Goal: Use online tool/utility: Utilize a website feature to perform a specific function

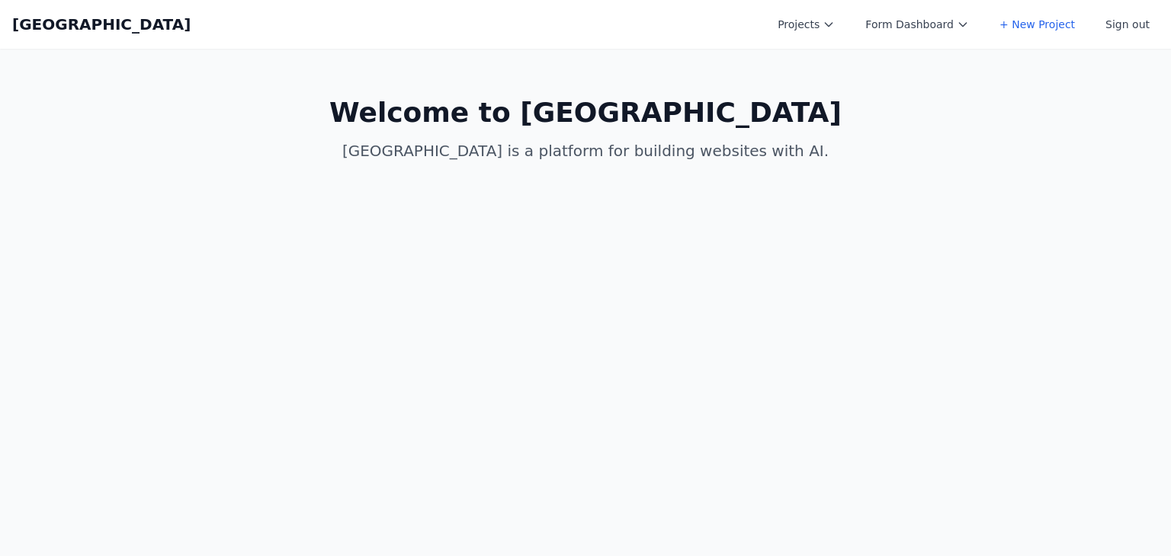
click at [803, 39] on div "Coal Creek Projects Form Dashboard + New Project Sign out Open main menu" at bounding box center [585, 24] width 1146 height 49
click at [813, 33] on button "Projects" at bounding box center [805, 24] width 75 height 27
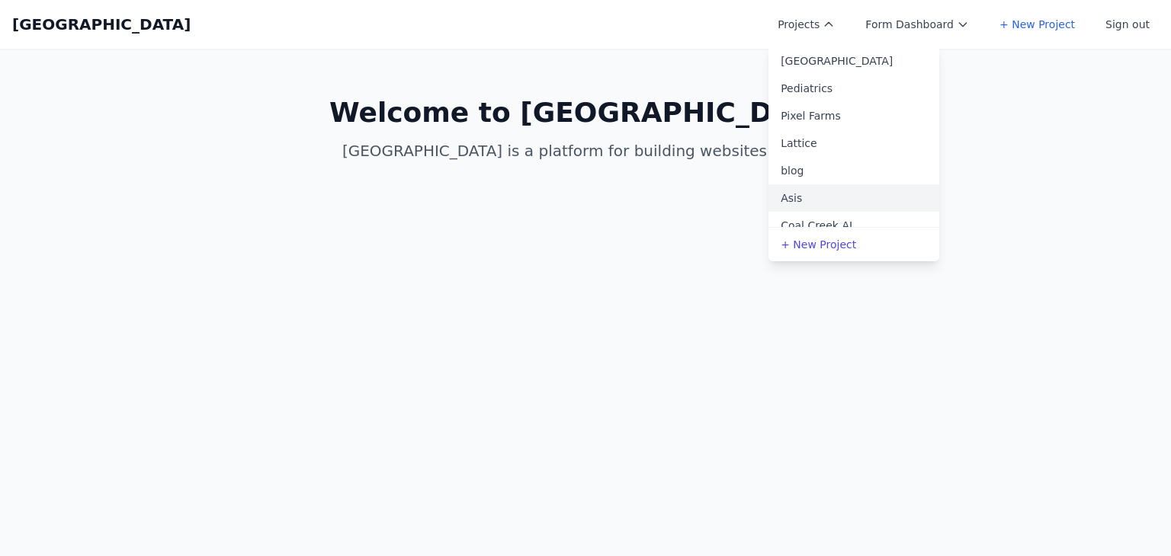
click at [834, 196] on link "Asis" at bounding box center [853, 197] width 171 height 27
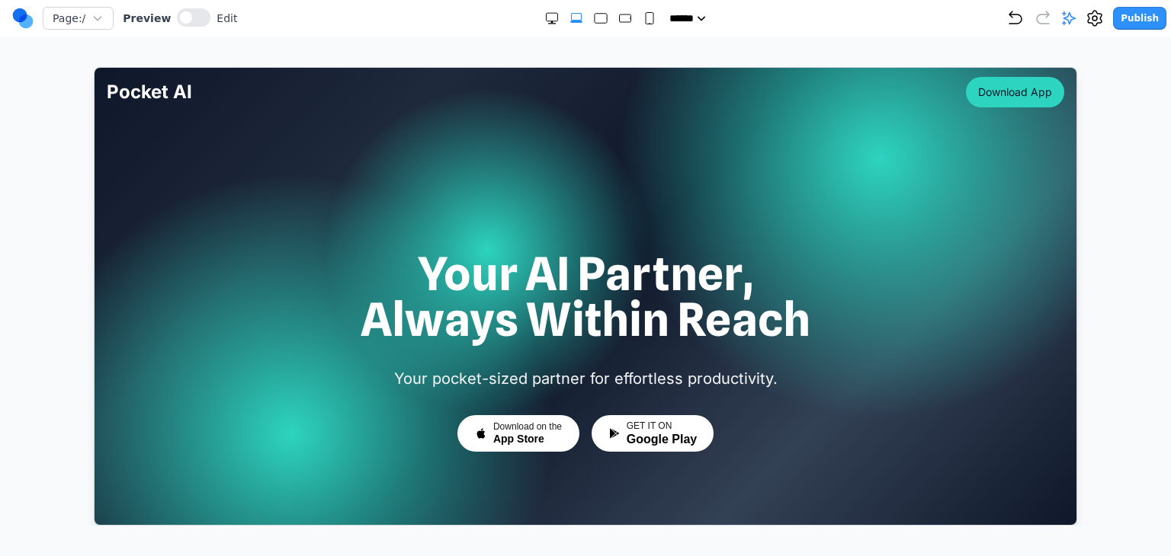
click at [75, 91] on div at bounding box center [585, 296] width 1110 height 459
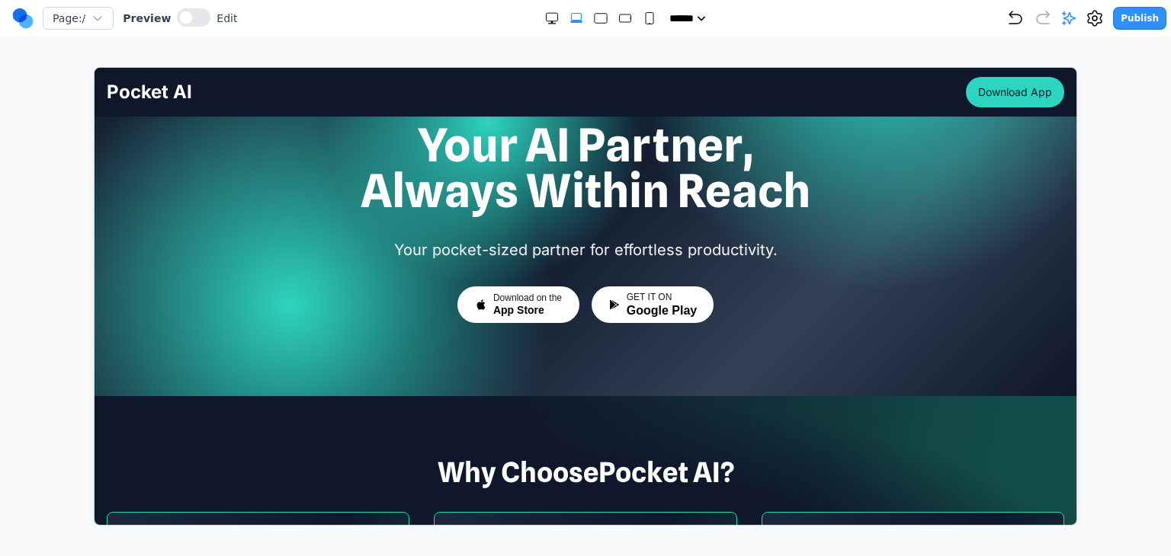
scroll to position [152, 0]
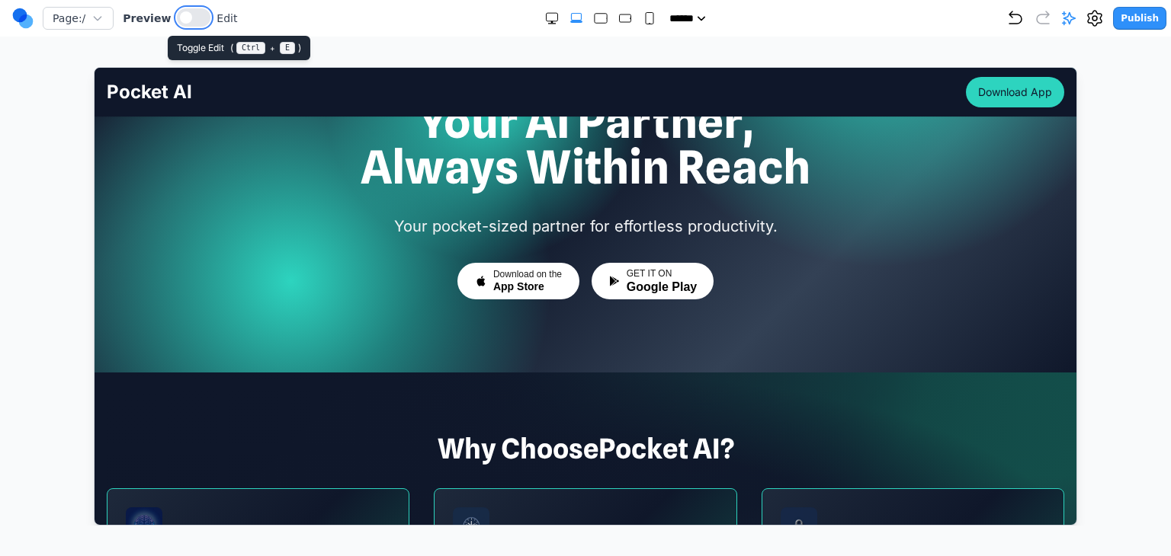
drag, startPoint x: 189, startPoint y: 24, endPoint x: 110, endPoint y: 16, distance: 79.6
click at [189, 24] on button at bounding box center [194, 17] width 34 height 18
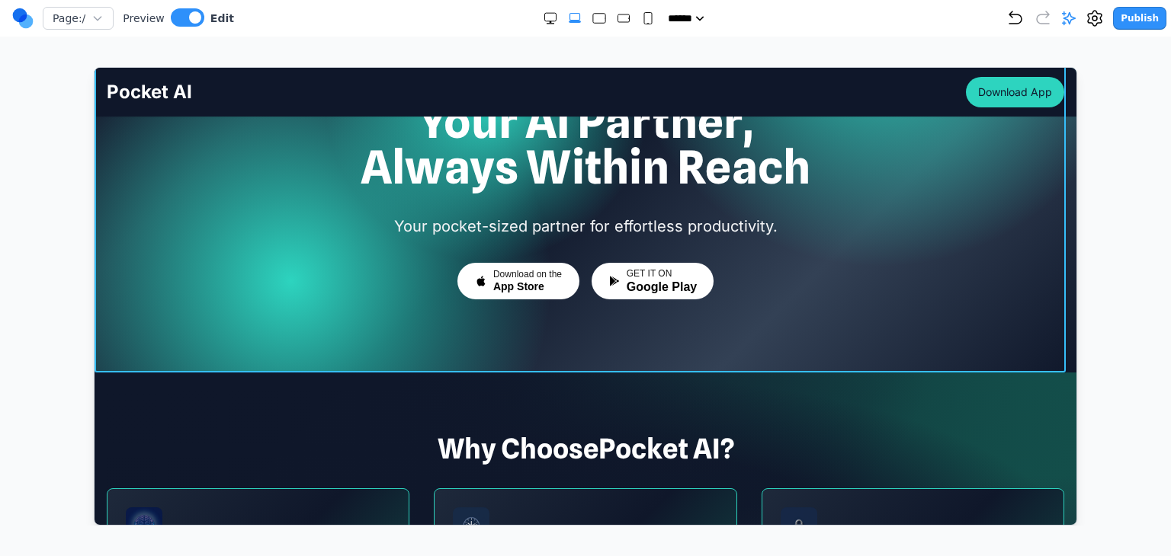
click at [233, 325] on div at bounding box center [585, 143] width 982 height 457
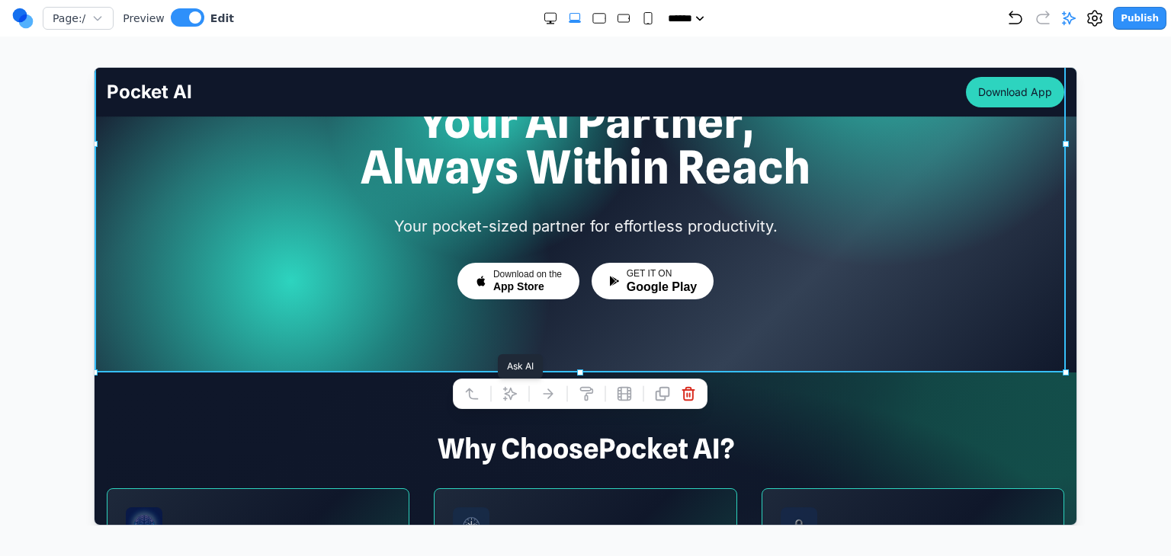
drag, startPoint x: 511, startPoint y: 394, endPoint x: 529, endPoint y: 392, distance: 17.7
click at [511, 394] on icon at bounding box center [509, 393] width 13 height 13
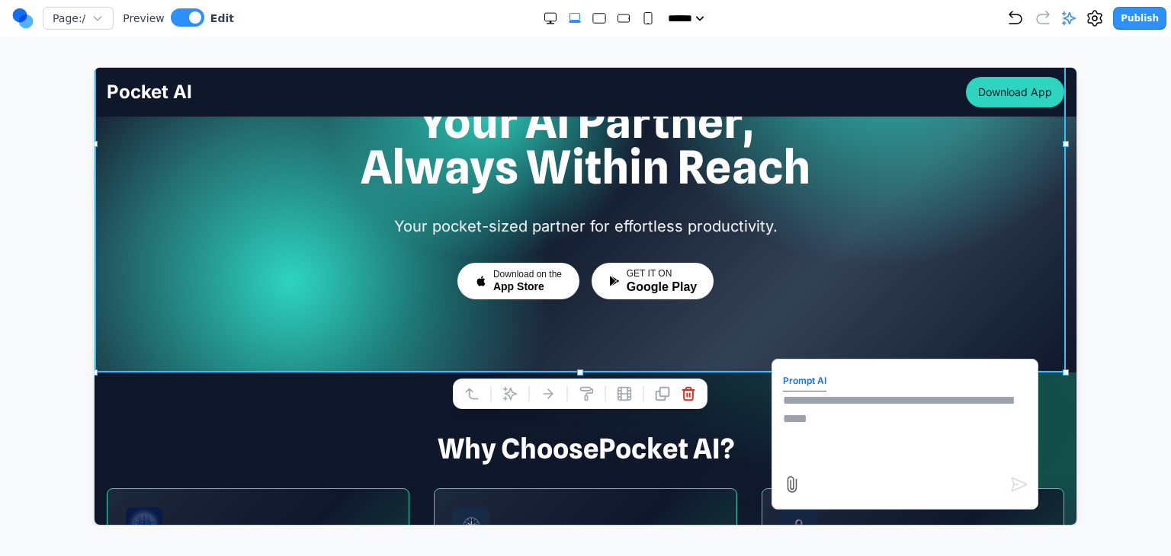
click at [753, 428] on section "Why Choose Pocket AI ? Intelligent Understanding Pocket AI learns from your pre…" at bounding box center [585, 549] width 982 height 354
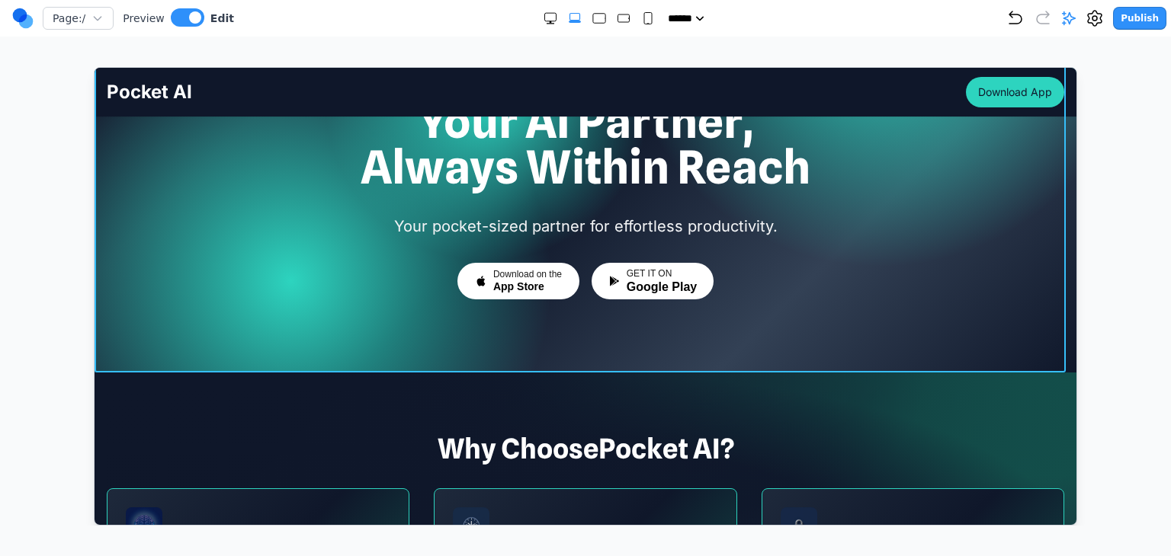
click at [473, 335] on div at bounding box center [585, 143] width 982 height 457
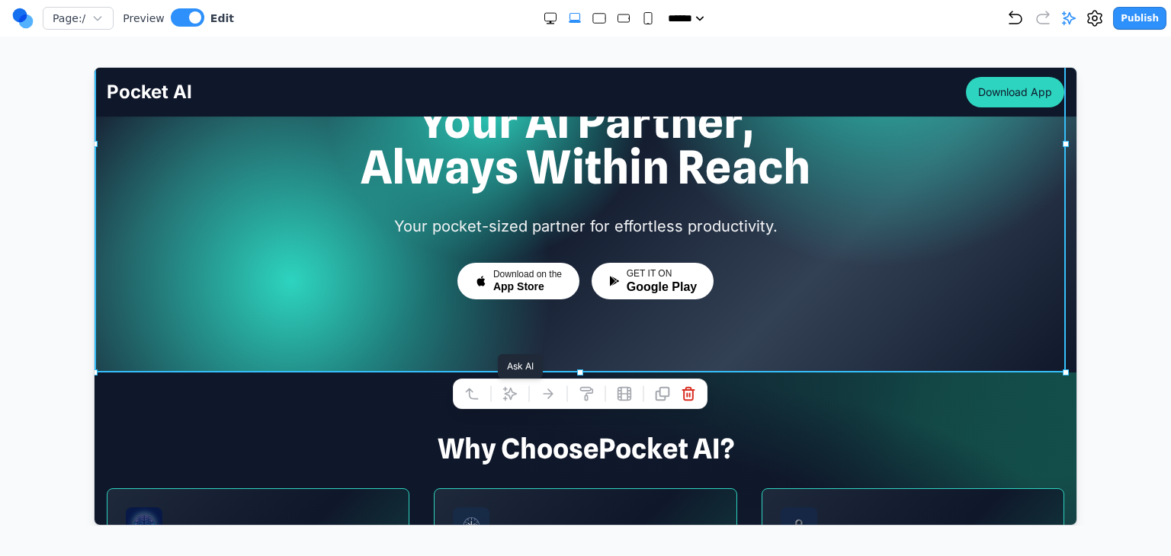
click at [507, 386] on icon at bounding box center [509, 393] width 15 height 15
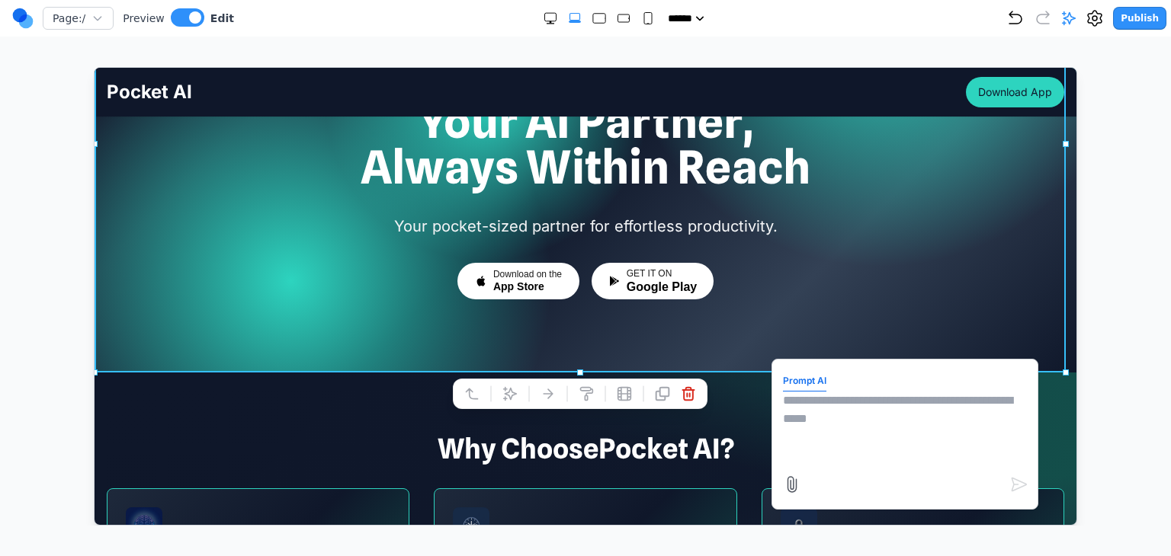
click at [782, 415] on textarea at bounding box center [904, 429] width 244 height 76
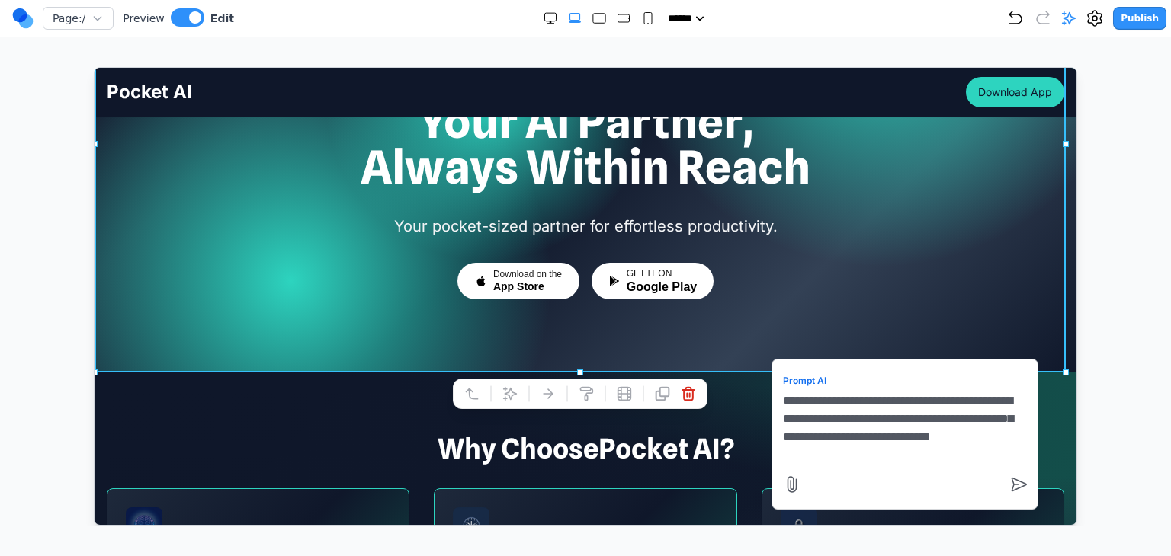
type textarea "**********"
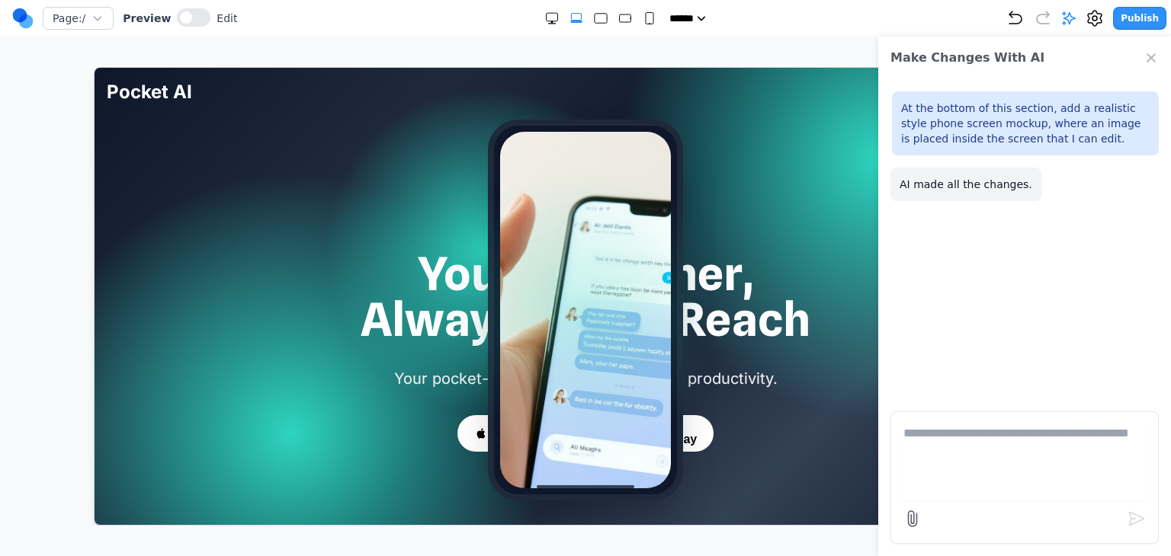
scroll to position [0, 0]
click at [193, 11] on button at bounding box center [194, 17] width 34 height 18
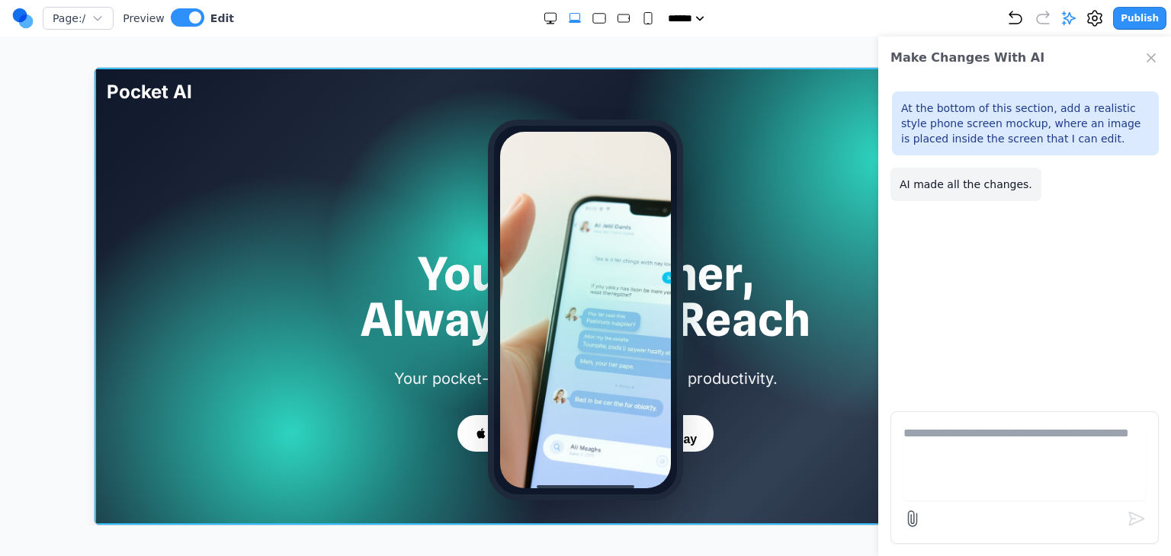
click at [488, 138] on div at bounding box center [584, 309] width 195 height 381
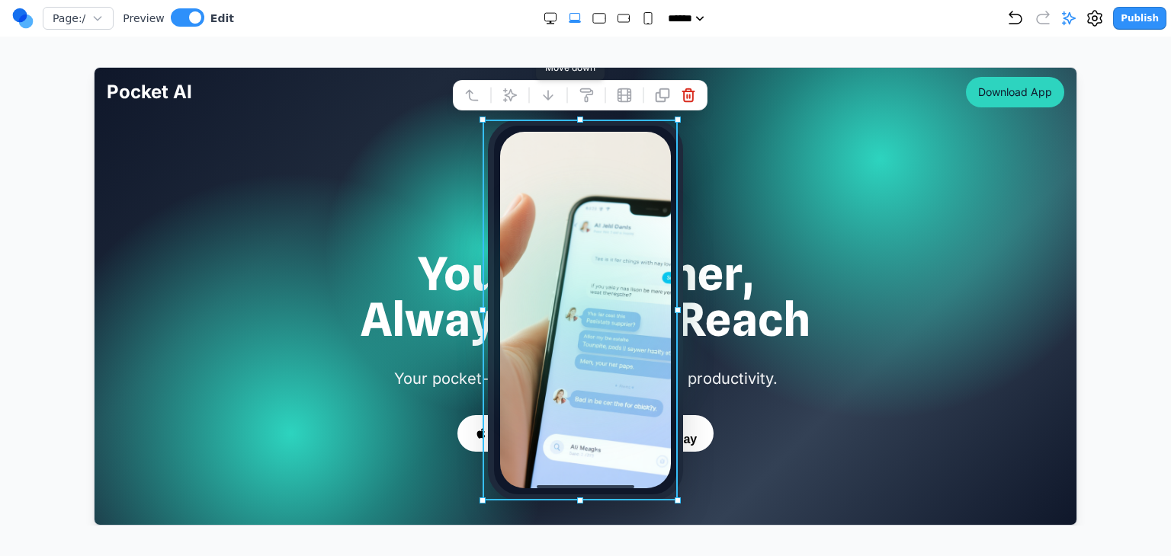
click at [541, 98] on icon at bounding box center [547, 94] width 15 height 15
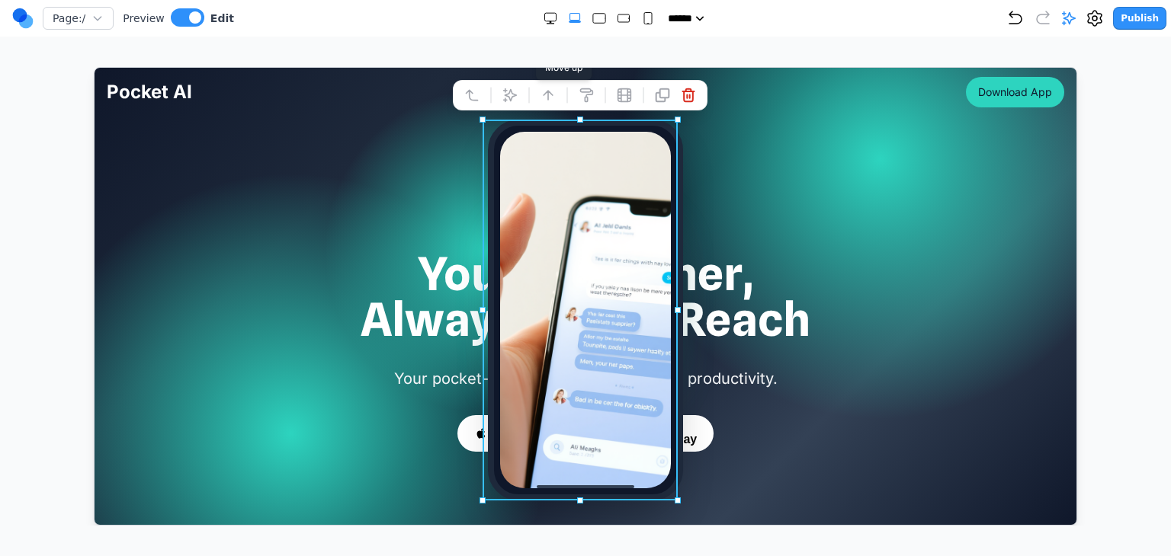
click at [541, 98] on icon at bounding box center [547, 94] width 15 height 15
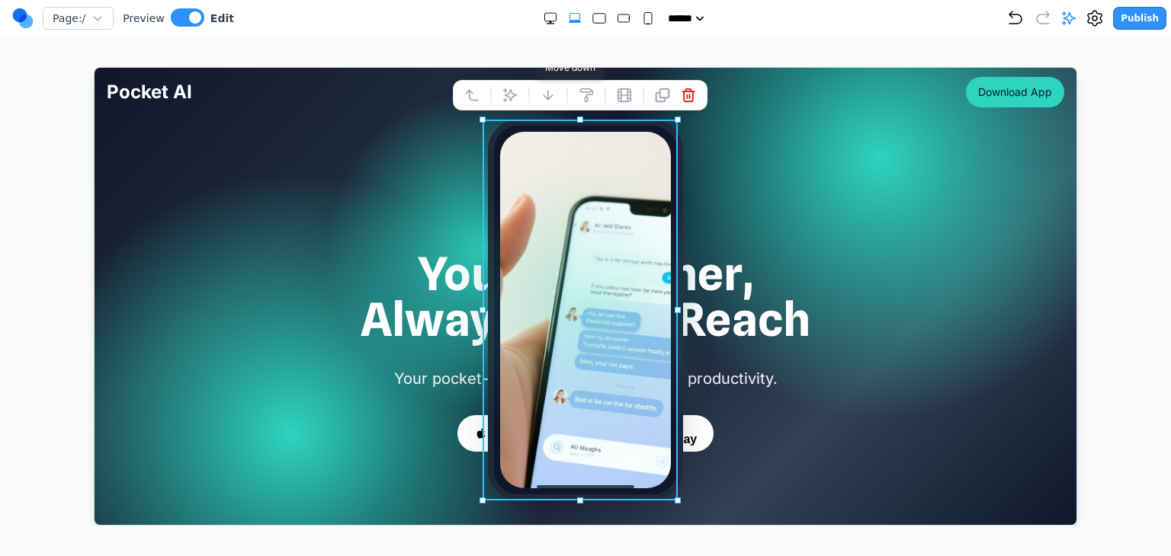
click at [541, 98] on icon at bounding box center [547, 94] width 15 height 15
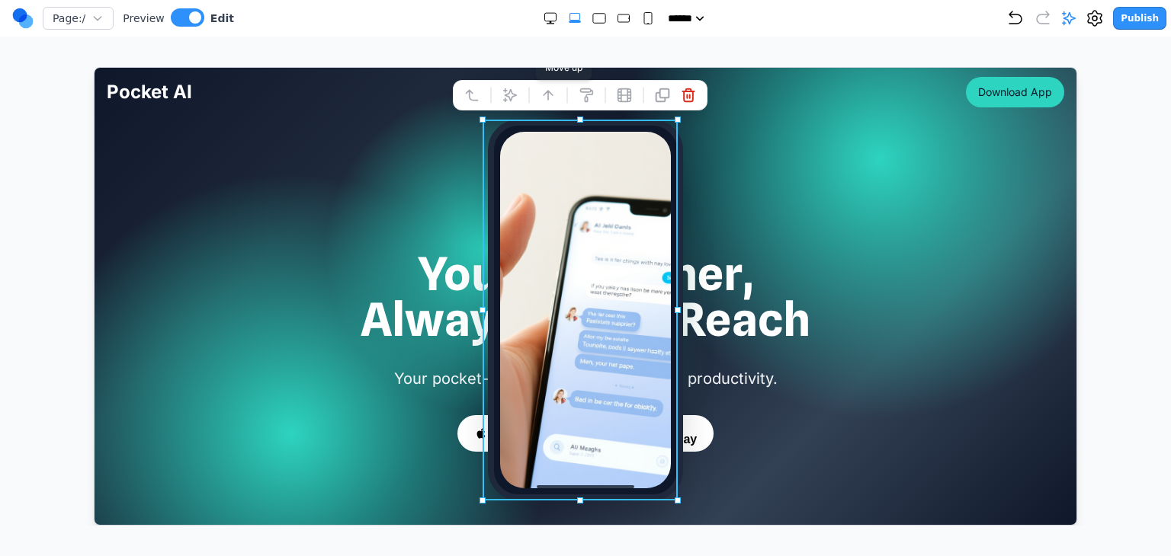
click at [541, 98] on icon at bounding box center [547, 94] width 15 height 15
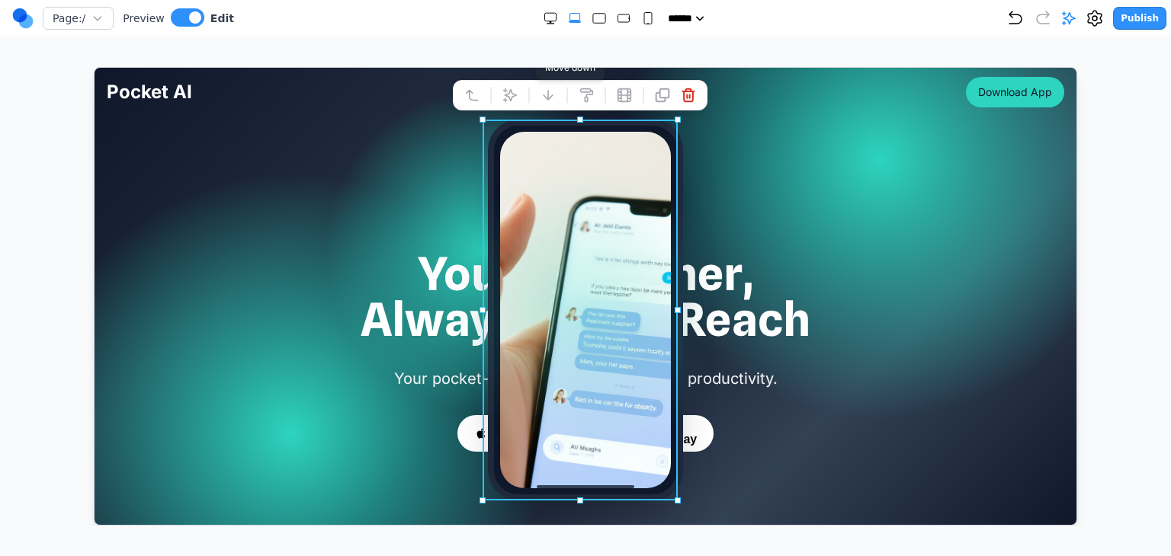
click at [541, 98] on icon at bounding box center [547, 94] width 15 height 15
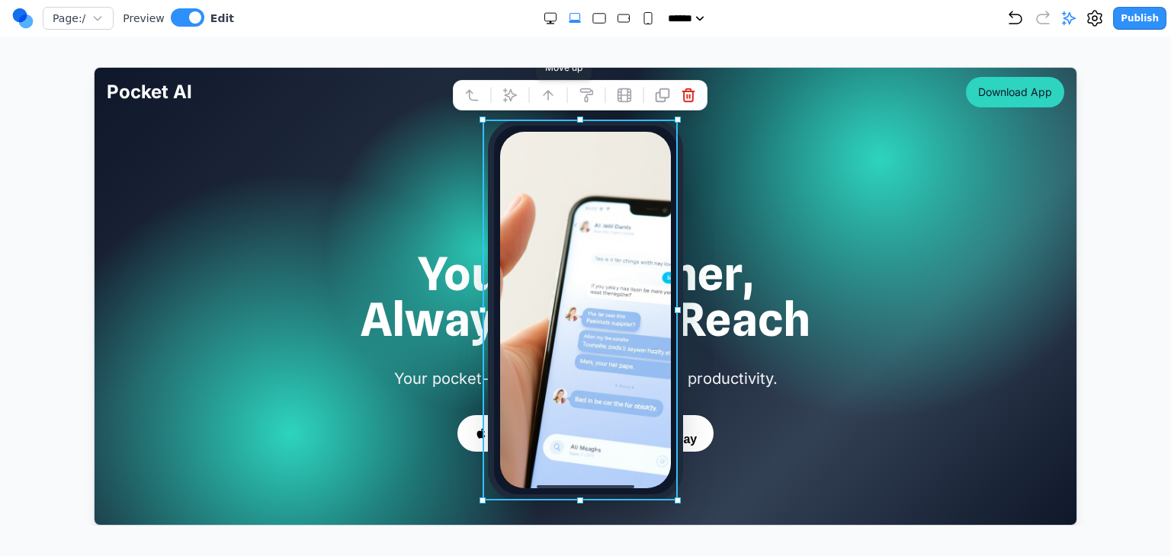
click at [541, 98] on icon at bounding box center [547, 94] width 15 height 15
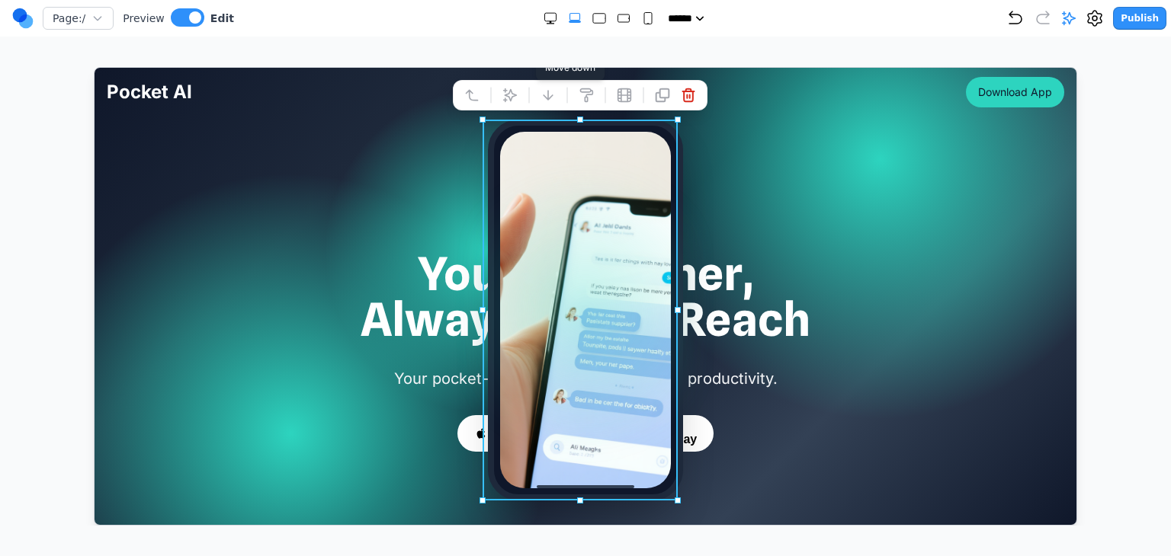
click at [545, 93] on icon at bounding box center [547, 94] width 15 height 15
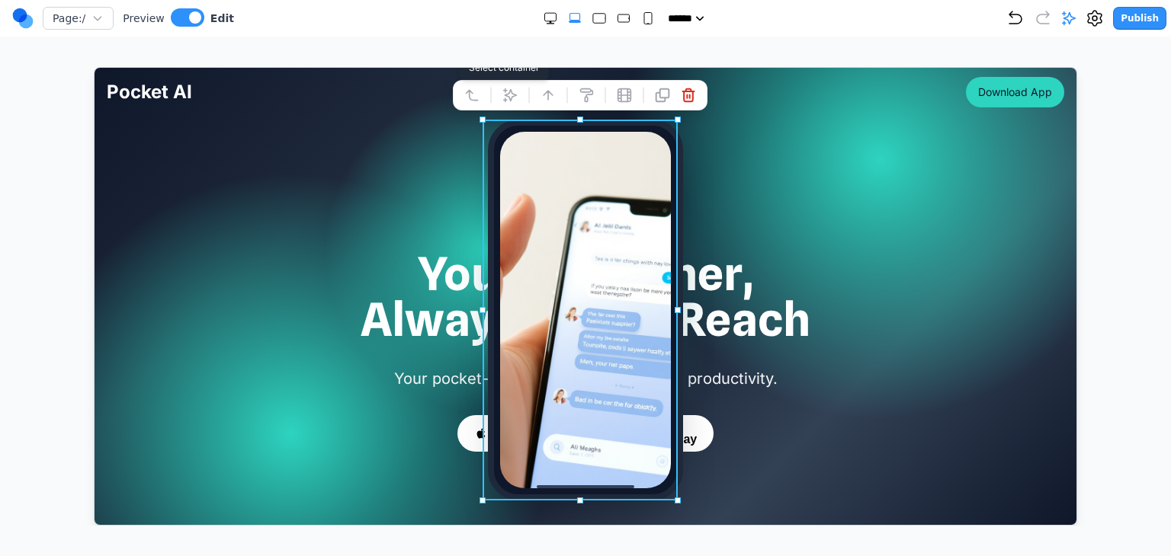
click at [477, 88] on icon at bounding box center [470, 94] width 15 height 15
click at [491, 89] on icon at bounding box center [490, 94] width 15 height 15
click at [479, 89] on icon at bounding box center [470, 94] width 15 height 15
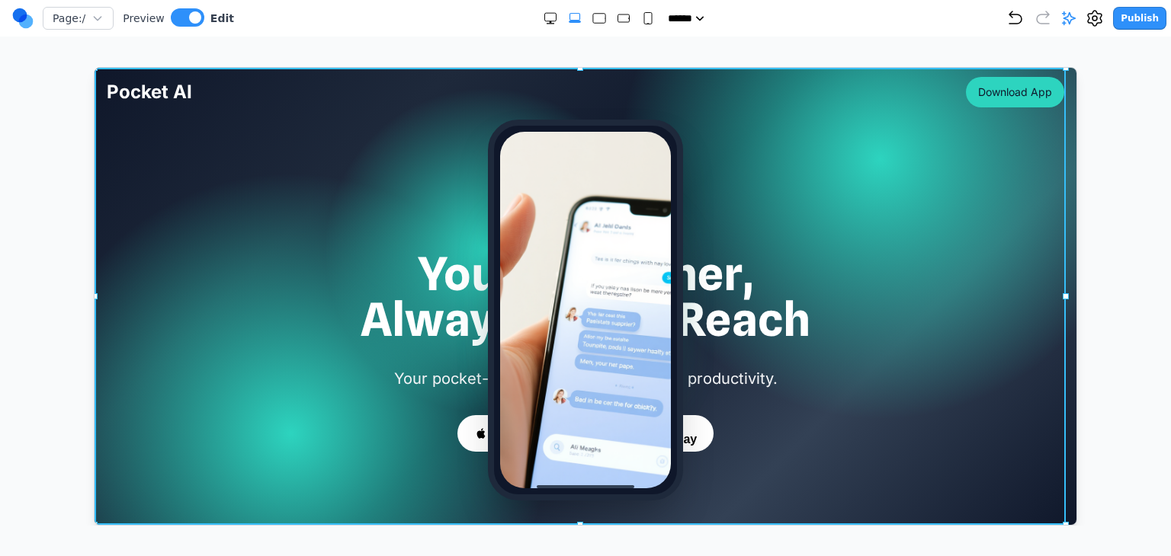
click at [437, 129] on div at bounding box center [585, 295] width 982 height 457
drag, startPoint x: 646, startPoint y: 66, endPoint x: 550, endPoint y: 0, distance: 116.7
click at [646, 67] on iframe at bounding box center [585, 296] width 983 height 459
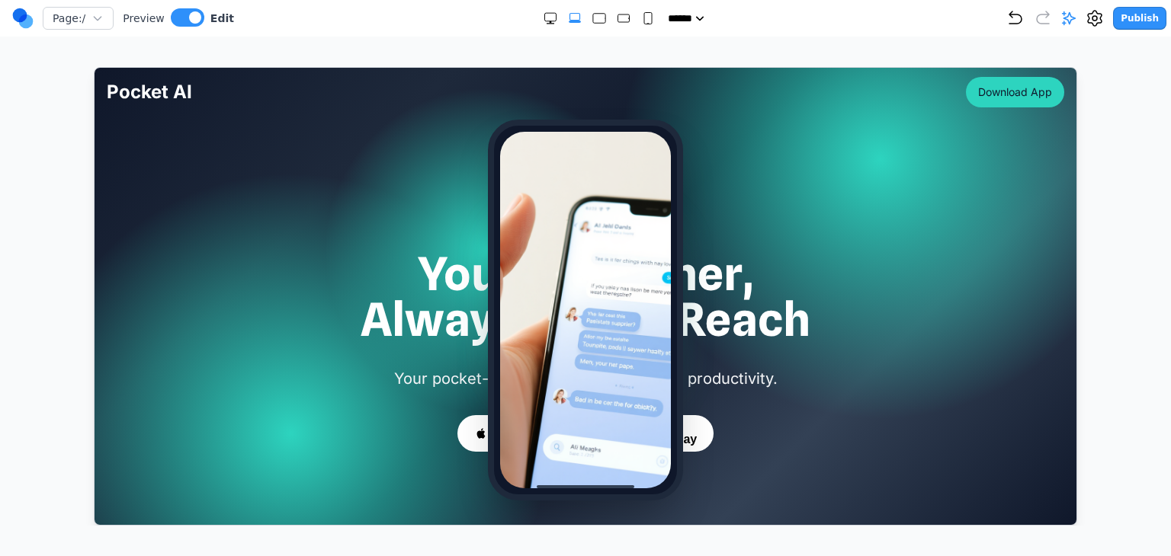
click at [596, 55] on div "Page: / Preview Edit ***** ***** ****** ****** ****** Publish Make Changes With…" at bounding box center [585, 263] width 1171 height 526
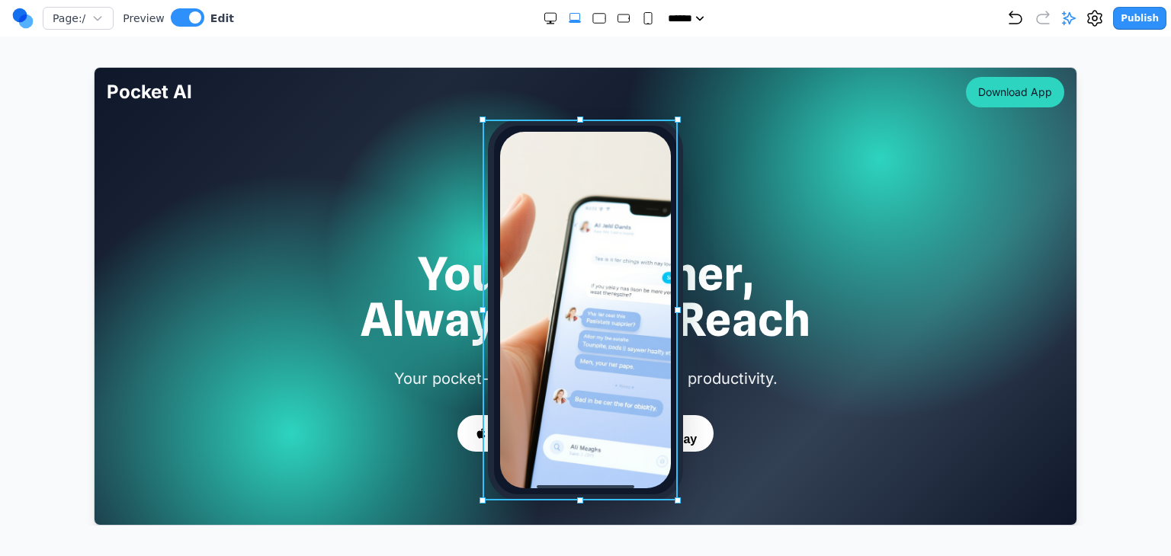
click at [487, 120] on div at bounding box center [584, 309] width 195 height 381
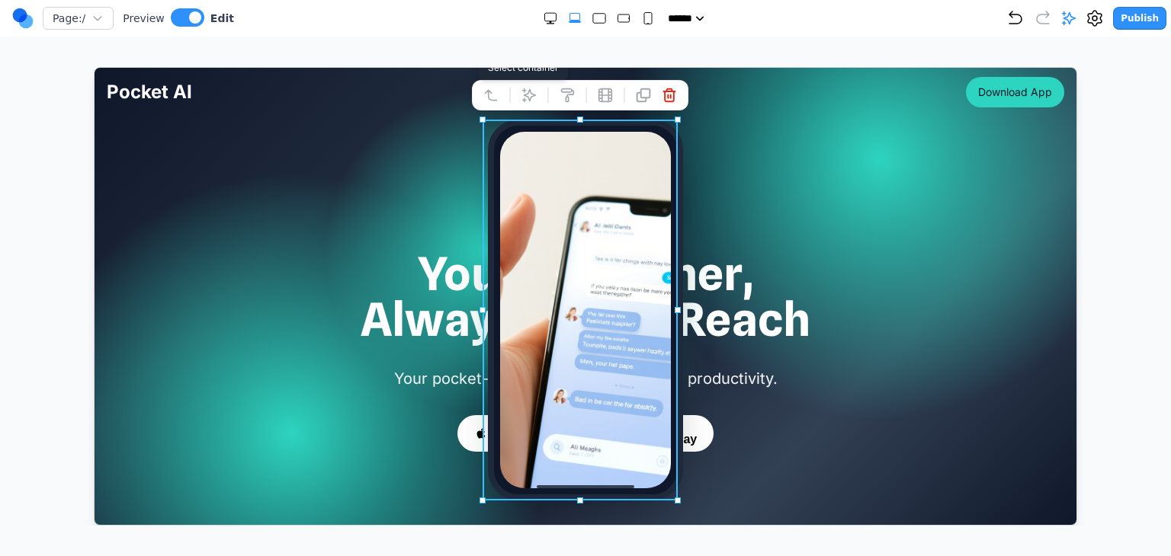
click at [490, 98] on icon at bounding box center [490, 94] width 15 height 15
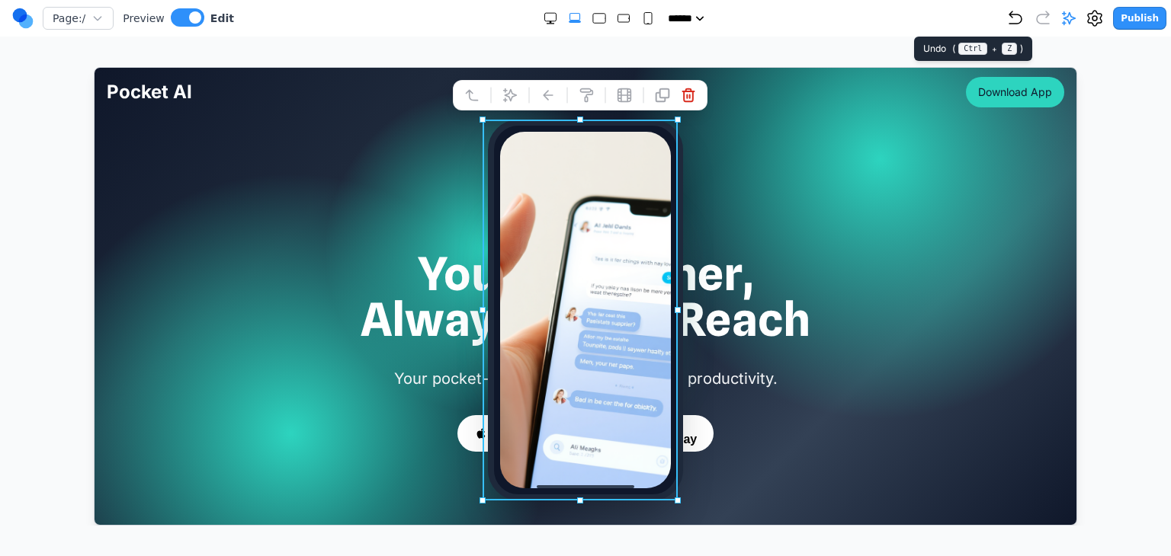
click at [1025, 20] on icon "Undo" at bounding box center [1015, 18] width 18 height 18
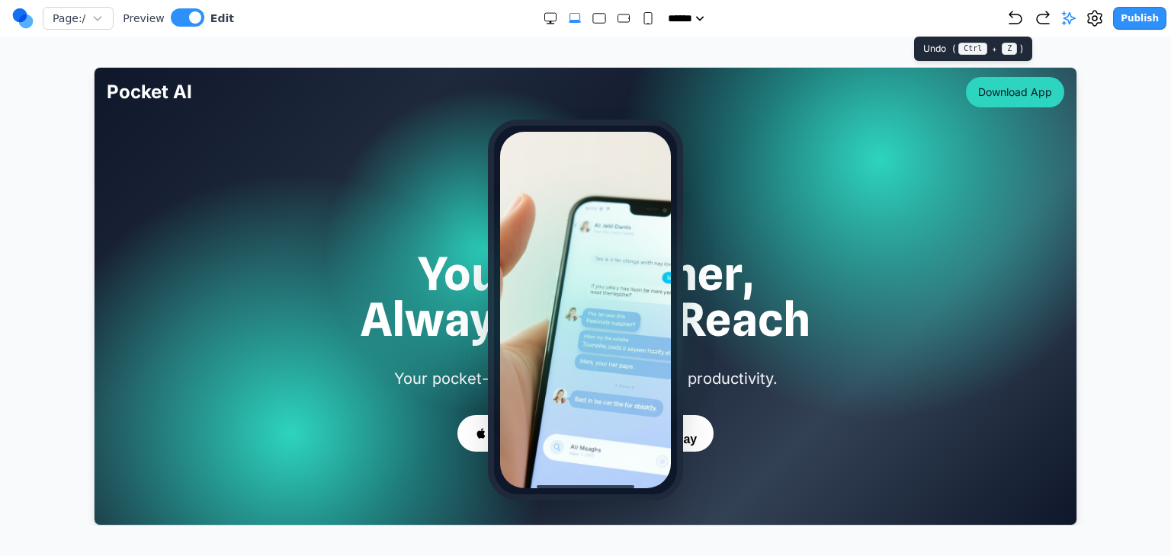
click at [1025, 20] on icon "Undo" at bounding box center [1015, 18] width 18 height 18
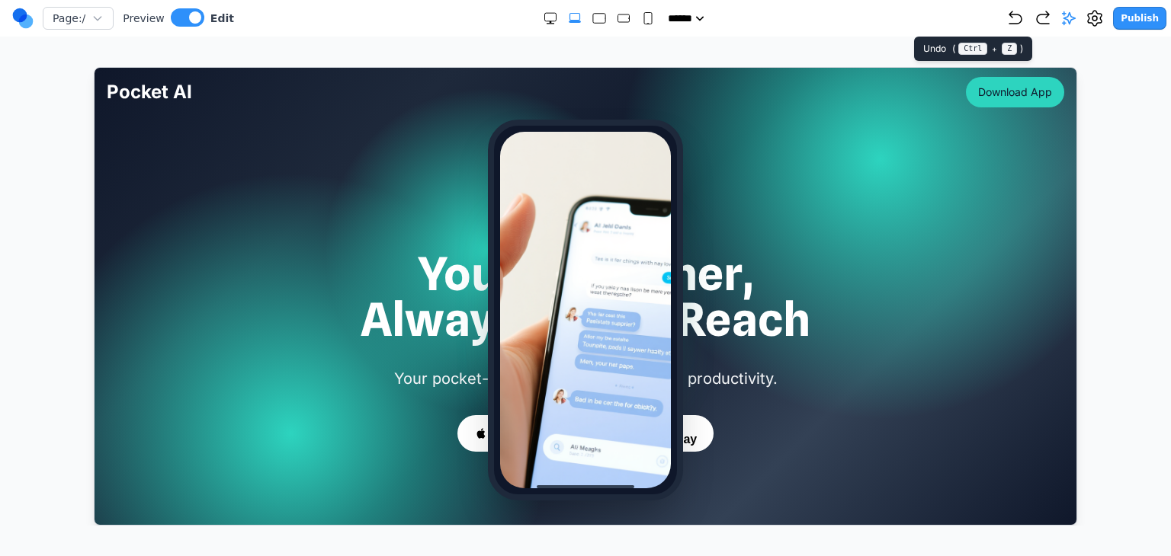
click at [1025, 20] on icon "Undo" at bounding box center [1015, 18] width 18 height 18
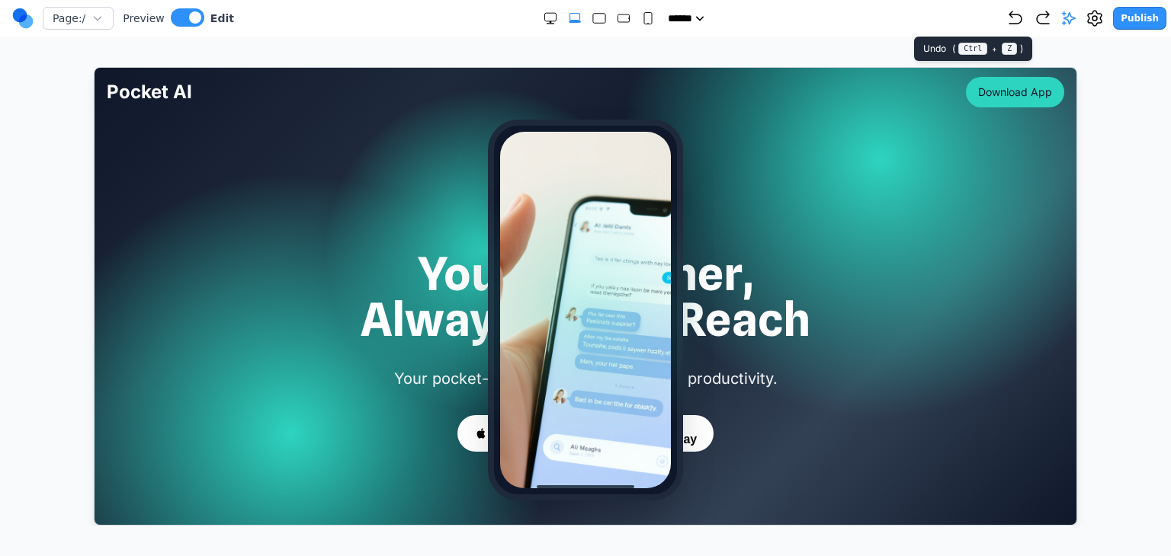
click at [1025, 20] on icon "Undo" at bounding box center [1015, 18] width 18 height 18
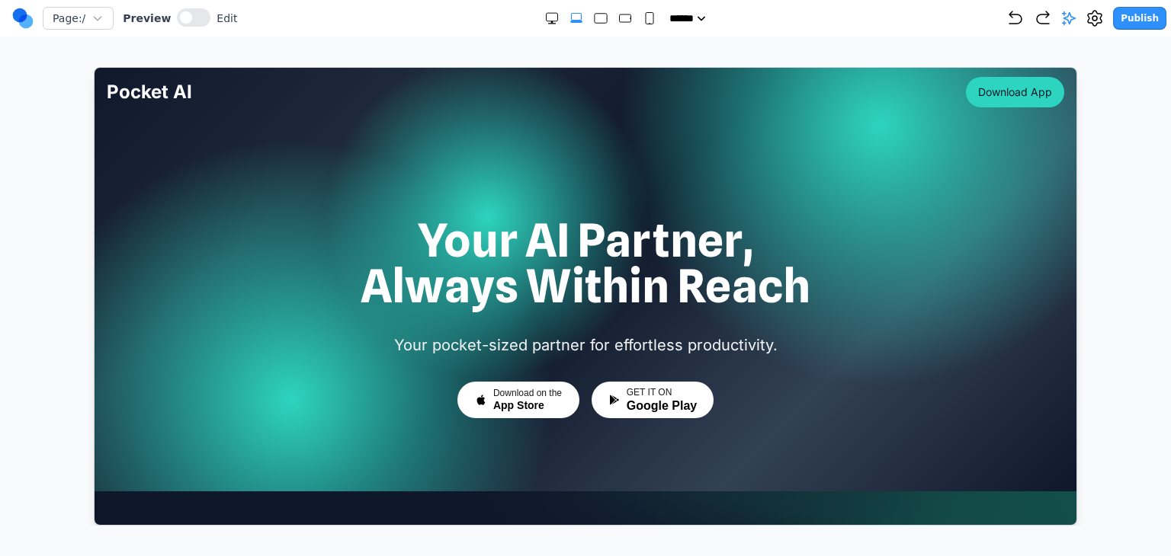
scroll to position [229, 0]
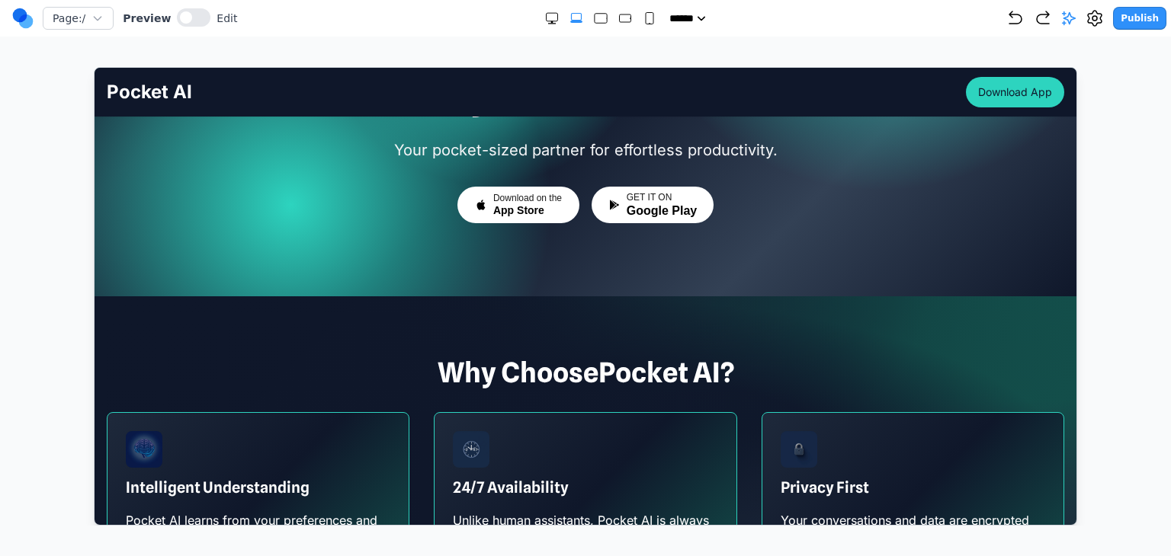
click at [189, 28] on div "Page: / Preview Edit" at bounding box center [124, 18] width 225 height 24
drag, startPoint x: 189, startPoint y: 16, endPoint x: 135, endPoint y: 50, distance: 63.7
click at [189, 16] on button at bounding box center [194, 17] width 34 height 18
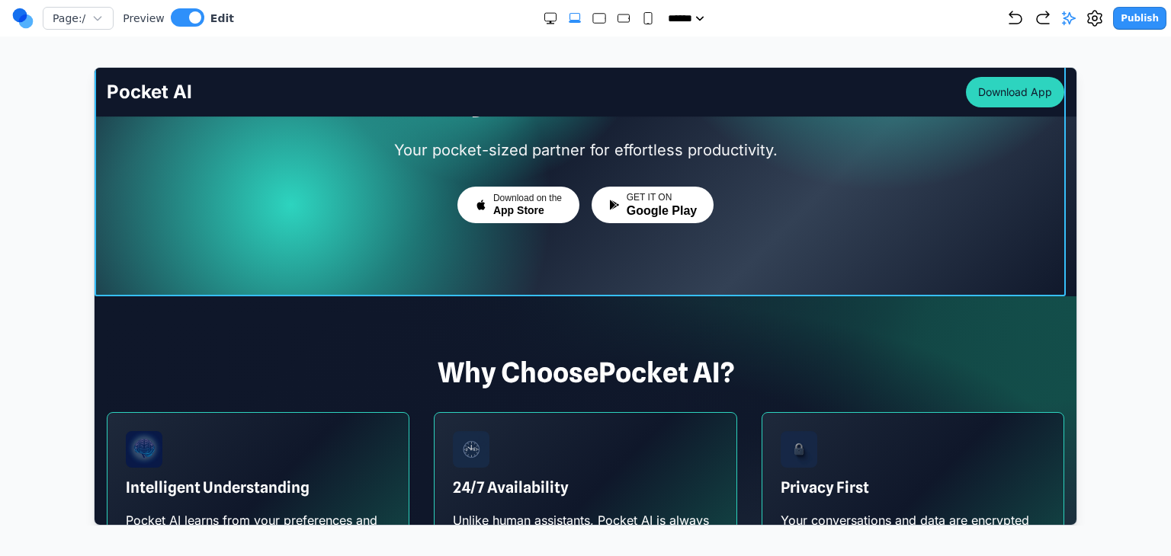
click at [236, 245] on div at bounding box center [585, 66] width 982 height 457
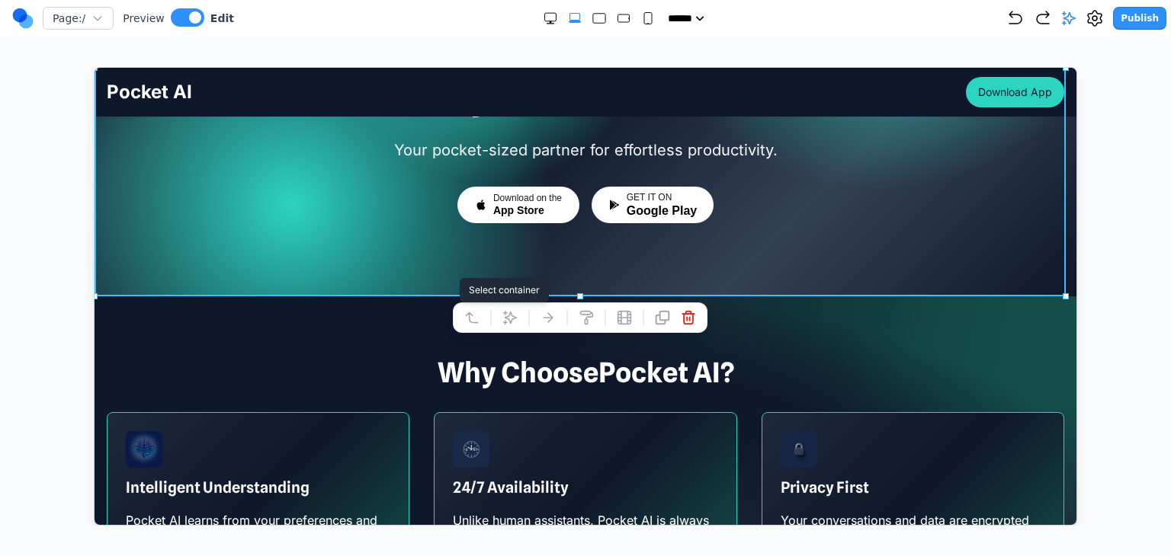
click at [476, 315] on icon at bounding box center [470, 316] width 15 height 15
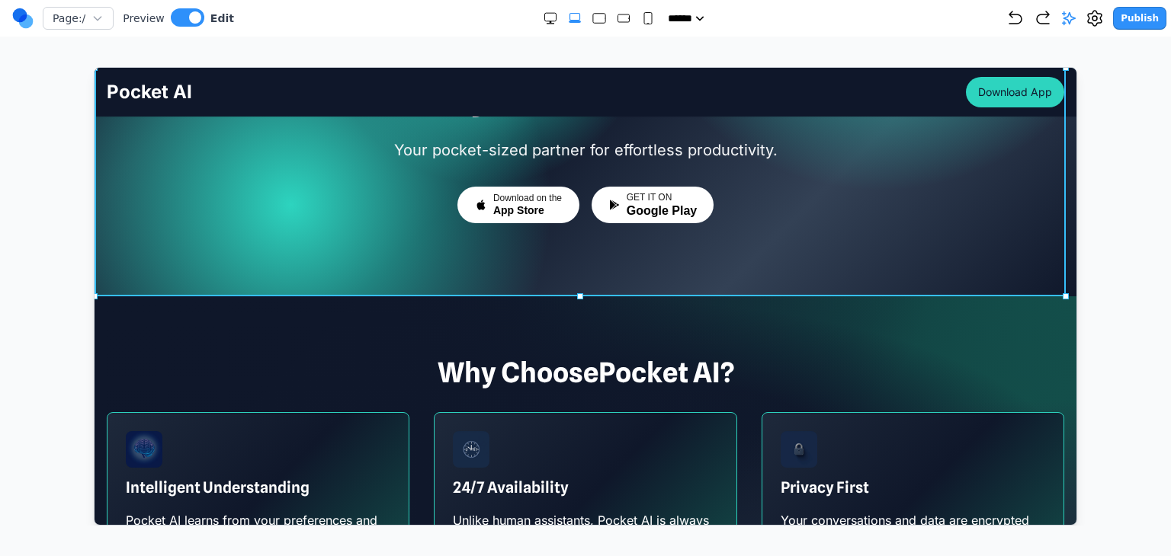
click at [232, 274] on div at bounding box center [585, 66] width 982 height 457
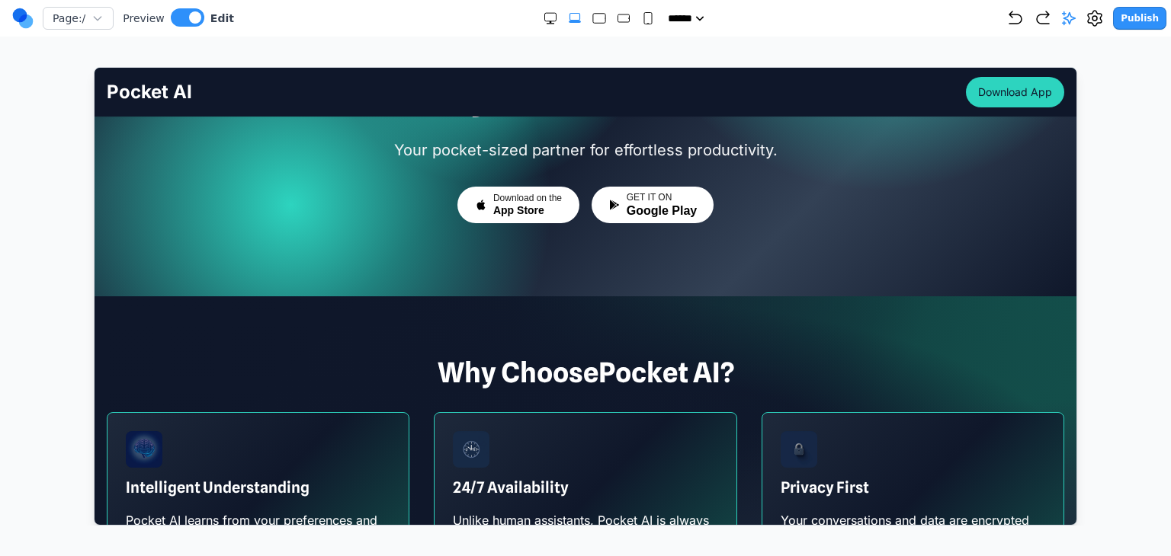
click at [202, 297] on section "Why Choose Pocket AI ? Intelligent Understanding Pocket AI learns from your pre…" at bounding box center [585, 473] width 982 height 354
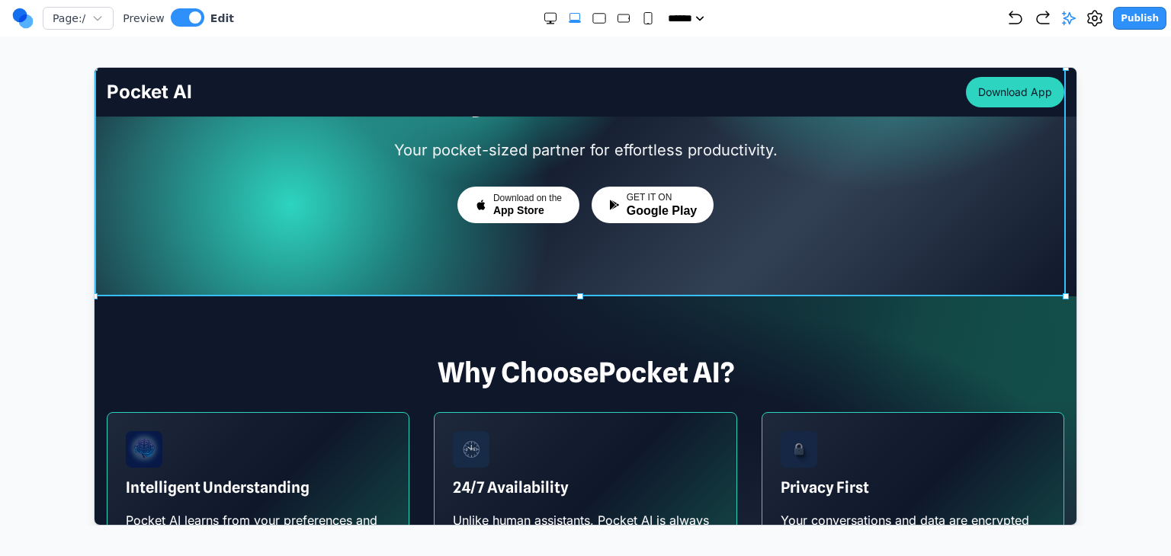
click at [205, 277] on div at bounding box center [585, 66] width 982 height 457
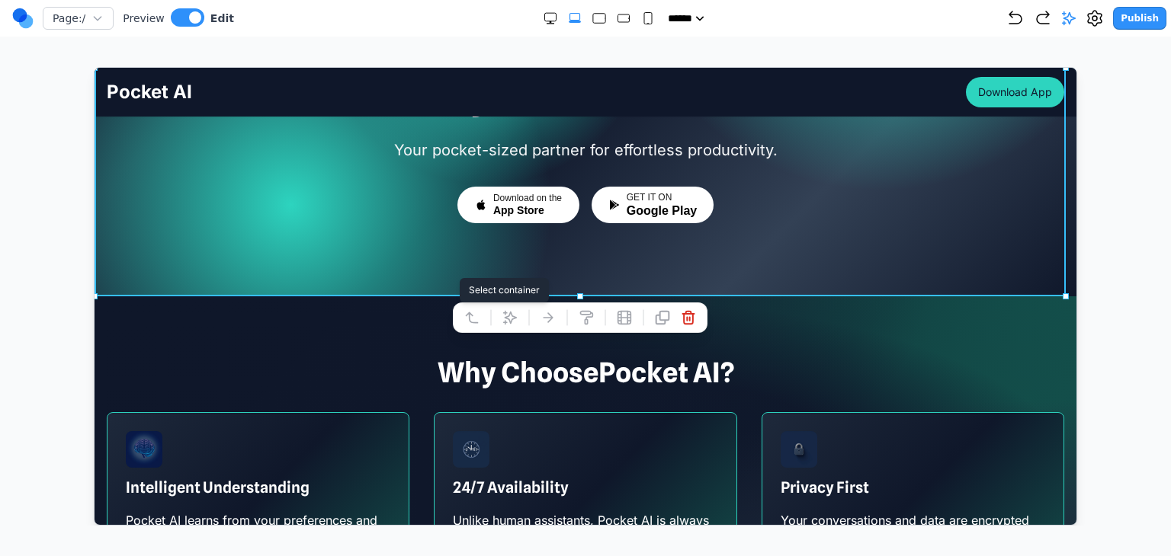
click at [468, 315] on icon at bounding box center [471, 317] width 11 height 10
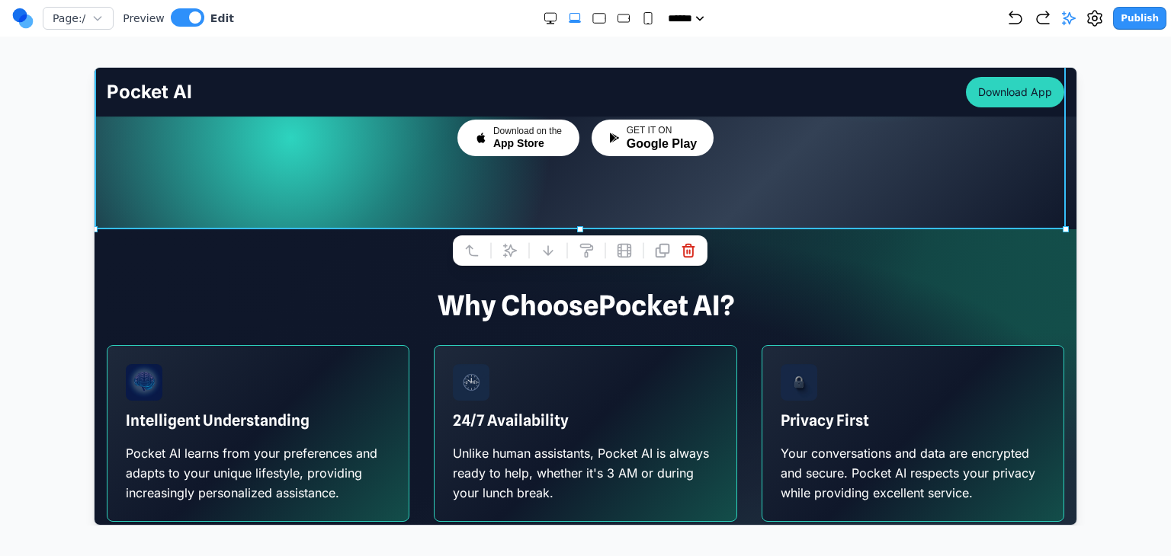
scroll to position [305, 0]
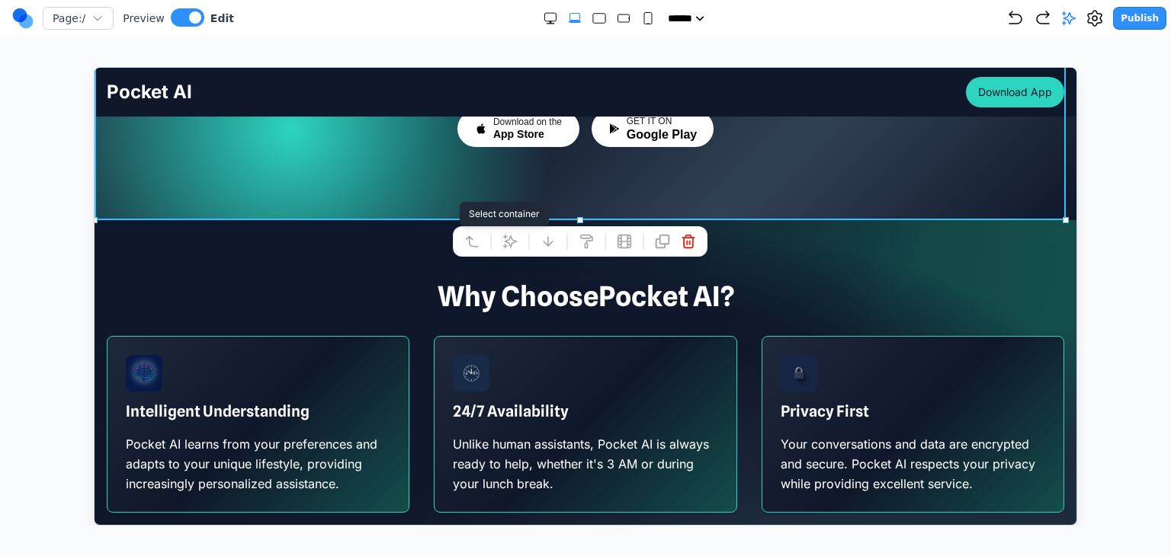
click at [476, 247] on icon at bounding box center [470, 240] width 15 height 15
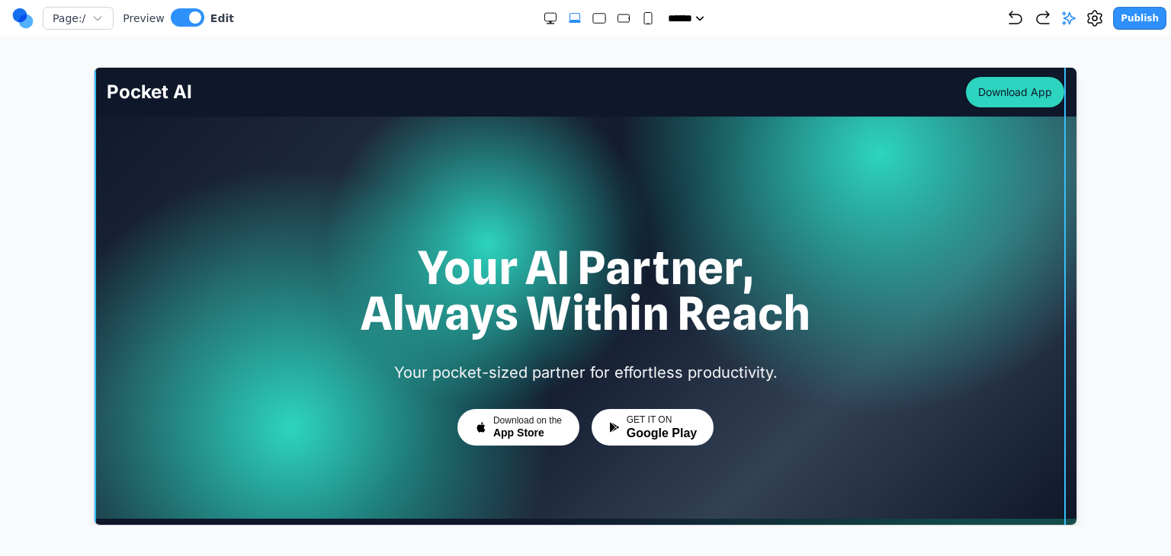
scroll to position [0, 0]
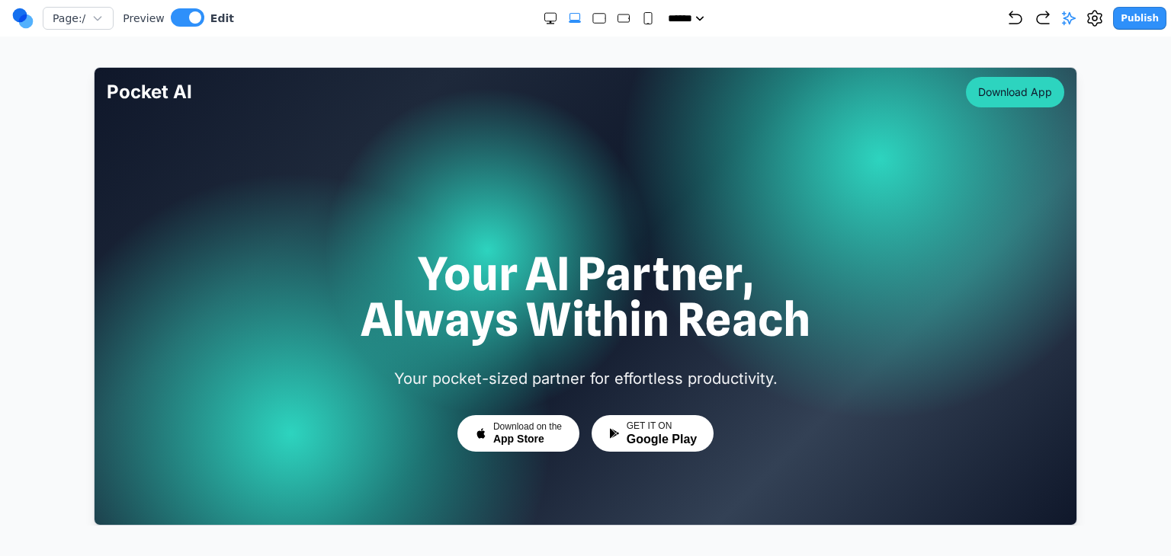
click at [82, 244] on div at bounding box center [585, 296] width 1110 height 459
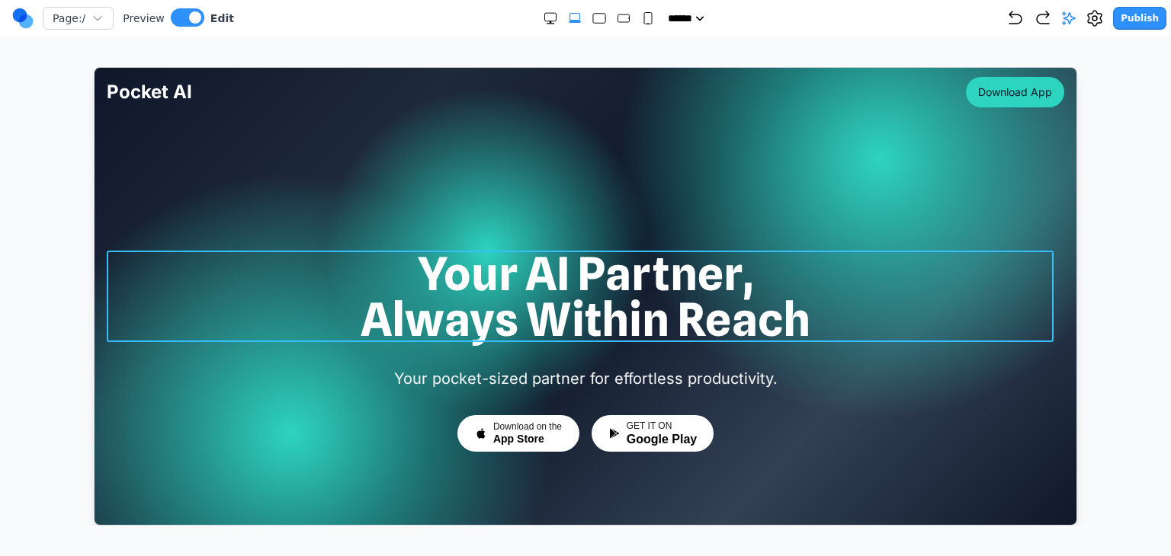
click at [406, 293] on h1 "Your AI Partner, Always Within Reach" at bounding box center [584, 295] width 957 height 91
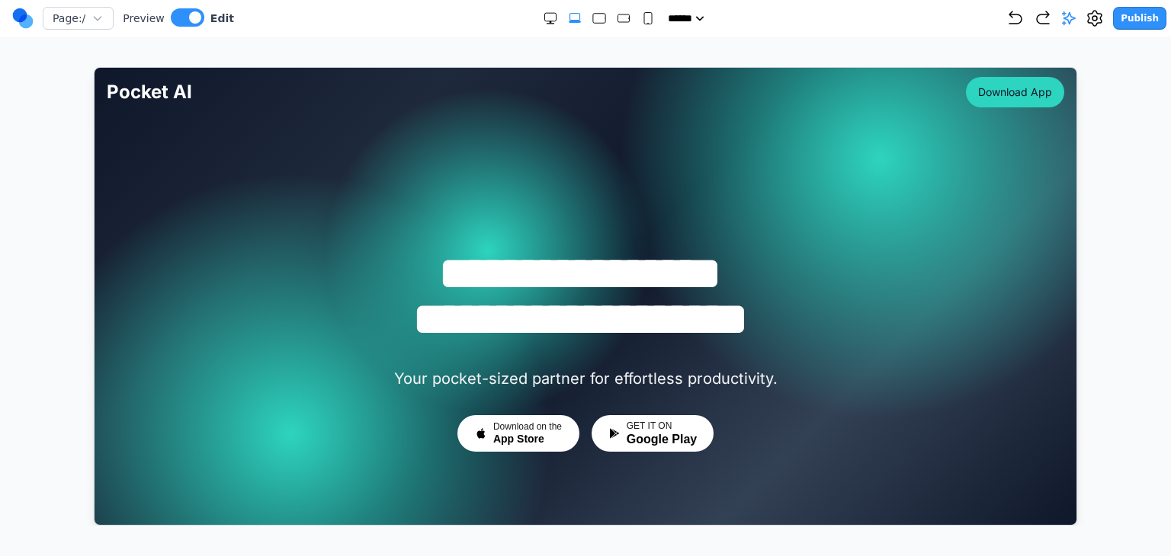
click at [299, 370] on p "Your pocket-sized partner for effortless productivity." at bounding box center [584, 378] width 683 height 25
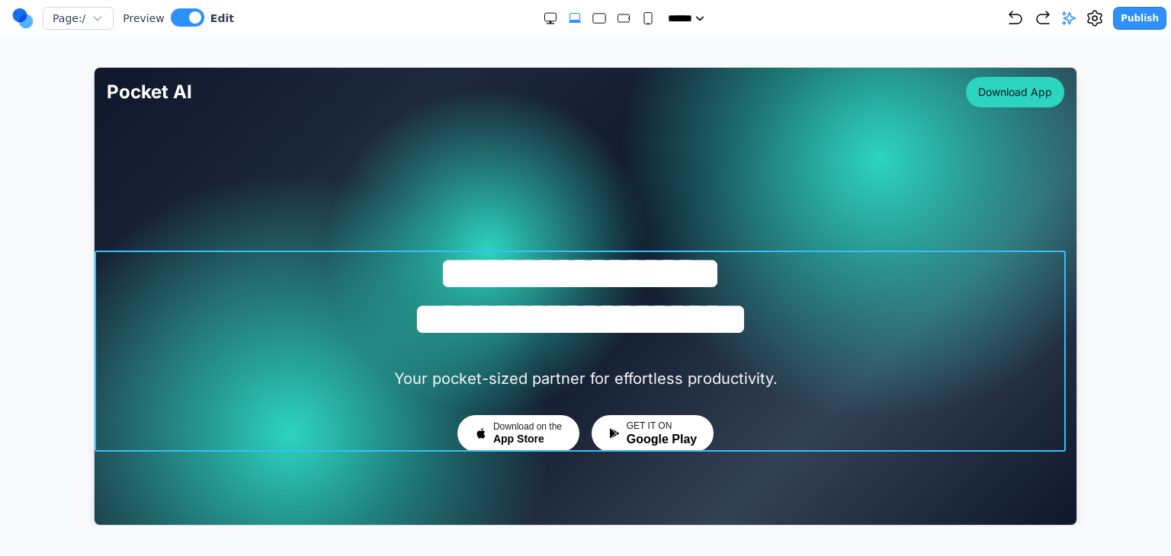
click at [189, 448] on div "**********" at bounding box center [585, 351] width 982 height 202
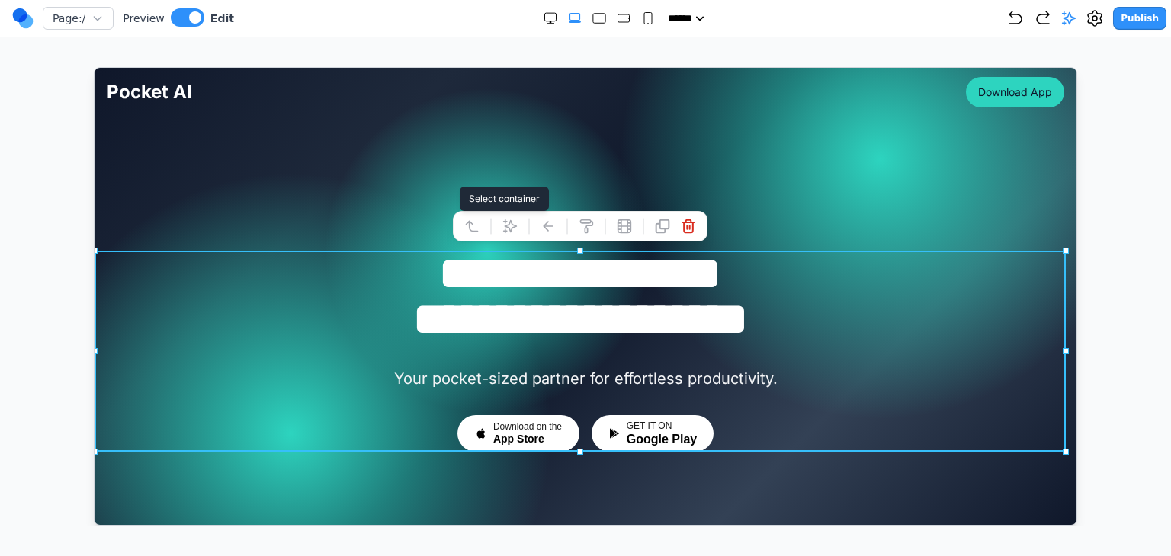
click at [471, 229] on icon at bounding box center [471, 225] width 11 height 10
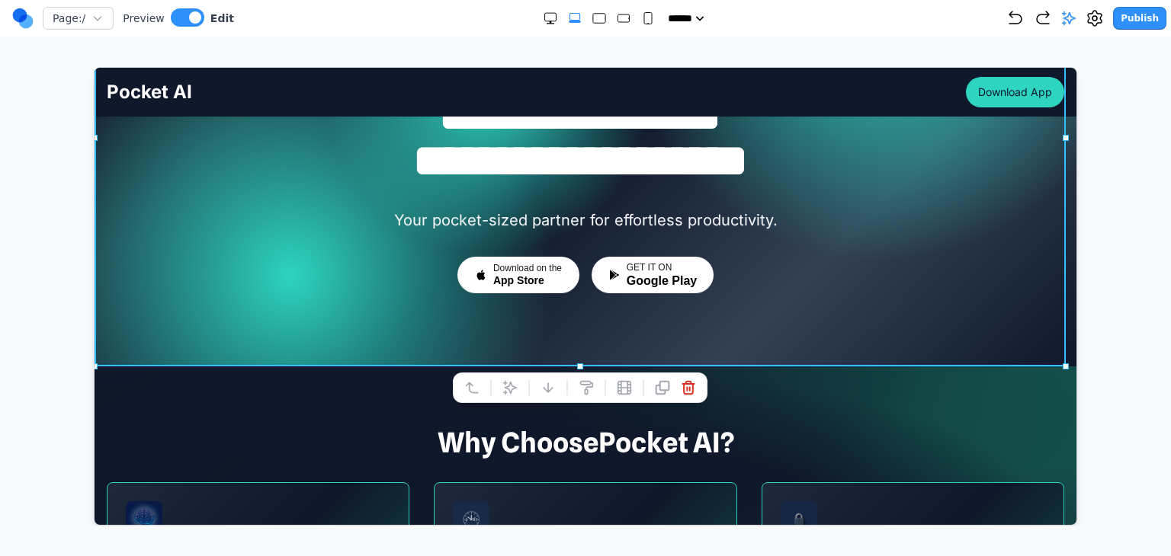
scroll to position [152, 0]
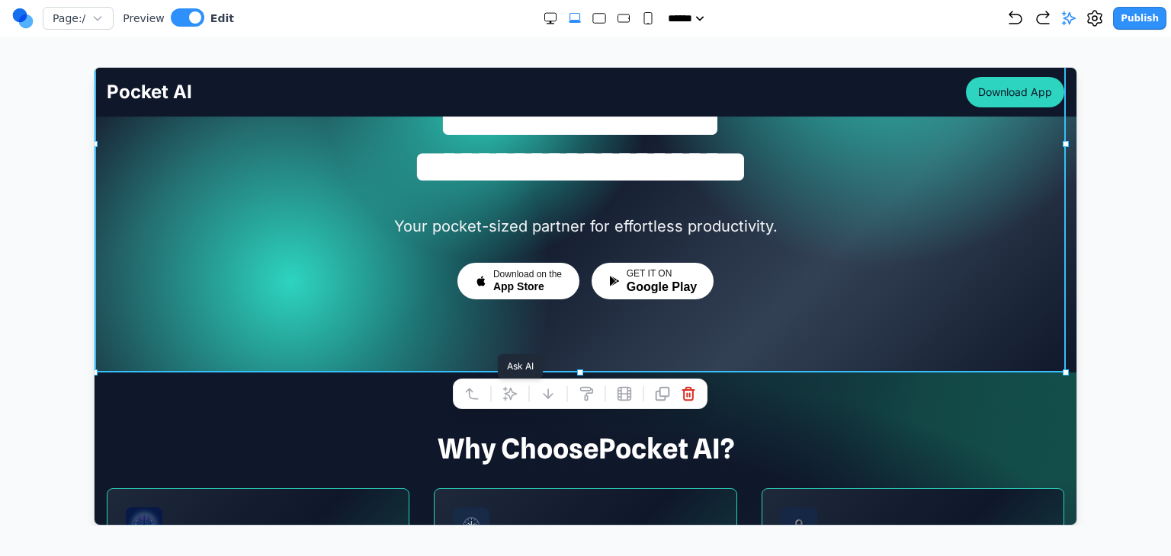
click at [503, 393] on icon at bounding box center [509, 393] width 15 height 15
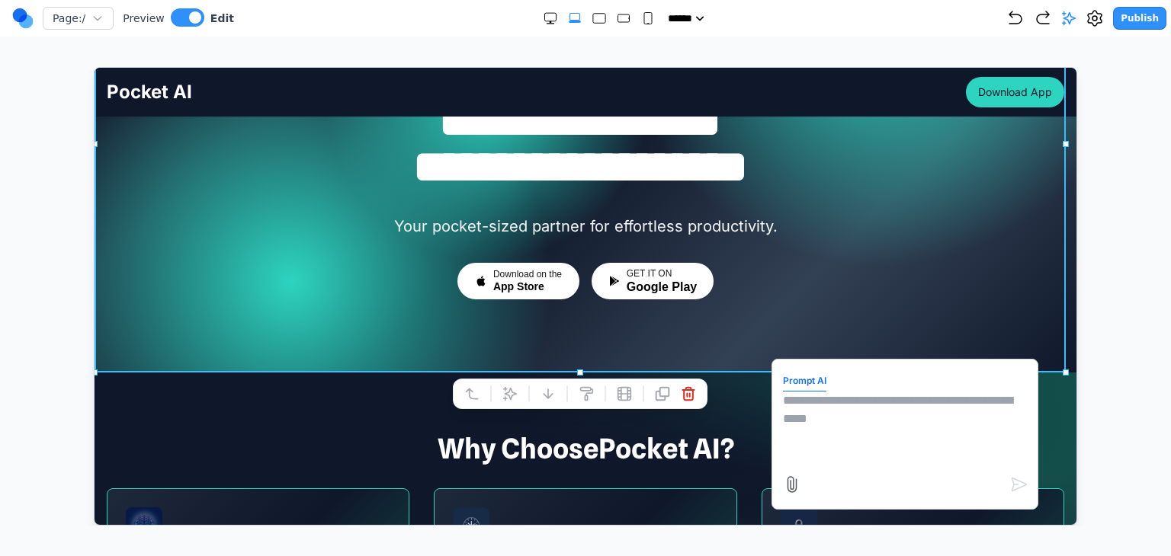
click at [811, 418] on textarea at bounding box center [904, 429] width 244 height 76
paste textarea
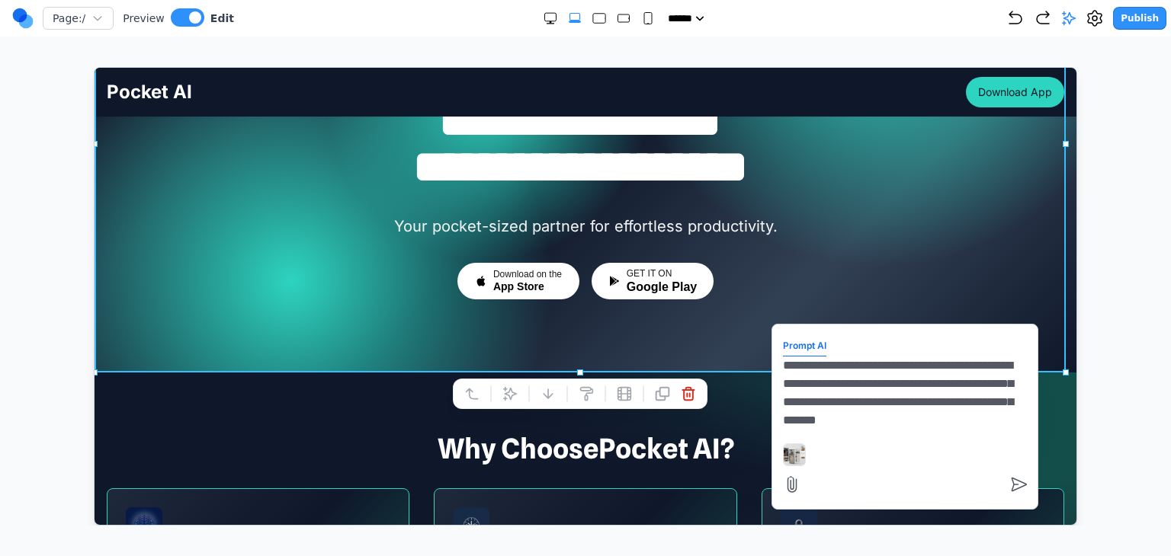
scroll to position [13, 0]
type textarea "**********"
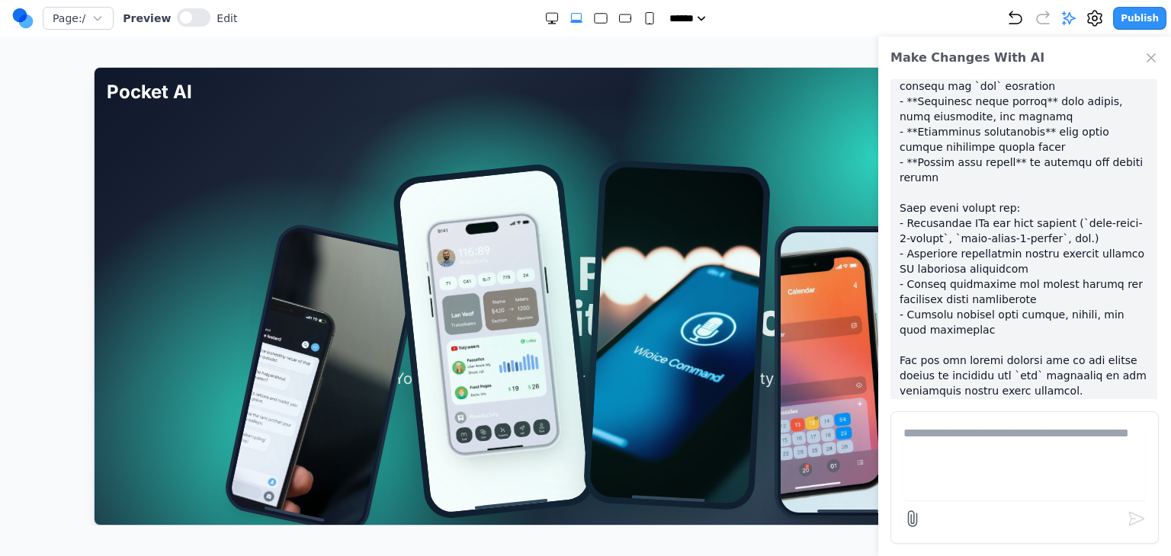
scroll to position [558, 0]
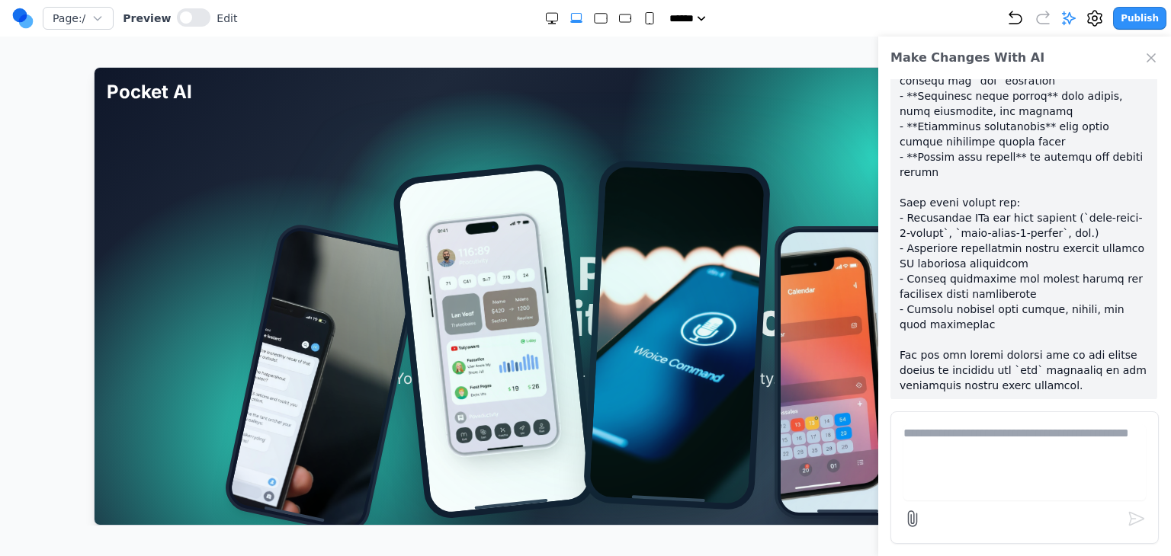
click at [1150, 62] on icon "Close Chat" at bounding box center [1150, 57] width 15 height 15
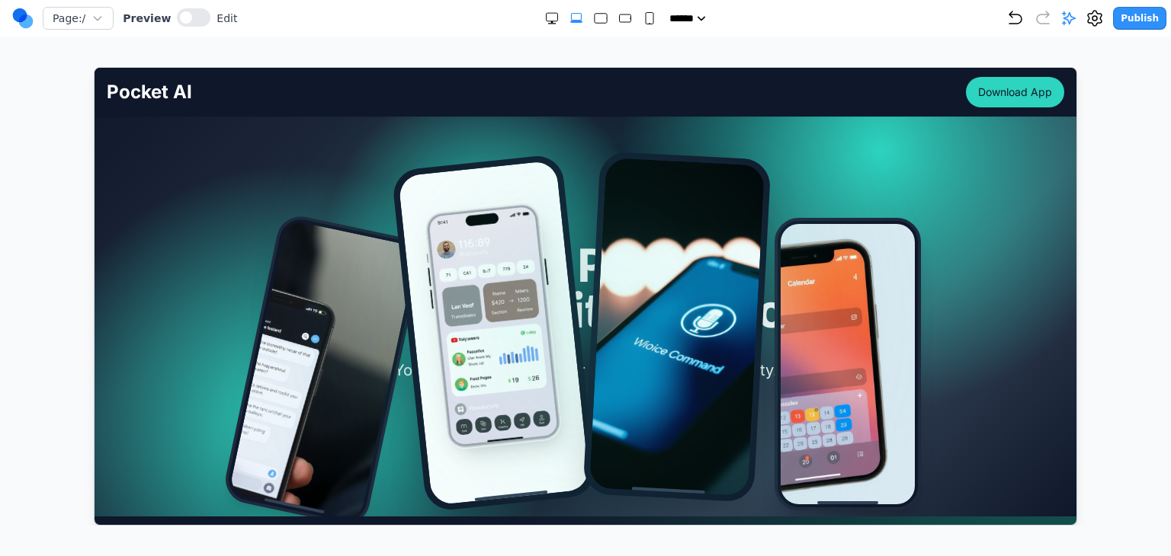
scroll to position [0, 0]
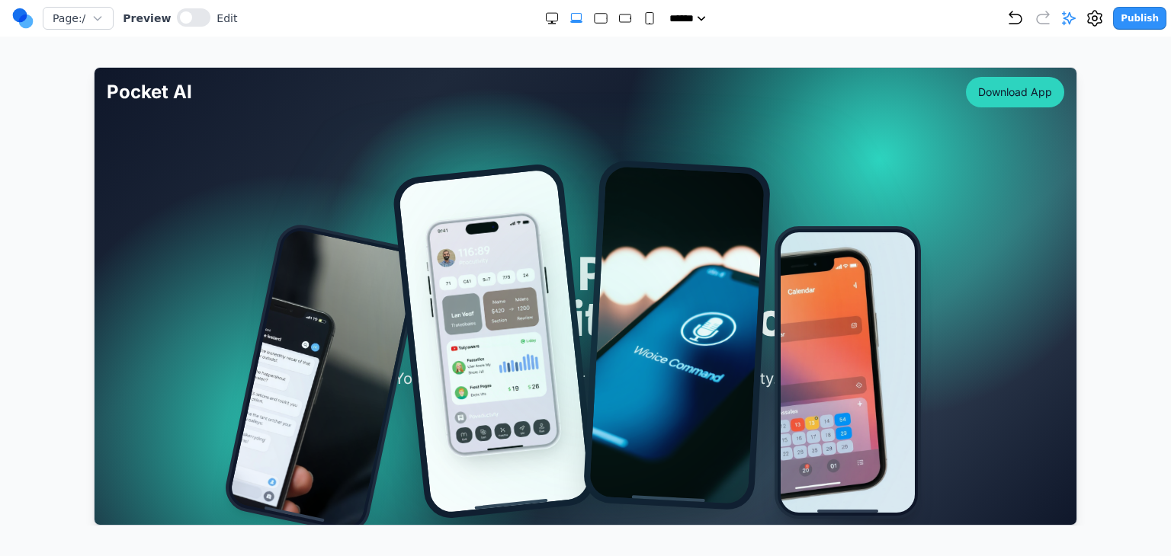
click at [1019, 27] on div "Publish" at bounding box center [1086, 18] width 160 height 23
click at [1019, 19] on icon "Undo" at bounding box center [1015, 18] width 18 height 18
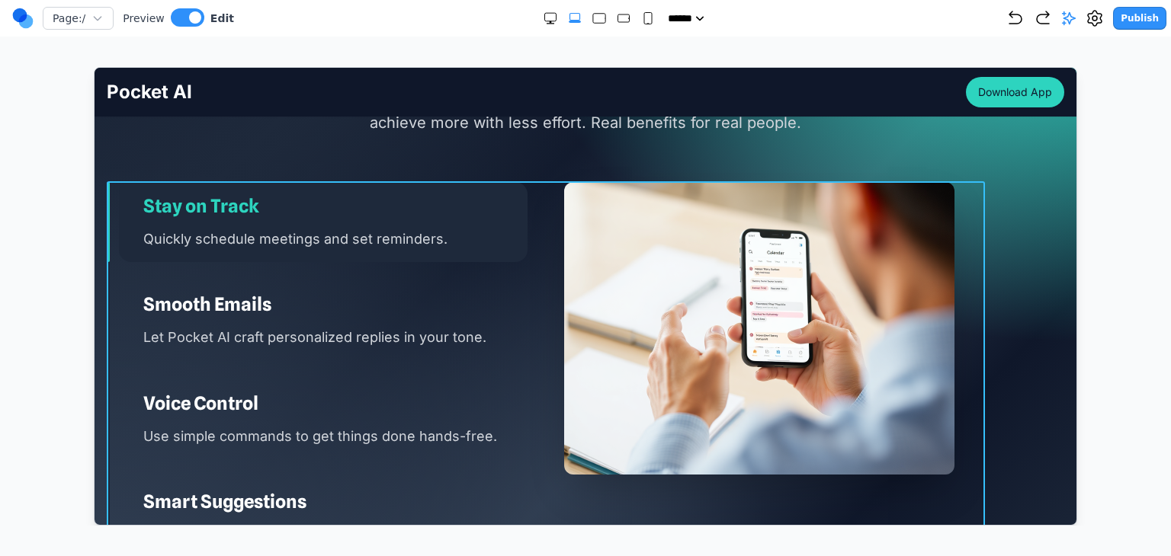
scroll to position [1601, 0]
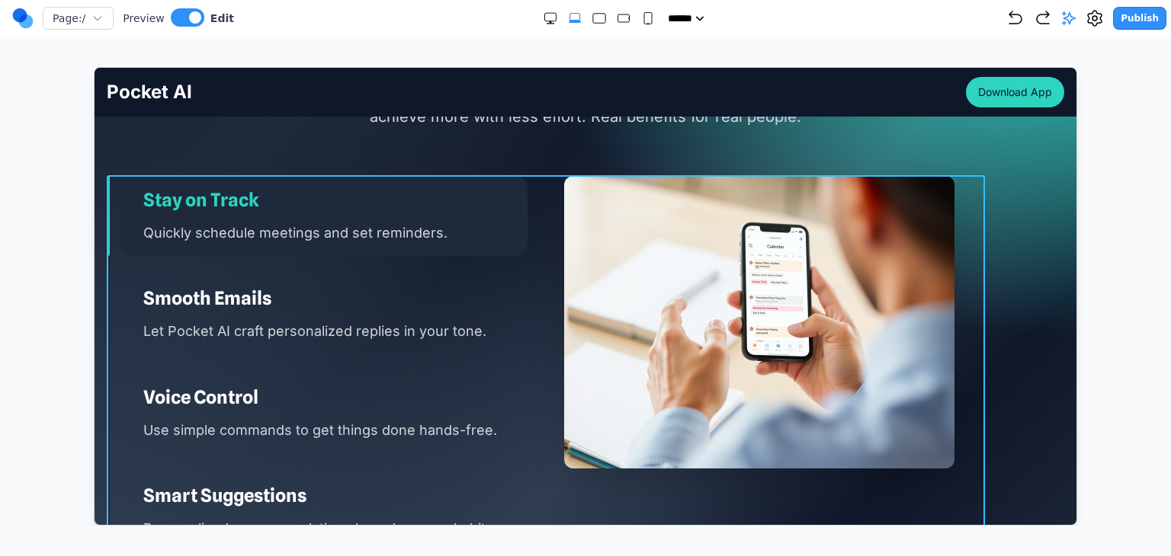
click at [546, 227] on div "Stay on Track Quickly schedule meetings and set reminders. Smooth Emails Let Po…" at bounding box center [545, 363] width 878 height 376
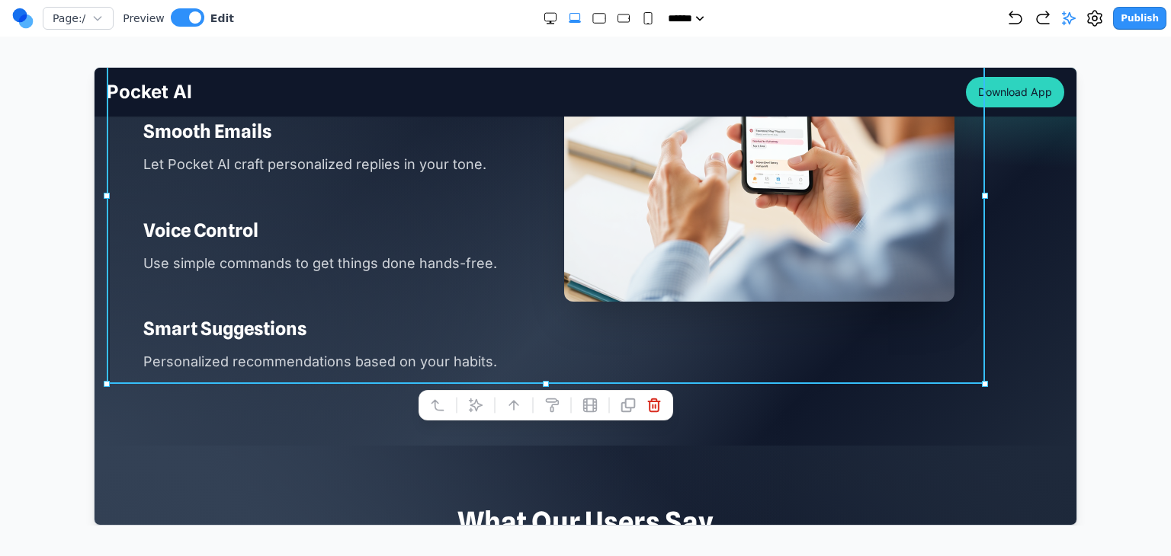
scroll to position [1829, 0]
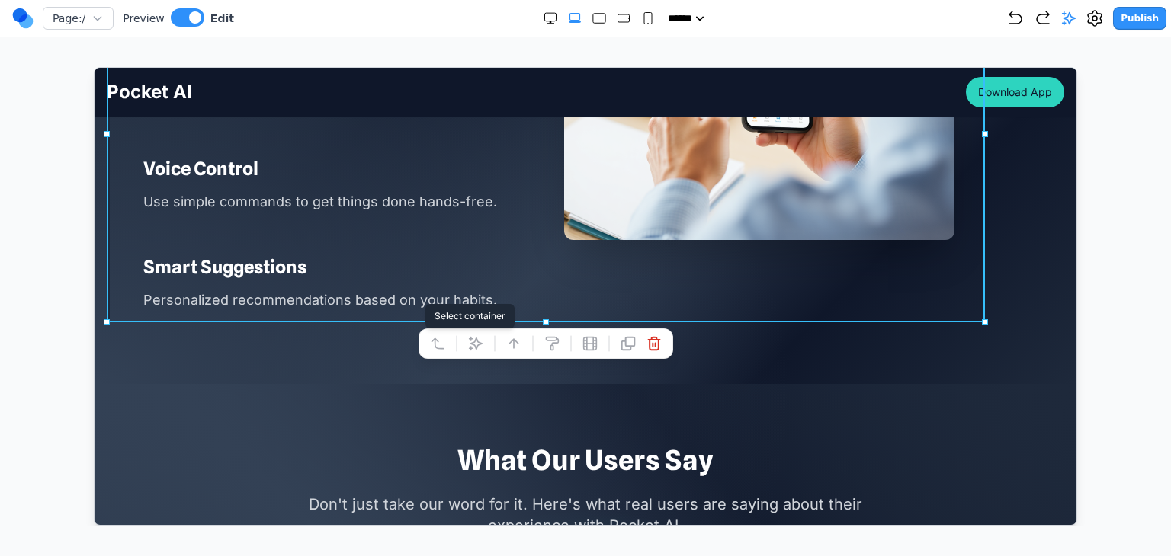
click at [441, 332] on button at bounding box center [437, 343] width 24 height 24
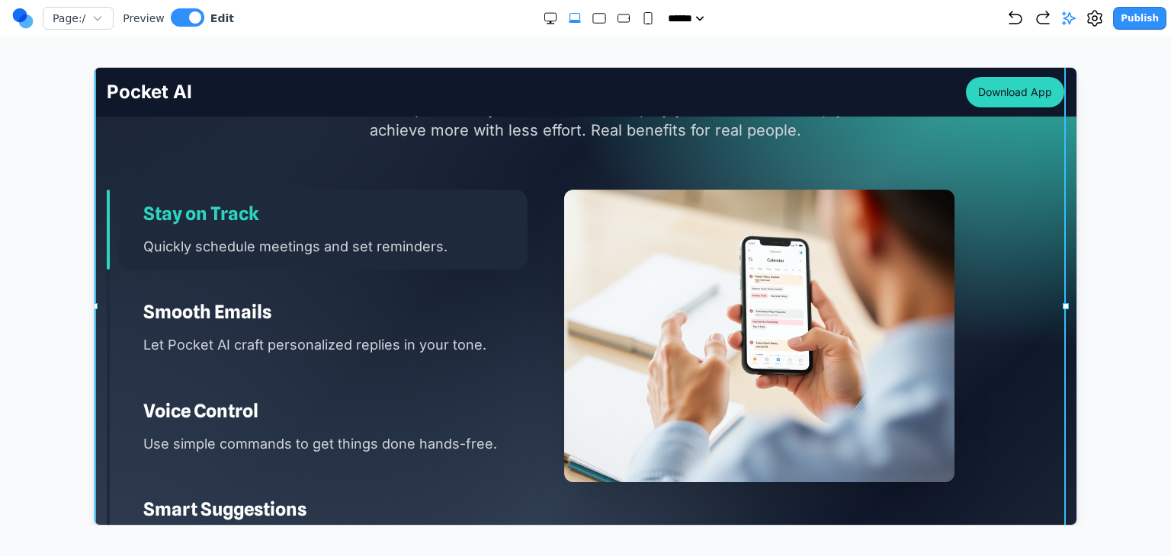
scroll to position [1601, 0]
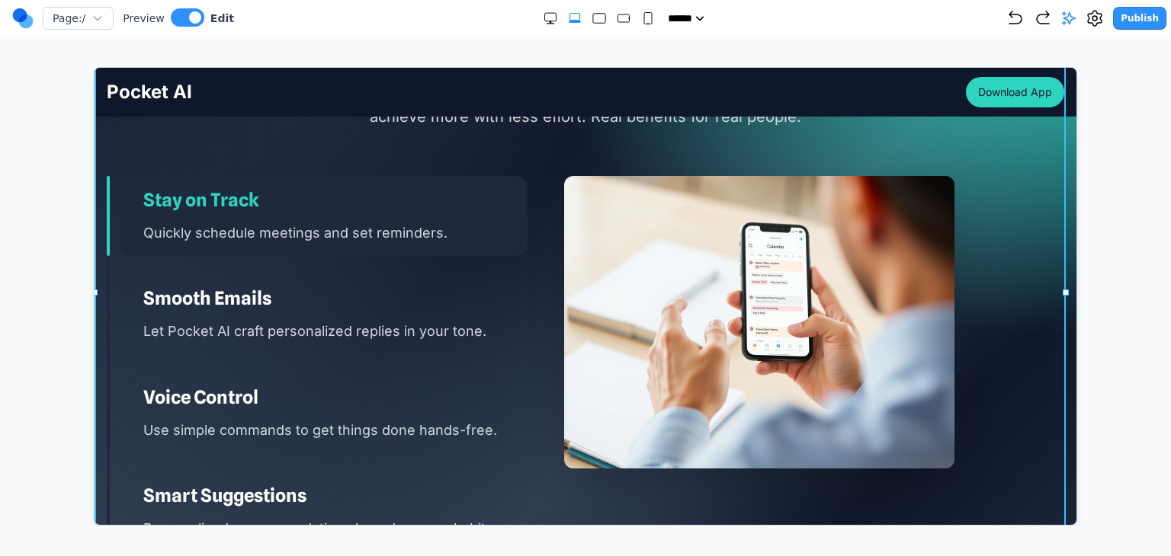
drag, startPoint x: 0, startPoint y: 196, endPoint x: 167, endPoint y: 133, distance: 178.5
click at [0, 196] on div "Page: / Preview Edit ***** ***** ****** ****** ****** Publish Make Changes With…" at bounding box center [585, 263] width 1171 height 526
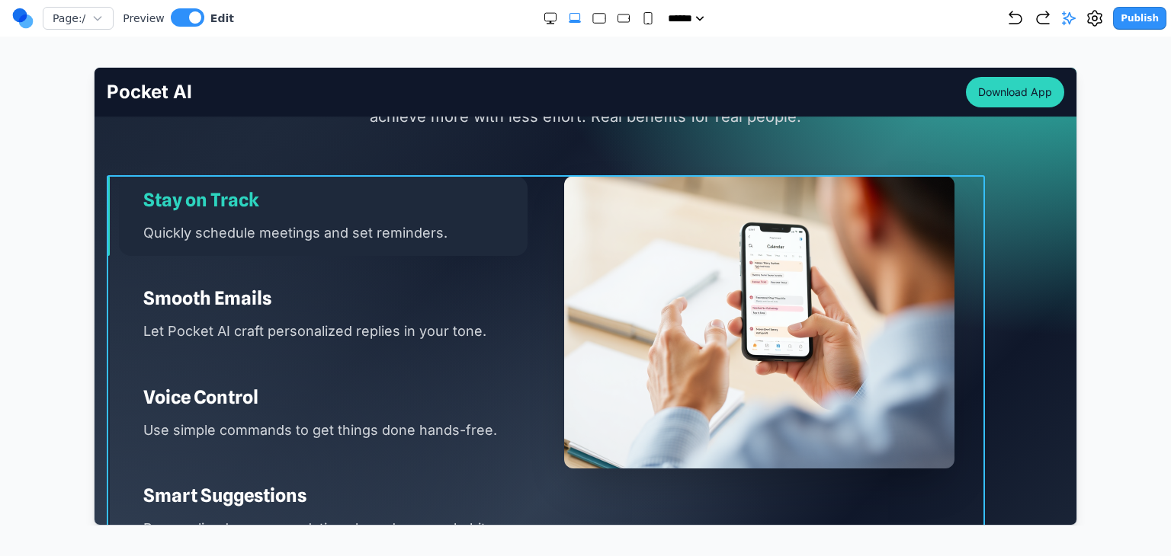
click at [531, 173] on div "Transform Your Daily Life Discover the specific ways Pocket AI can simplify you…" at bounding box center [585, 293] width 982 height 516
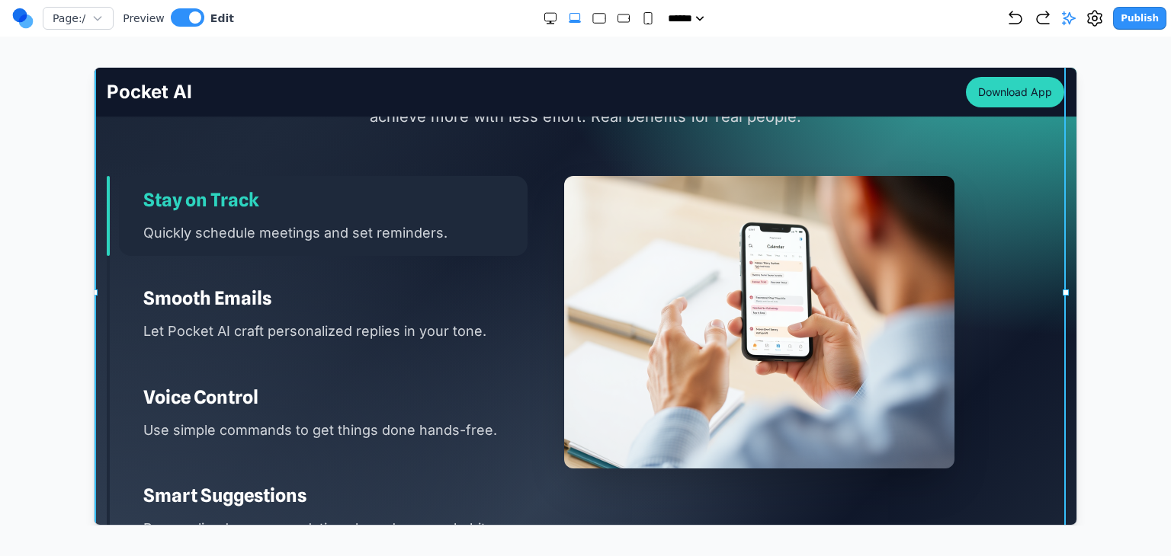
click at [49, 180] on div at bounding box center [585, 296] width 1110 height 459
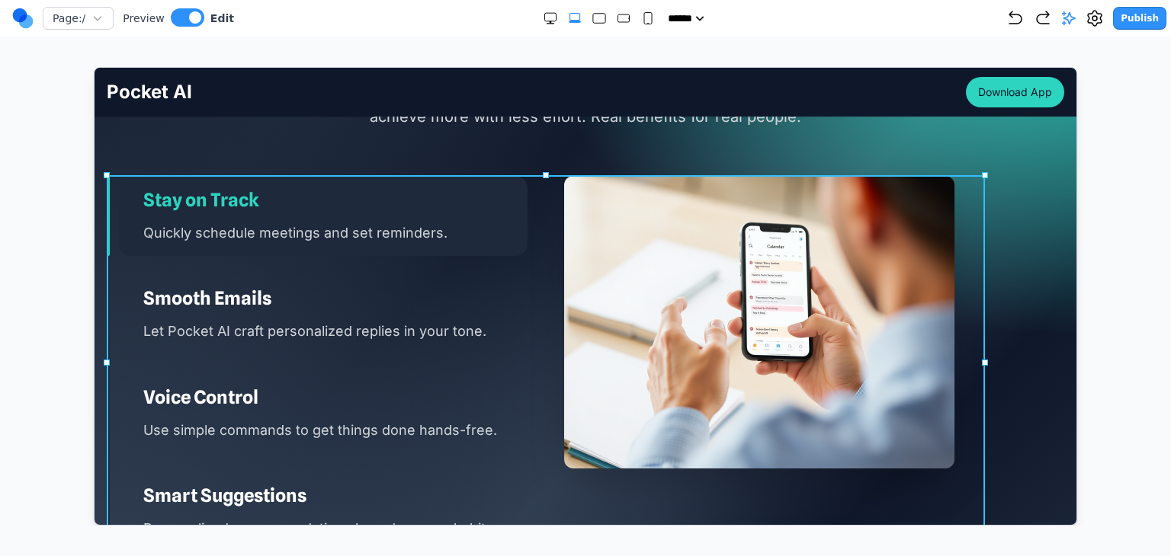
click at [533, 229] on div "Stay on Track Quickly schedule meetings and set reminders. Smooth Emails Let Po…" at bounding box center [545, 363] width 878 height 376
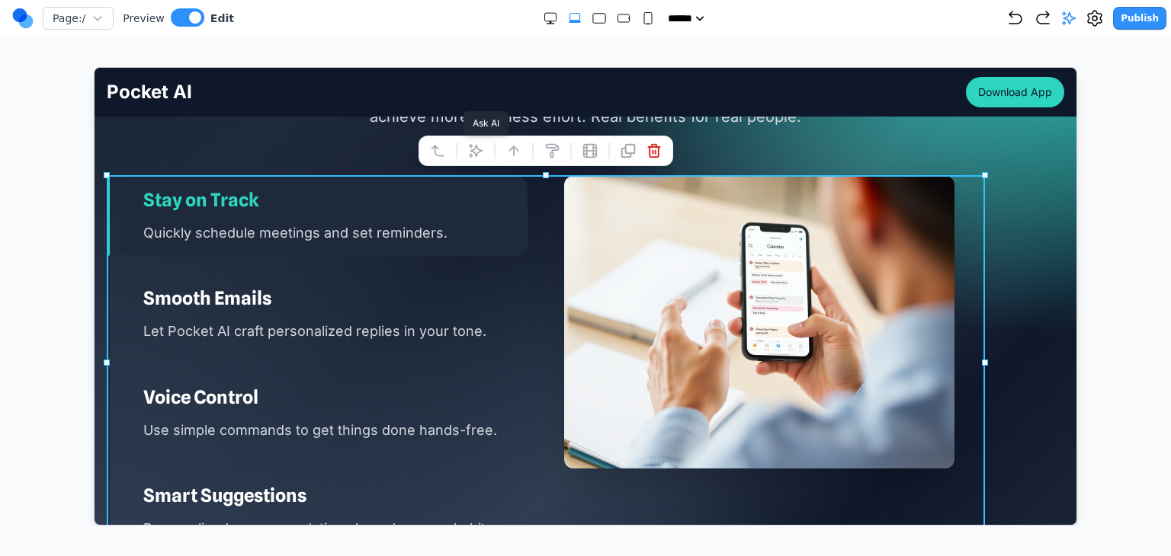
click at [478, 154] on icon at bounding box center [474, 150] width 15 height 15
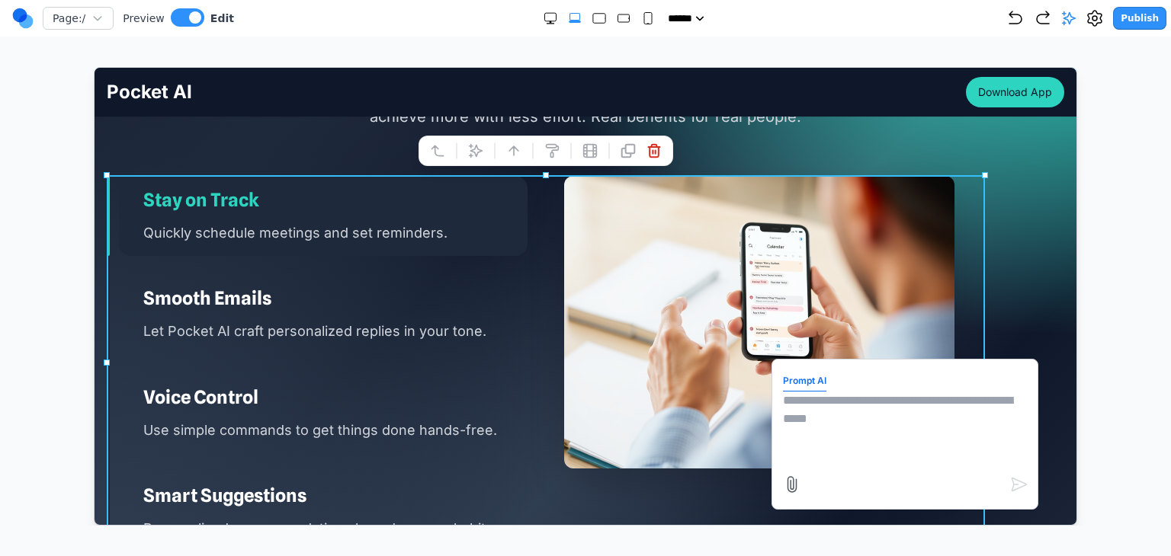
click at [839, 415] on textarea at bounding box center [904, 429] width 244 height 76
type textarea "*"
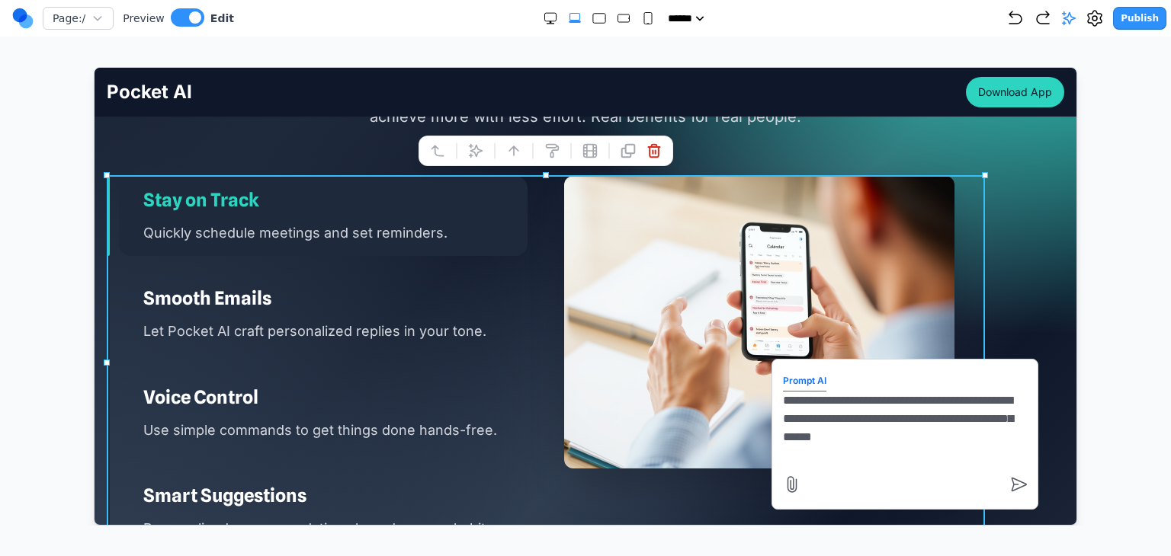
type textarea "**********"
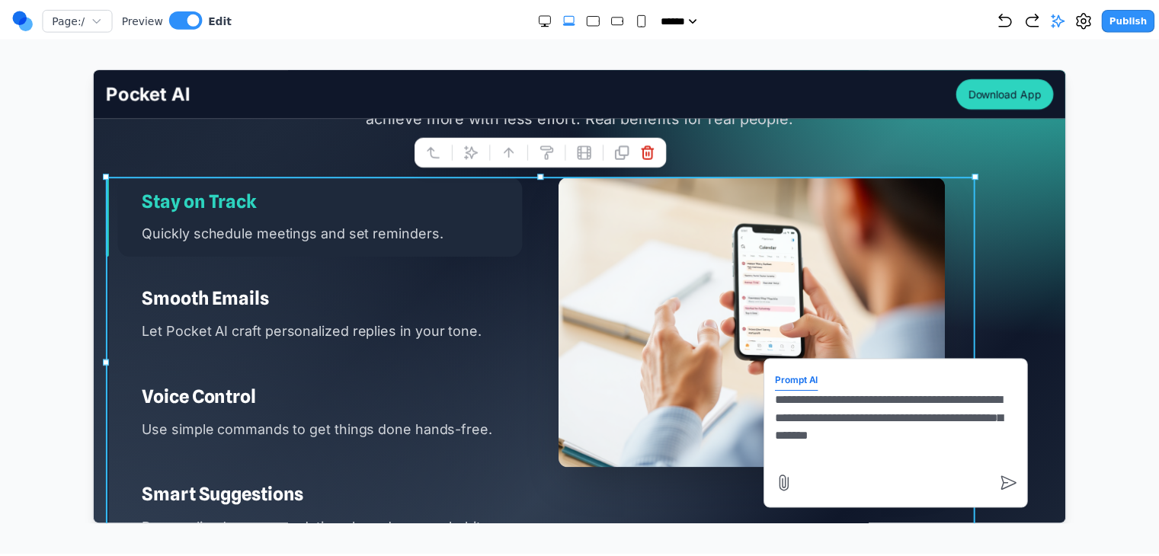
scroll to position [680, 0]
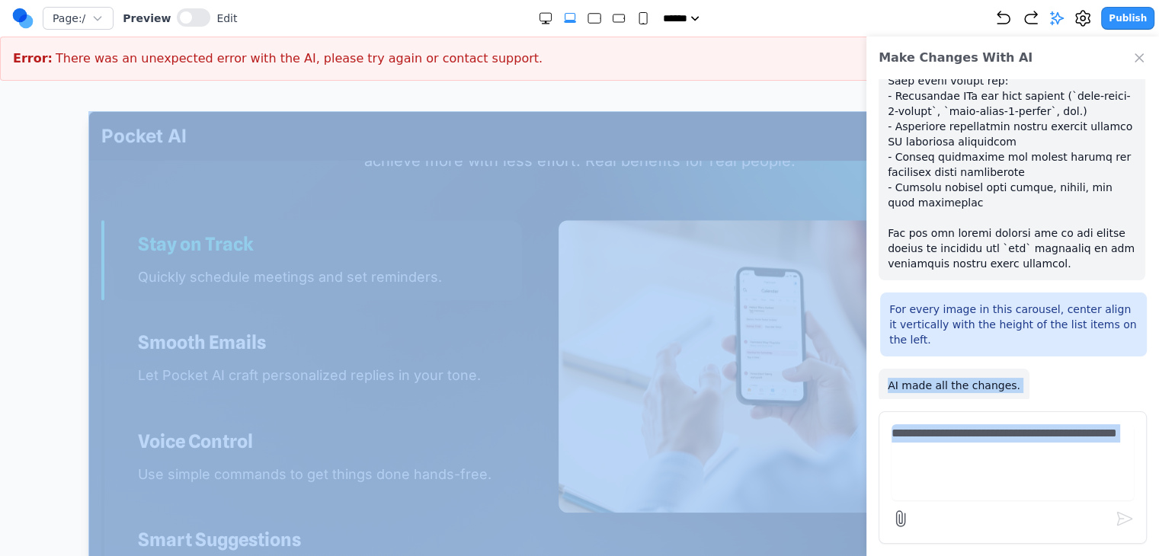
drag, startPoint x: 999, startPoint y: 437, endPoint x: 864, endPoint y: 286, distance: 202.4
click at [777, 175] on div "Make Changes With AI At the bottom of this section, add a realistic style phone…" at bounding box center [579, 340] width 1098 height 459
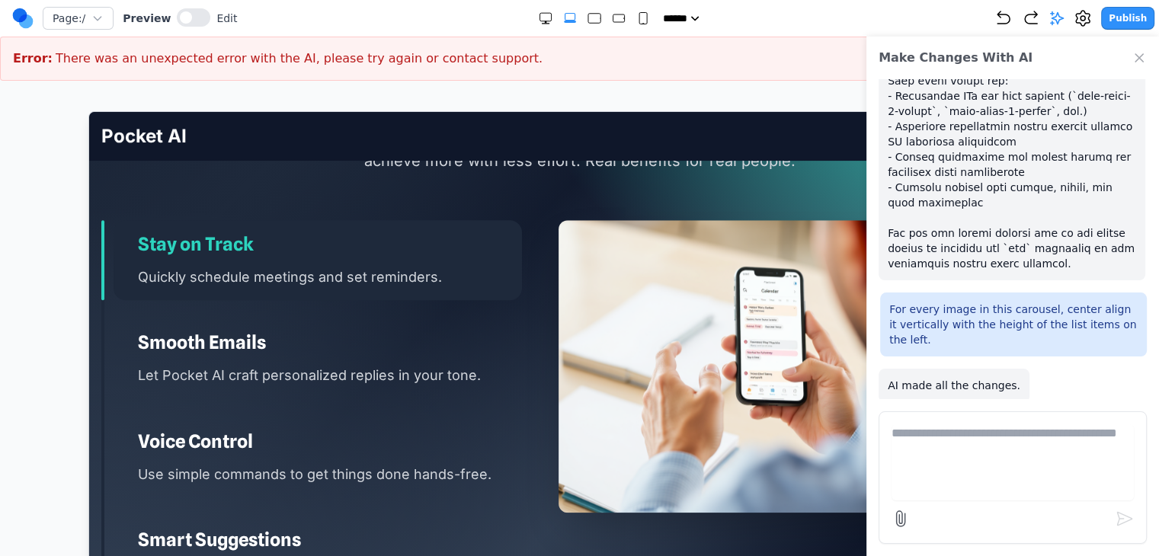
click at [907, 293] on div "For every image in this carousel, center align it vertically with the height of…" at bounding box center [1013, 325] width 267 height 64
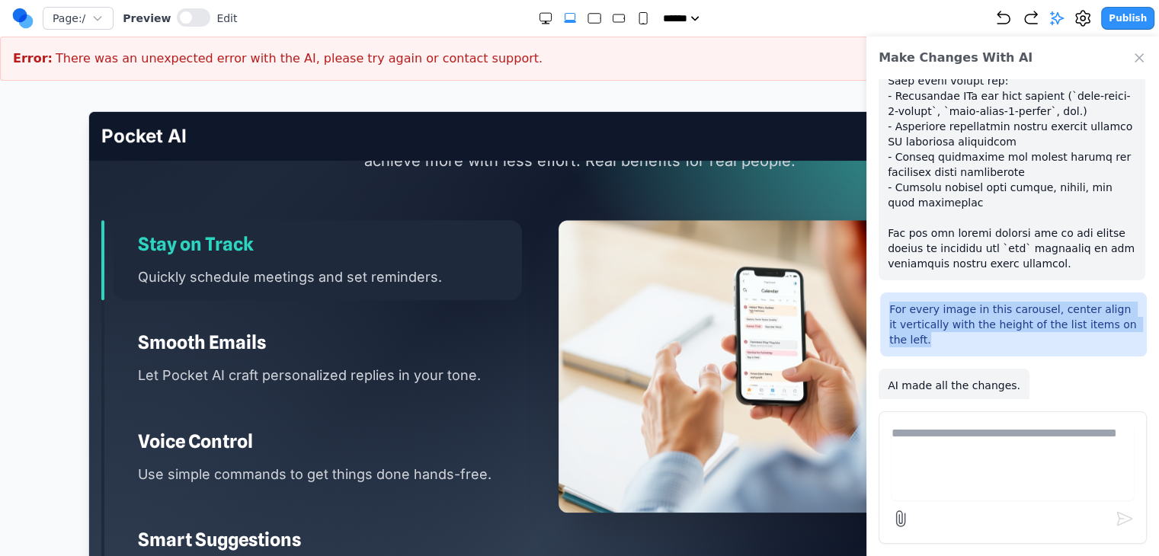
drag, startPoint x: 890, startPoint y: 290, endPoint x: 933, endPoint y: 341, distance: 66.5
click at [933, 341] on div "For every image in this carousel, center align it vertically with the height of…" at bounding box center [1013, 325] width 267 height 64
copy p "For every image in this carousel, center align it vertically with the height of…"
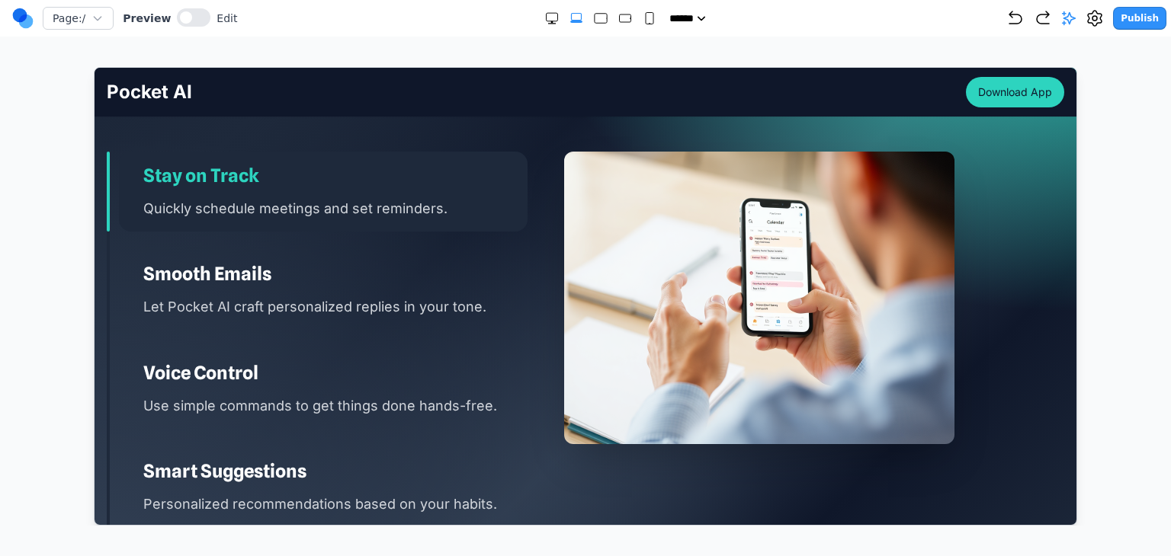
scroll to position [1601, 0]
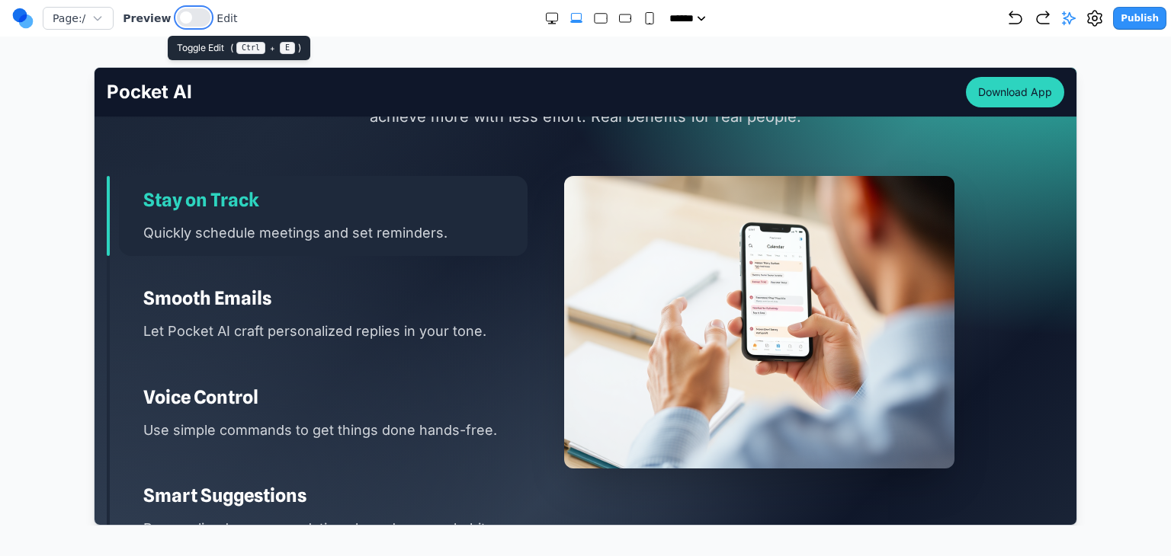
drag, startPoint x: 186, startPoint y: 18, endPoint x: 220, endPoint y: 32, distance: 36.5
click at [186, 17] on button at bounding box center [194, 17] width 34 height 18
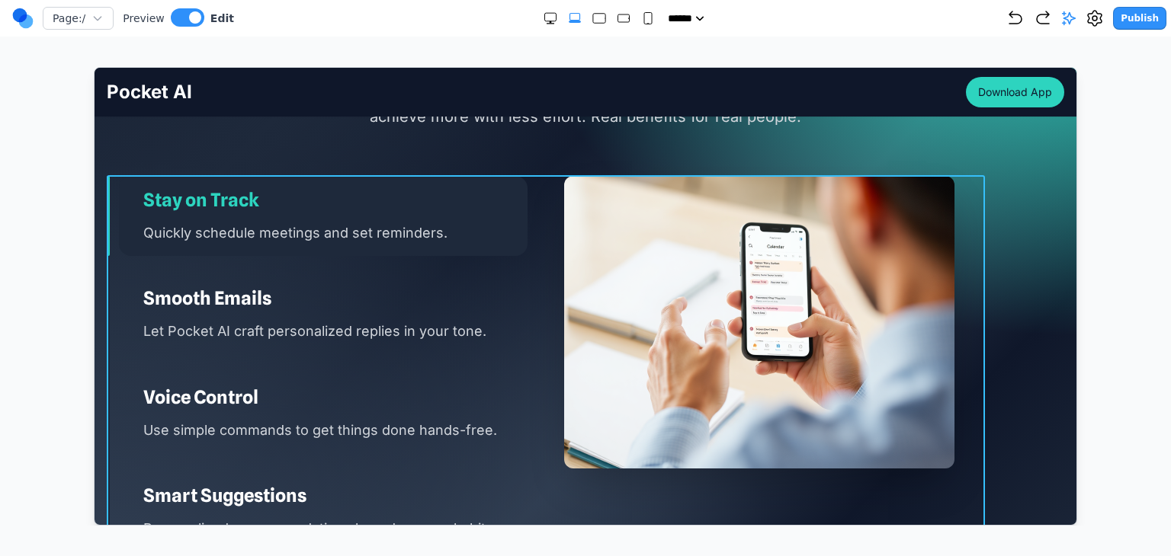
click at [534, 229] on div "Stay on Track Quickly schedule meetings and set reminders. Smooth Emails Let Po…" at bounding box center [545, 363] width 878 height 376
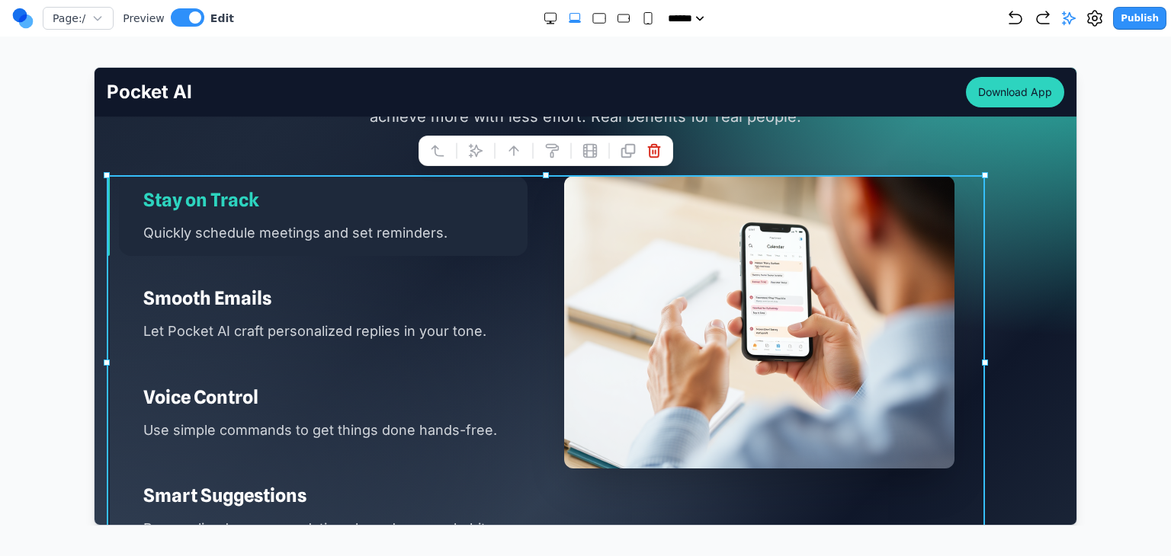
click at [476, 149] on icon at bounding box center [474, 150] width 15 height 15
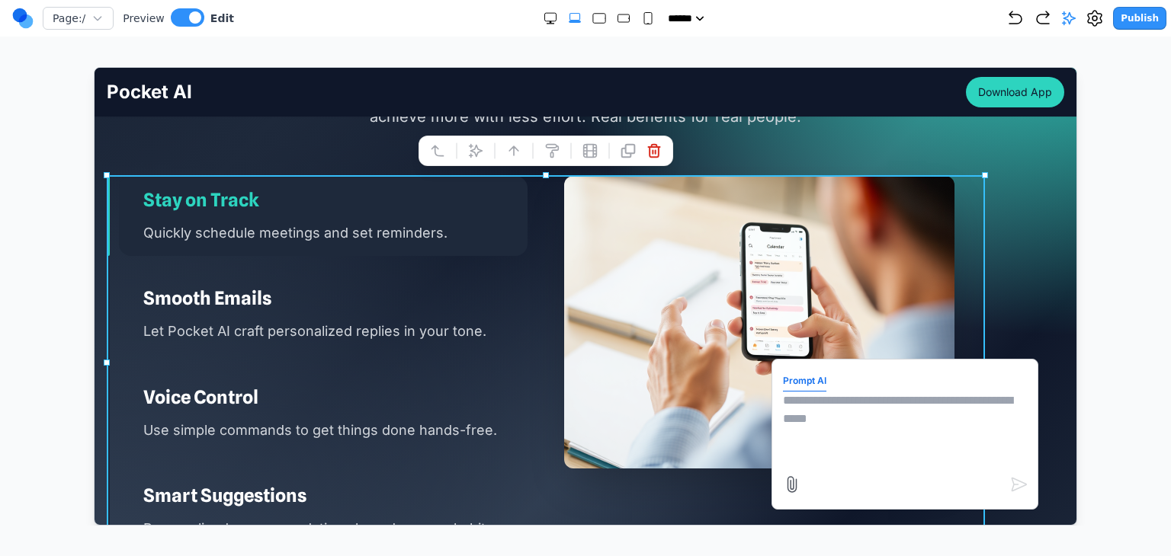
click at [800, 391] on textarea at bounding box center [904, 429] width 244 height 76
paste textarea "**********"
type textarea "**********"
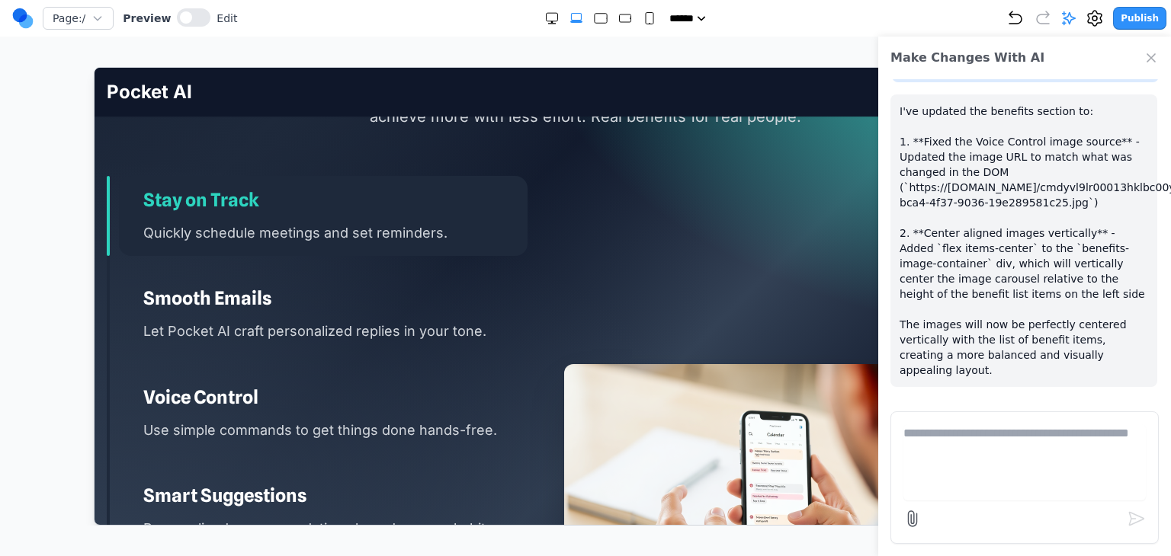
click at [1146, 52] on icon "Close Chat" at bounding box center [1150, 57] width 15 height 15
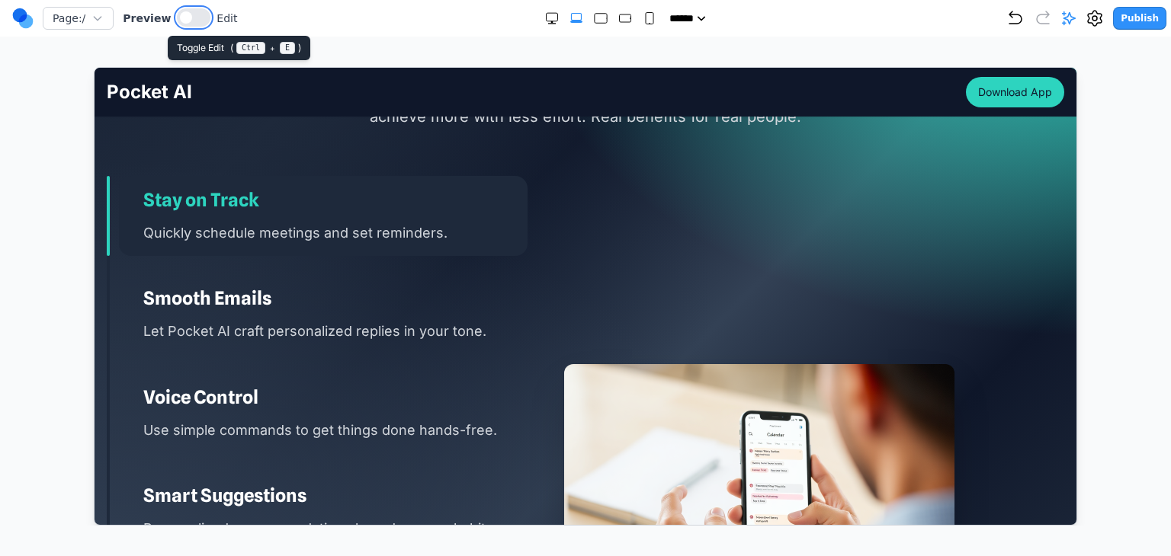
click at [184, 15] on button at bounding box center [194, 17] width 34 height 18
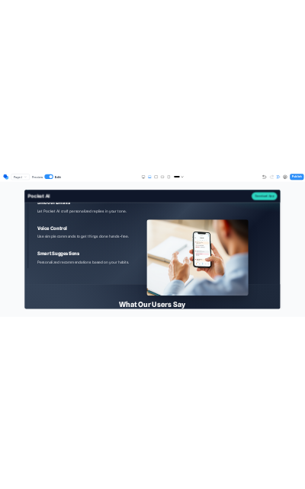
scroll to position [1829, 0]
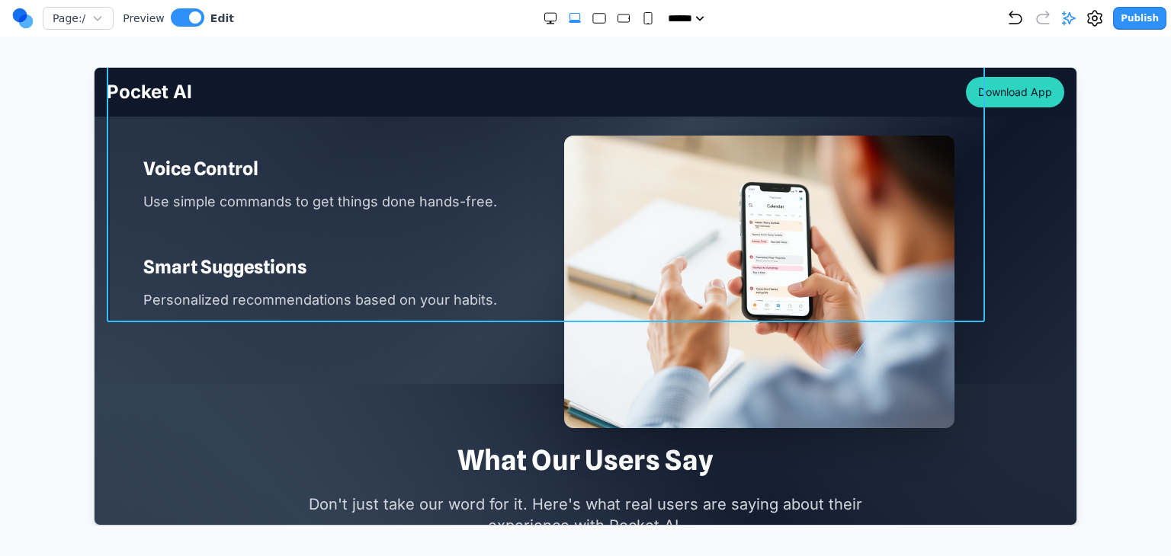
click at [536, 247] on div "Stay on Track Quickly schedule meetings and set reminders. Smooth Emails Let Po…" at bounding box center [545, 135] width 878 height 376
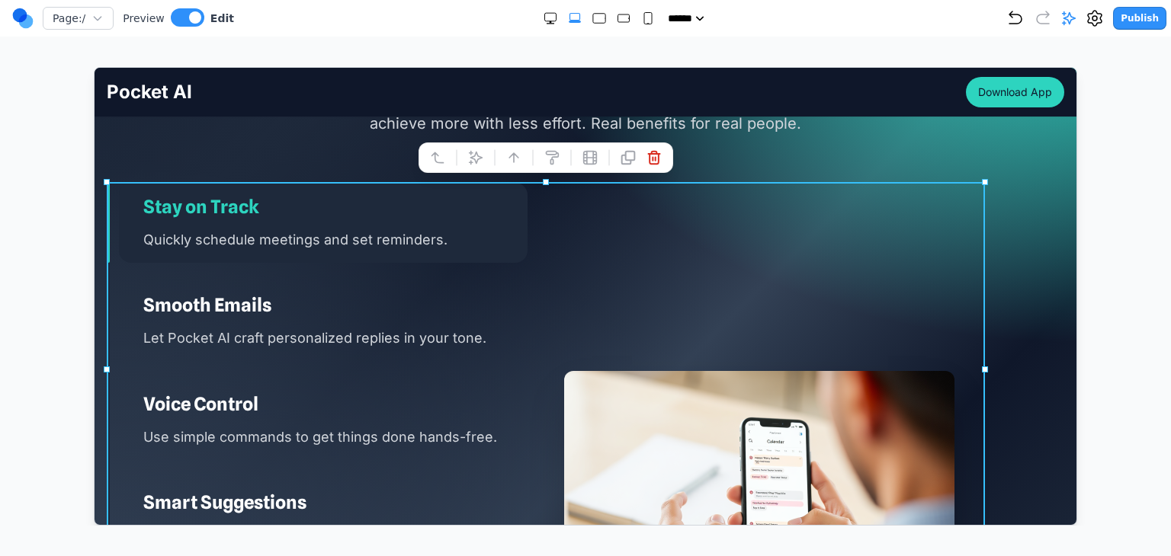
scroll to position [1601, 0]
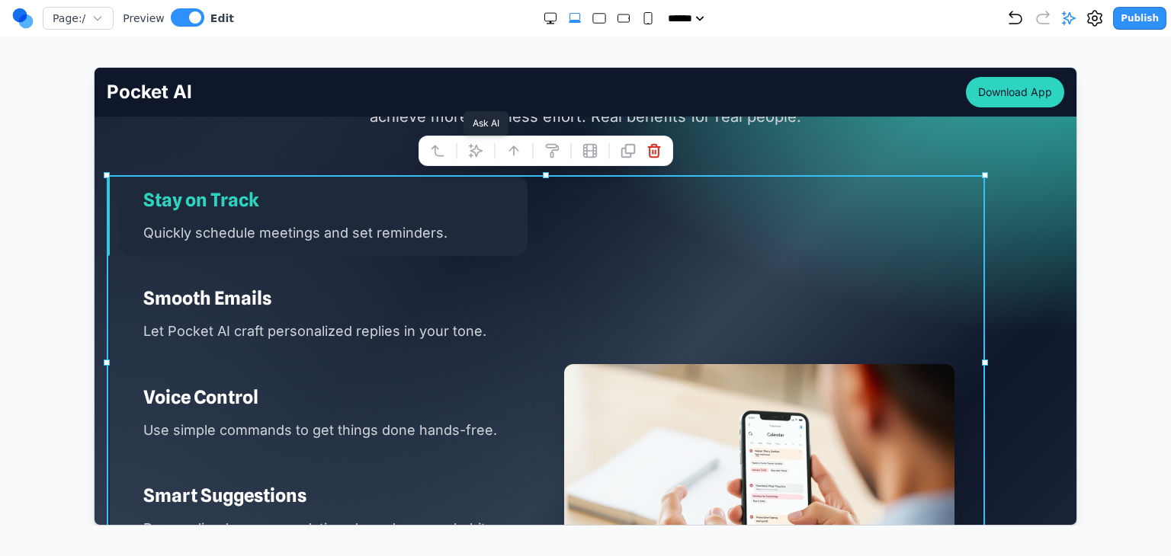
click at [479, 156] on icon at bounding box center [474, 150] width 15 height 15
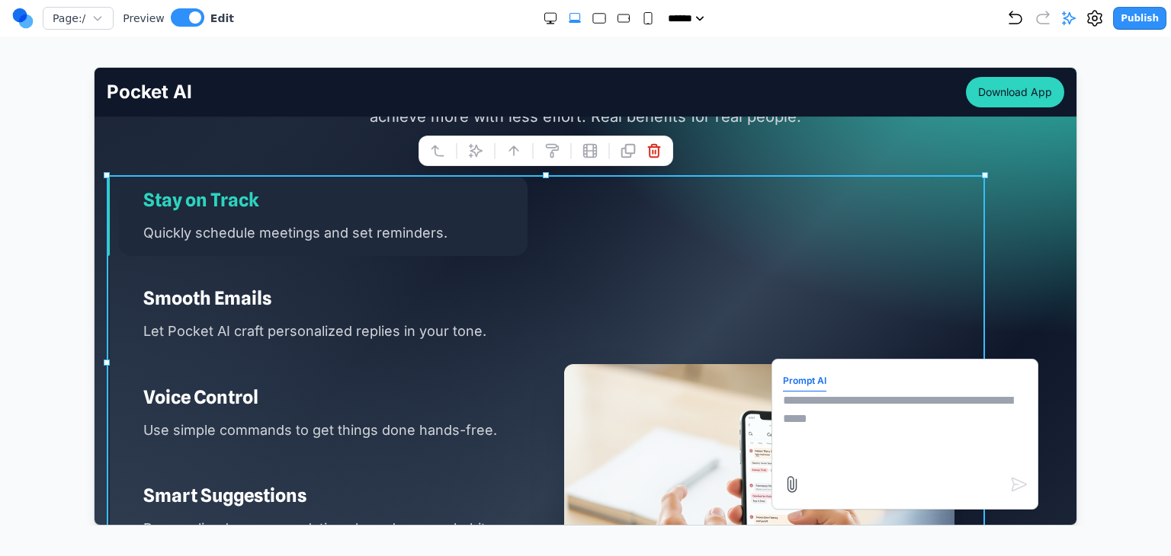
click at [819, 413] on textarea at bounding box center [904, 429] width 244 height 76
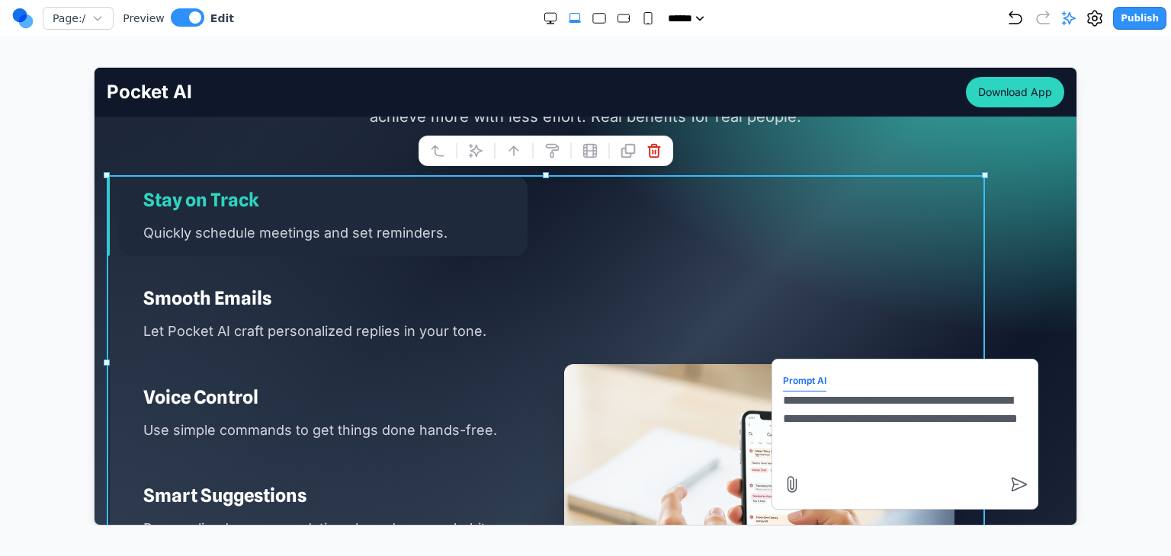
type textarea "**********"
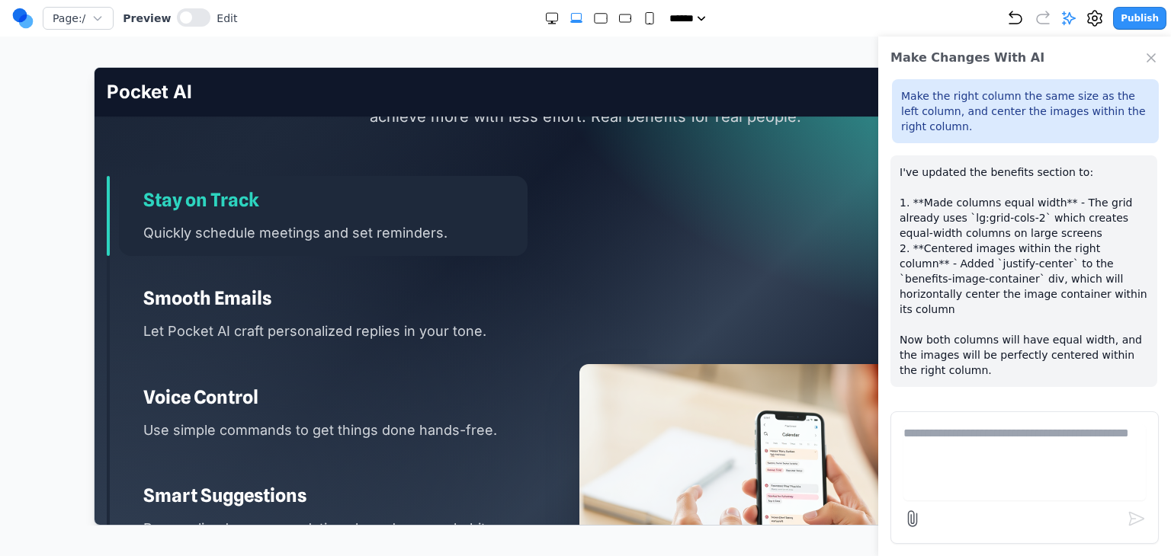
drag, startPoint x: 1146, startPoint y: 67, endPoint x: 1153, endPoint y: 56, distance: 13.3
click at [1146, 66] on div "Make Changes With AI" at bounding box center [1024, 58] width 293 height 43
click at [1153, 55] on icon "Close Chat" at bounding box center [1151, 58] width 8 height 8
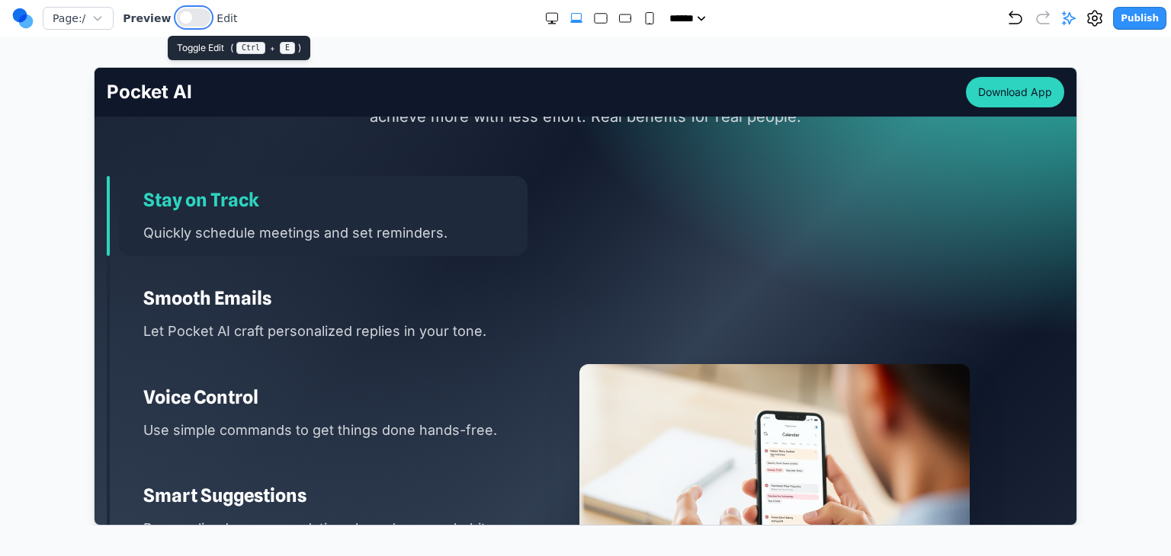
click at [191, 10] on button at bounding box center [194, 17] width 34 height 18
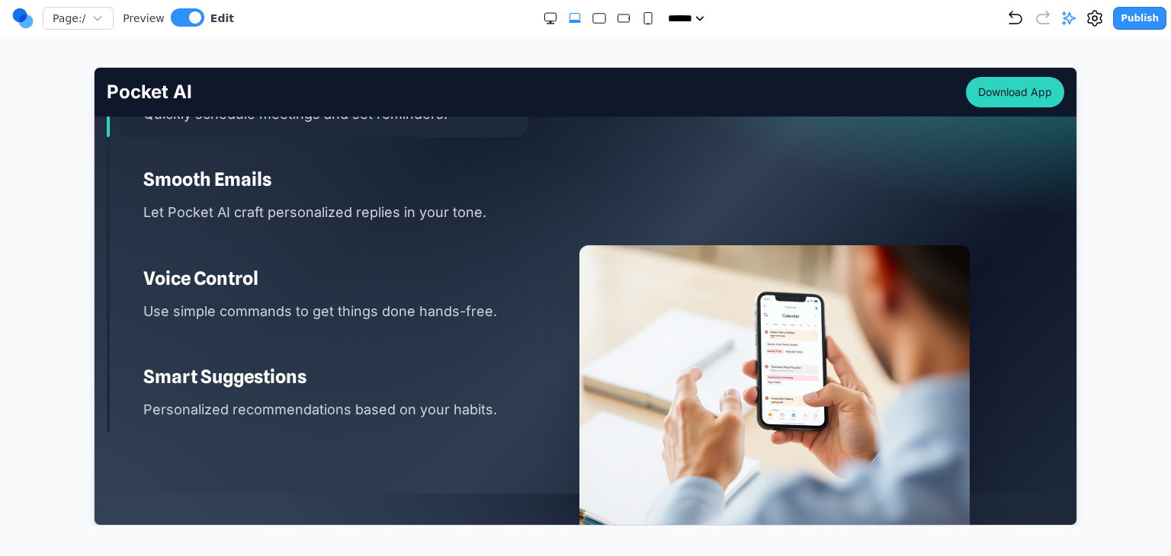
scroll to position [1753, 0]
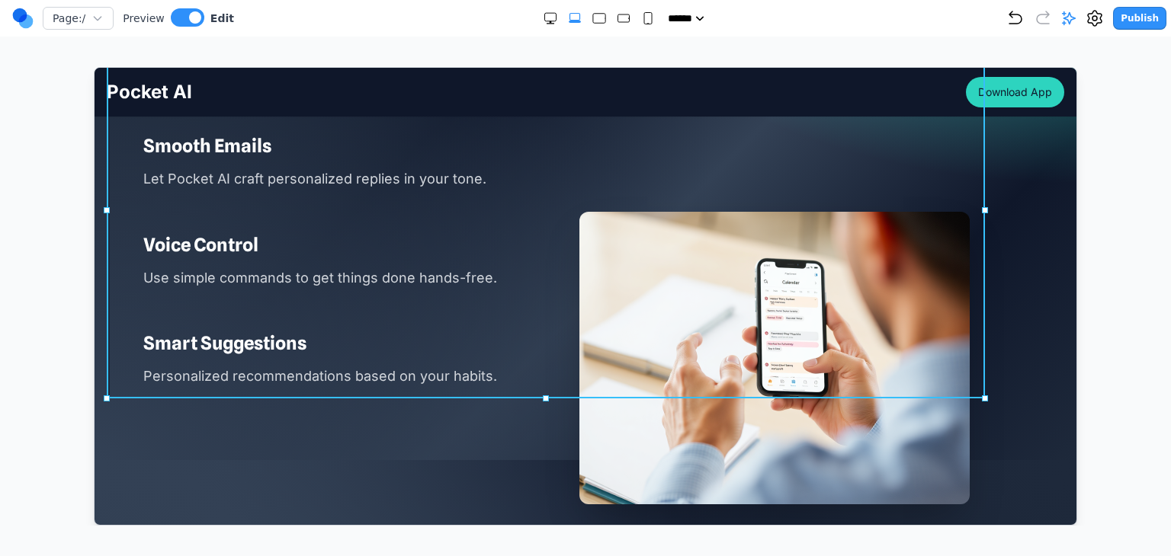
click at [544, 242] on div "Stay on Track Quickly schedule meetings and set reminders. Smooth Emails Let Po…" at bounding box center [545, 211] width 878 height 376
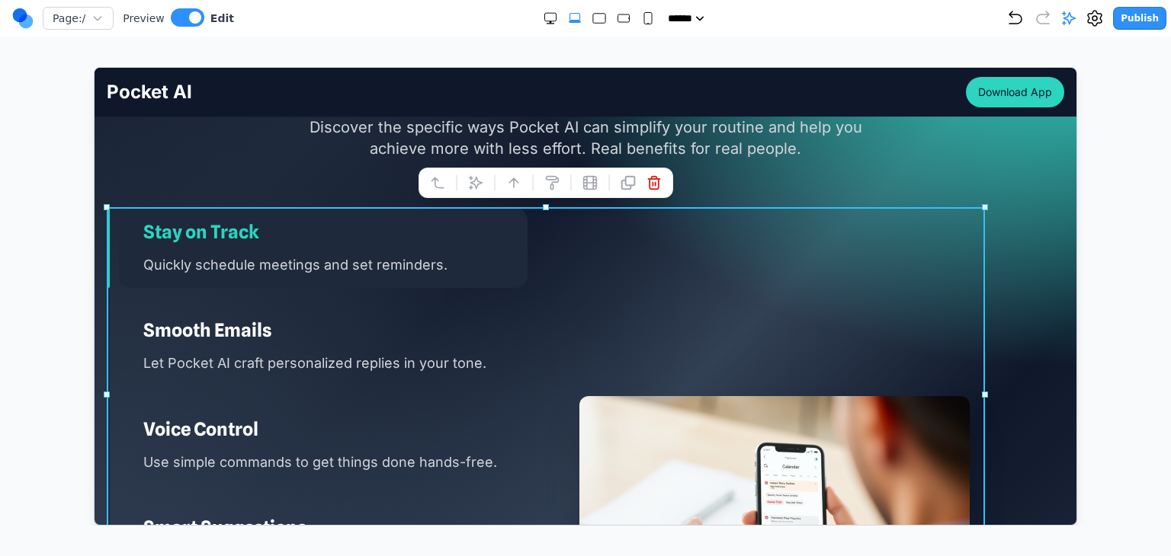
scroll to position [1525, 0]
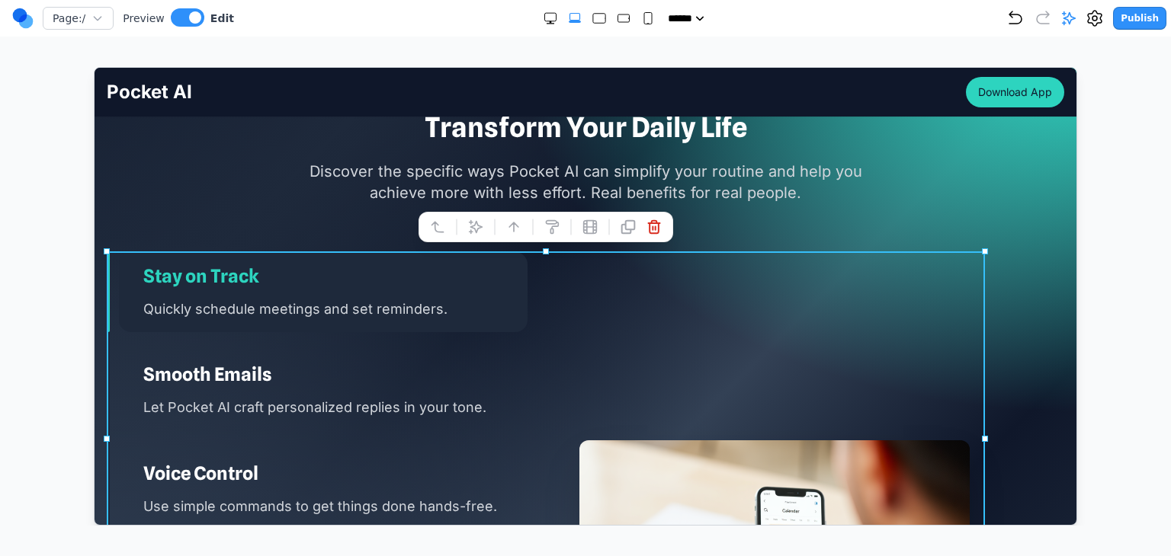
click at [370, 225] on div "Transform Your Daily Life Discover the specific ways Pocket AI can simplify you…" at bounding box center [585, 369] width 982 height 516
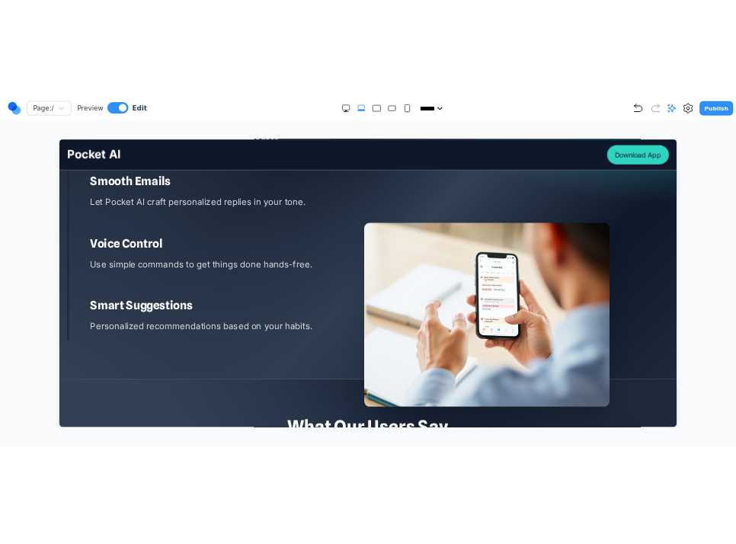
scroll to position [1829, 0]
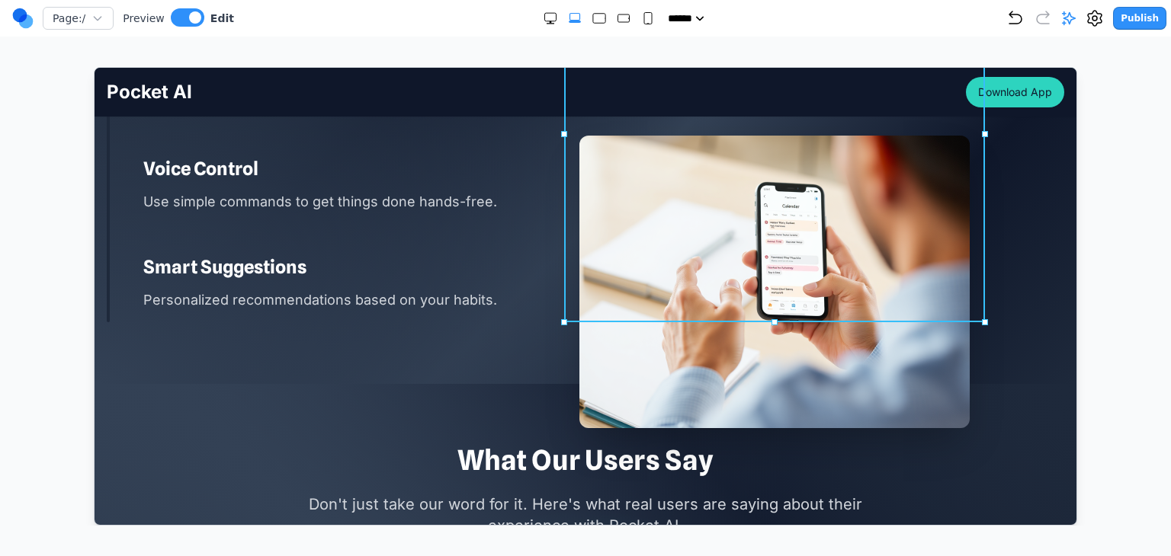
click at [565, 245] on div at bounding box center [773, 135] width 421 height 376
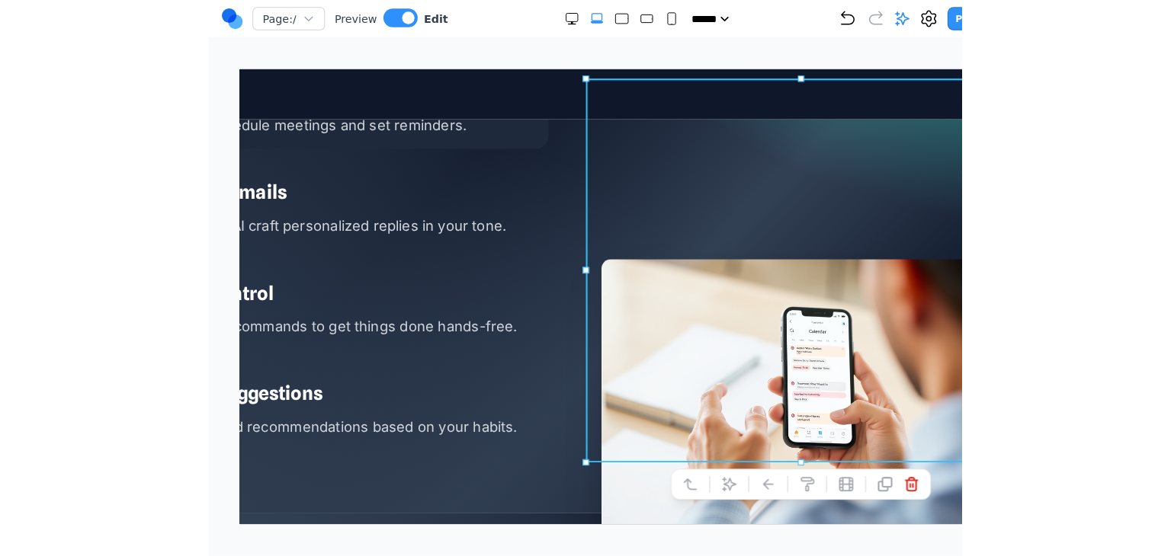
scroll to position [1677, 0]
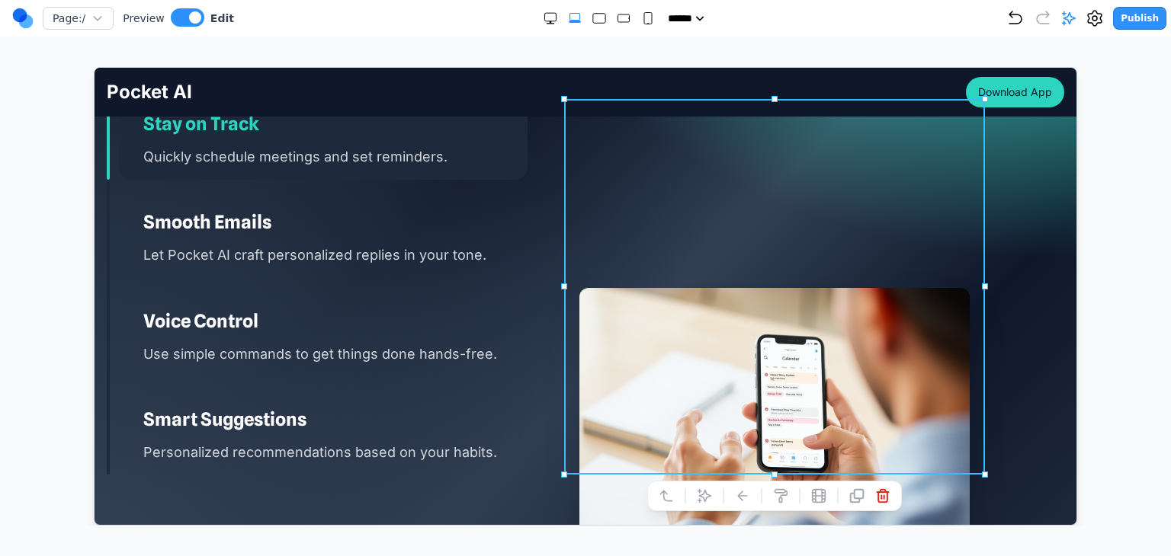
click at [470, 202] on div "Smooth Emails Let Pocket AI craft personalized replies in your tone." at bounding box center [322, 237] width 409 height 80
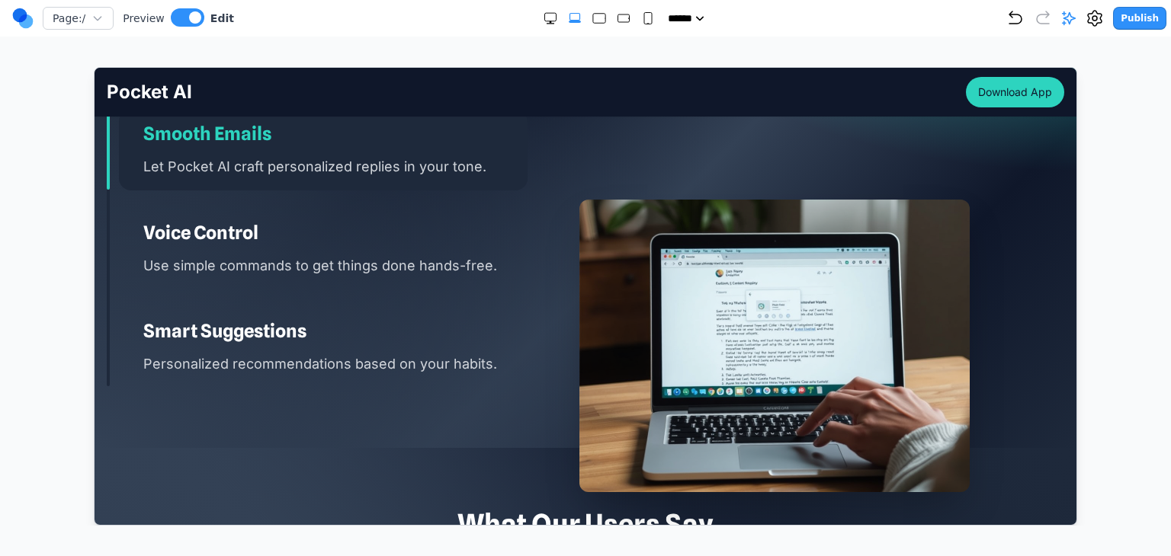
scroll to position [1753, 0]
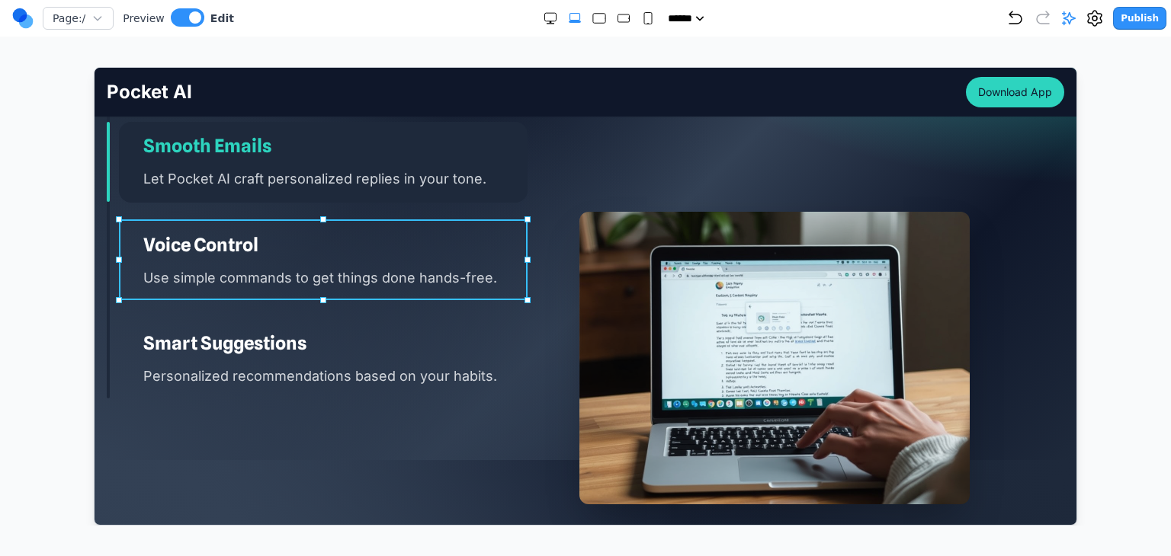
click at [462, 226] on div "Voice Control Use simple commands to get things done hands-free." at bounding box center [322, 260] width 409 height 80
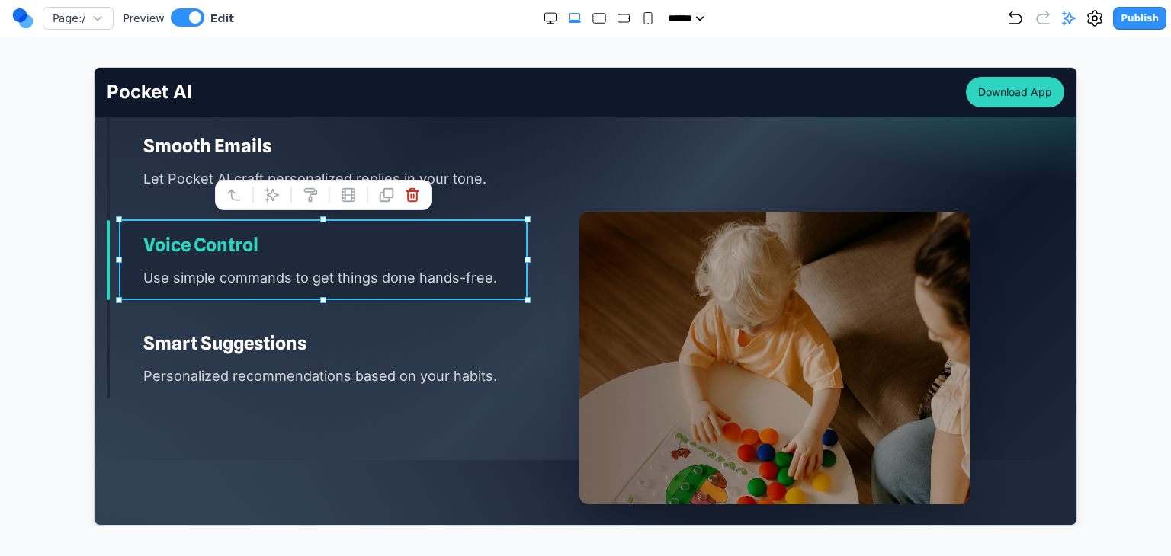
click at [440, 352] on h3 "Smart Suggestions" at bounding box center [335, 343] width 384 height 24
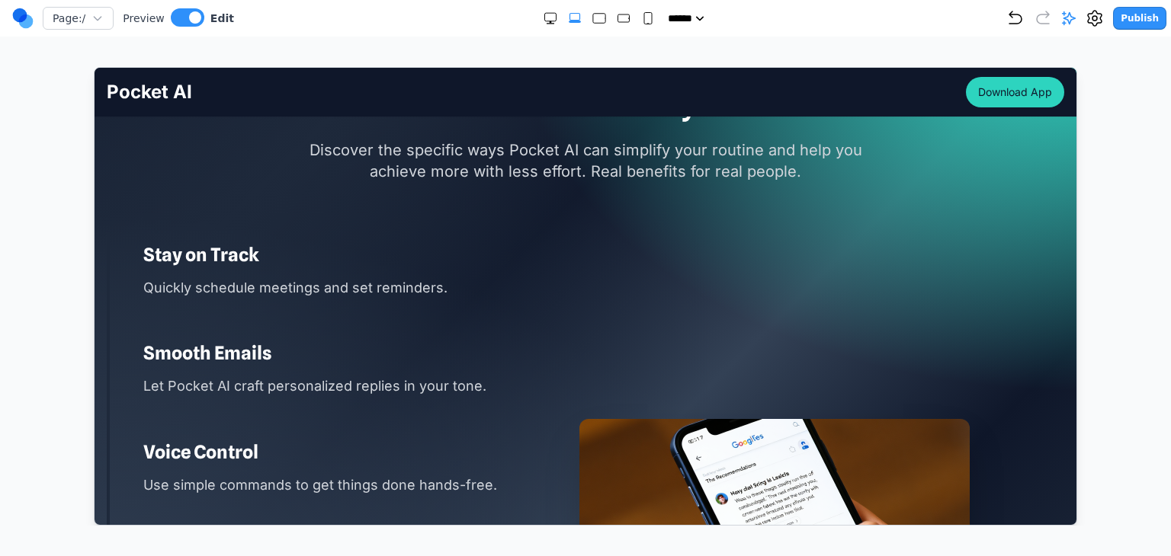
scroll to position [1525, 0]
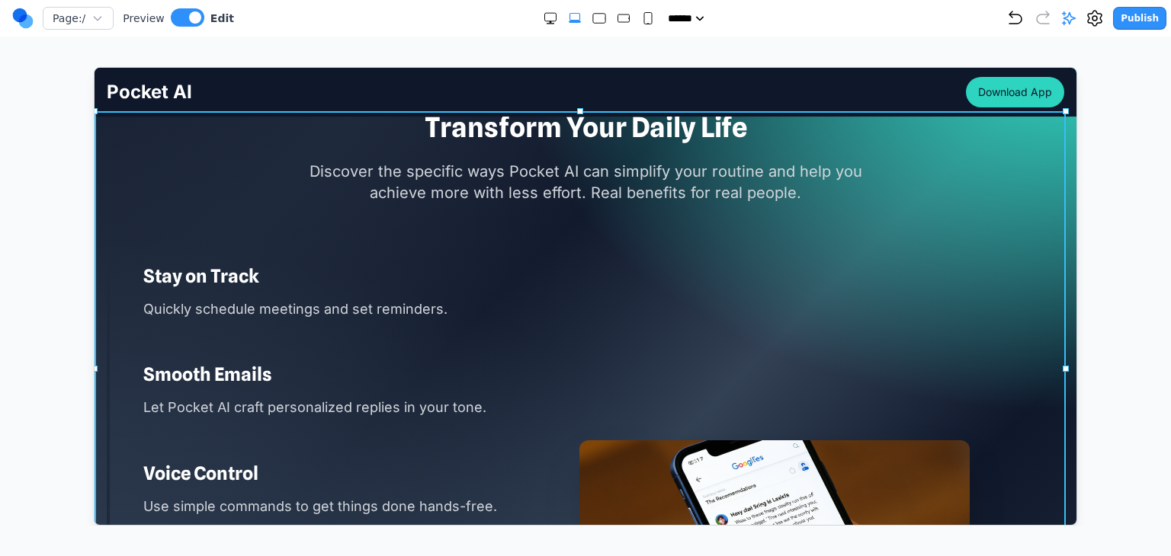
click at [474, 218] on div "Transform Your Daily Life Discover the specific ways Pocket AI can simplify you…" at bounding box center [585, 369] width 982 height 516
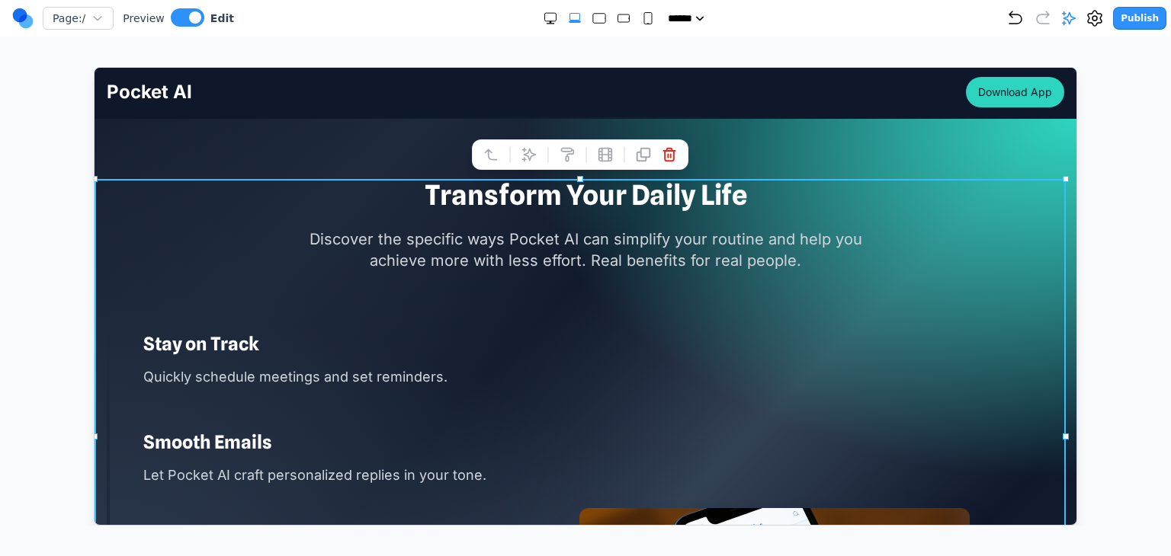
scroll to position [1448, 0]
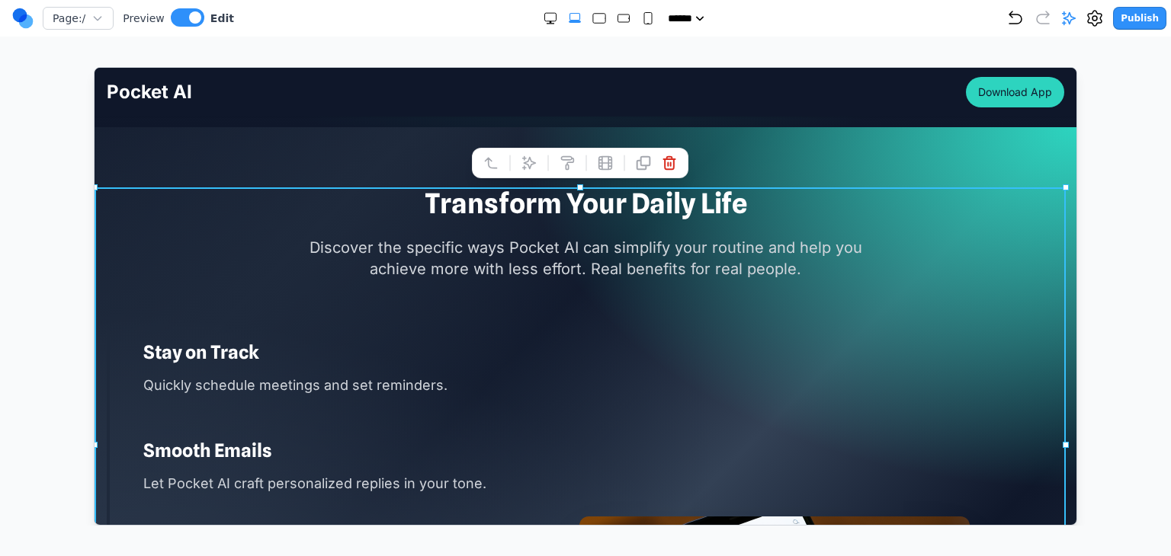
click at [370, 168] on section "Transform Your Daily Life Discover the specific ways Pocket AI can simplify you…" at bounding box center [585, 446] width 982 height 638
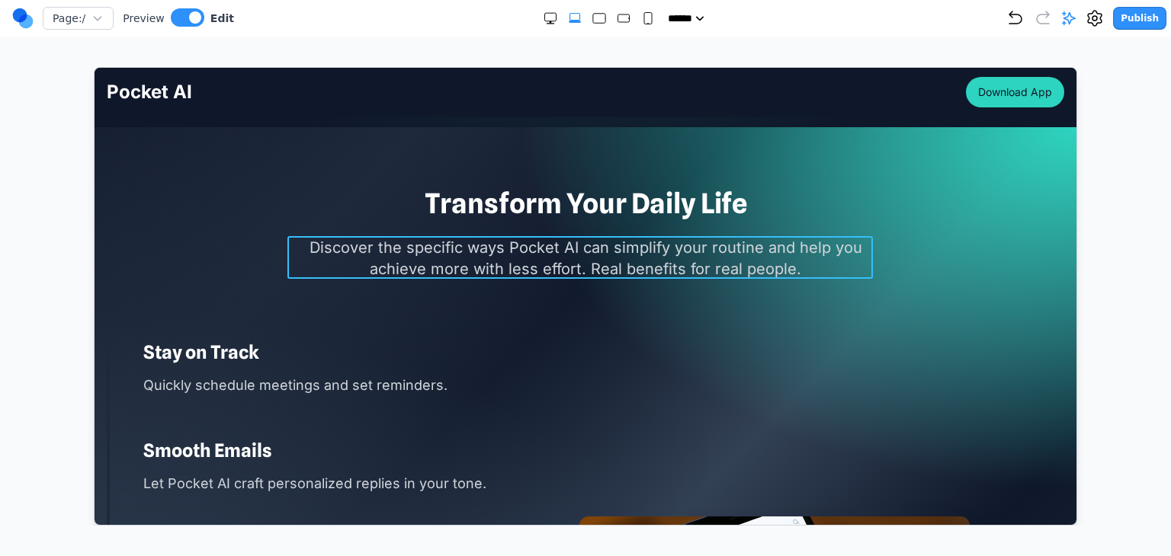
click at [329, 257] on p "Discover the specific ways Pocket AI can simplify your routine and help you ach…" at bounding box center [584, 257] width 585 height 43
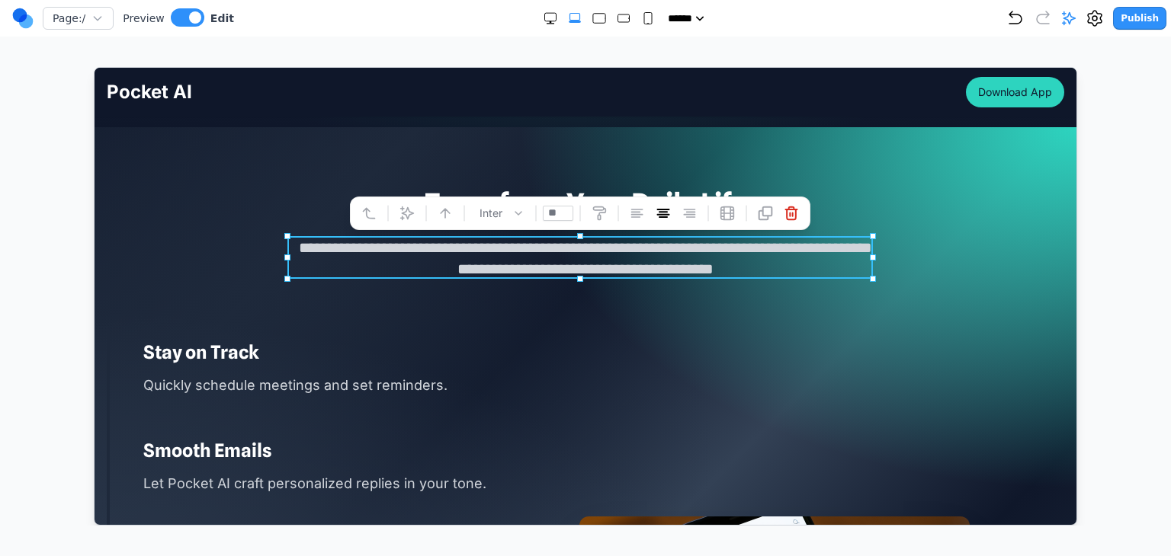
click at [245, 220] on div "**********" at bounding box center [584, 233] width 957 height 91
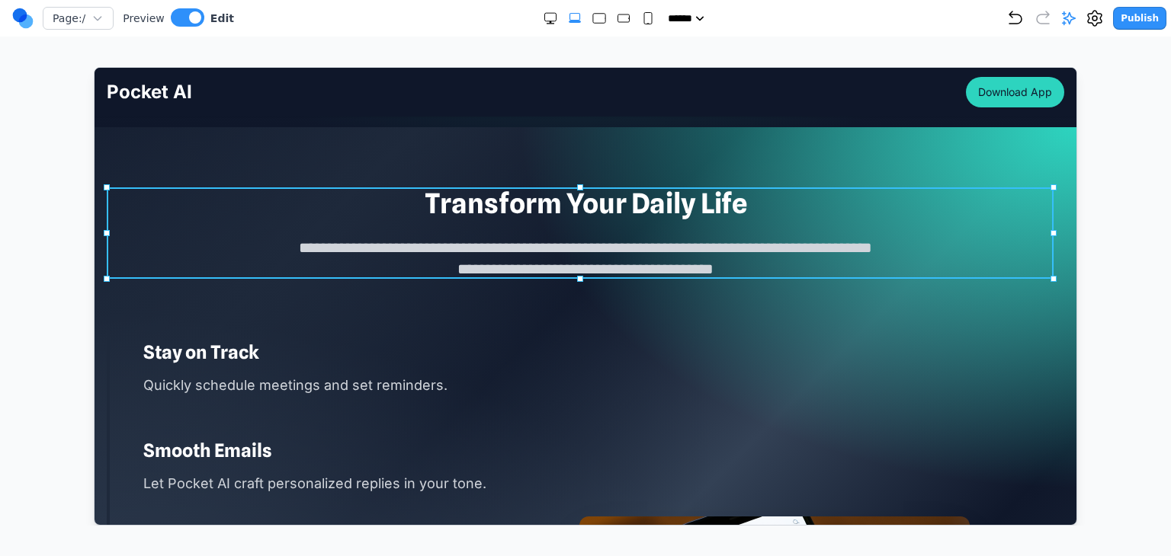
click at [275, 242] on div "**********" at bounding box center [584, 233] width 957 height 91
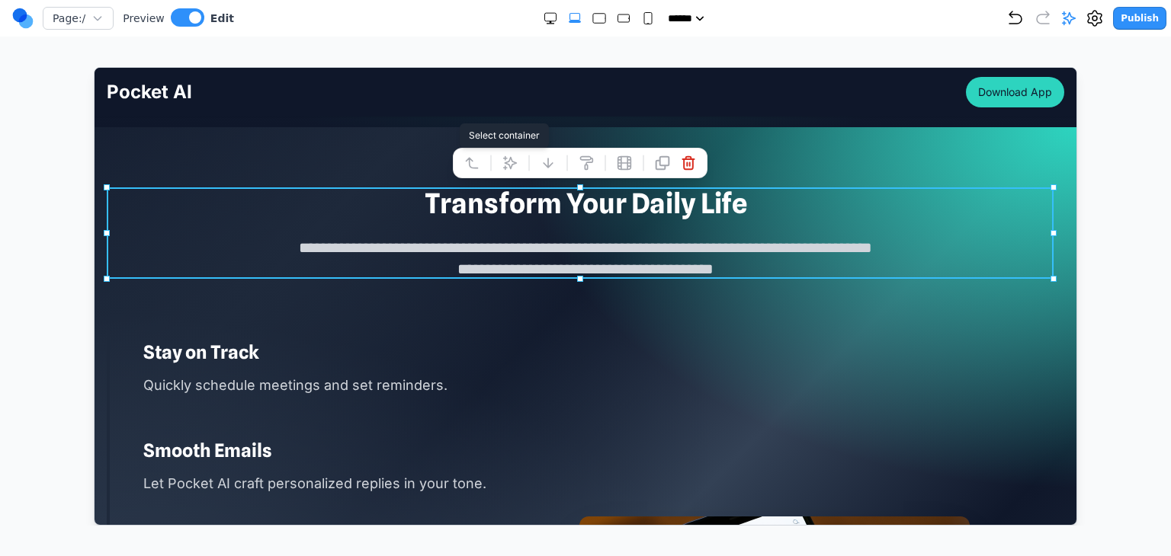
click at [473, 164] on icon at bounding box center [470, 162] width 15 height 15
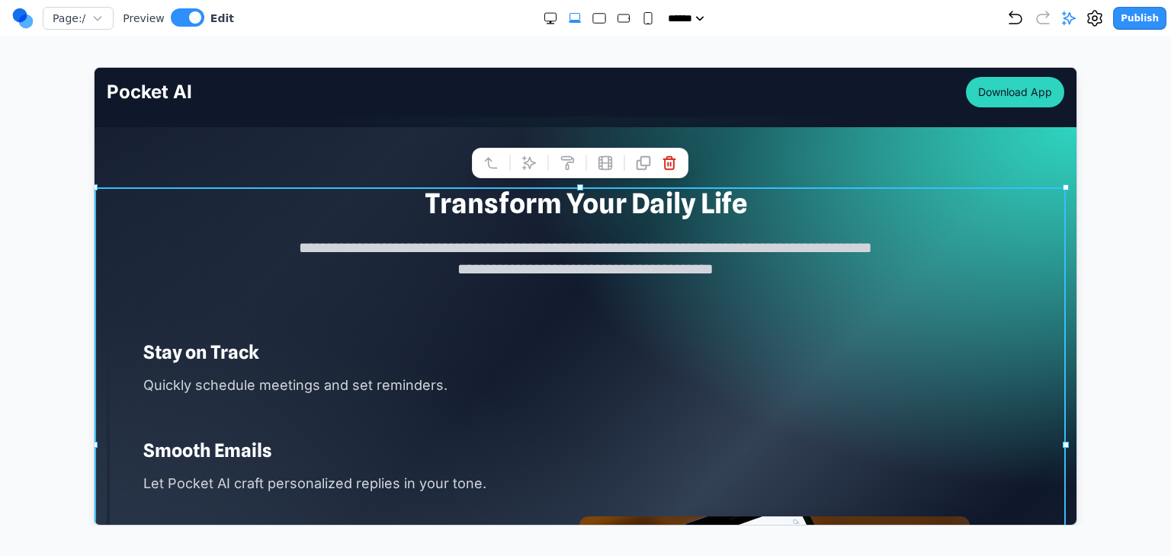
click at [423, 143] on section "**********" at bounding box center [585, 446] width 982 height 638
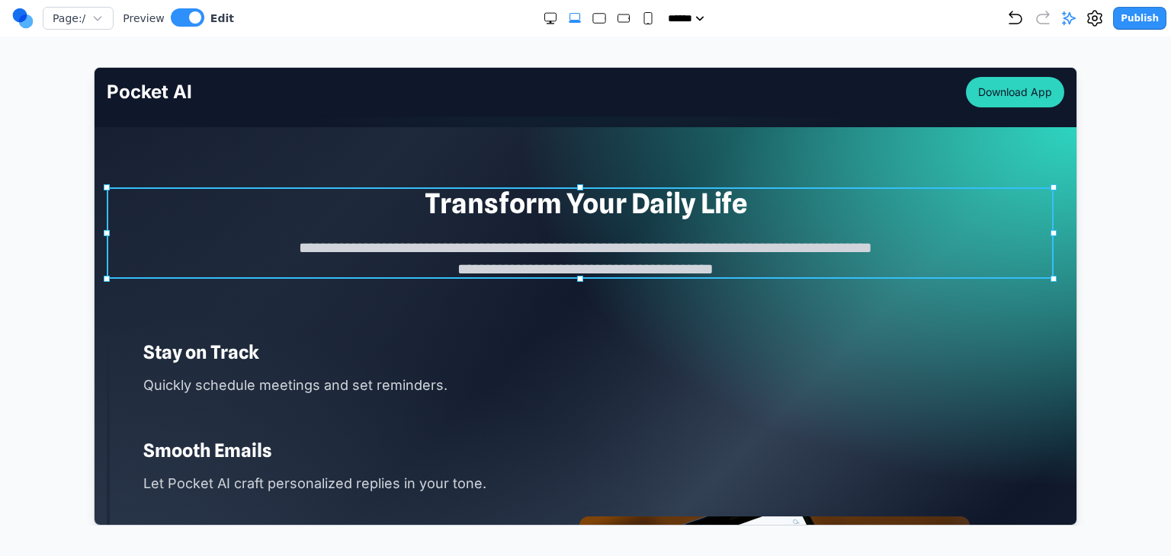
drag, startPoint x: 290, startPoint y: 218, endPoint x: 367, endPoint y: 202, distance: 79.4
click at [289, 218] on div "**********" at bounding box center [584, 233] width 957 height 91
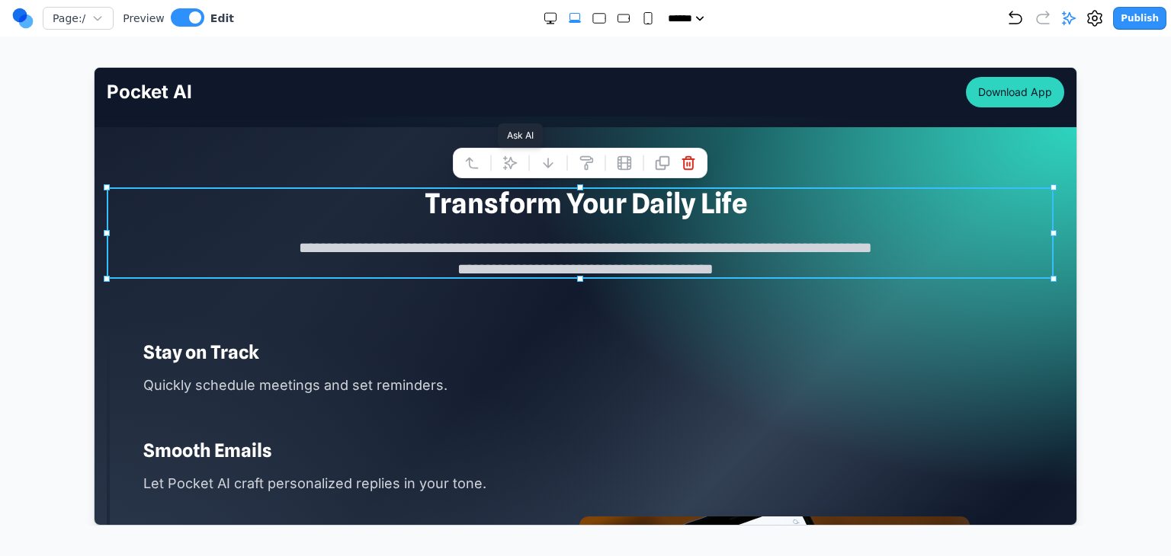
click at [507, 172] on button at bounding box center [509, 162] width 24 height 24
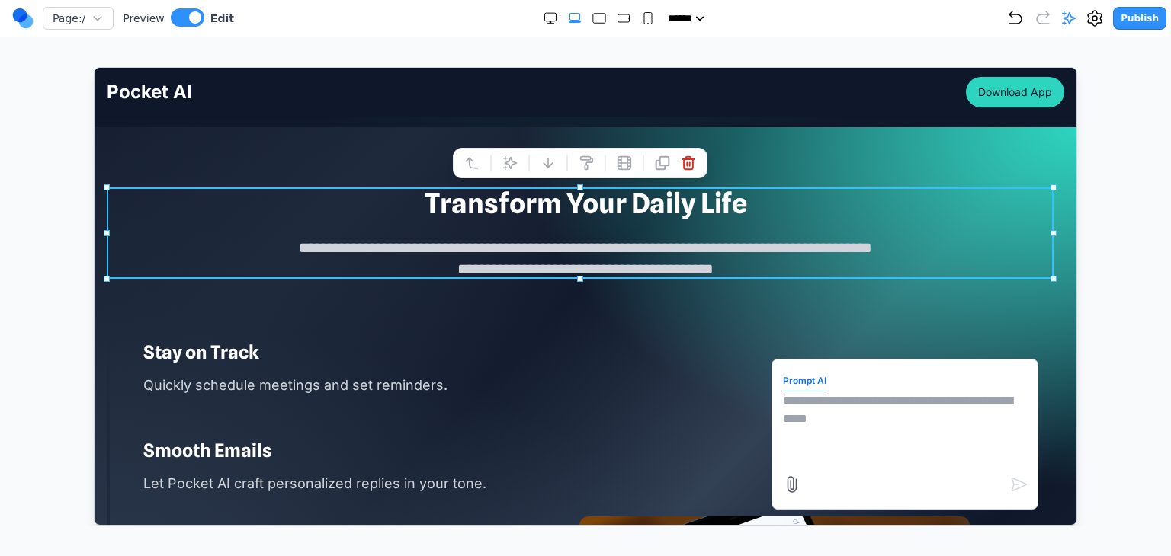
click at [790, 386] on button "Prompt AI" at bounding box center [803, 380] width 43 height 21
click at [801, 399] on textarea at bounding box center [904, 429] width 244 height 76
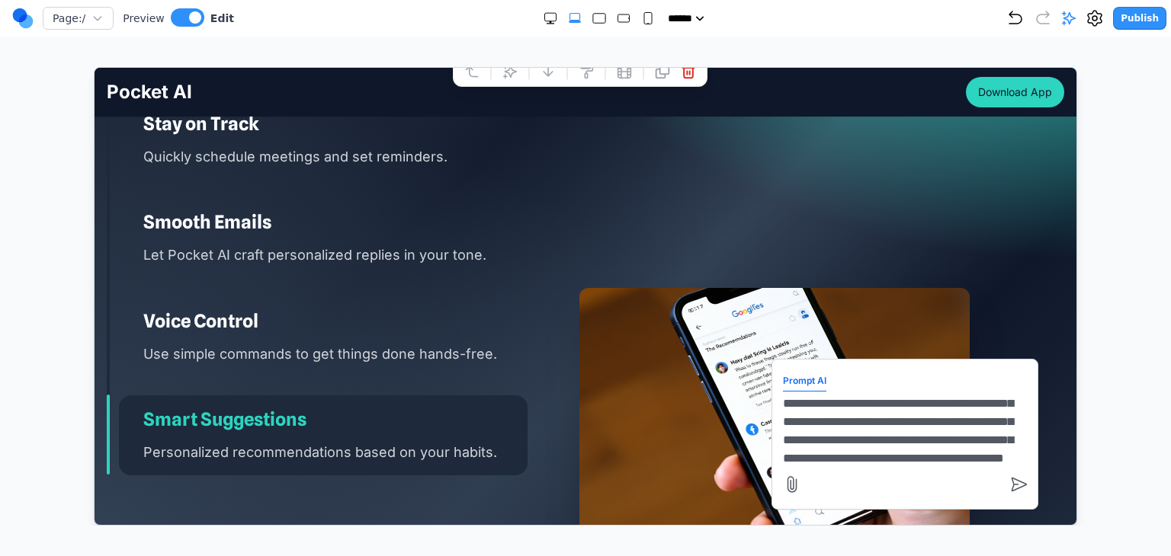
scroll to position [50, 0]
type textarea "**********"
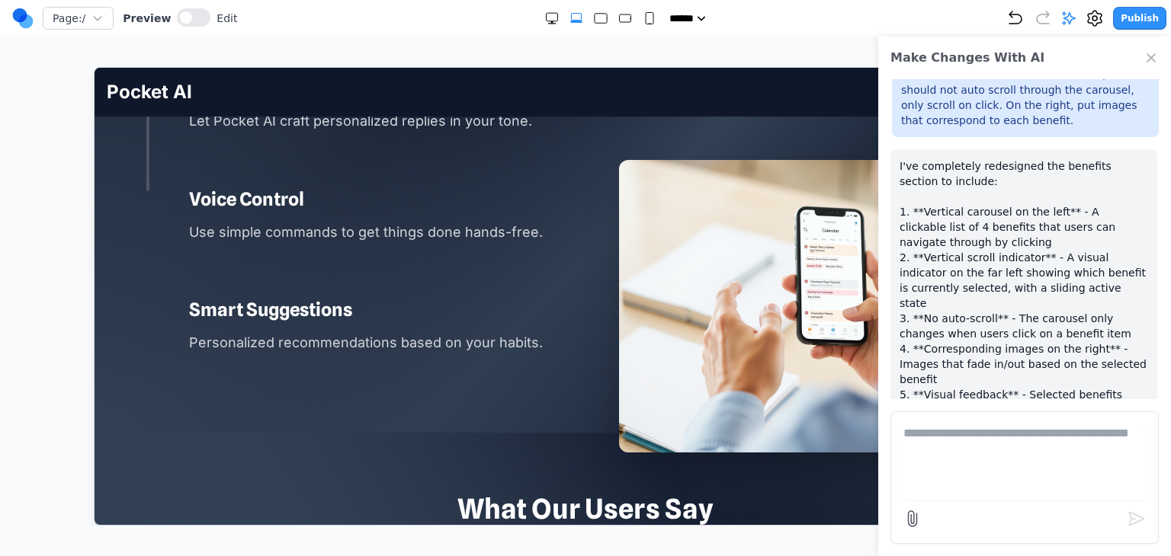
scroll to position [725, 0]
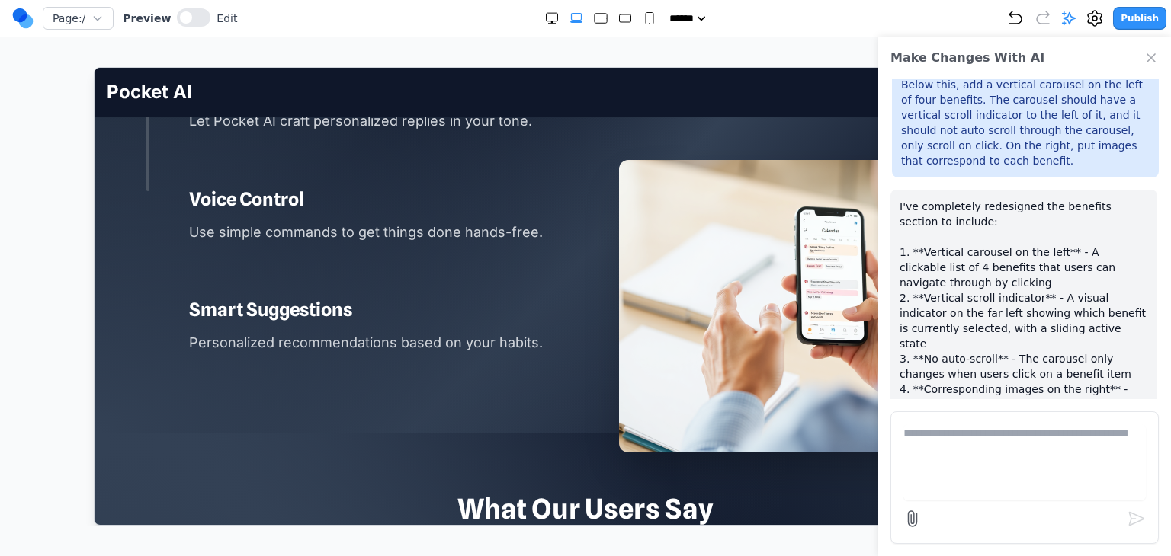
click at [1141, 62] on div "Make Changes With AI" at bounding box center [1024, 58] width 293 height 43
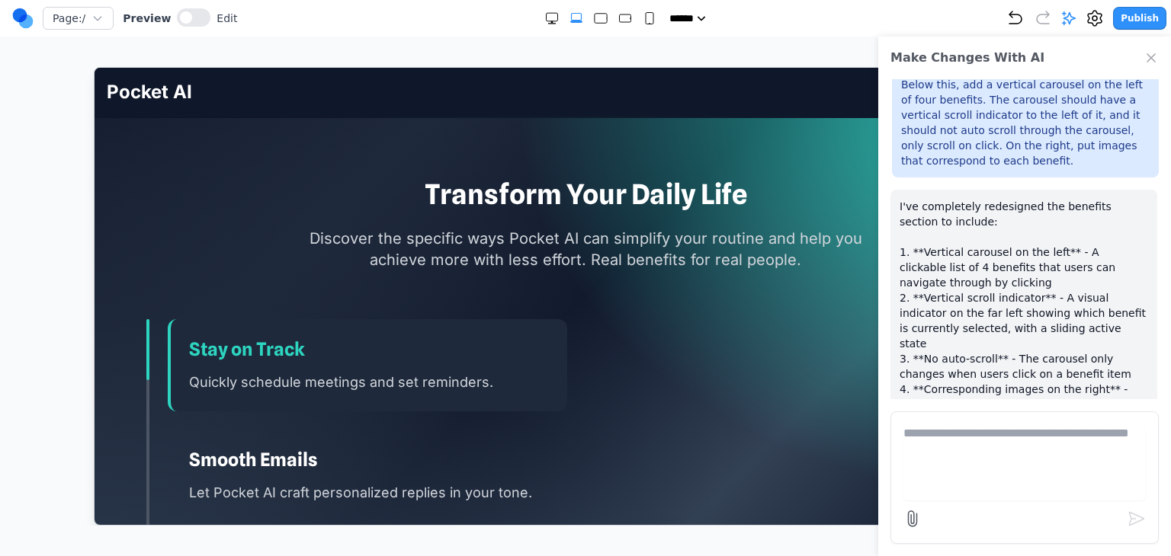
scroll to position [1448, 0]
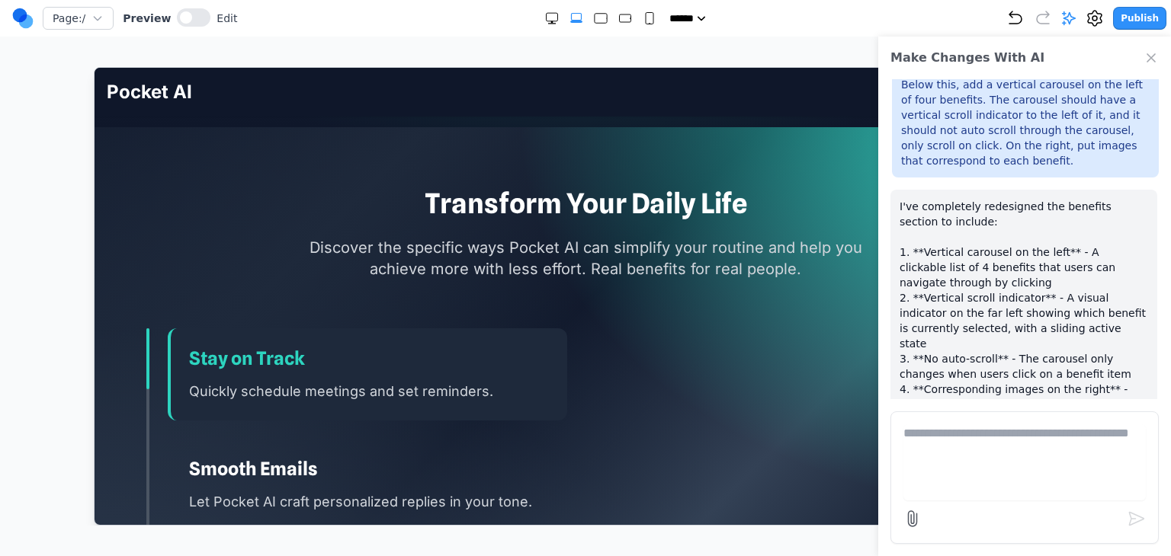
click at [1152, 63] on icon "Close Chat" at bounding box center [1150, 57] width 15 height 15
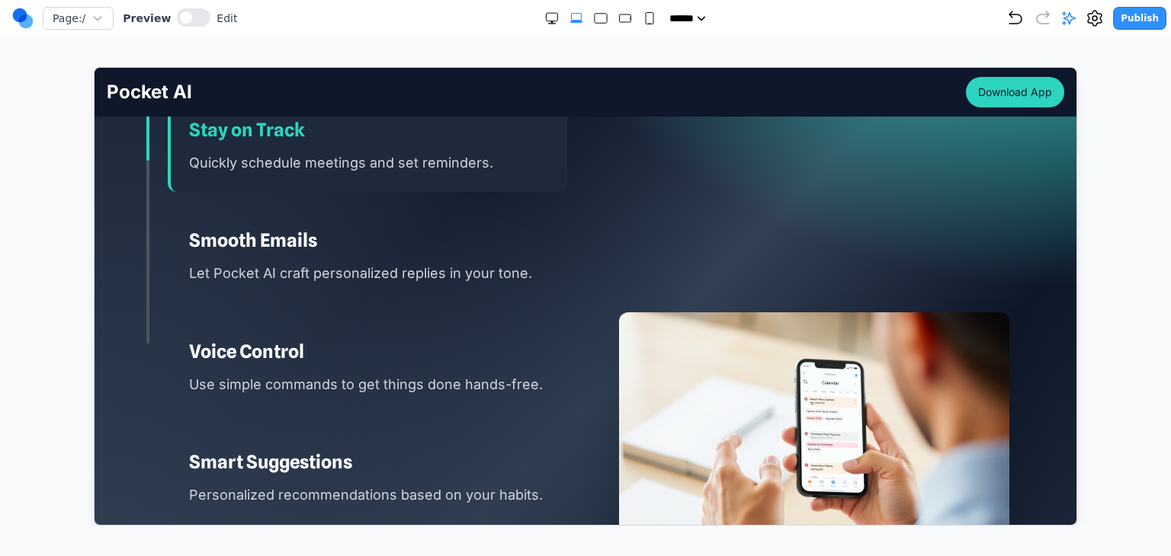
click at [436, 232] on h3 "Smooth Emails" at bounding box center [368, 240] width 360 height 24
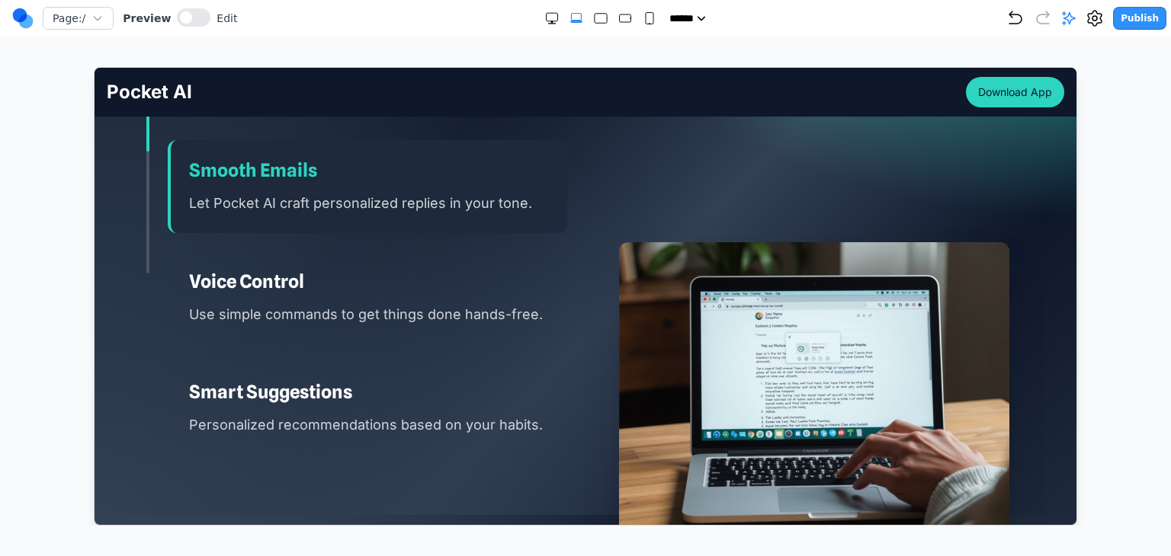
scroll to position [1753, 0]
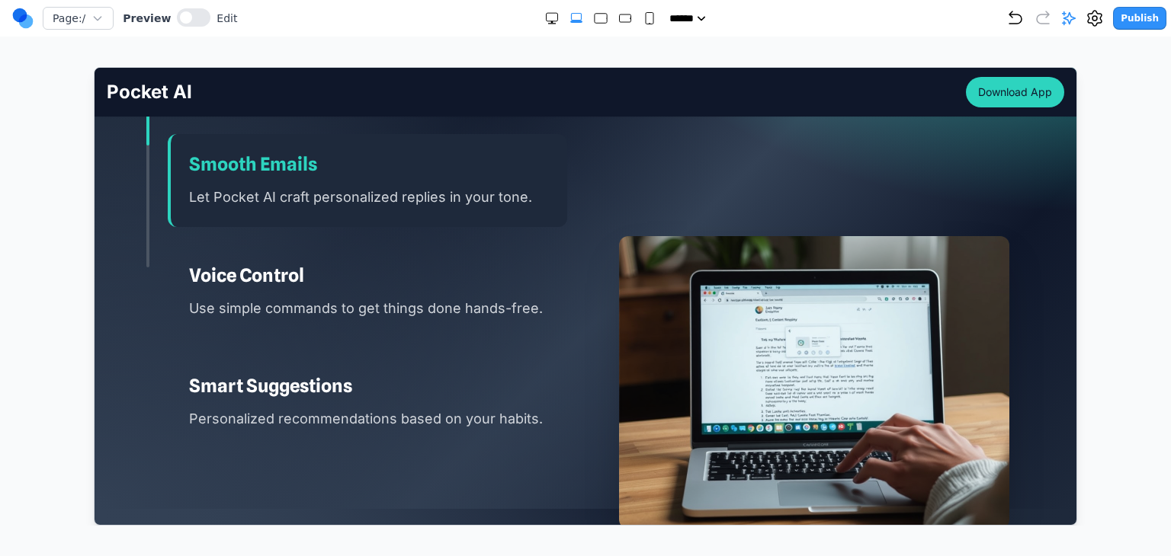
click at [417, 317] on div "Voice Control Use simple commands to get things done hands-free." at bounding box center [366, 291] width 399 height 92
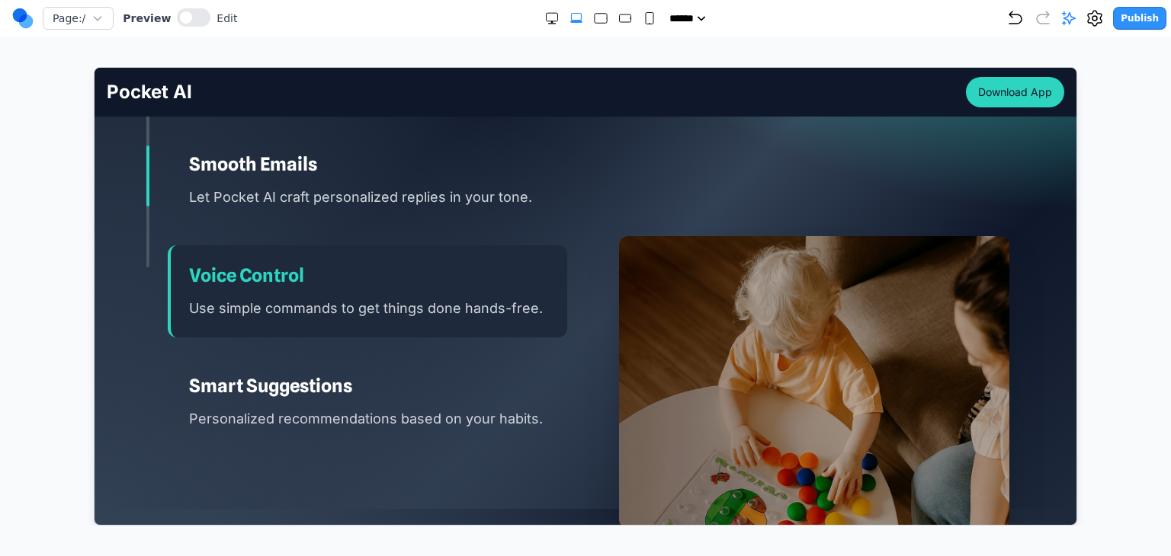
click at [405, 361] on div "Smart Suggestions Personalized recommendations based on your habits." at bounding box center [366, 401] width 399 height 92
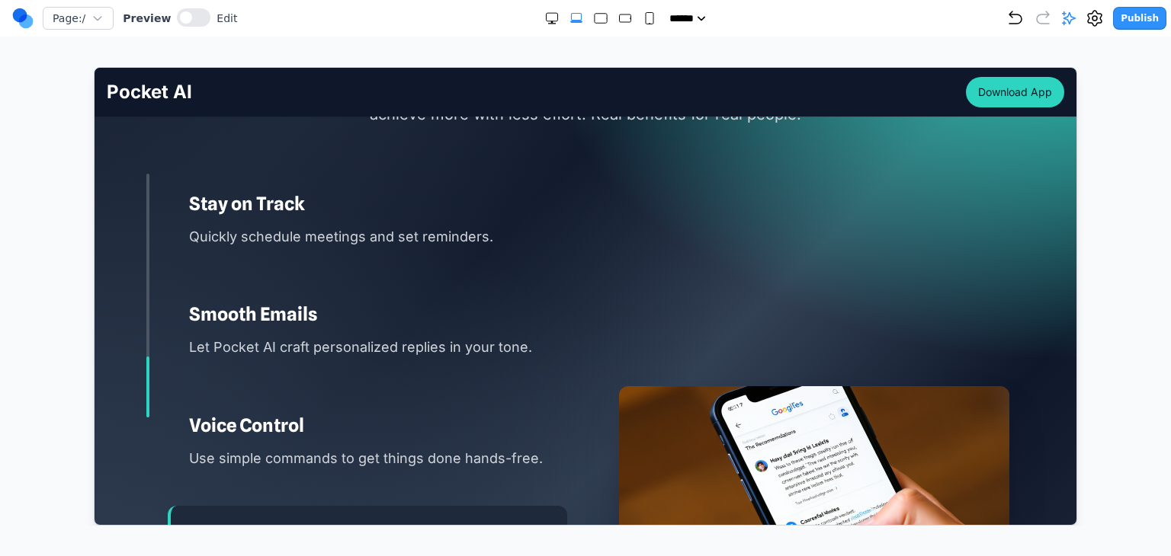
scroll to position [1601, 0]
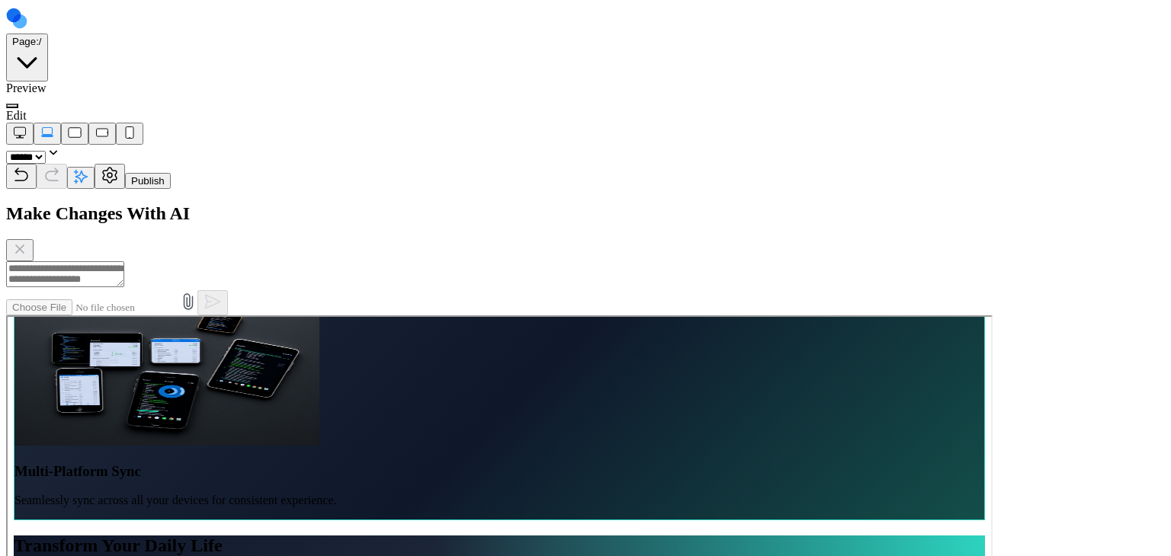
scroll to position [1677, 0]
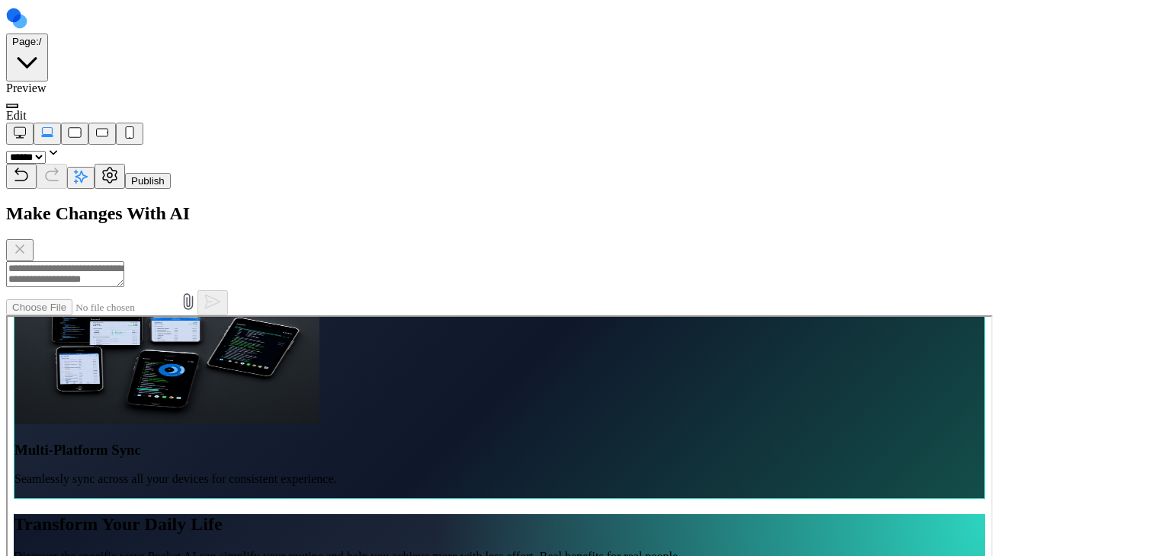
click at [168, 95] on div at bounding box center [585, 102] width 1159 height 14
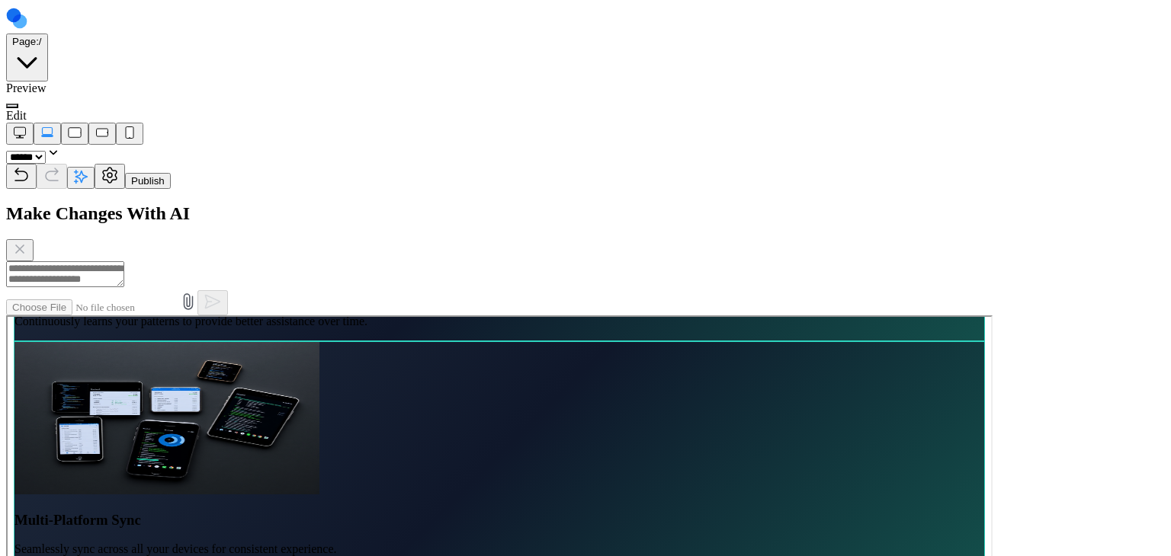
scroll to position [1601, 0]
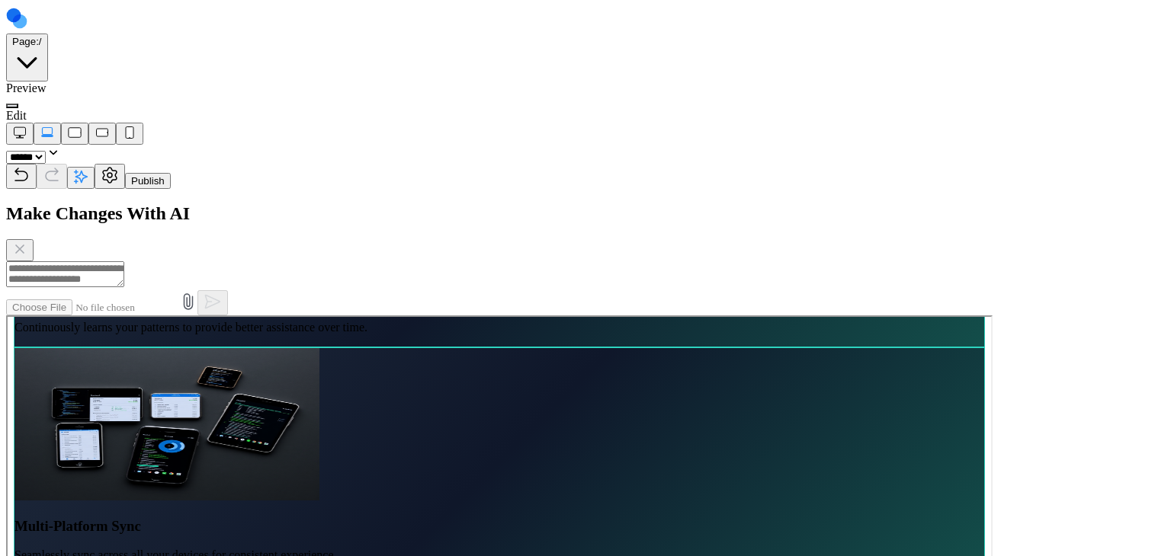
click at [18, 104] on button at bounding box center [12, 106] width 12 height 5
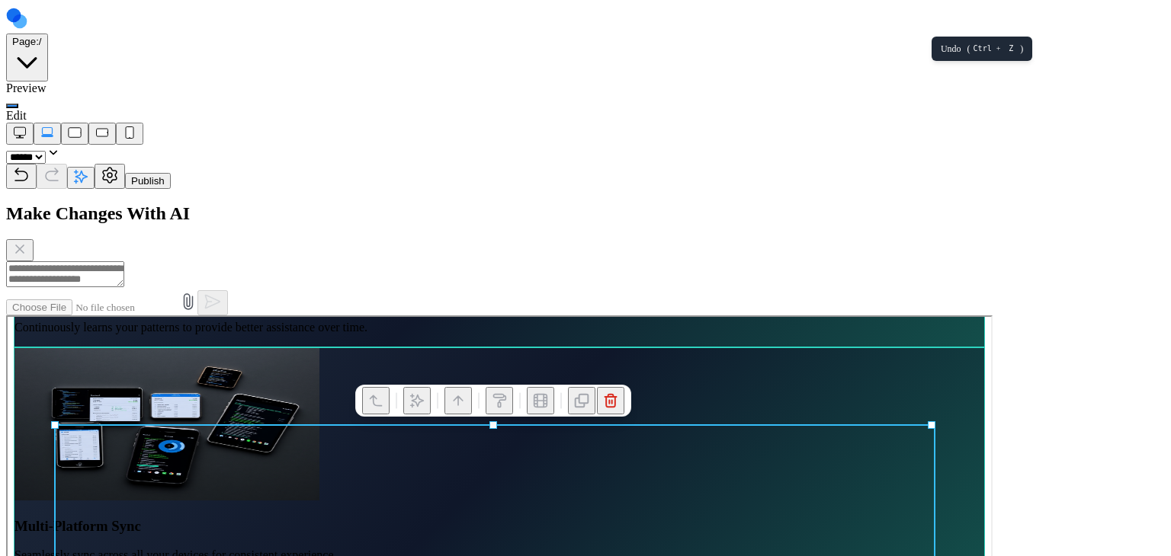
click at [30, 166] on icon "Undo" at bounding box center [21, 175] width 18 height 18
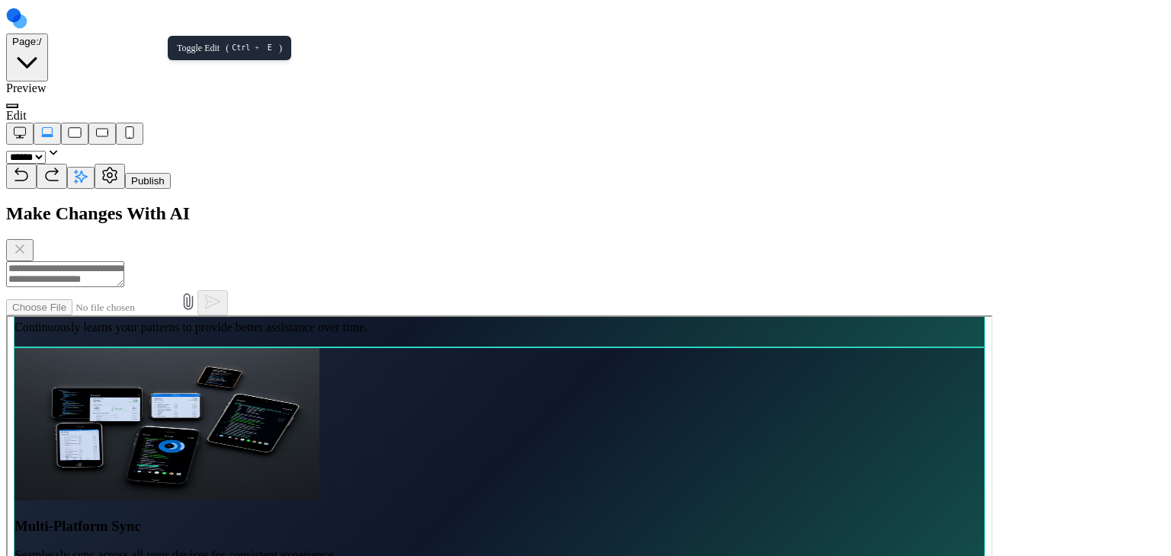
click at [18, 104] on button at bounding box center [12, 106] width 12 height 5
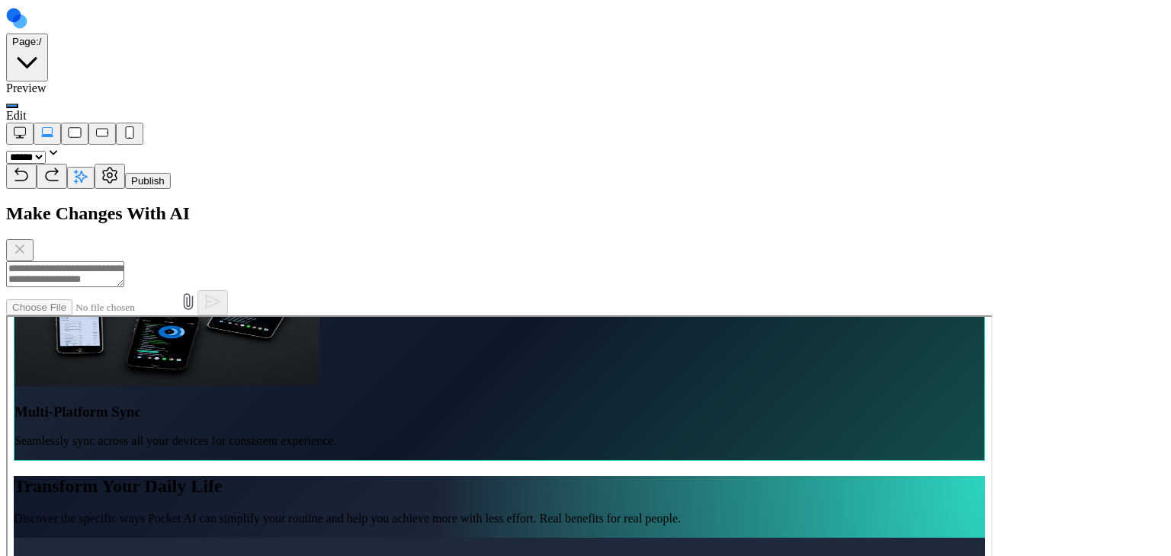
scroll to position [1753, 0]
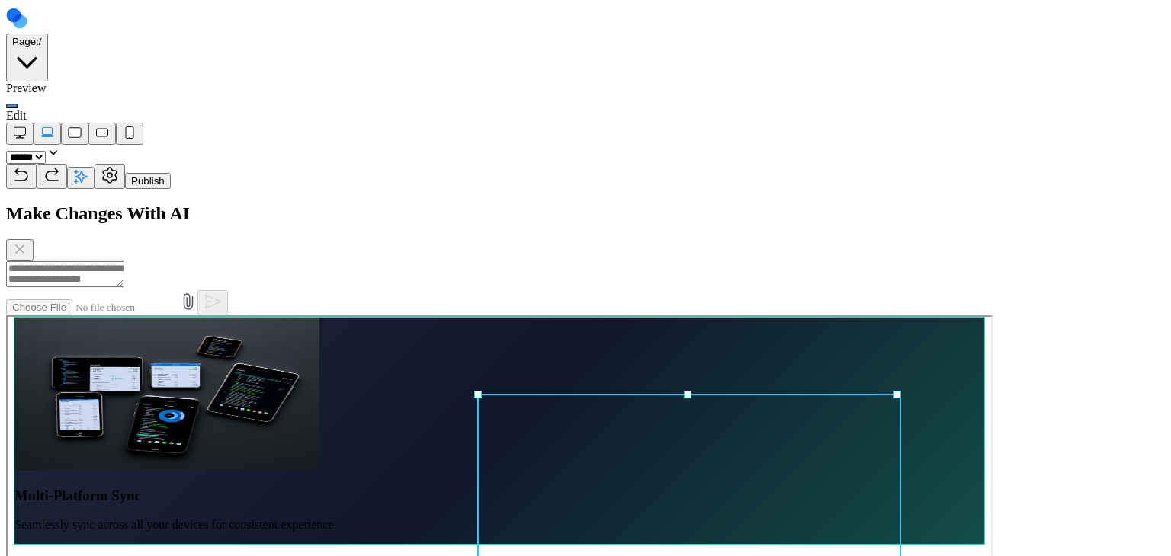
scroll to position [1601, 0]
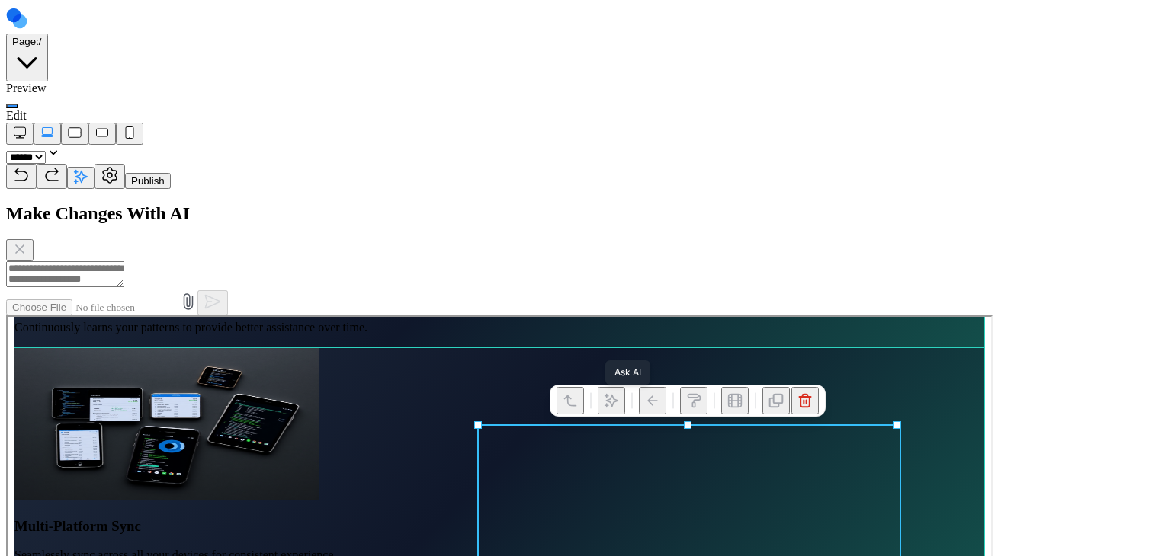
click at [616, 402] on icon at bounding box center [610, 399] width 13 height 13
type textarea "**********"
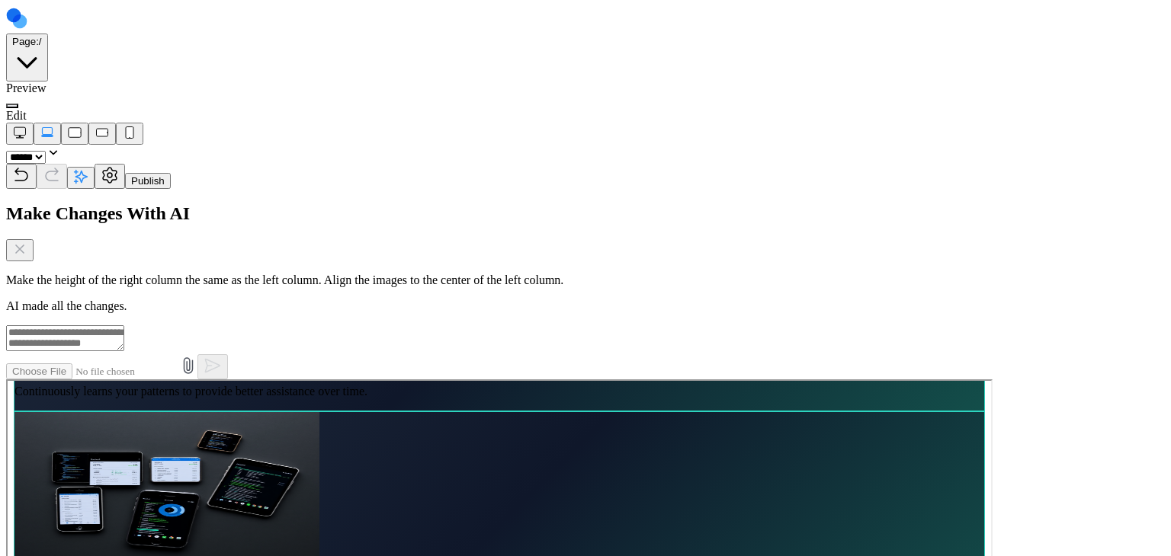
drag, startPoint x: 1149, startPoint y: 56, endPoint x: 1125, endPoint y: 59, distance: 23.9
click at [24, 245] on icon "Close Chat" at bounding box center [20, 249] width 8 height 8
click at [12, 106] on span at bounding box center [12, 106] width 0 height 0
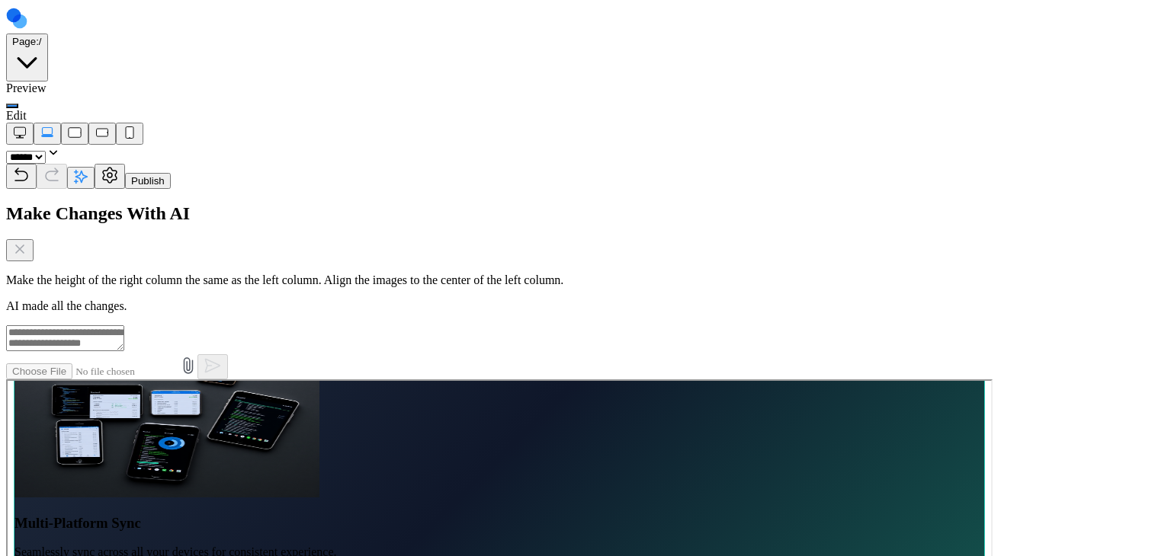
scroll to position [1677, 0]
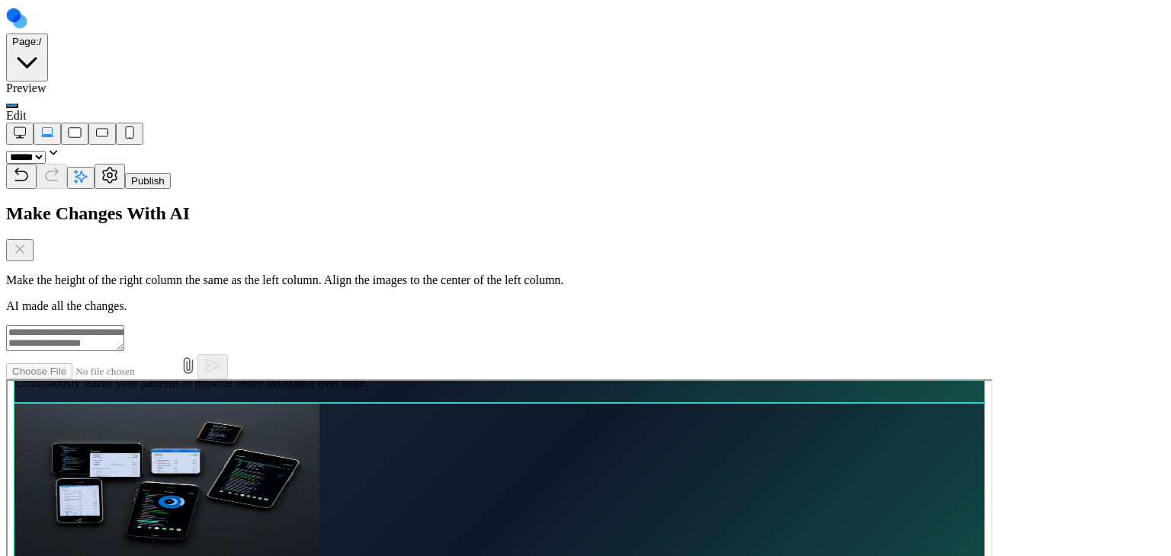
scroll to position [1601, 0]
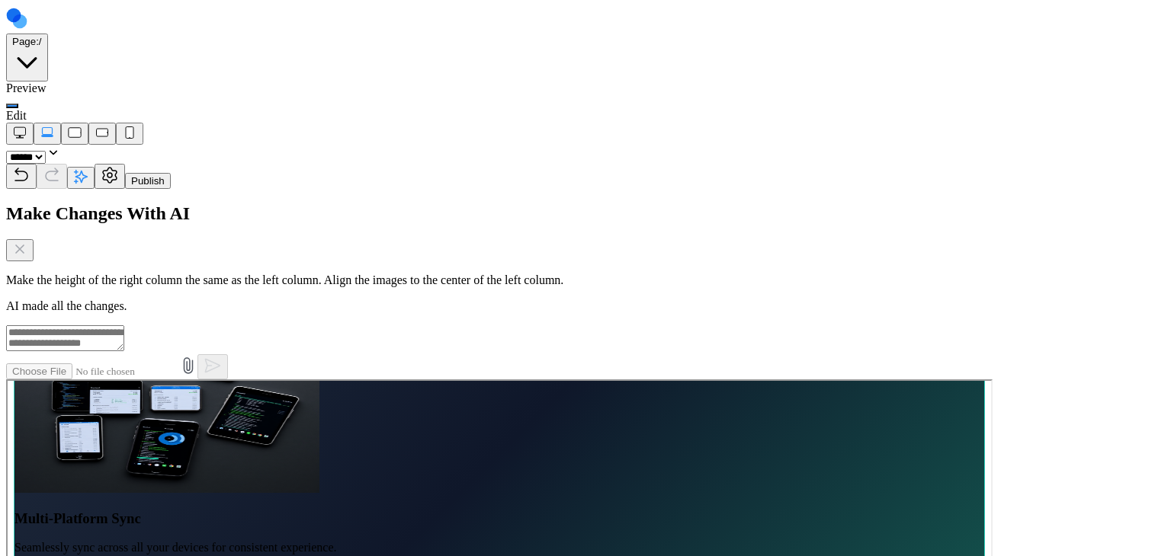
scroll to position [1677, 0]
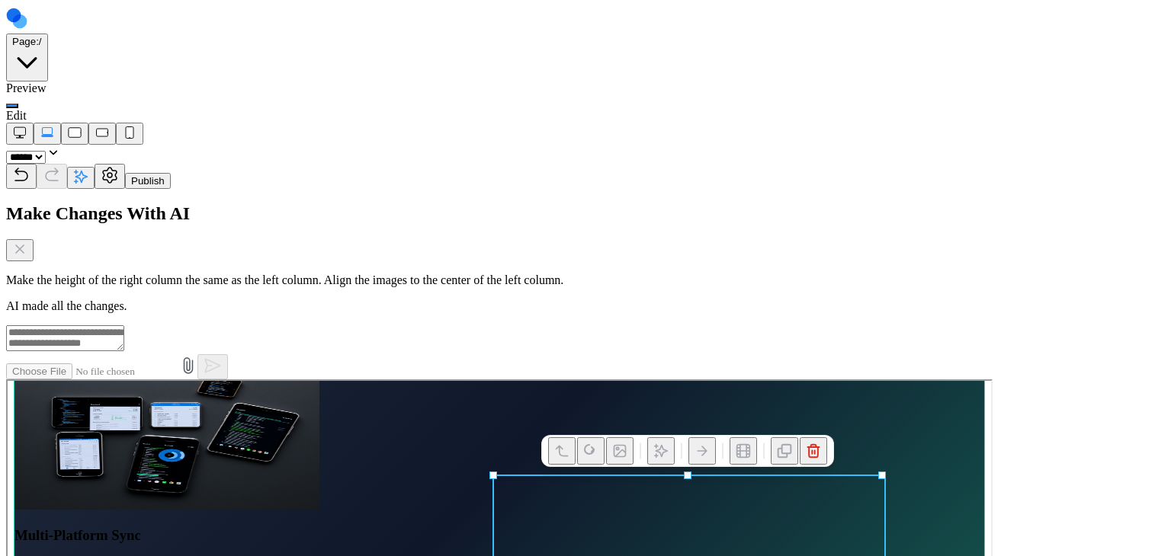
scroll to position [1601, 0]
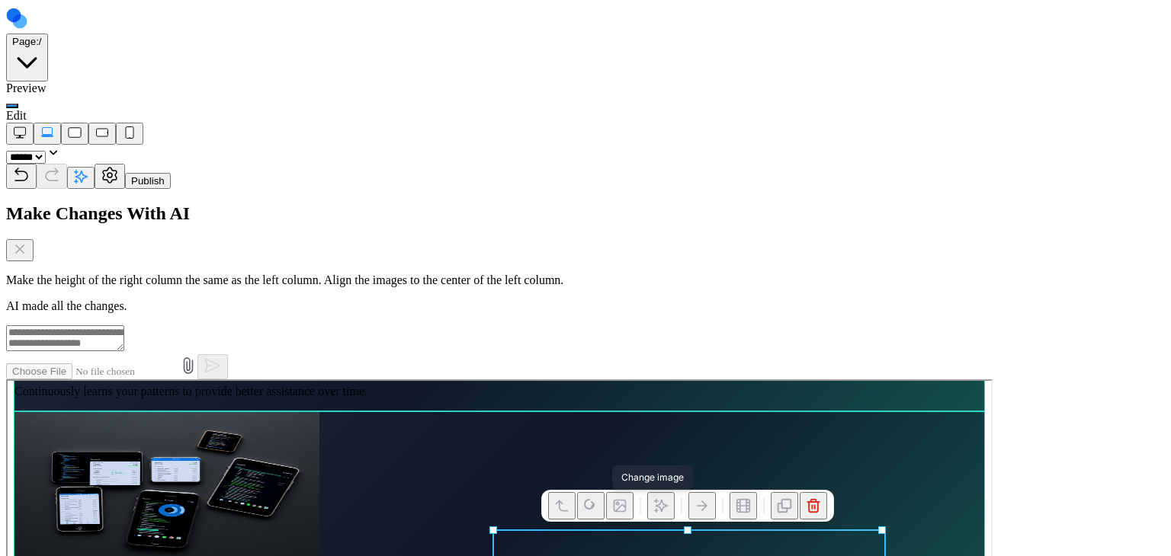
click at [624, 499] on icon at bounding box center [618, 504] width 15 height 15
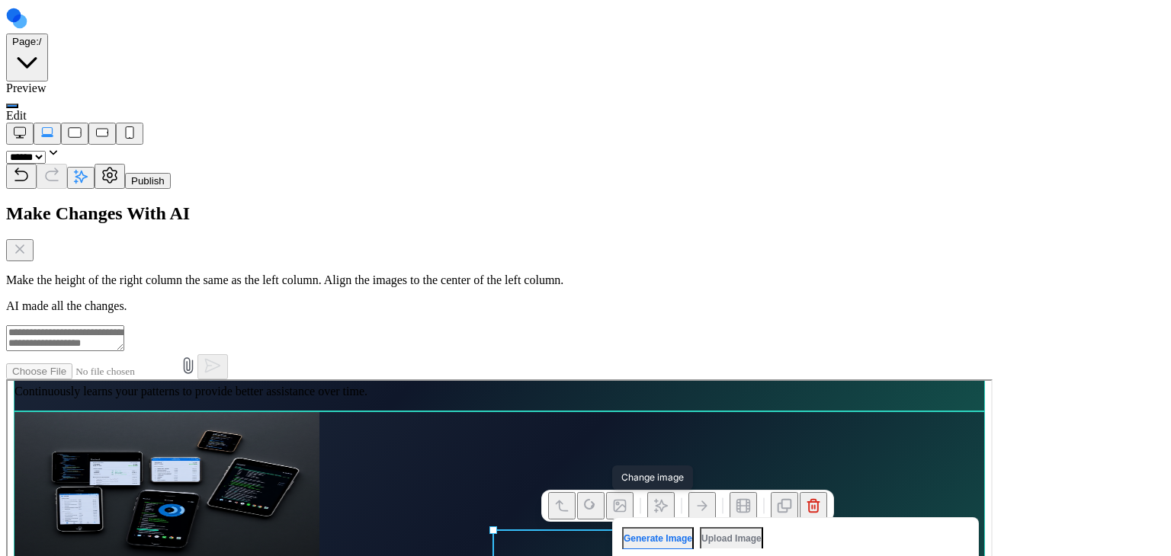
type textarea "**********"
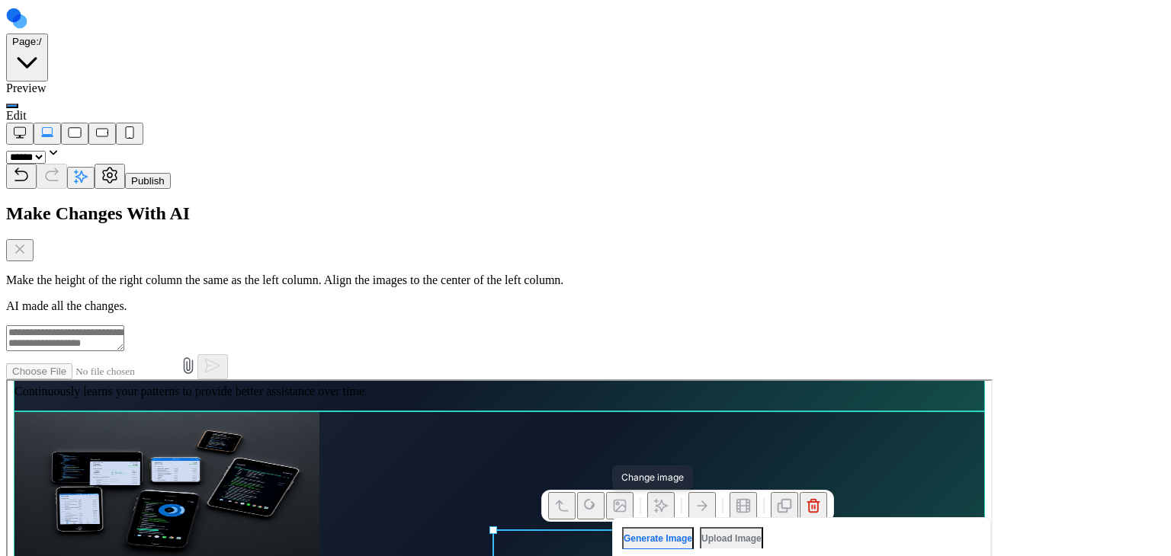
type textarea "**********"
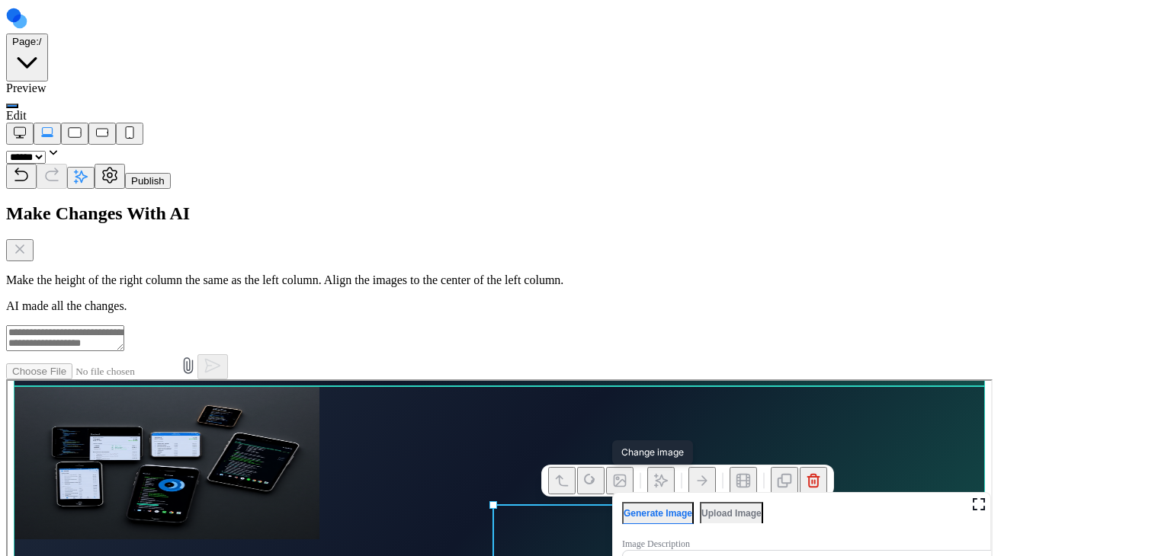
scroll to position [1677, 0]
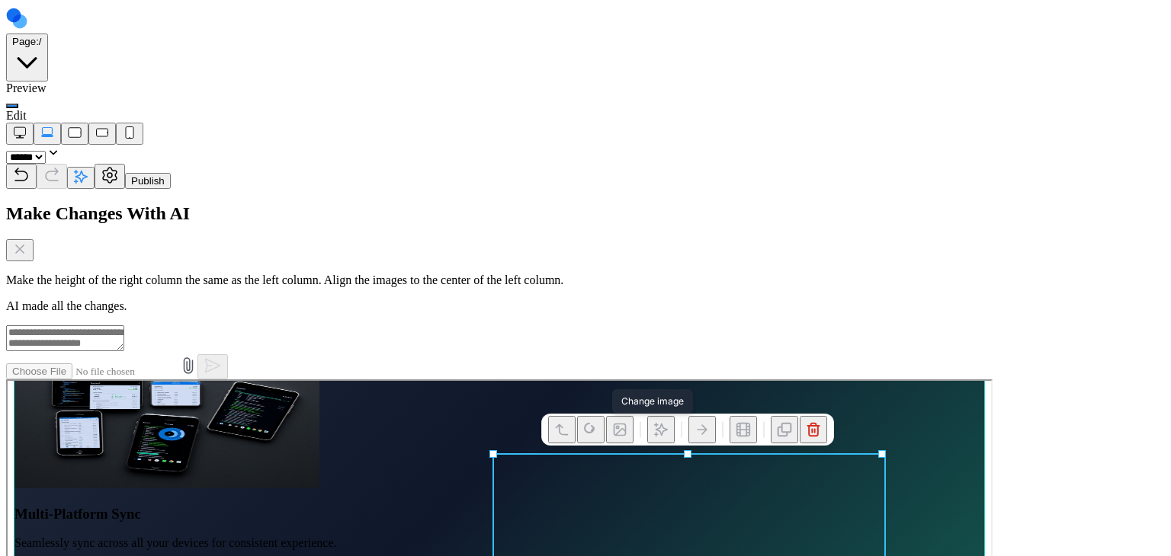
click at [620, 435] on icon at bounding box center [618, 428] width 15 height 15
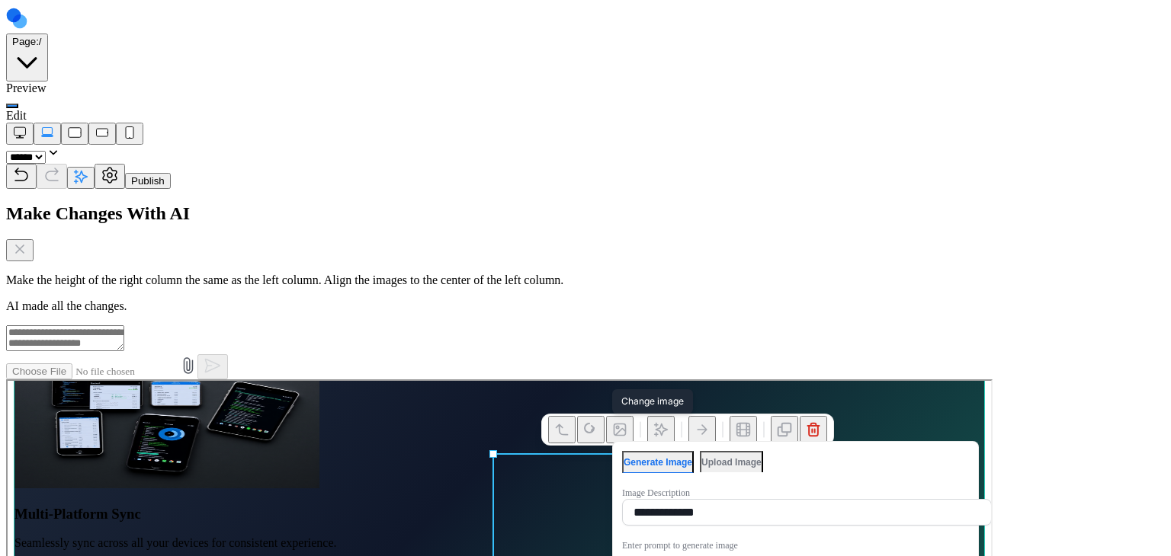
type textarea "**********"
click at [799, 556] on button "Reset Images" at bounding box center [799, 563] width 359 height 27
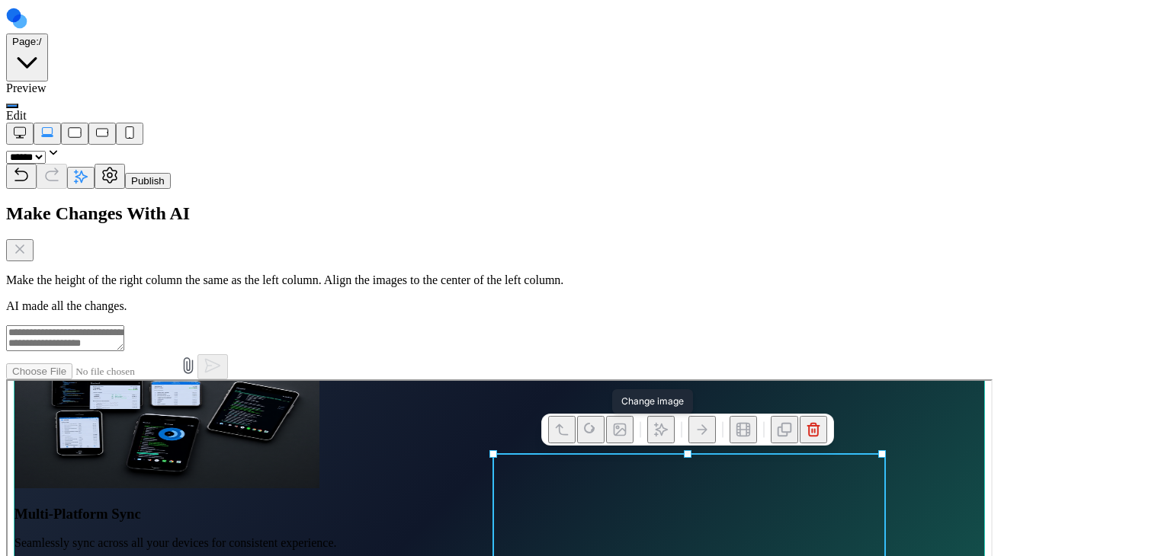
click at [627, 436] on button at bounding box center [617, 428] width 27 height 27
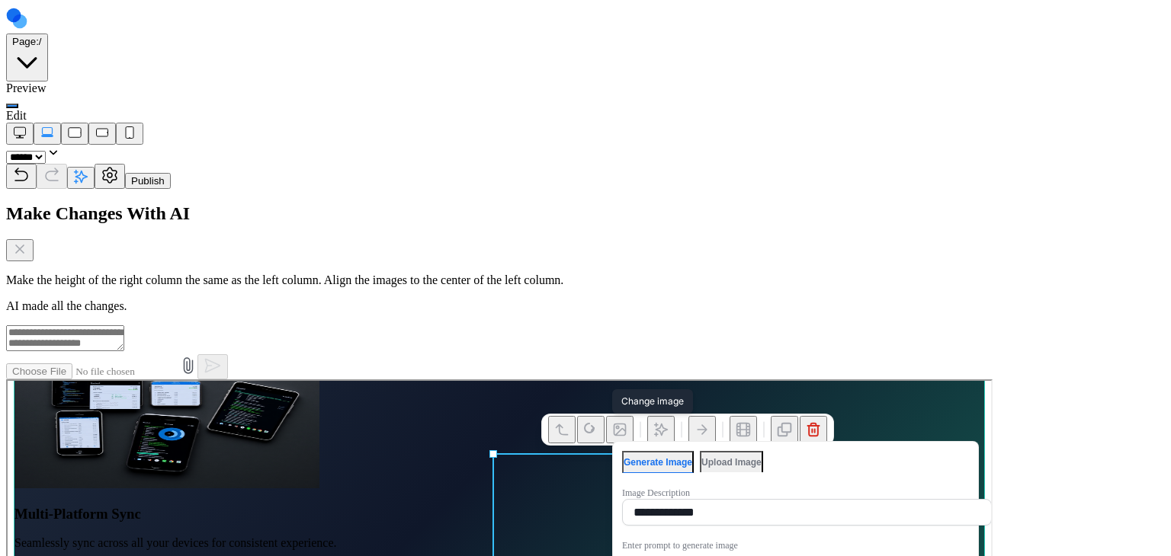
type textarea "**********"
click at [874, 556] on button "Reset Images" at bounding box center [799, 563] width 359 height 27
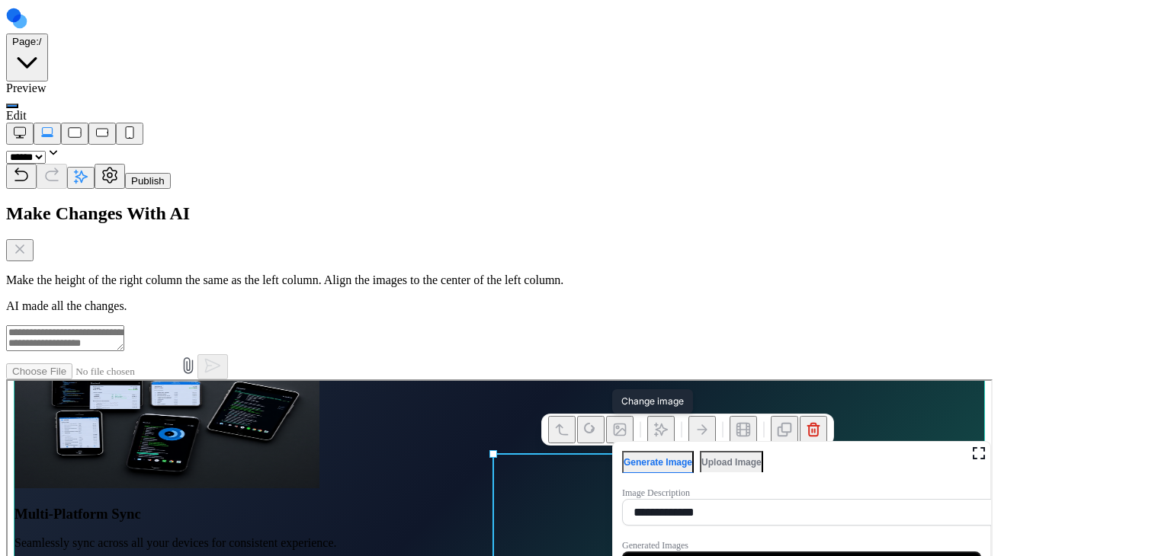
click at [803, 556] on button "Reset Images" at bounding box center [799, 563] width 359 height 27
click at [749, 556] on button "Reset Images" at bounding box center [799, 563] width 359 height 27
drag, startPoint x: 667, startPoint y: 572, endPoint x: 702, endPoint y: 573, distance: 35.1
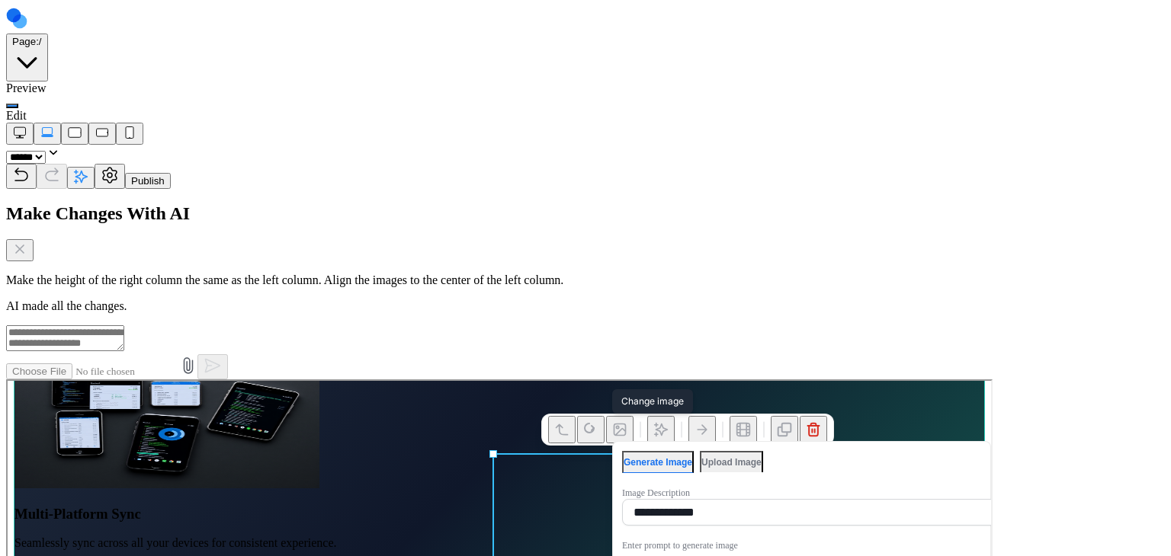
type textarea "**********"
click at [781, 556] on button "Reset Images" at bounding box center [799, 563] width 359 height 27
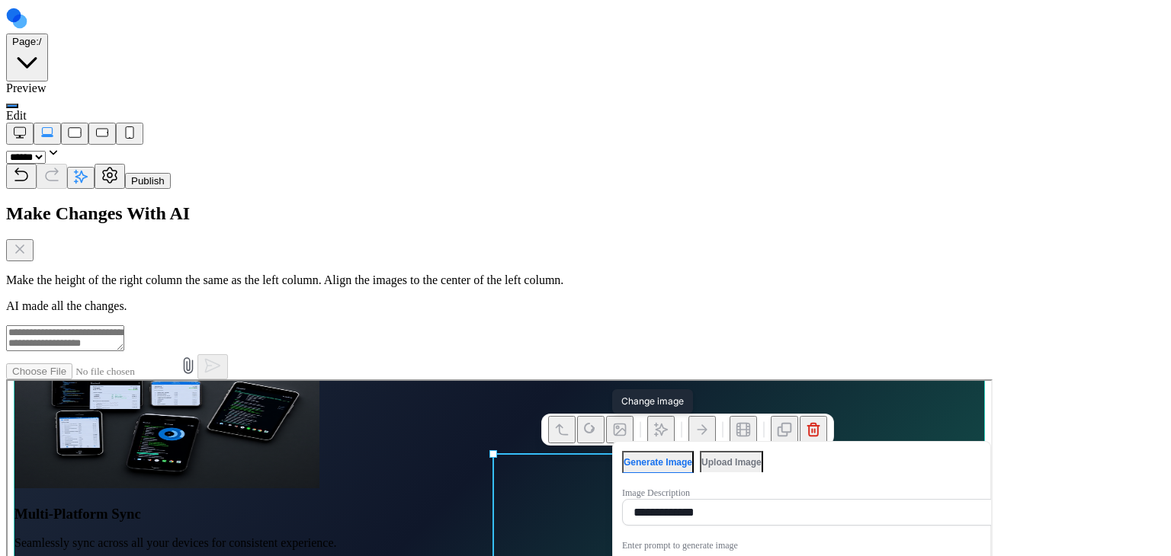
click at [797, 556] on button "Reset Images" at bounding box center [799, 563] width 359 height 27
drag, startPoint x: 764, startPoint y: 598, endPoint x: 699, endPoint y: 604, distance: 65.1
type textarea "**********"
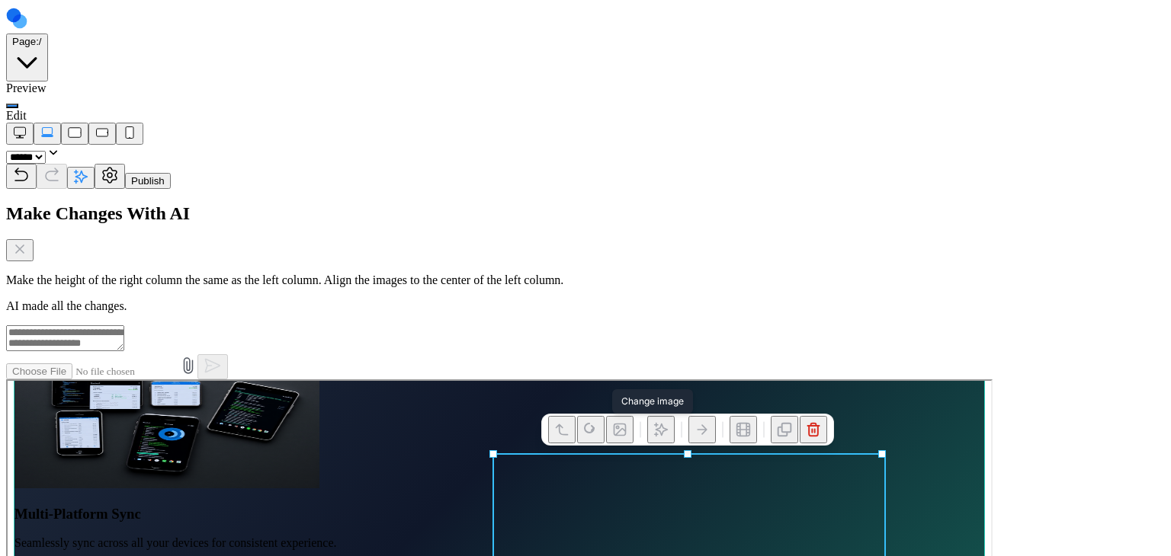
click at [626, 432] on icon at bounding box center [618, 428] width 15 height 15
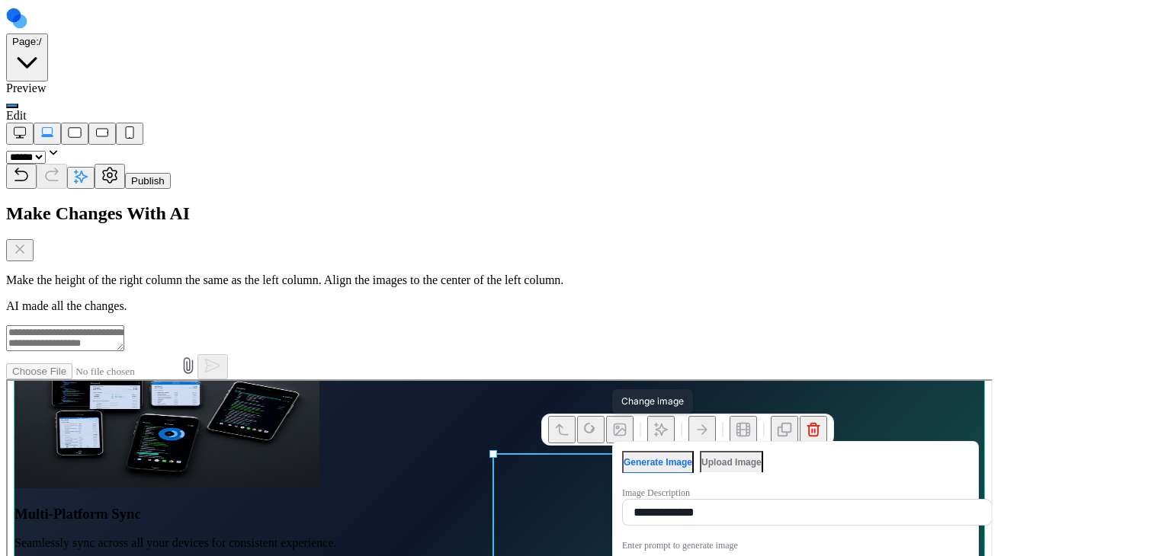
type textarea "**********"
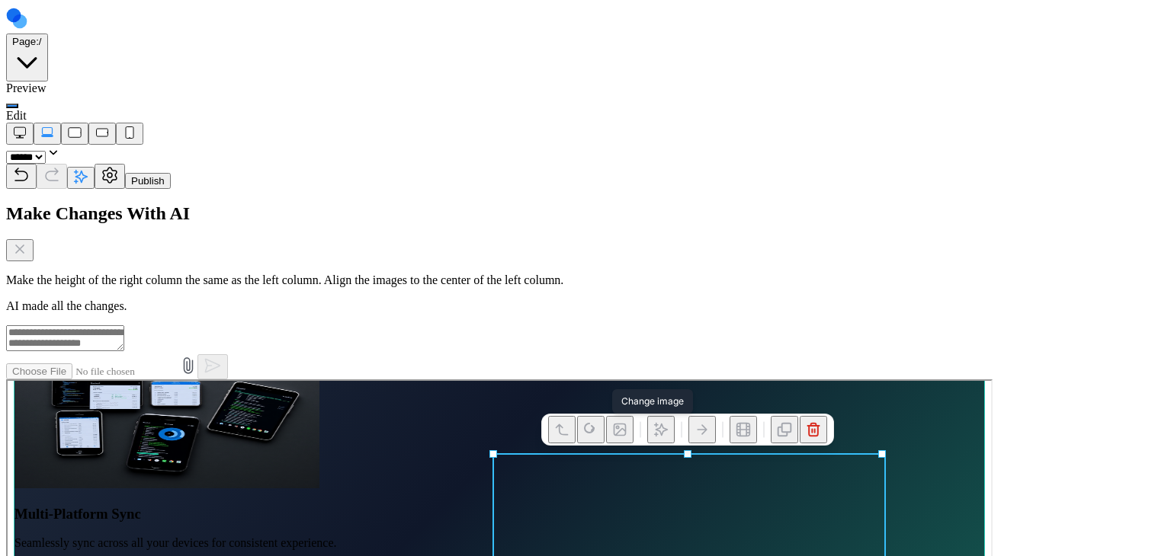
drag, startPoint x: 626, startPoint y: 435, endPoint x: 637, endPoint y: 438, distance: 10.9
click at [626, 434] on icon at bounding box center [618, 428] width 15 height 15
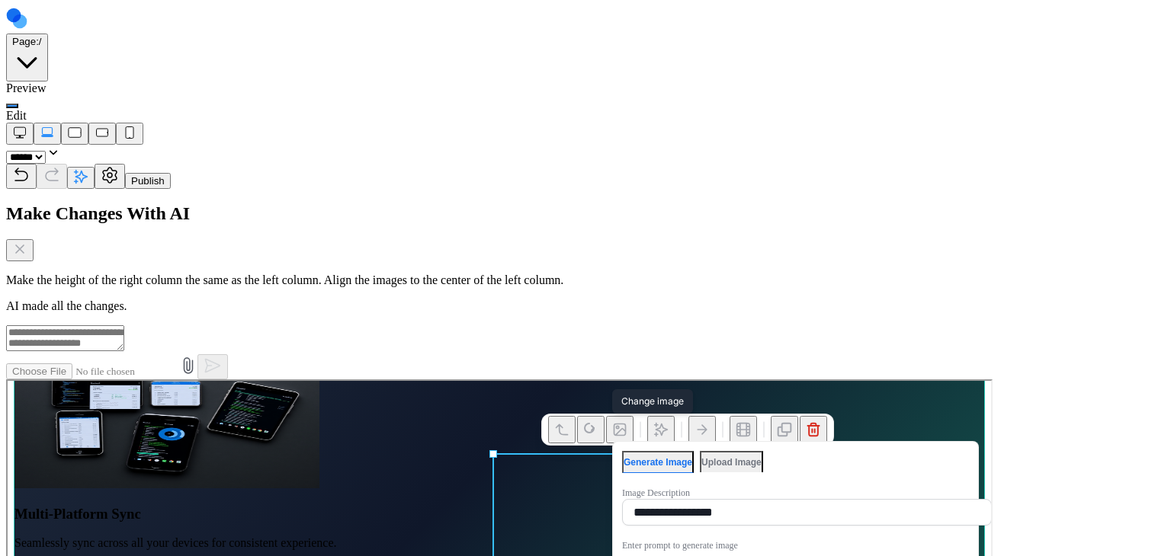
type textarea "**********"
click at [758, 556] on button "Reset Images" at bounding box center [799, 563] width 359 height 27
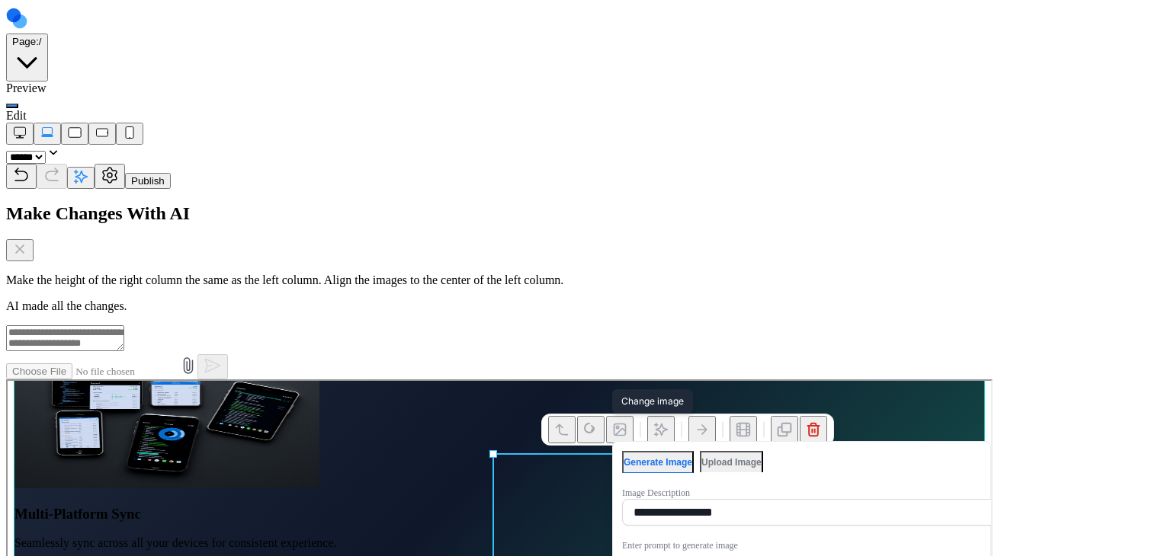
type textarea "**********"
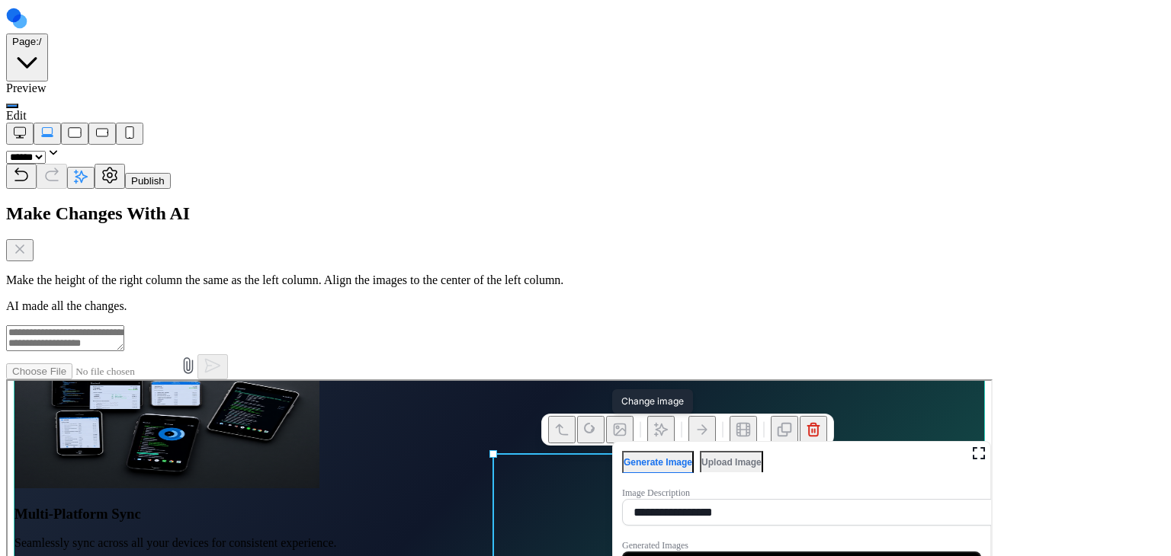
click at [766, 556] on button "Reset Images" at bounding box center [799, 563] width 359 height 27
type textarea "**********"
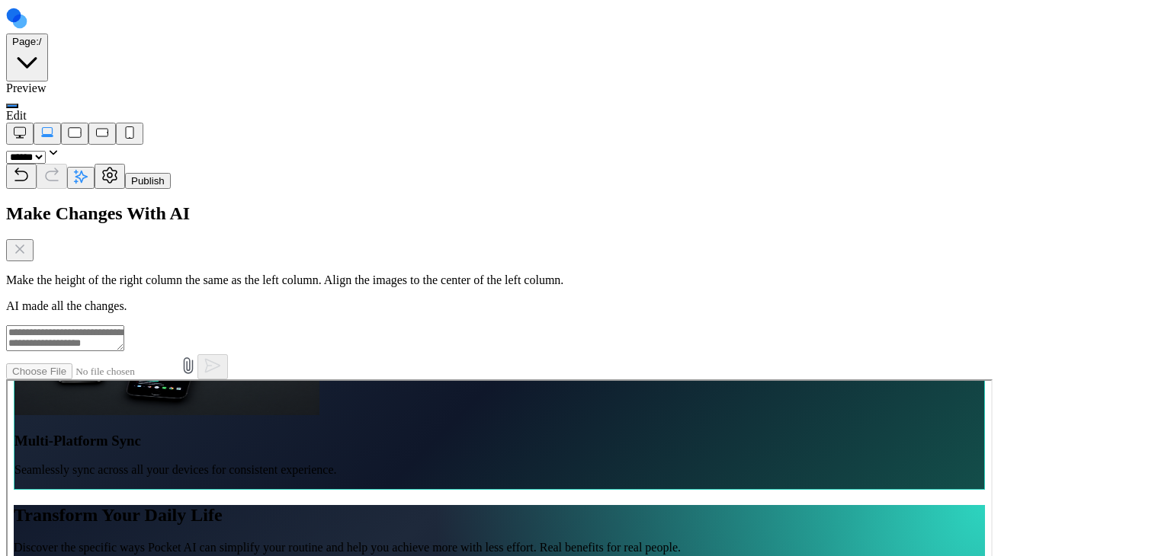
scroll to position [1753, 0]
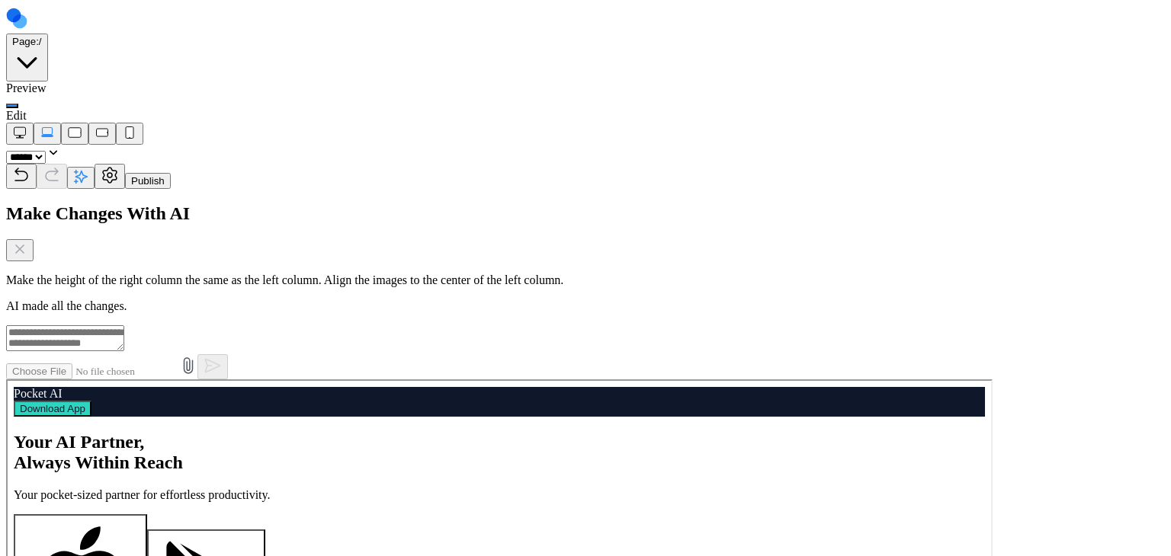
scroll to position [0, 0]
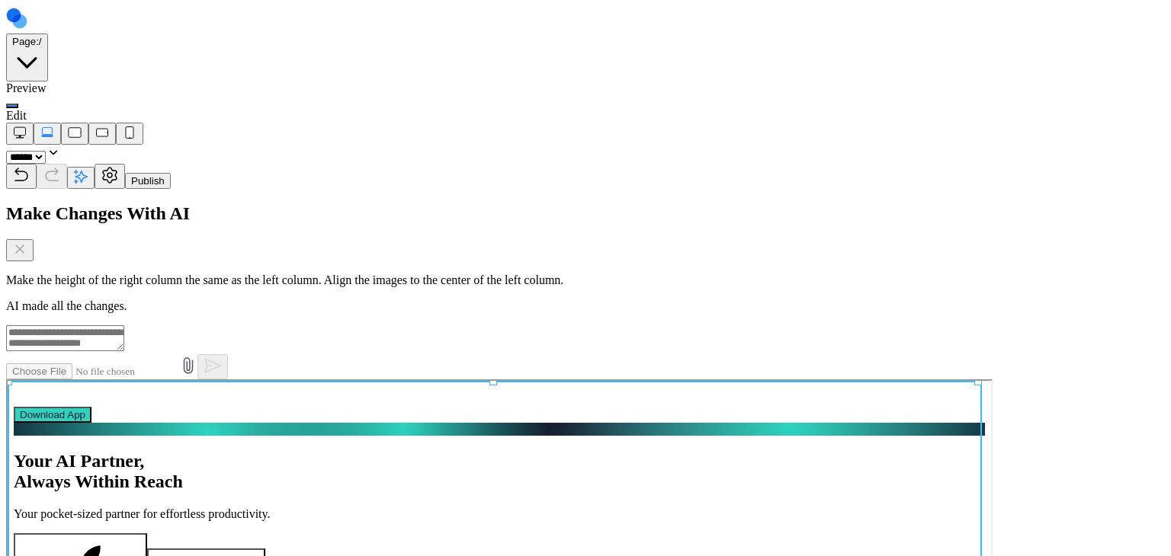
click at [153, 435] on div at bounding box center [497, 428] width 971 height 13
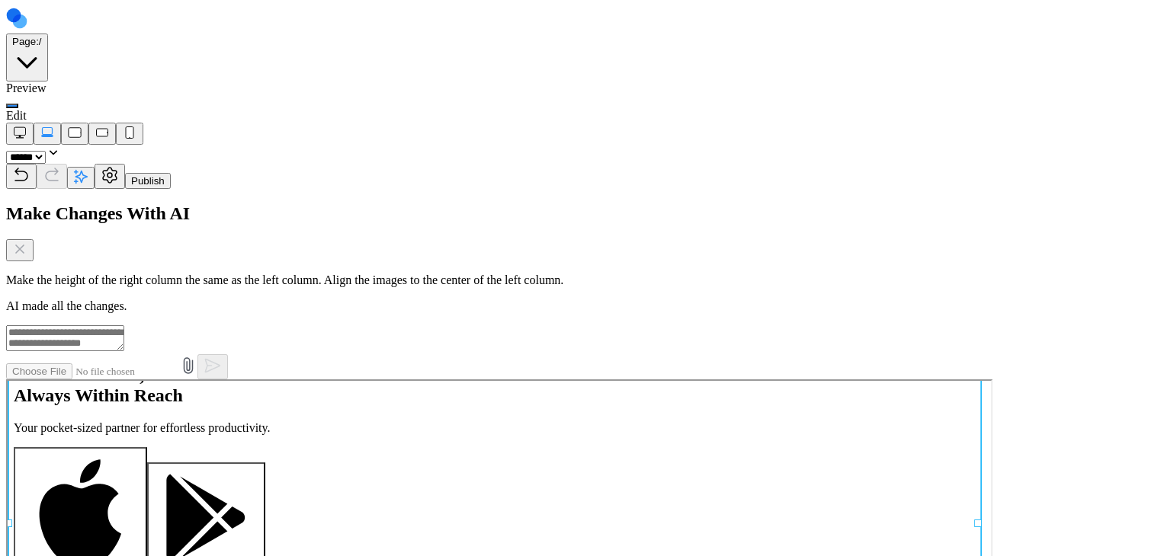
scroll to position [152, 0]
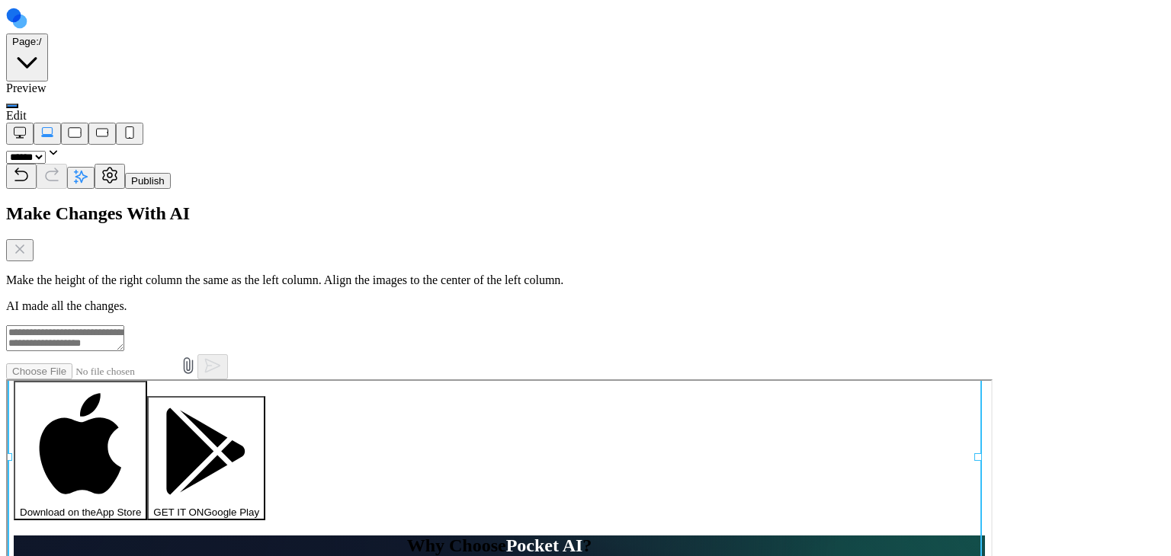
click at [35, 519] on div "Your AI Partner, Always Within Reach Your pocket-sized partner for effortless p…" at bounding box center [497, 408] width 971 height 222
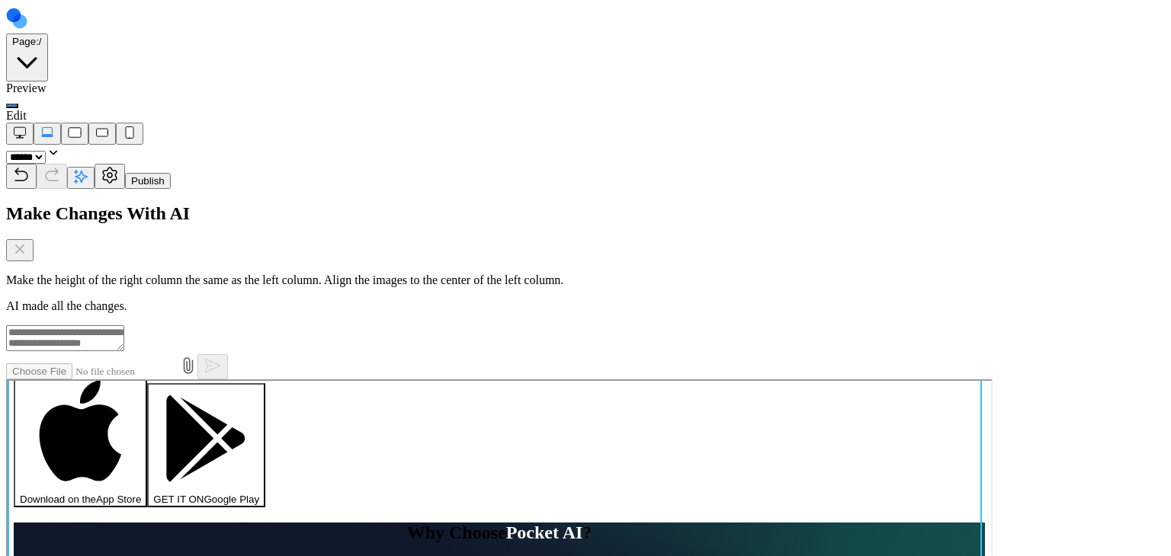
click at [288, 284] on div at bounding box center [497, 284] width 971 height 0
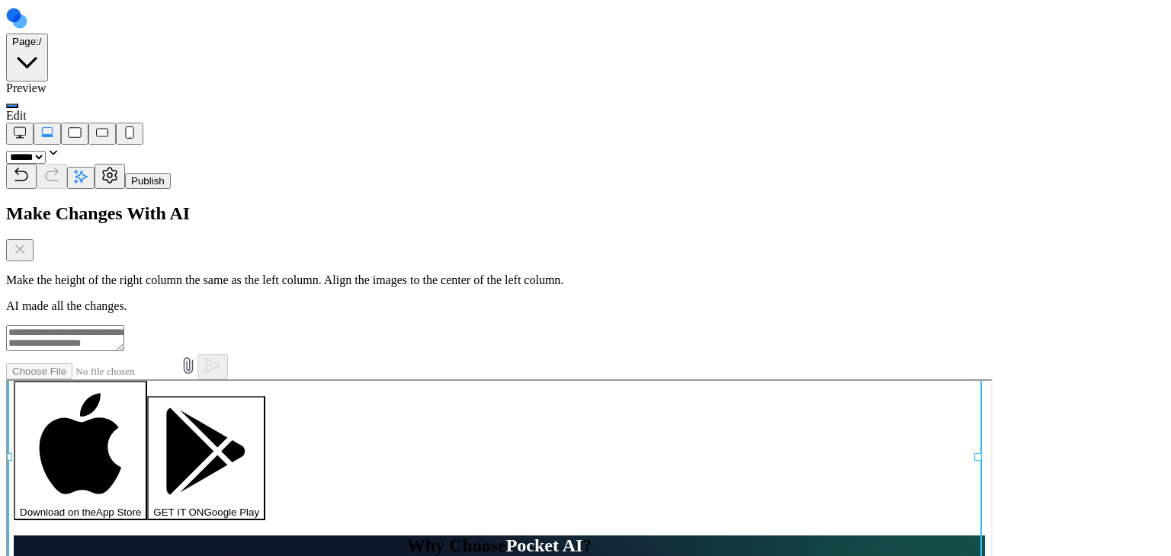
type textarea "*"
type textarea "**********"
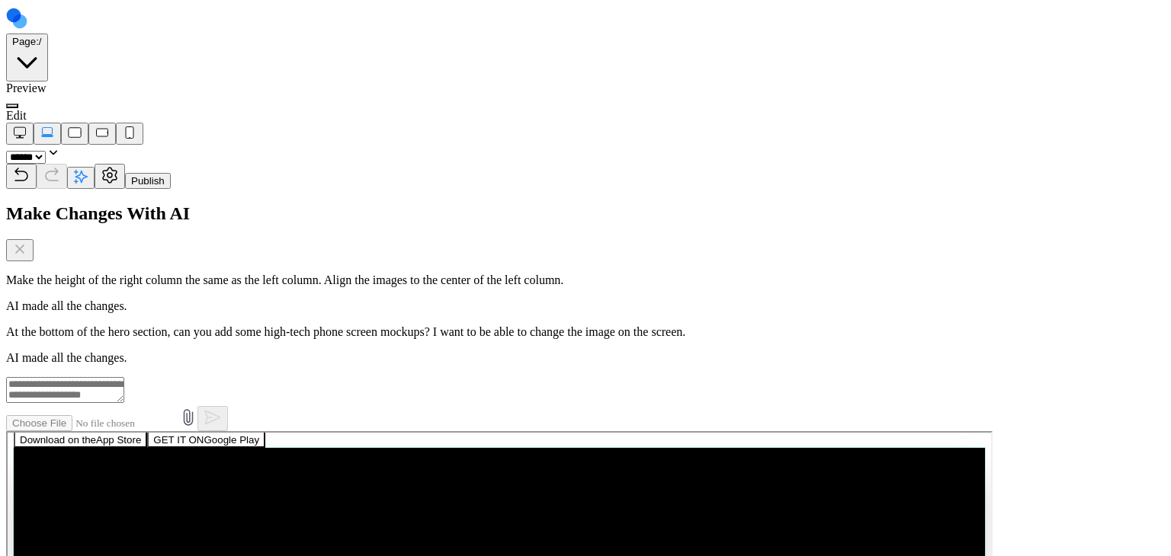
scroll to position [229, 0]
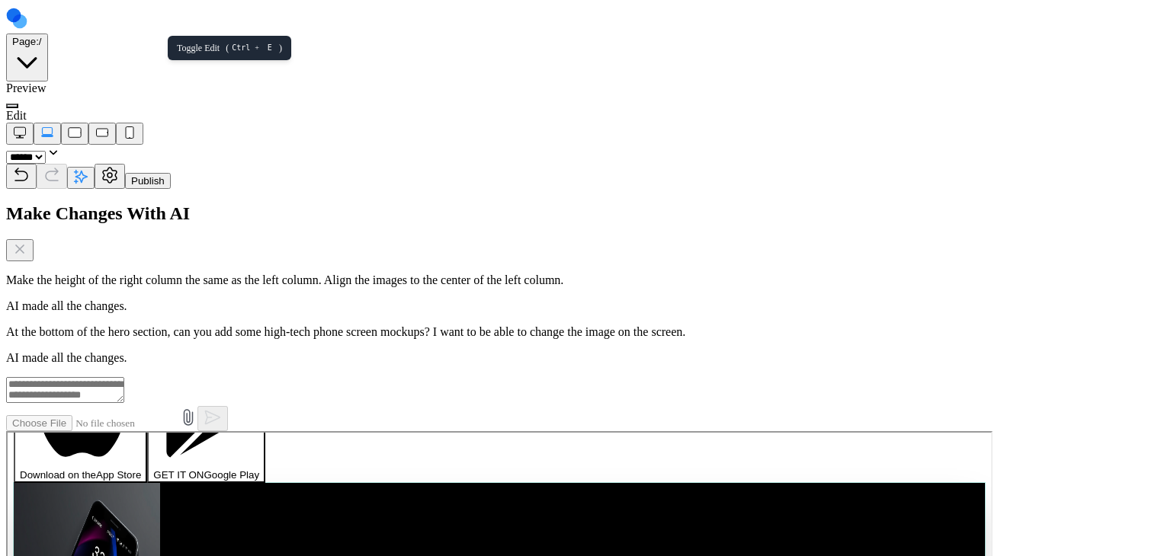
click at [18, 104] on button at bounding box center [12, 106] width 12 height 5
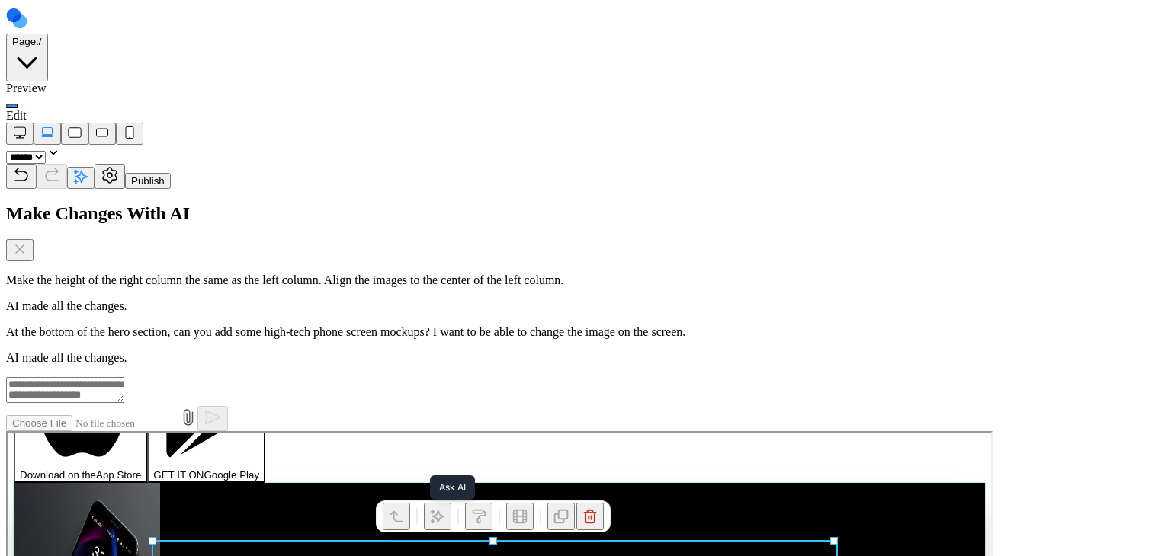
click at [438, 515] on icon at bounding box center [436, 514] width 13 height 13
type textarea "*"
type textarea "**********"
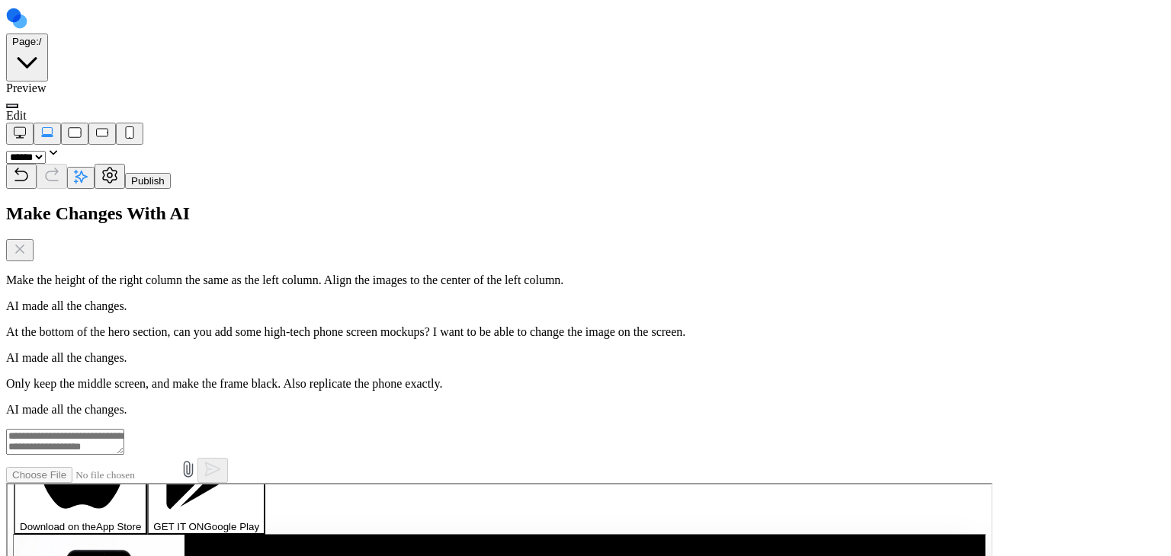
click at [12, 106] on span at bounding box center [12, 106] width 0 height 0
click at [518, 556] on icon at bounding box center [518, 566] width 13 height 13
drag, startPoint x: 518, startPoint y: 566, endPoint x: 412, endPoint y: 564, distance: 105.2
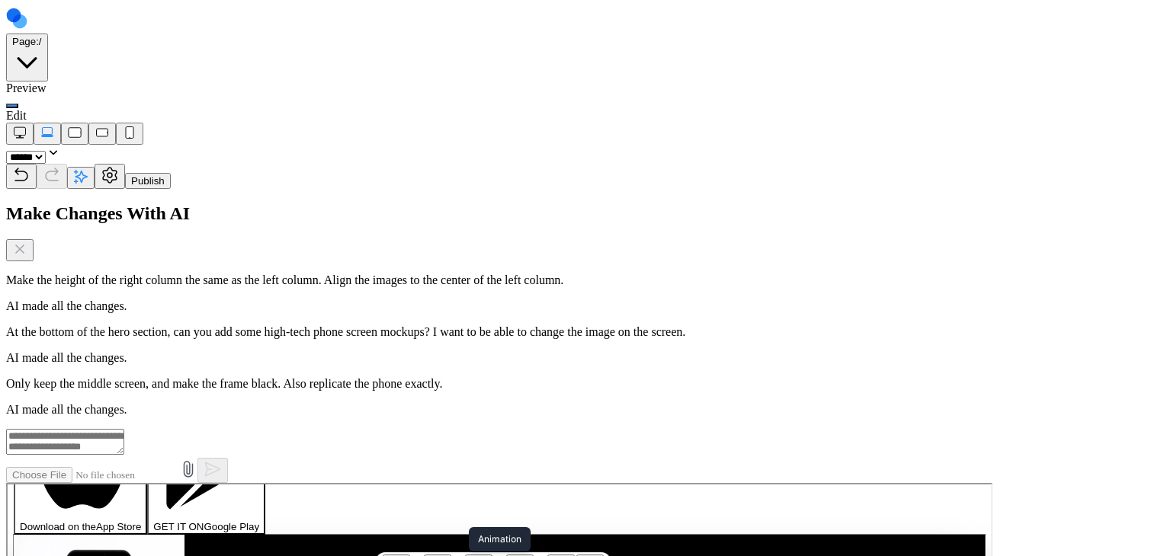
click at [517, 556] on icon at bounding box center [518, 566] width 13 height 13
click at [329, 534] on div "Download on the App Store GET IT ON Google Play" at bounding box center [497, 463] width 971 height 139
drag, startPoint x: 354, startPoint y: 609, endPoint x: 386, endPoint y: 609, distance: 31.3
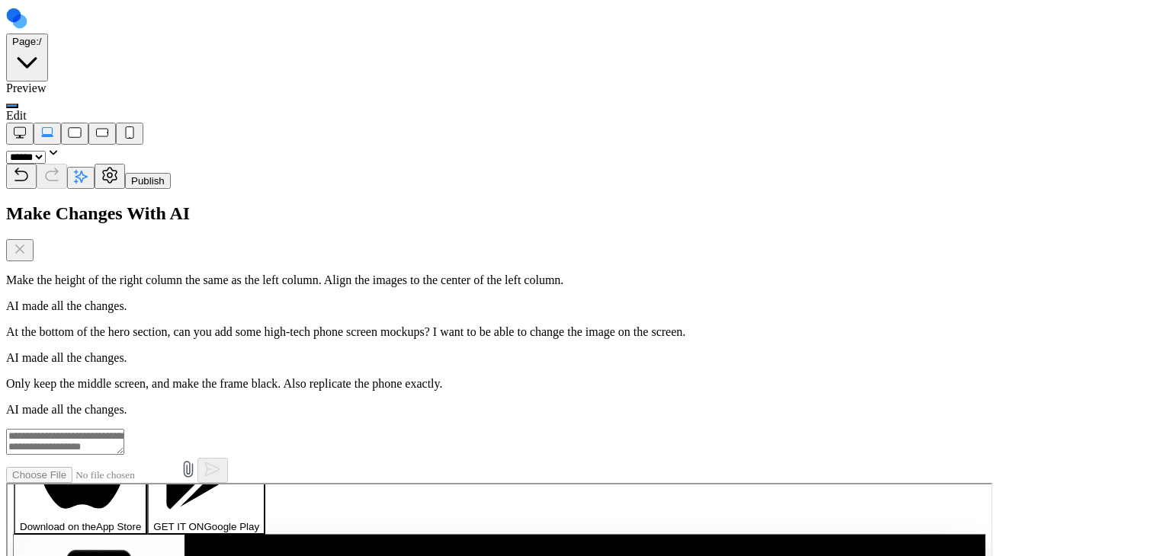
click at [528, 556] on icon at bounding box center [532, 557] width 15 height 15
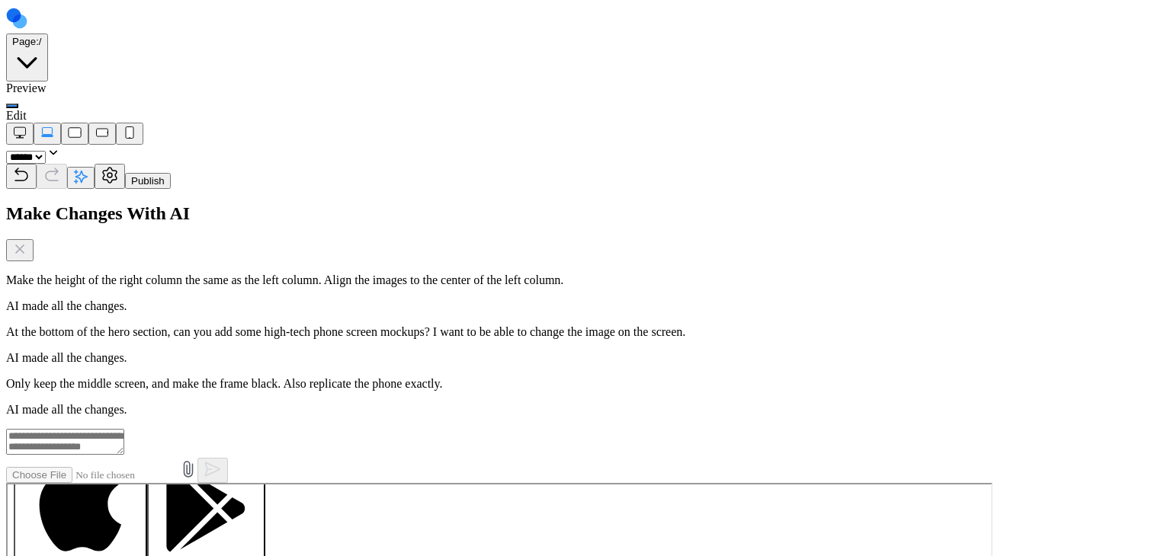
scroll to position [152, 0]
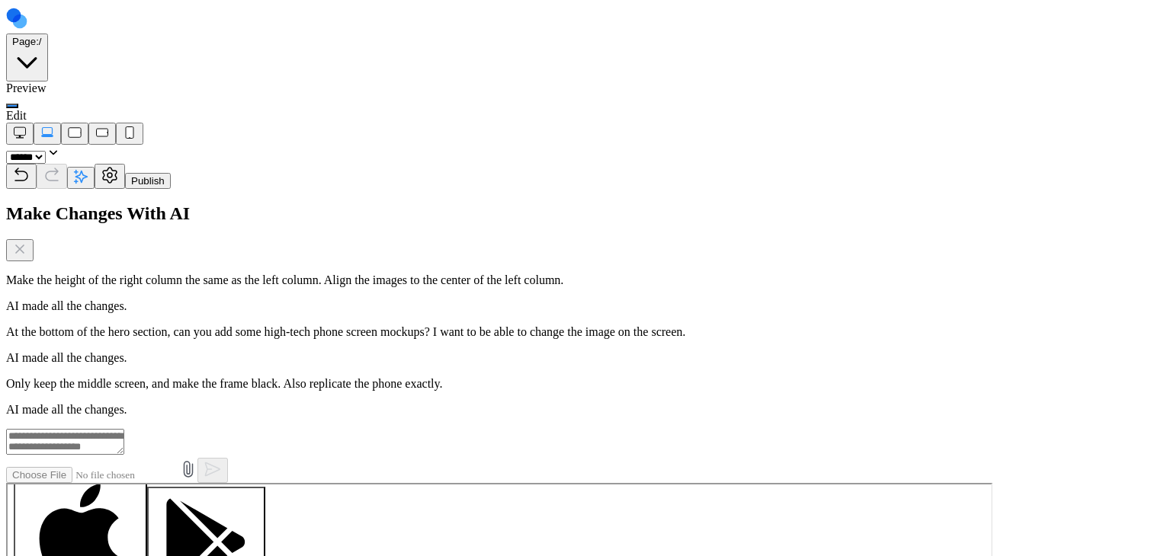
click at [374, 388] on div at bounding box center [497, 388] width 971 height 0
click at [610, 556] on div "Your AI Partner, Always Within Reach Your pocket-sized partner for effortless p…" at bounding box center [497, 499] width 971 height 222
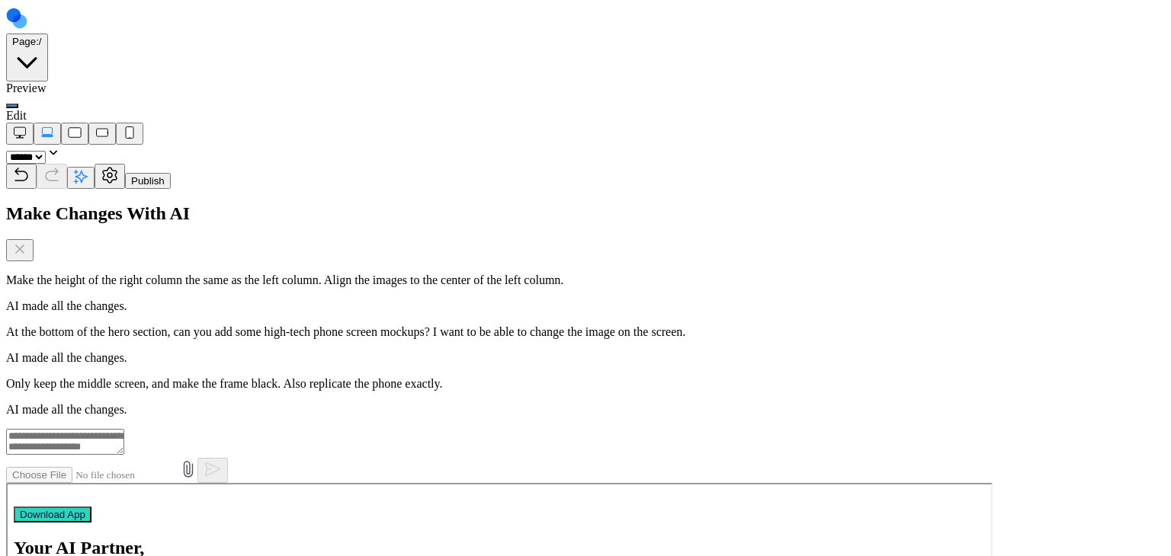
scroll to position [0, 0]
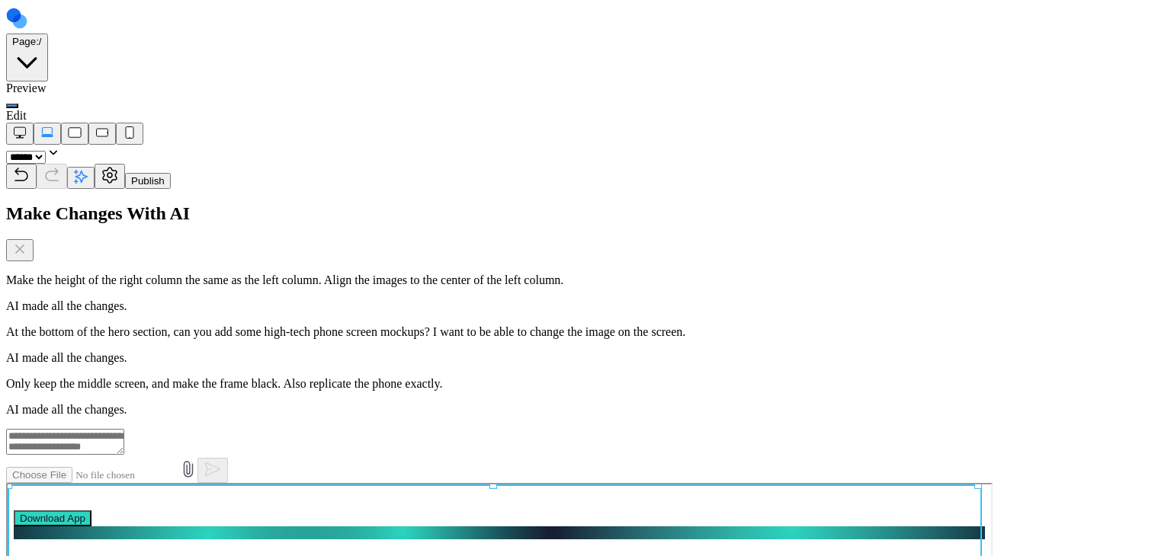
click at [578, 536] on div at bounding box center [497, 531] width 971 height 13
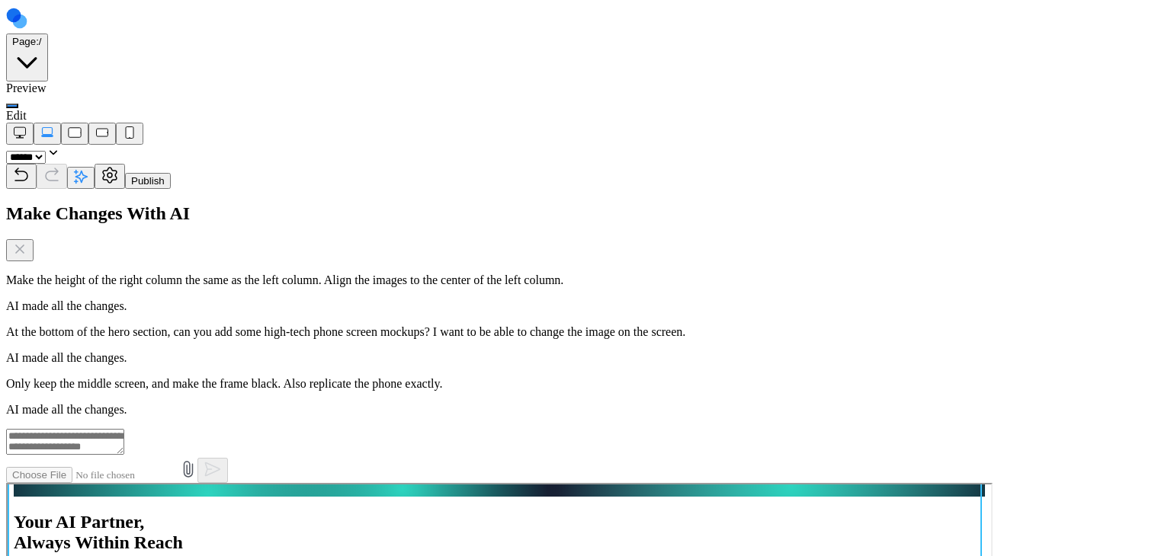
scroll to position [229, 0]
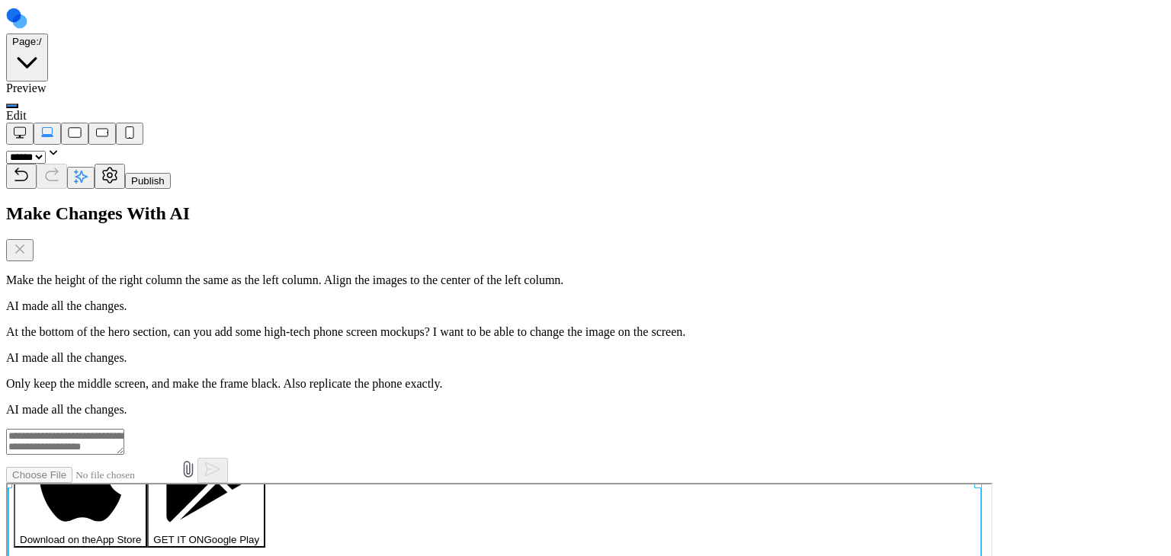
type textarea "**********"
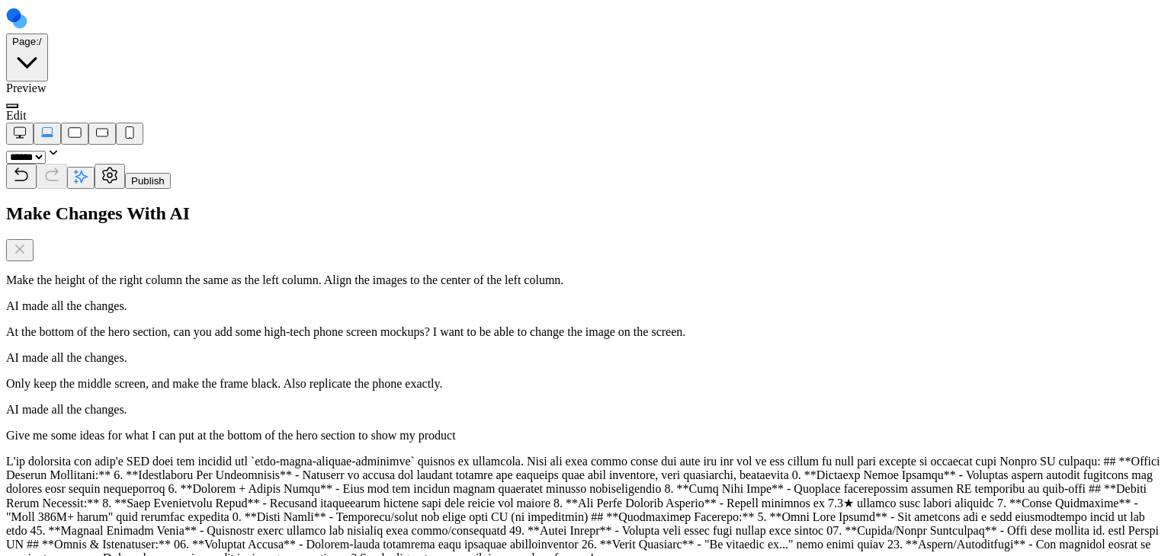
scroll to position [305, 0]
click at [18, 104] on button at bounding box center [12, 106] width 12 height 5
drag, startPoint x: 295, startPoint y: 785, endPoint x: 475, endPoint y: 782, distance: 179.9
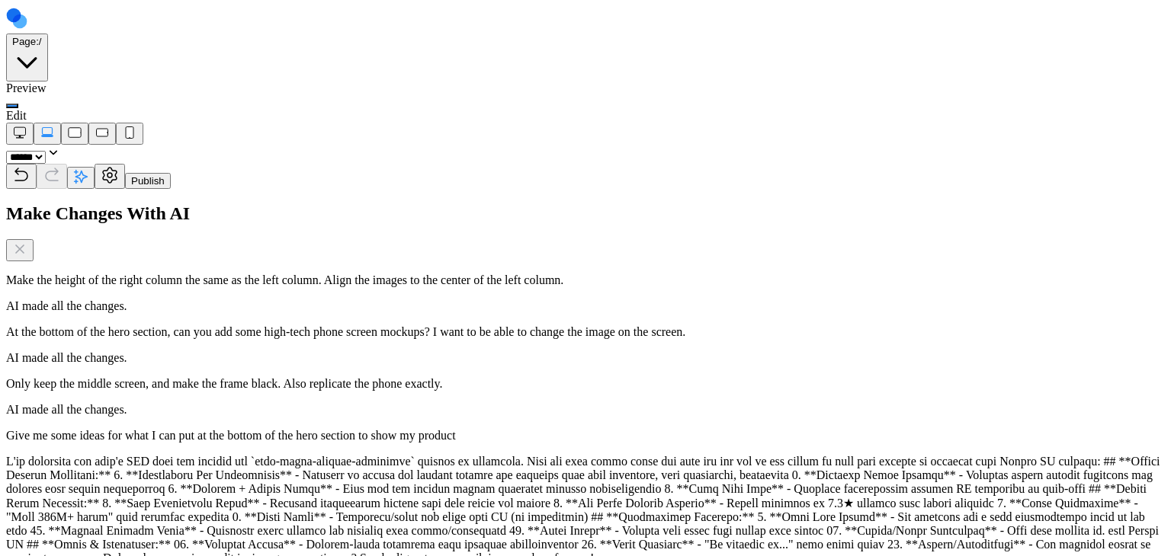
click at [88, 169] on icon at bounding box center [80, 176] width 15 height 15
click at [27, 242] on icon "Close Chat" at bounding box center [19, 249] width 15 height 15
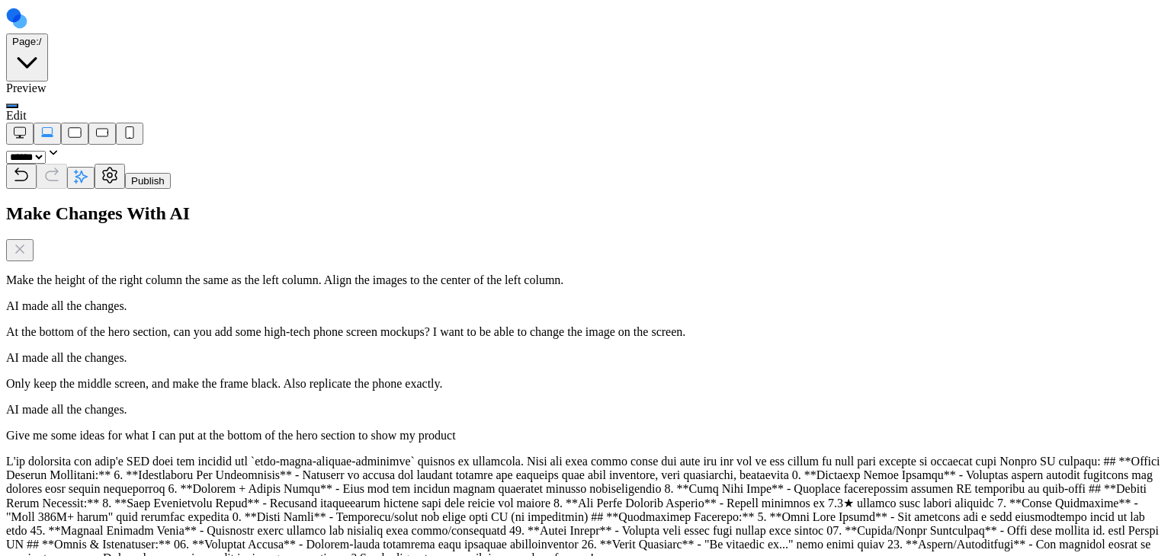
click at [313, 458] on div at bounding box center [497, 451] width 971 height 13
drag, startPoint x: 415, startPoint y: 875, endPoint x: 593, endPoint y: 931, distance: 186.9
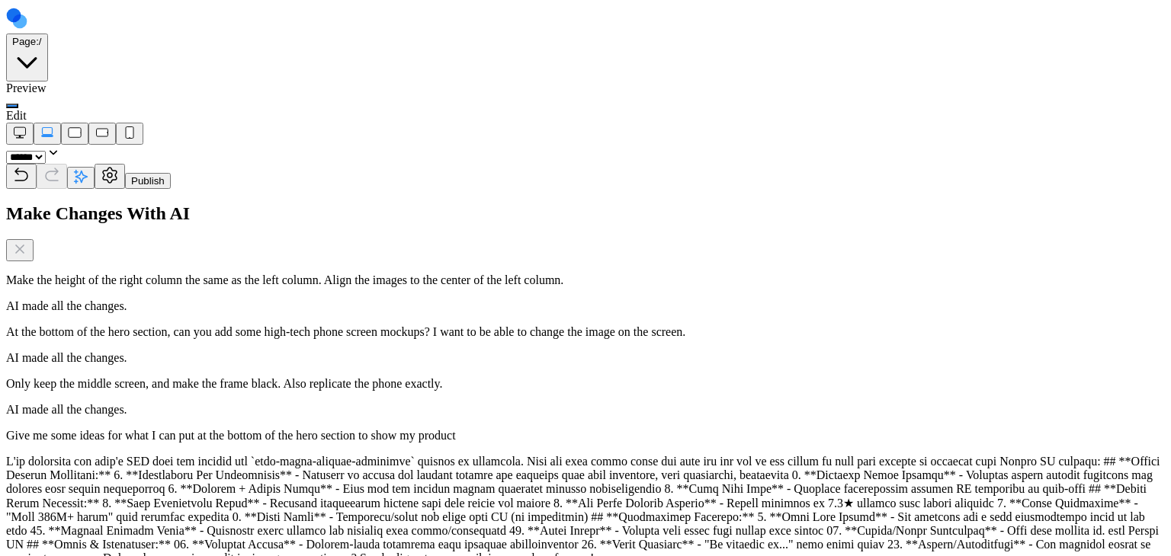
scroll to position [32, 0]
type textarea "**********"
click at [1143, 204] on div "Make Changes With AI" at bounding box center [585, 233] width 1159 height 58
click at [27, 242] on icon "Close Chat" at bounding box center [19, 249] width 15 height 15
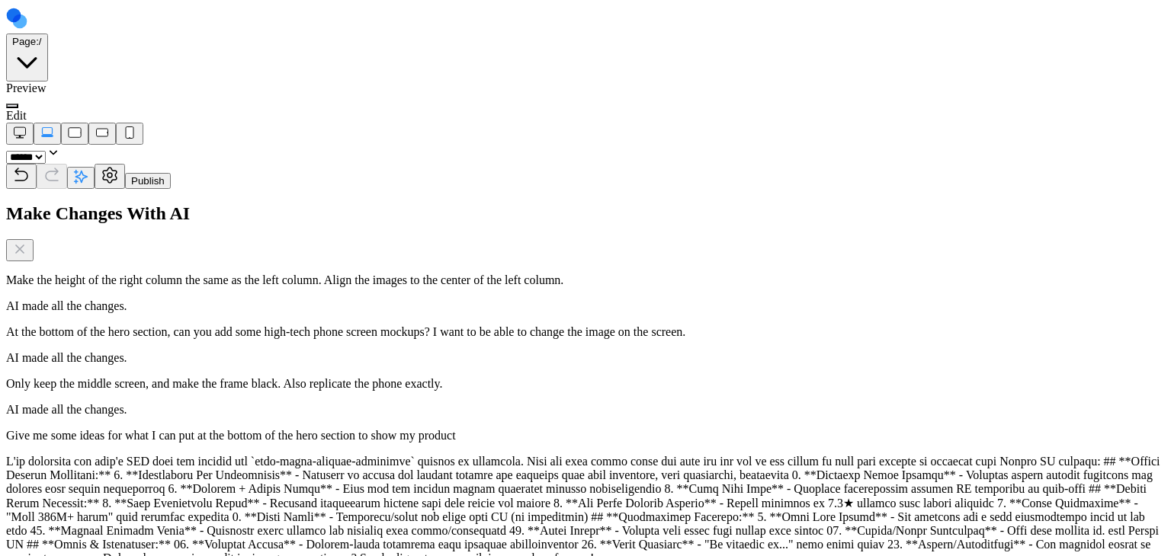
scroll to position [534, 0]
click at [88, 169] on icon at bounding box center [80, 176] width 15 height 15
click at [27, 242] on icon "Close Chat" at bounding box center [19, 249] width 15 height 15
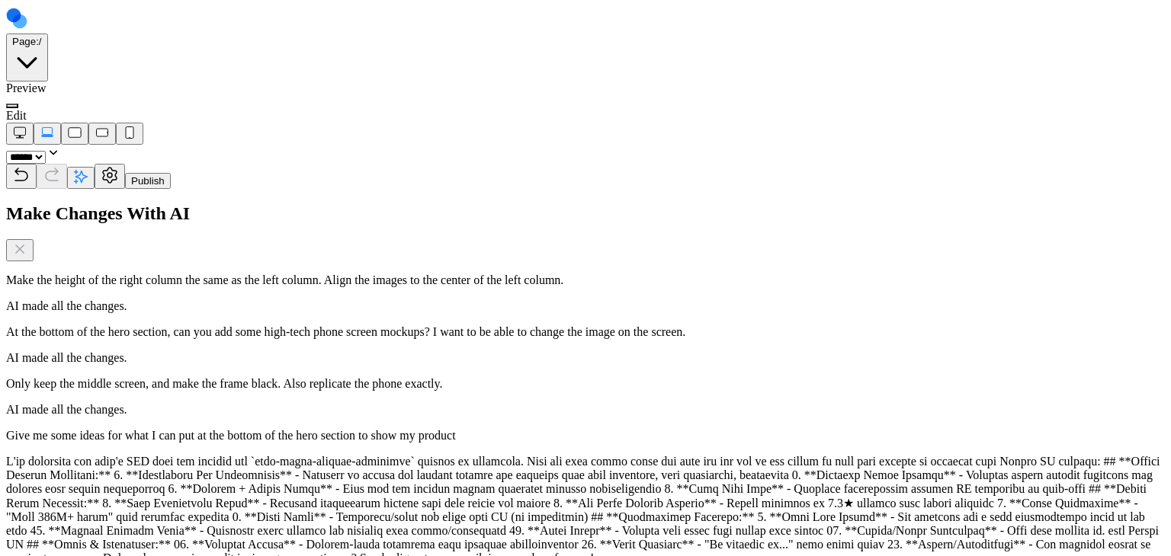
click at [191, 28] on div "Page: / Preview Edit" at bounding box center [585, 64] width 1159 height 117
click at [18, 104] on button at bounding box center [12, 106] width 12 height 5
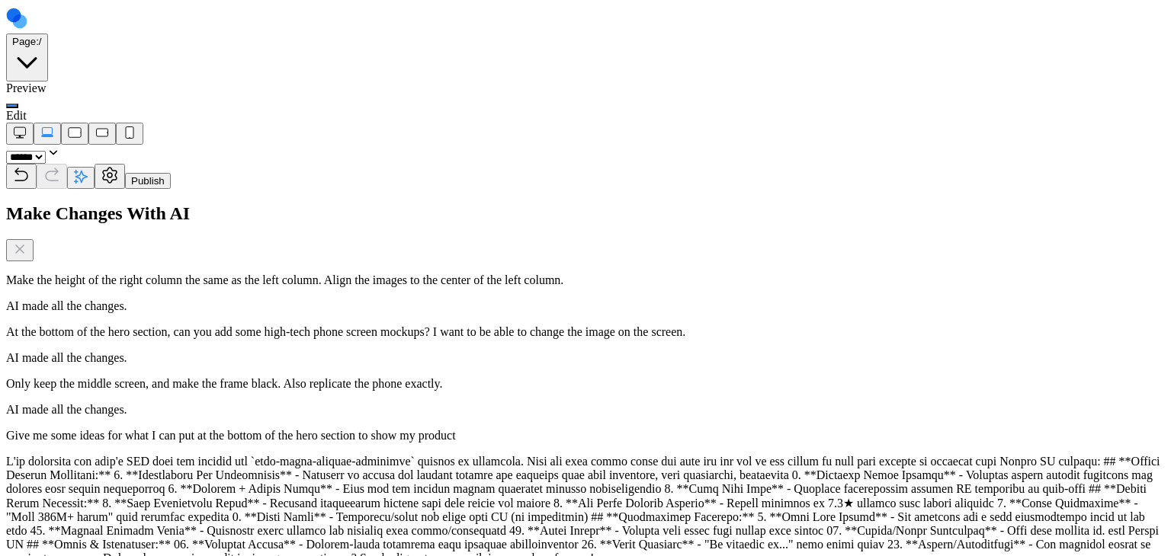
type textarea "*"
type textarea "**********"
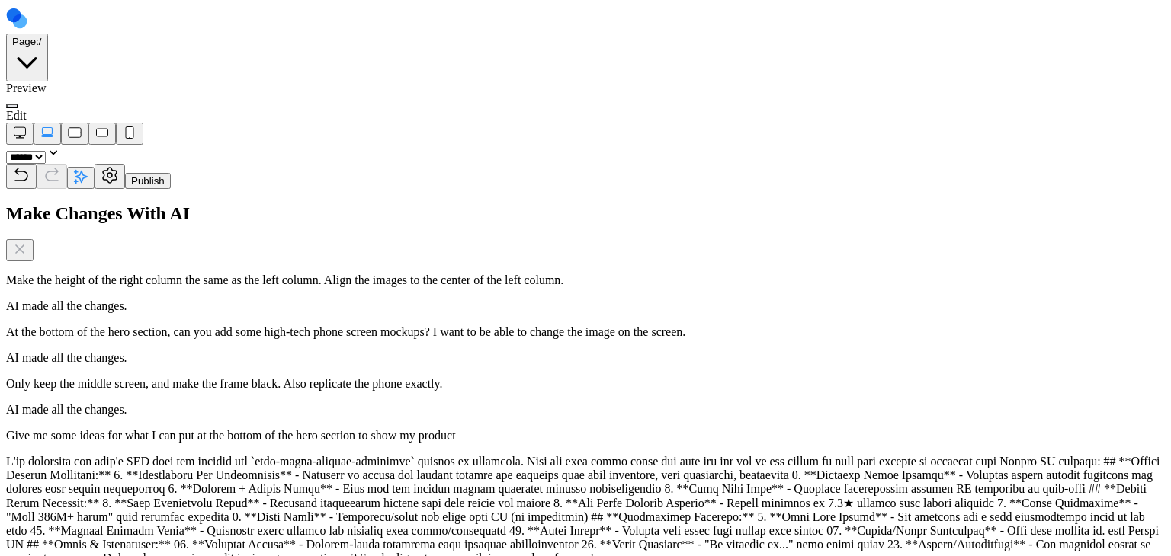
scroll to position [283, 0]
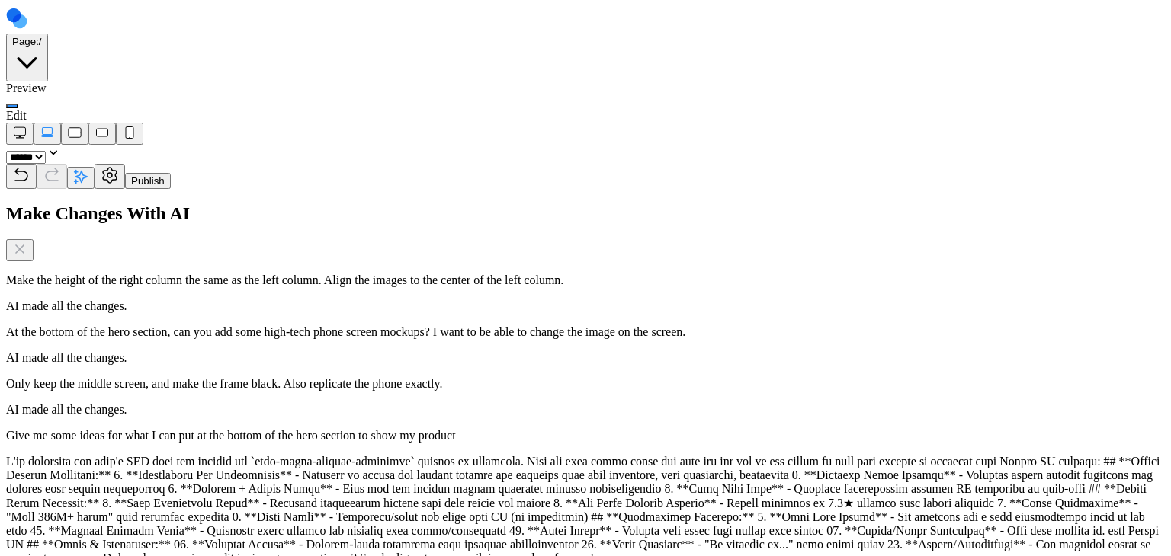
drag, startPoint x: 828, startPoint y: 1148, endPoint x: 819, endPoint y: 1146, distance: 8.7
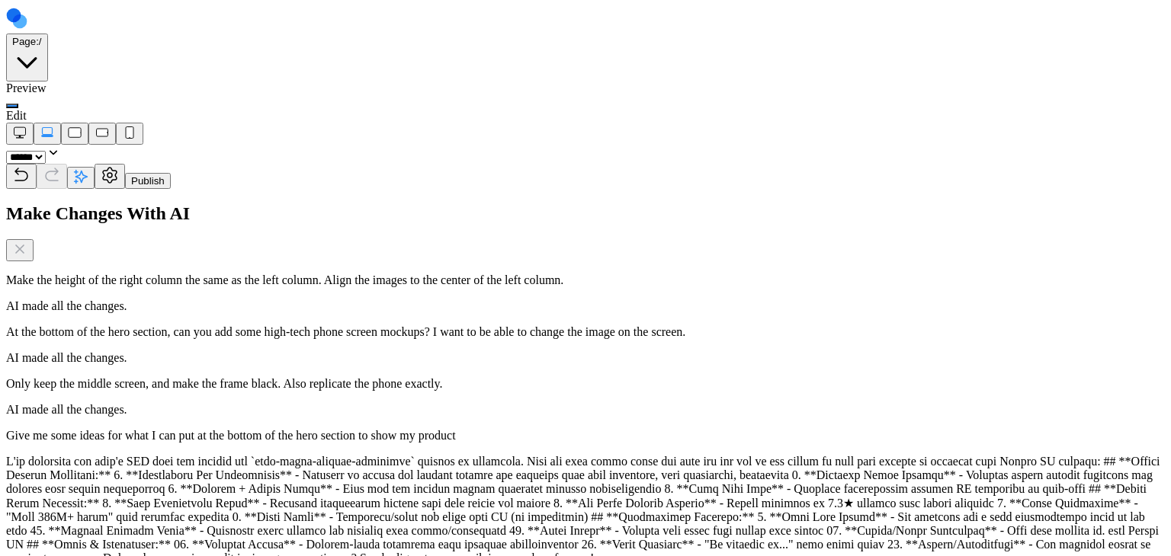
type textarea "**********"
drag, startPoint x: 187, startPoint y: 916, endPoint x: 293, endPoint y: 1069, distance: 186.1
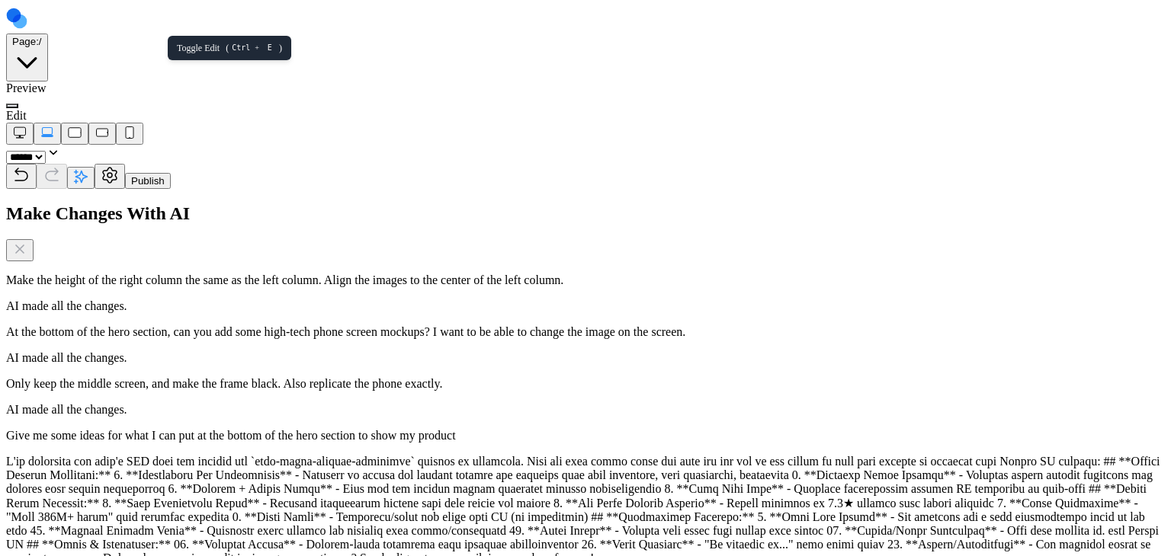
click at [18, 104] on button at bounding box center [12, 106] width 12 height 5
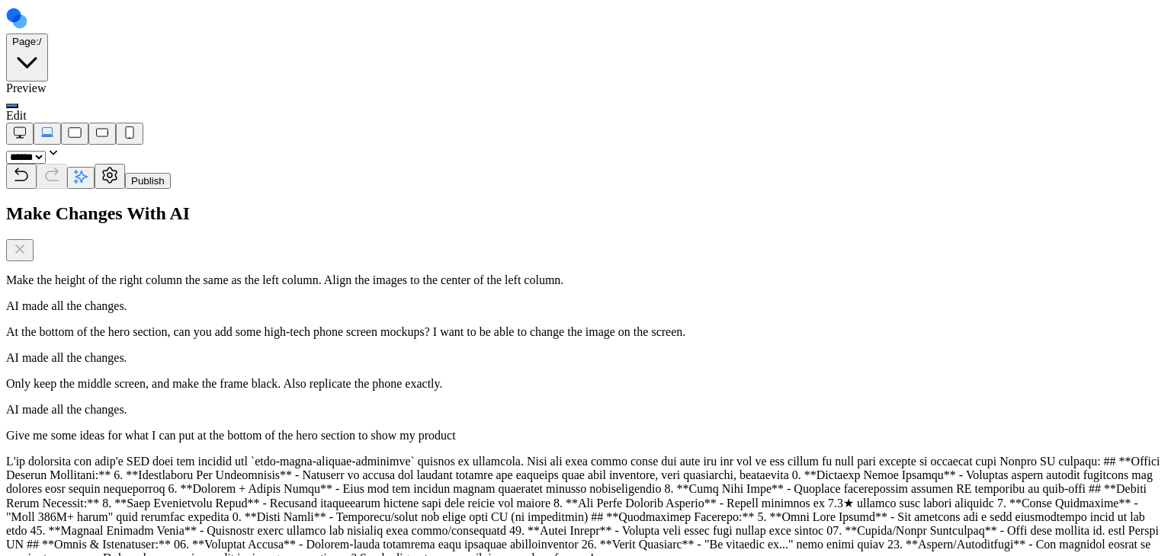
drag, startPoint x: 757, startPoint y: 1282, endPoint x: 597, endPoint y: 1179, distance: 190.3
type textarea "**********"
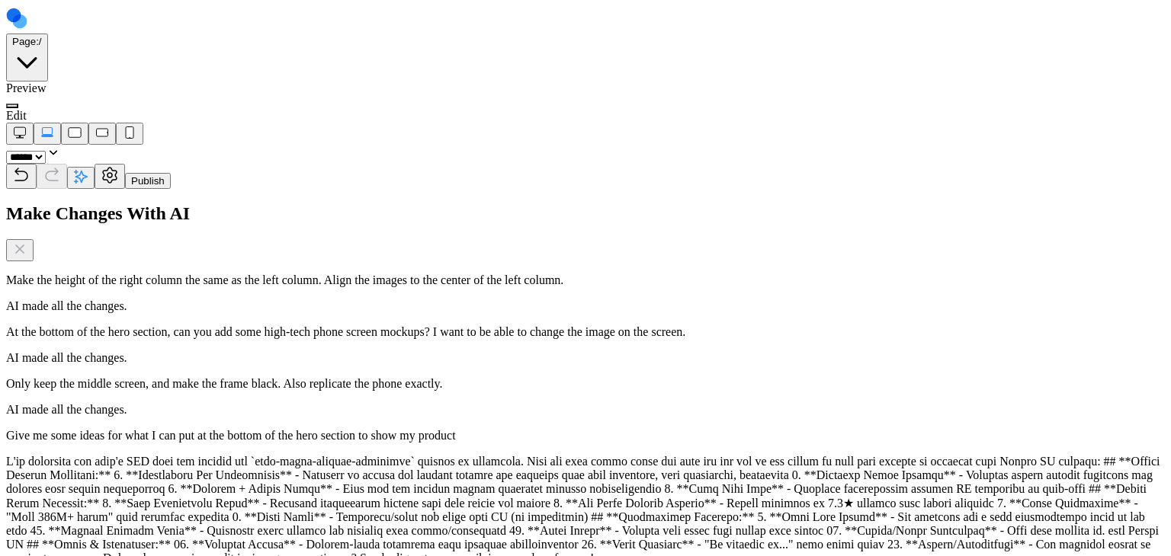
click at [18, 104] on button at bounding box center [12, 106] width 12 height 5
type textarea "**********"
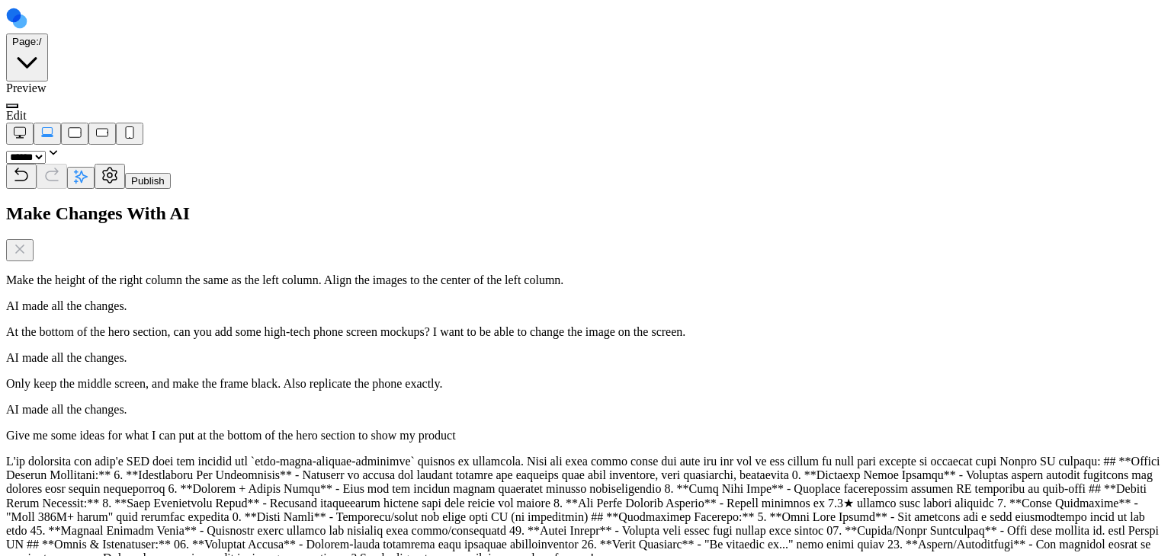
scroll to position [2909, 0]
click at [194, 95] on div at bounding box center [585, 102] width 1159 height 14
drag, startPoint x: 194, startPoint y: 22, endPoint x: 199, endPoint y: 30, distance: 9.9
click at [199, 30] on nav "Page: / Preview Edit ***** ***** ****** ****** ****** Publish" at bounding box center [585, 97] width 1159 height 183
click at [18, 104] on button at bounding box center [12, 106] width 12 height 5
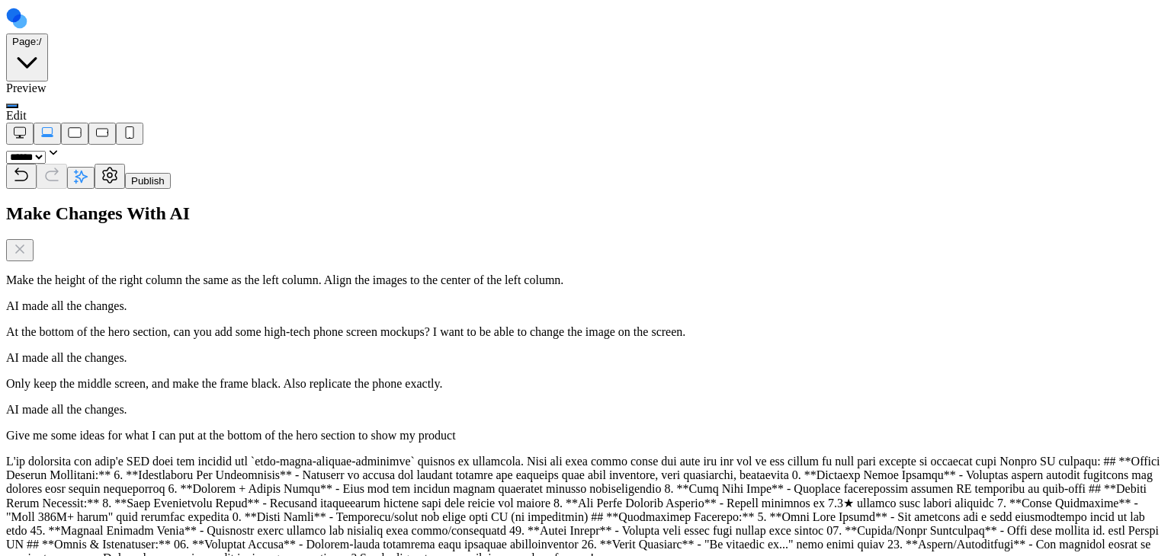
type textarea "**********"
paste textarea "*"
type textarea "*"
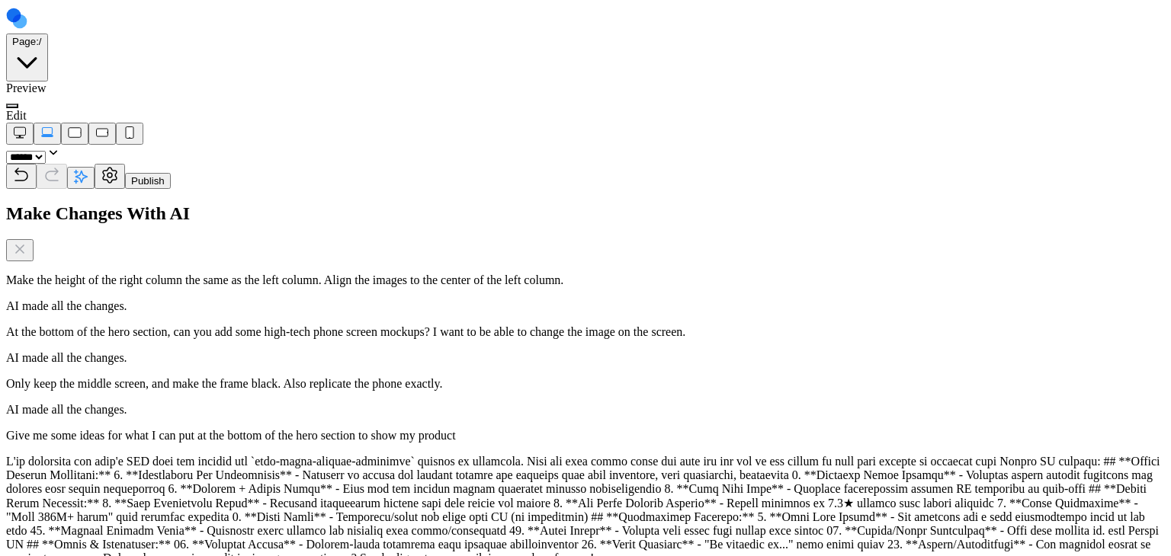
type textarea "*"
type textarea "**********"
click at [18, 104] on button at bounding box center [12, 106] width 12 height 5
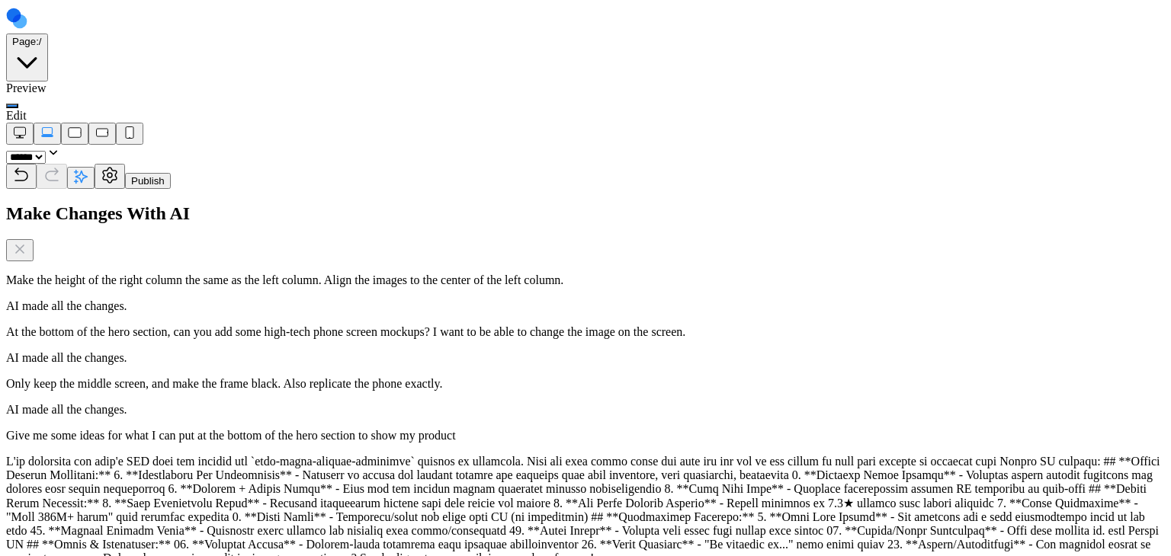
type textarea "*"
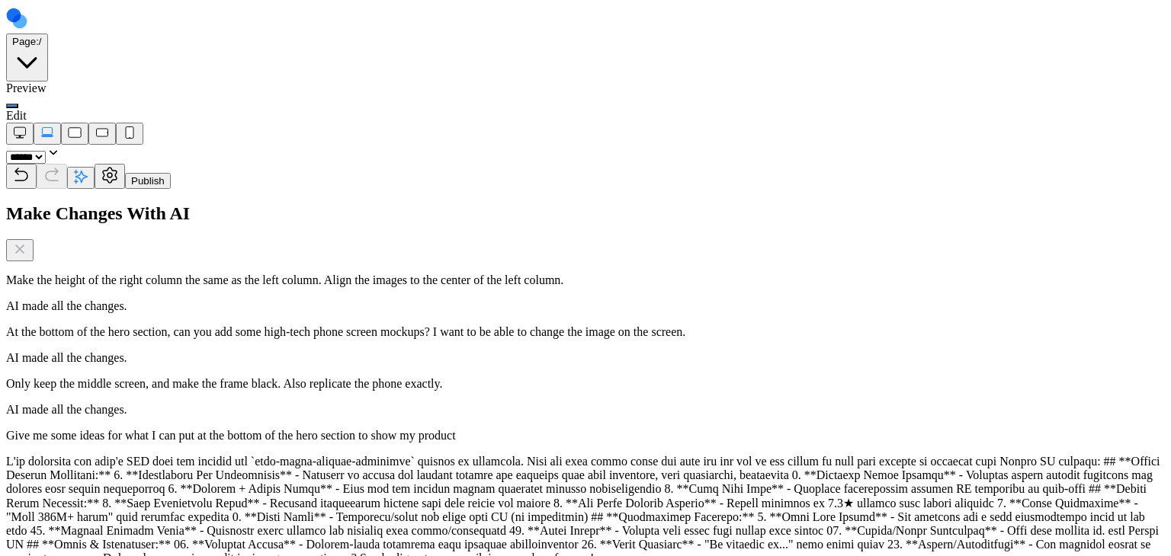
scroll to position [393, 0]
type textarea "**********"
click at [27, 242] on icon "Close Chat" at bounding box center [19, 249] width 15 height 15
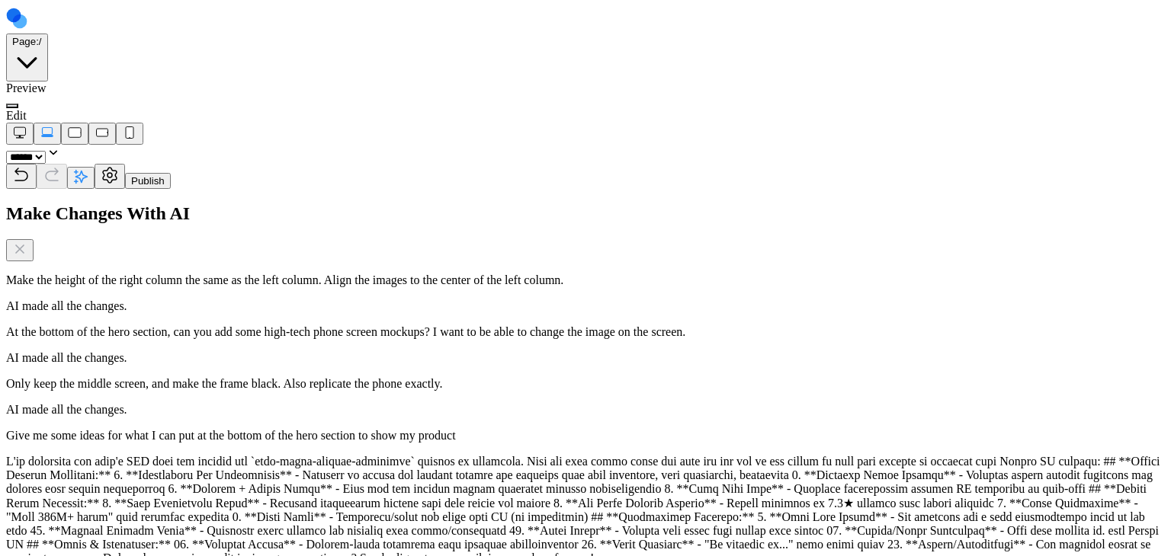
click at [12, 106] on span at bounding box center [12, 106] width 0 height 0
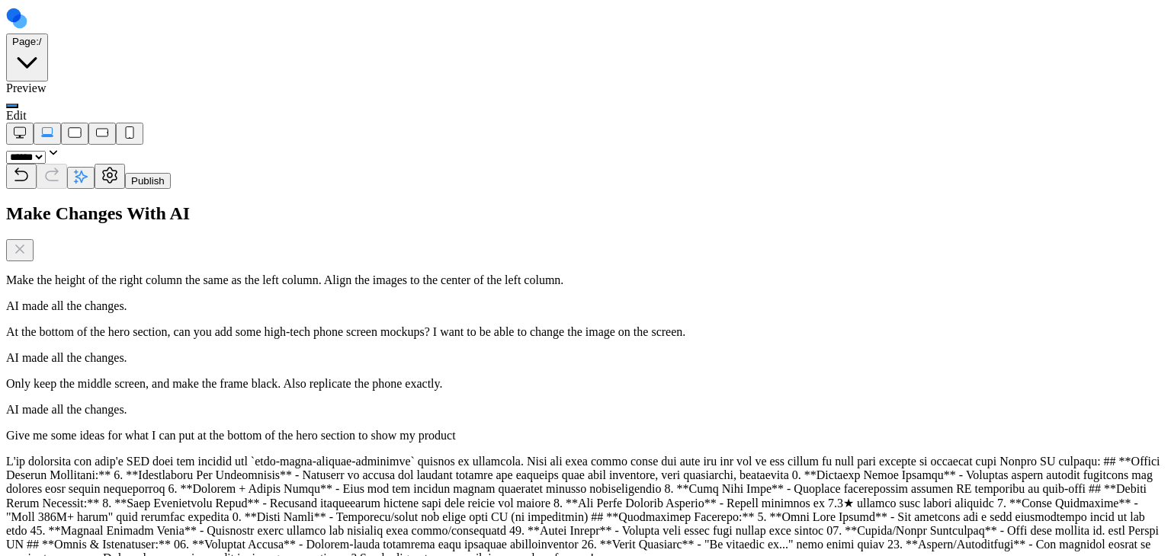
scroll to position [381, 0]
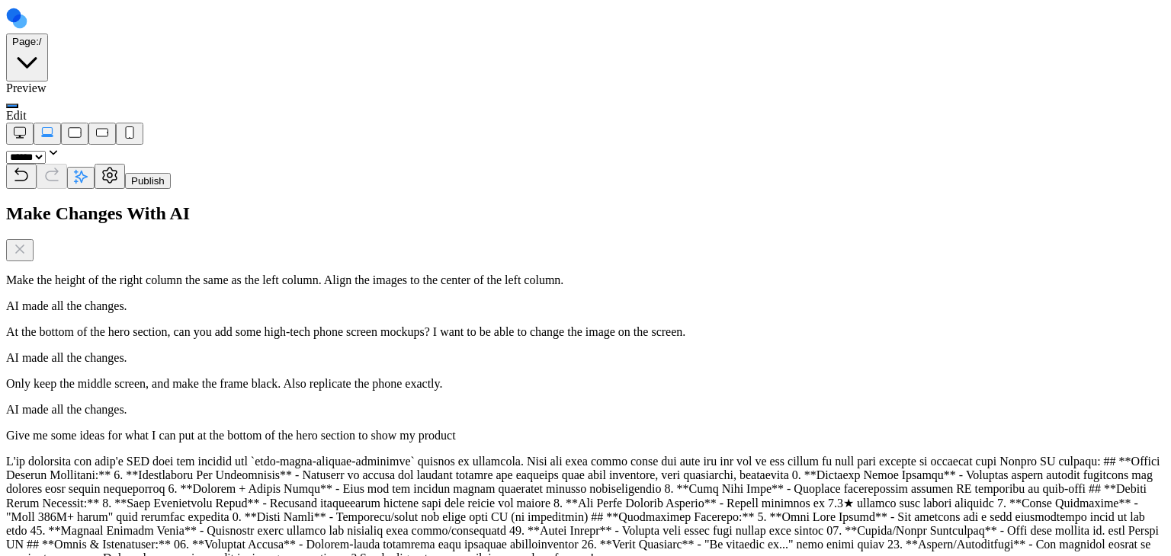
type textarea "**********"
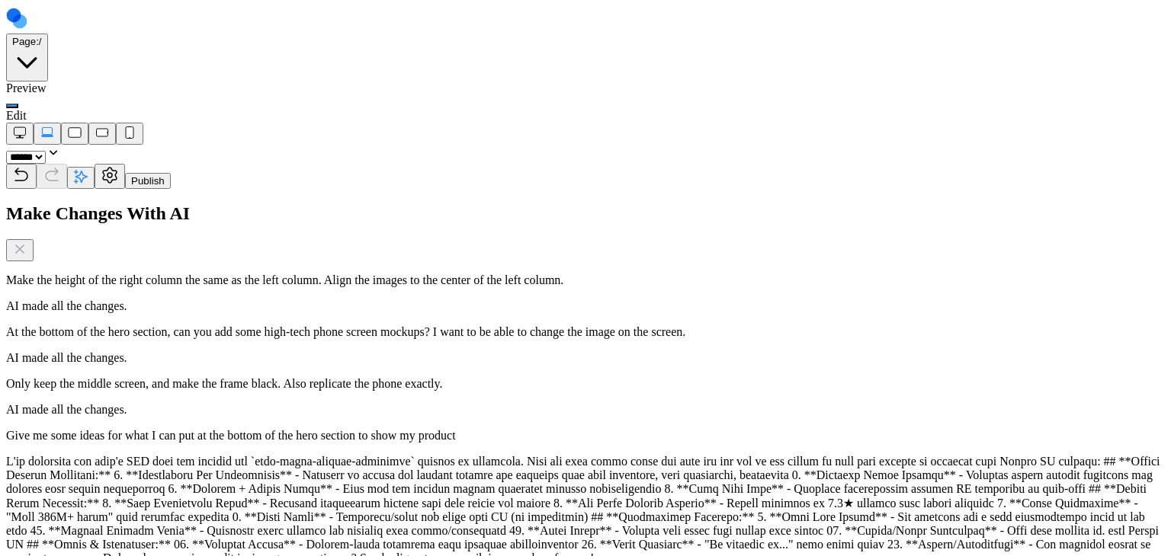
scroll to position [305, 0]
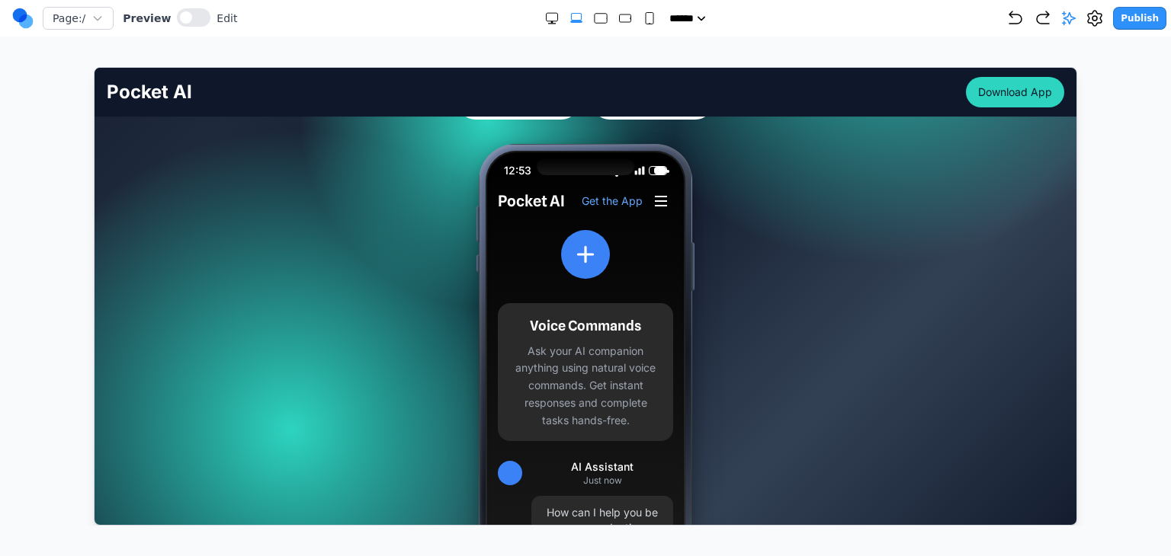
scroll to position [381, 0]
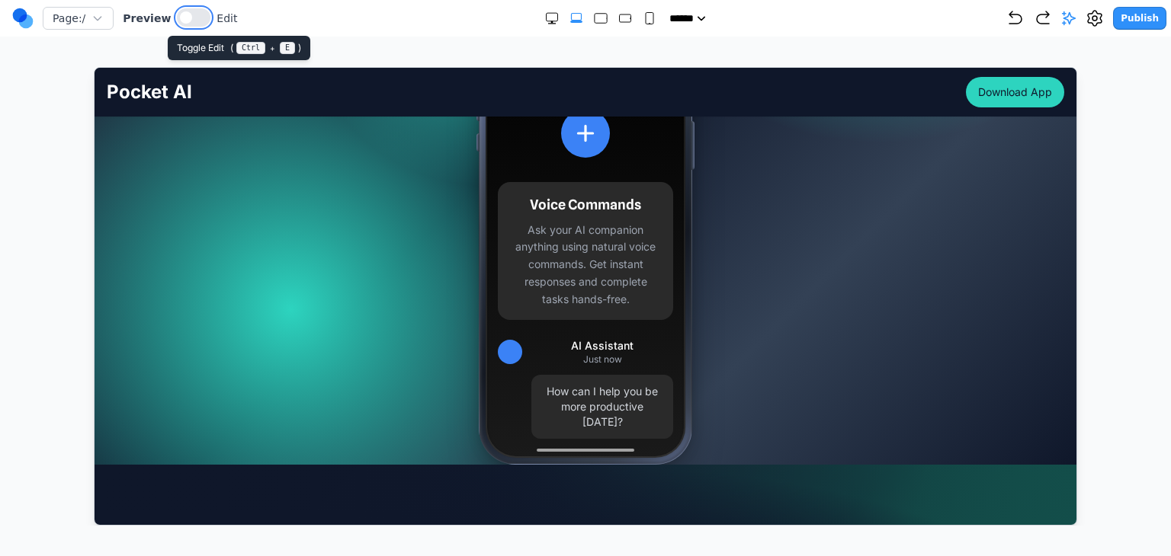
drag, startPoint x: 197, startPoint y: 10, endPoint x: 260, endPoint y: 68, distance: 85.2
click at [197, 10] on button at bounding box center [194, 17] width 34 height 18
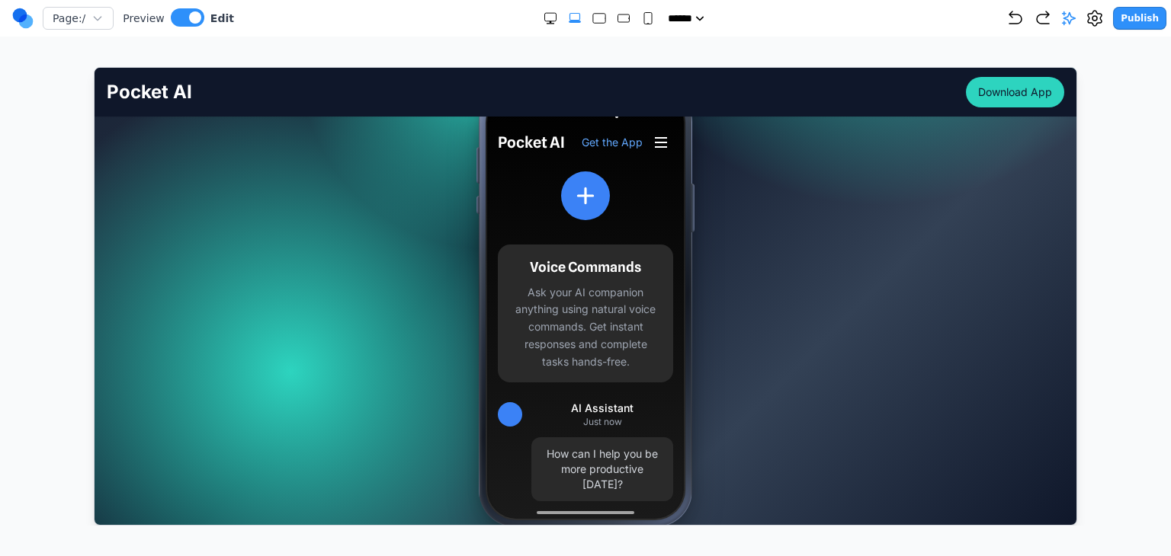
scroll to position [305, 0]
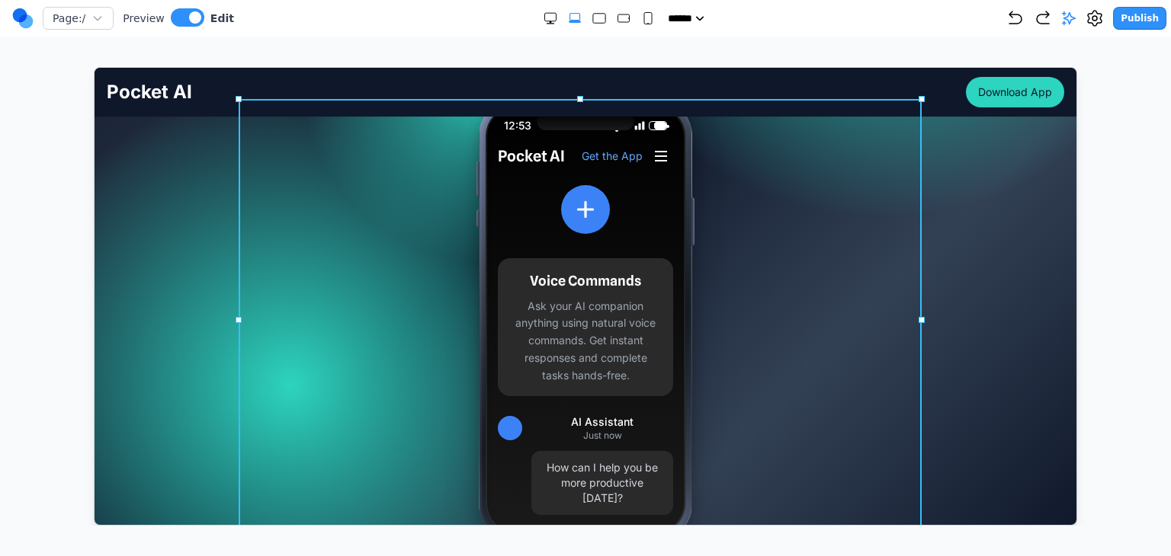
click at [759, 260] on div "12:53 Pocket AI Get the App Voice Commands Ask your AI companion anything using…" at bounding box center [584, 319] width 683 height 442
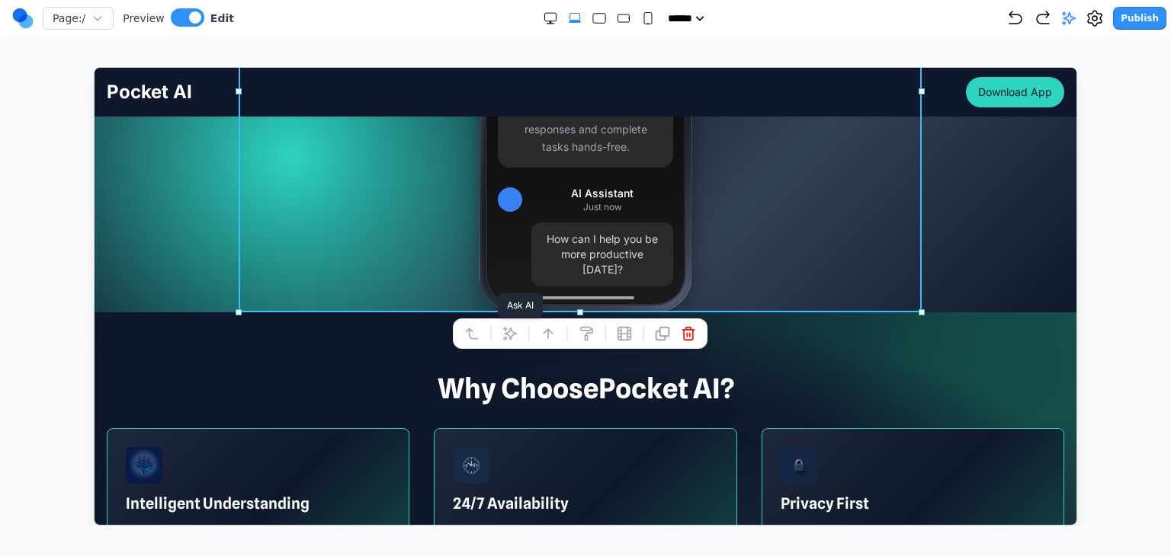
click at [512, 327] on icon at bounding box center [509, 332] width 15 height 15
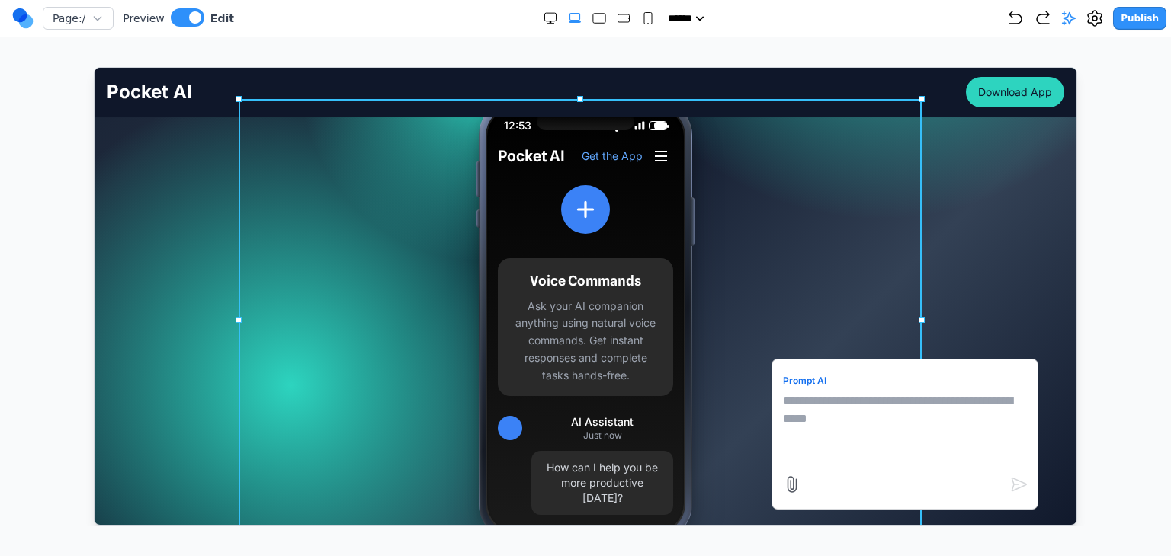
click at [805, 398] on textarea at bounding box center [904, 429] width 244 height 76
paste textarea
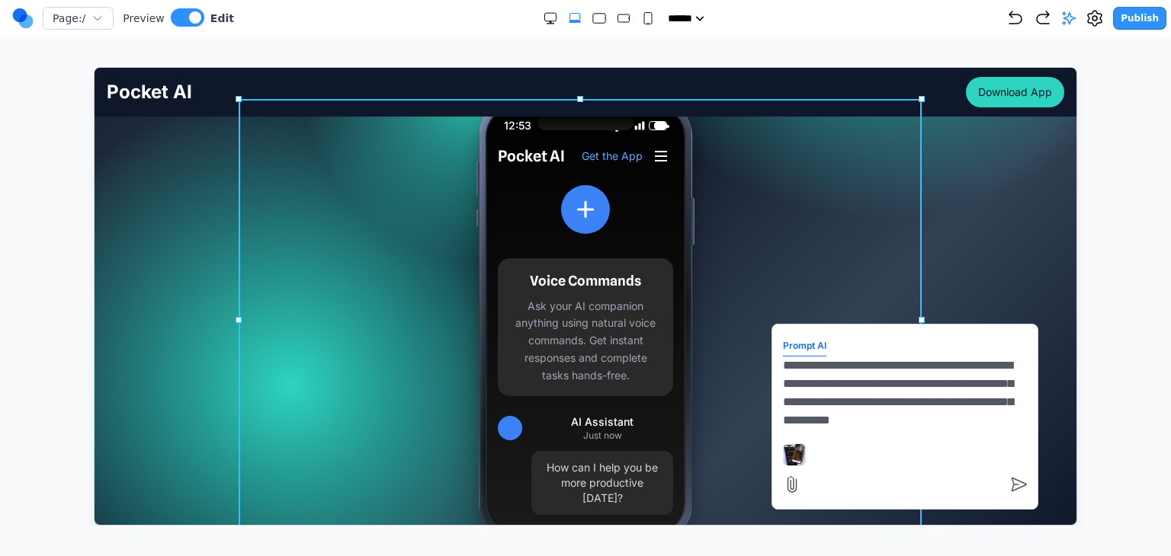
scroll to position [13, 0]
type textarea "**********"
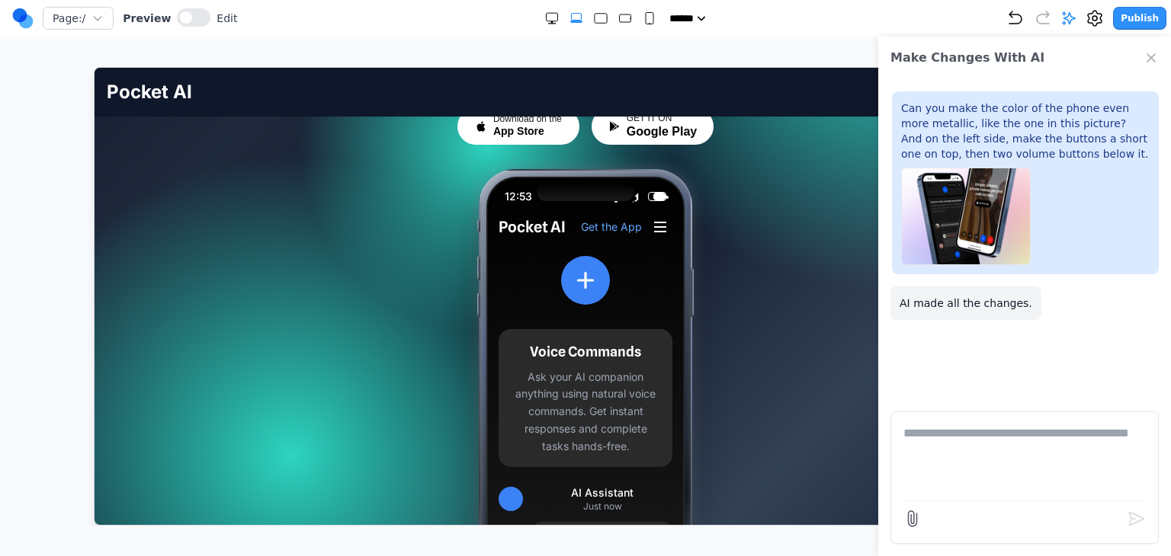
scroll to position [229, 0]
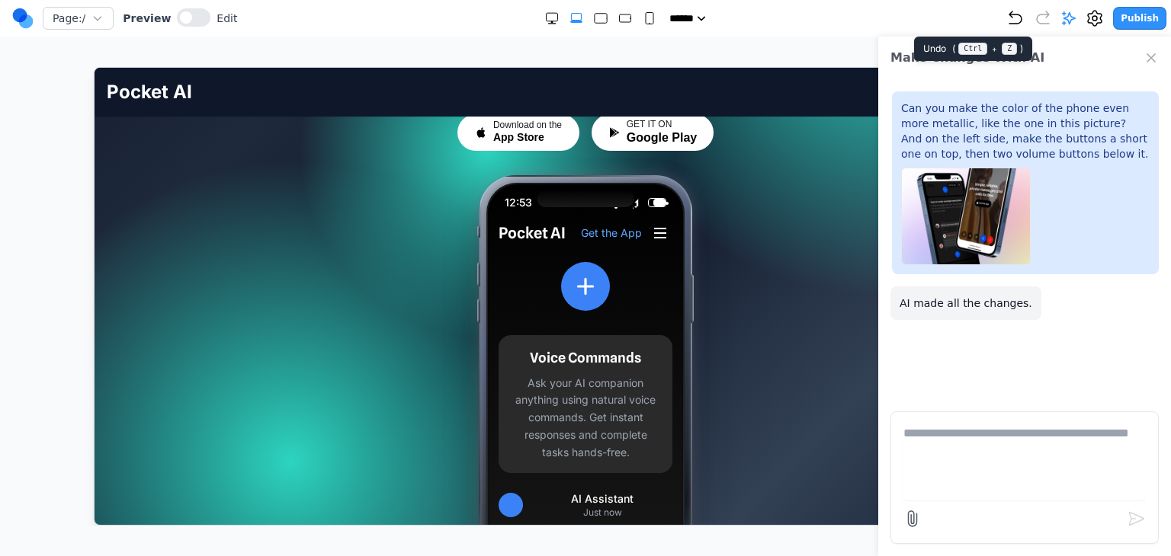
click at [1018, 23] on icon "Undo" at bounding box center [1015, 17] width 12 height 12
click at [1145, 56] on icon "Close Chat" at bounding box center [1150, 57] width 15 height 15
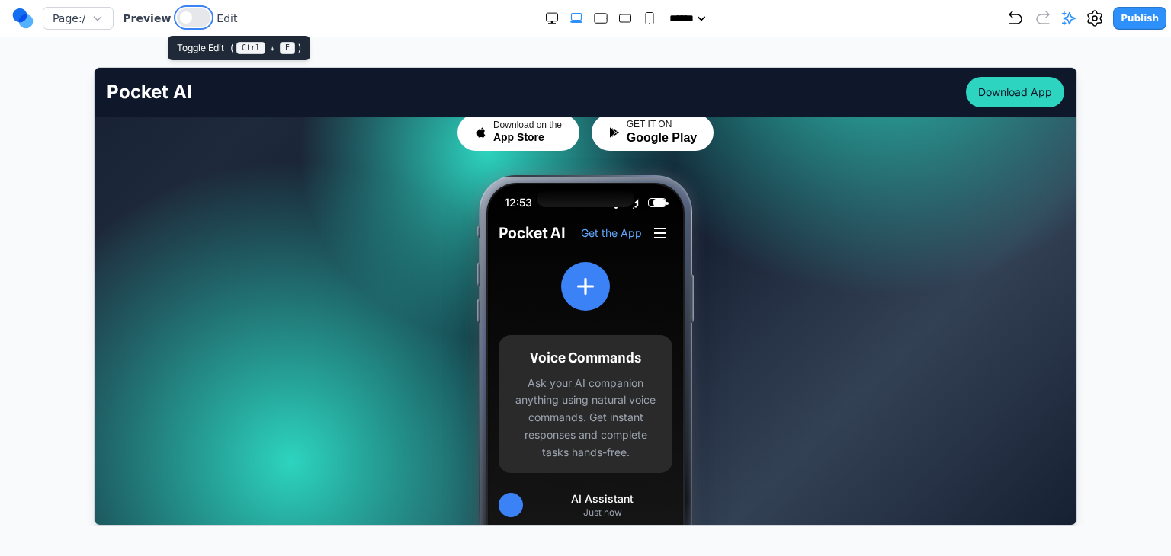
click at [180, 18] on span at bounding box center [186, 17] width 12 height 12
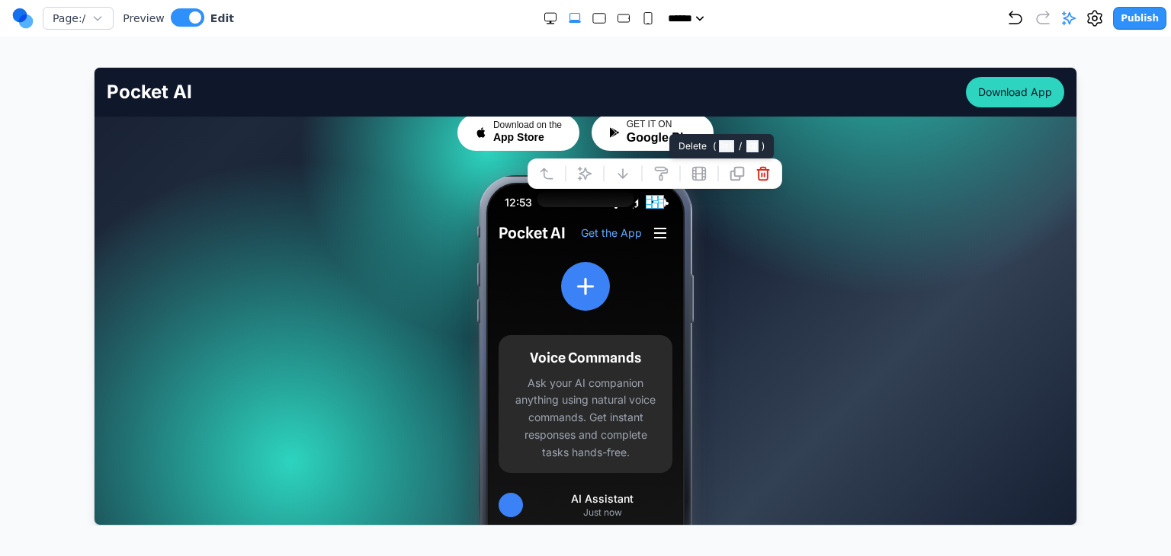
click at [753, 172] on button at bounding box center [762, 173] width 24 height 24
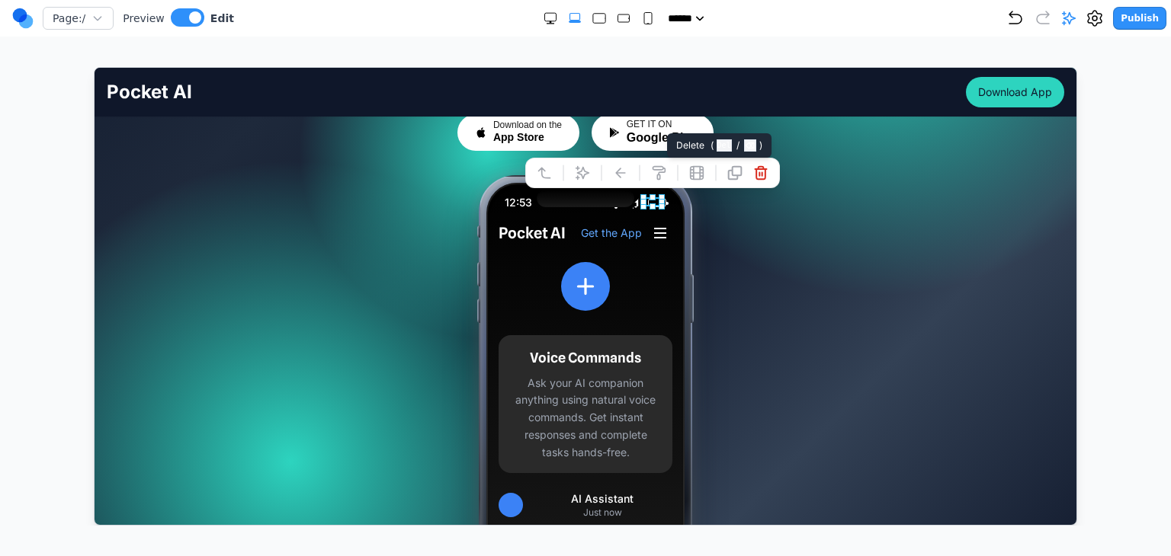
click at [758, 174] on icon at bounding box center [759, 172] width 11 height 13
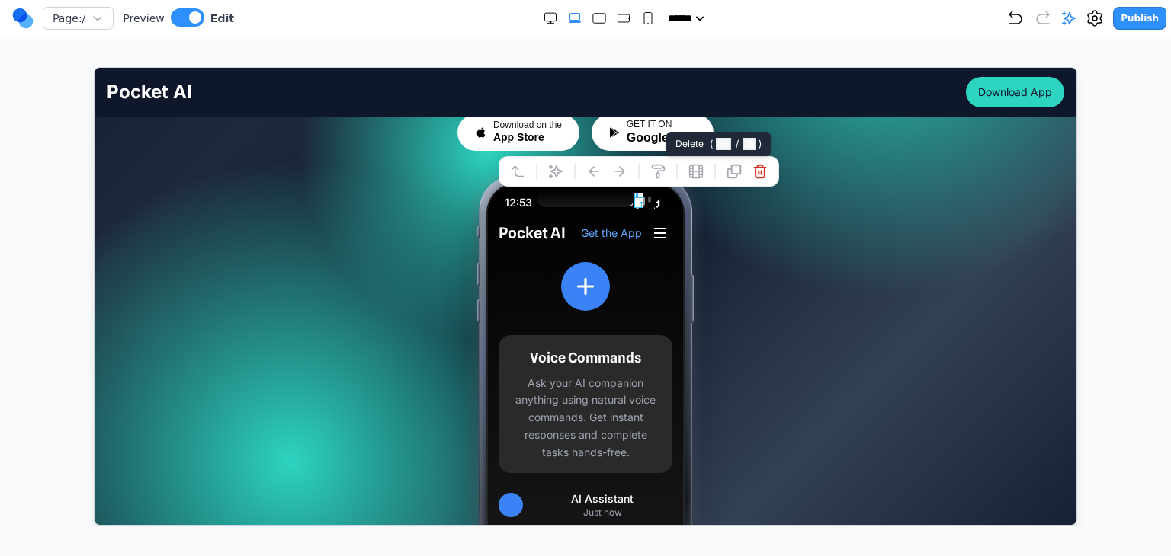
drag, startPoint x: 762, startPoint y: 173, endPoint x: 749, endPoint y: 175, distance: 12.3
click at [762, 172] on icon at bounding box center [759, 170] width 15 height 15
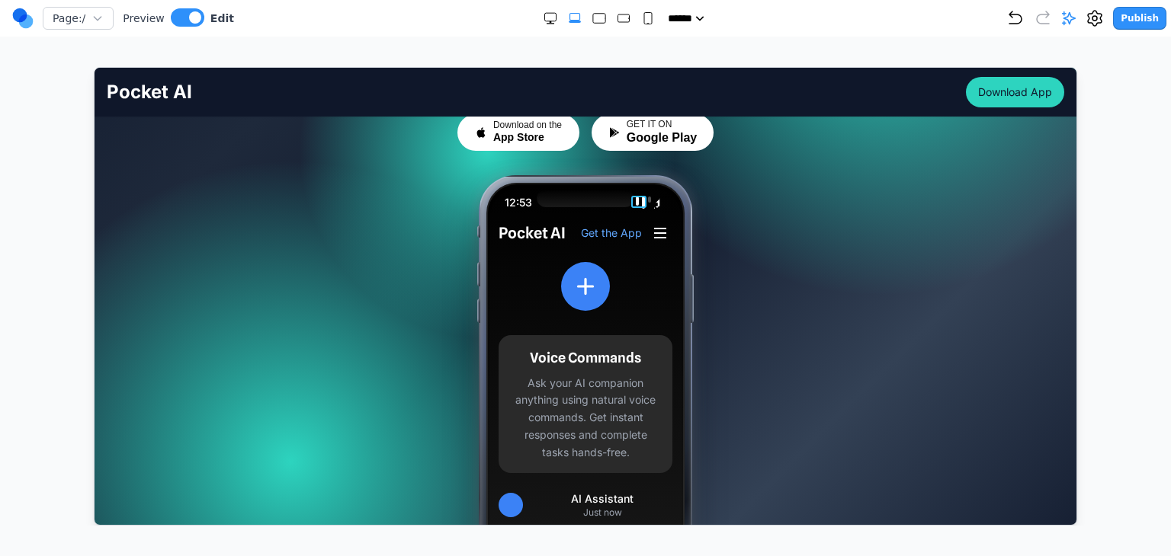
click at [640, 198] on div at bounding box center [642, 202] width 15 height 12
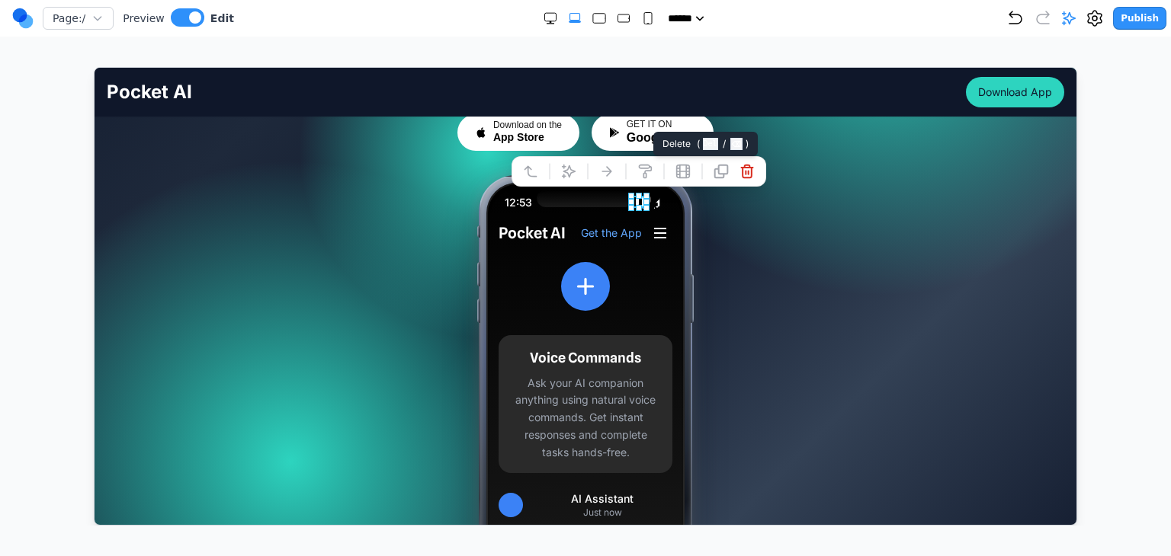
click at [744, 171] on icon at bounding box center [745, 171] width 11 height 13
click at [656, 199] on icon at bounding box center [659, 202] width 12 height 12
click at [774, 171] on icon at bounding box center [775, 171] width 11 height 13
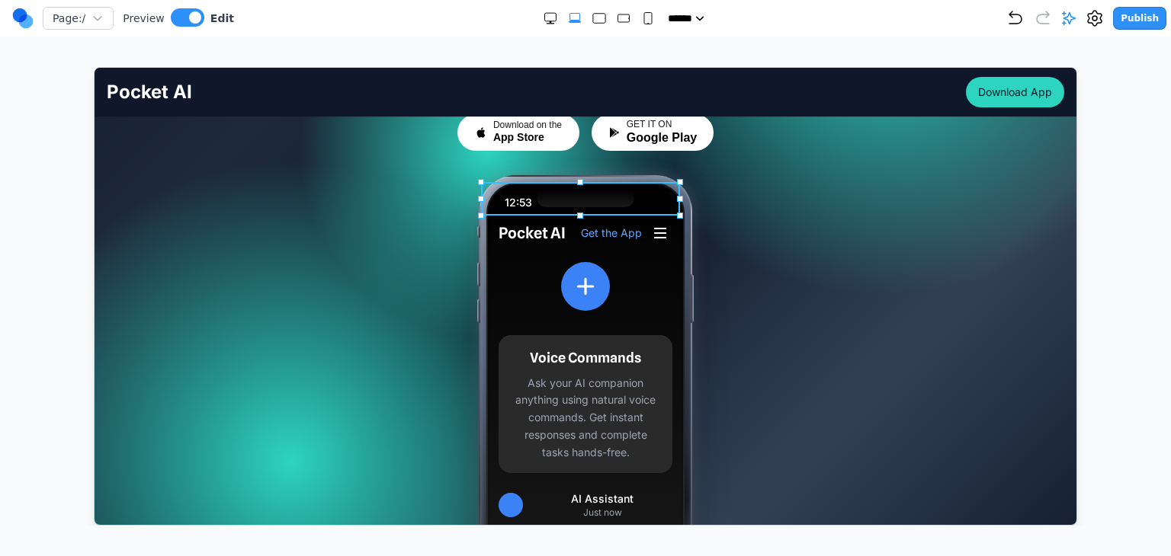
click at [652, 202] on div "12:53" at bounding box center [585, 199] width 198 height 34
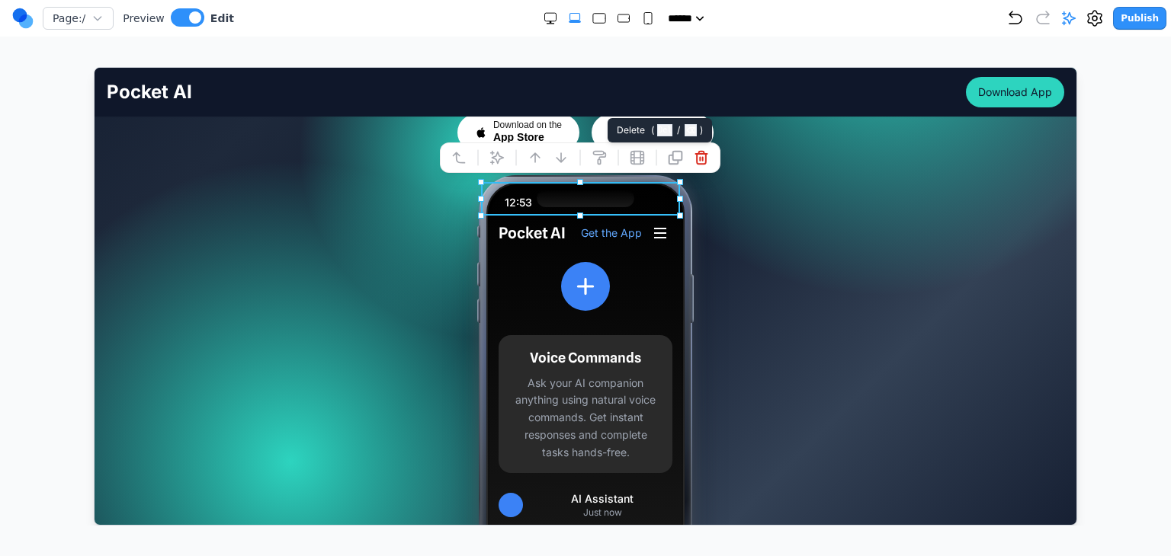
click at [702, 159] on icon at bounding box center [700, 157] width 11 height 13
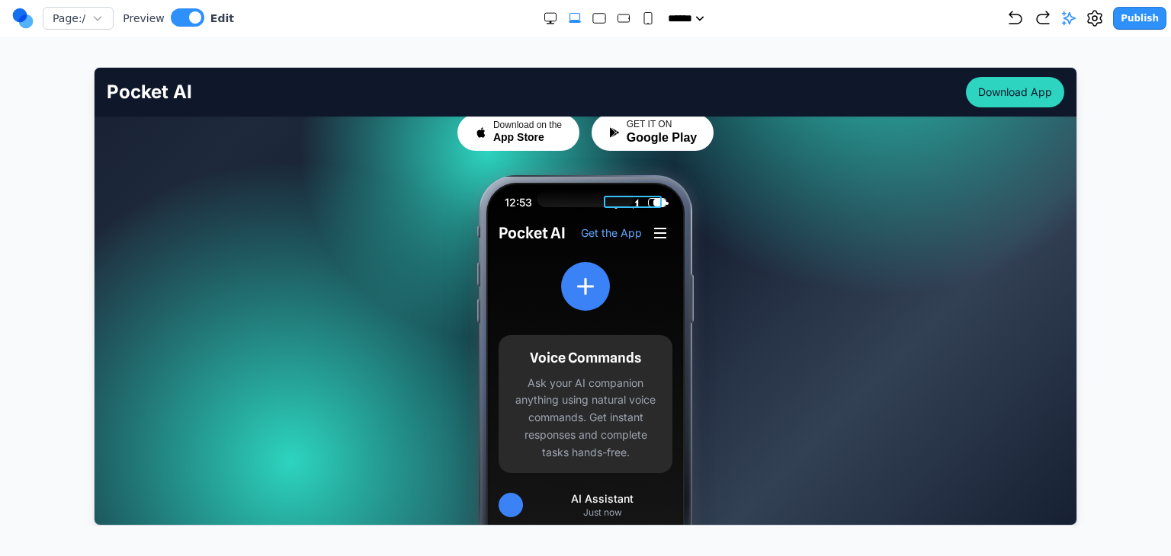
click at [640, 202] on div at bounding box center [637, 202] width 58 height 12
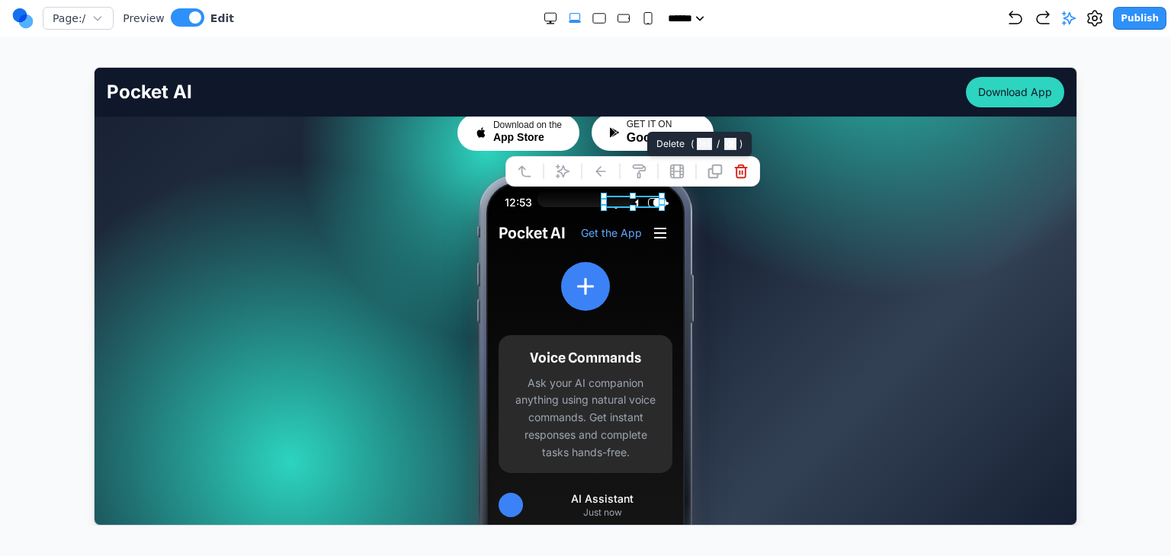
click at [739, 172] on icon at bounding box center [739, 171] width 11 height 13
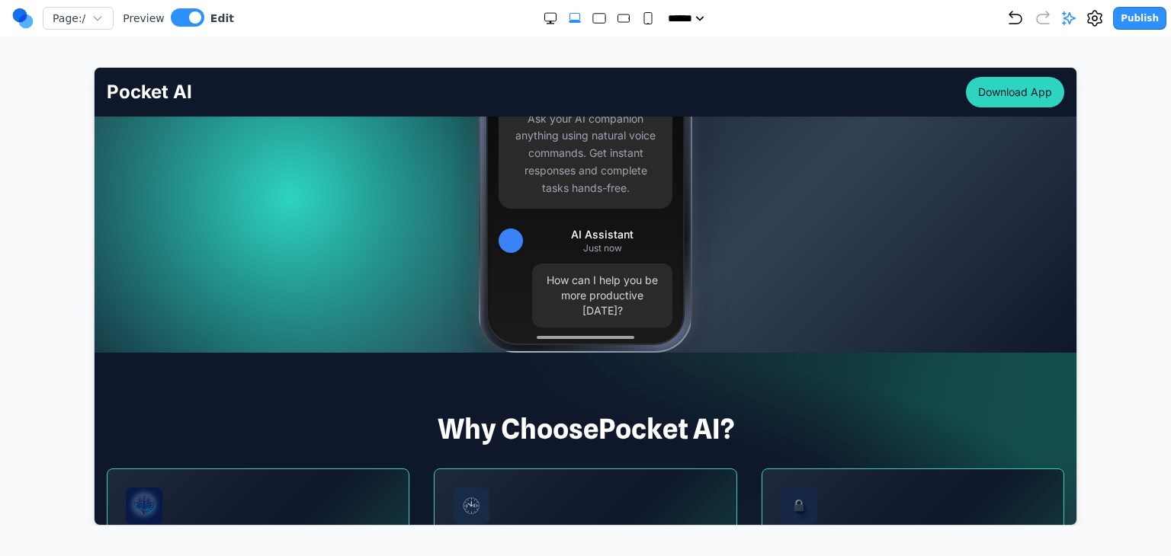
scroll to position [534, 0]
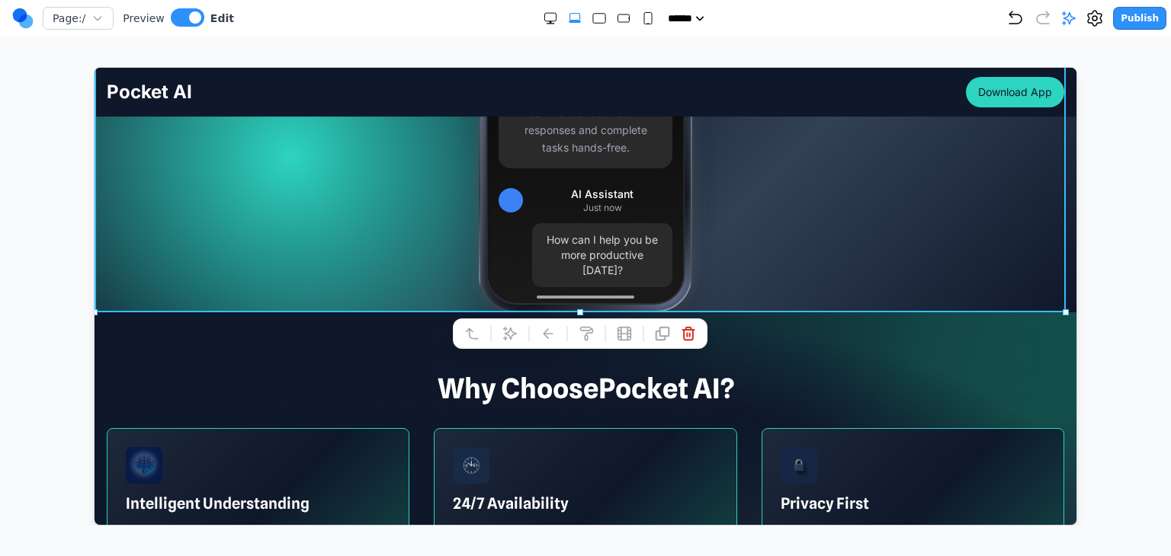
click at [390, 268] on div "12:53 Pocket AI Get the App Voice Commands Ask your AI companion anything using…" at bounding box center [584, 91] width 683 height 442
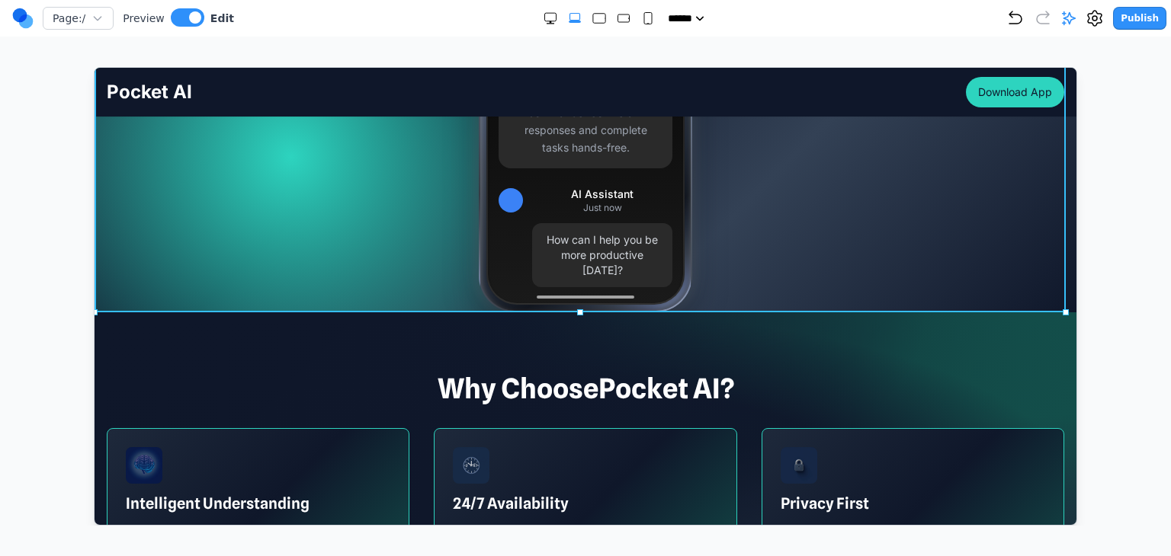
click at [665, 245] on div "How can I help you be more productive [DATE]?" at bounding box center [601, 255] width 140 height 64
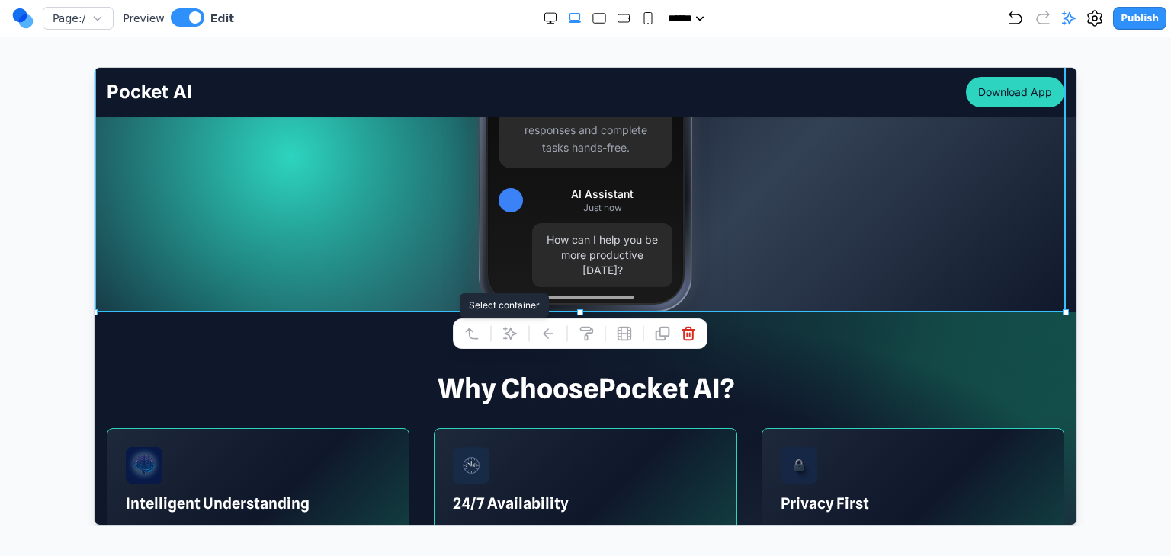
click at [473, 330] on icon at bounding box center [470, 332] width 15 height 15
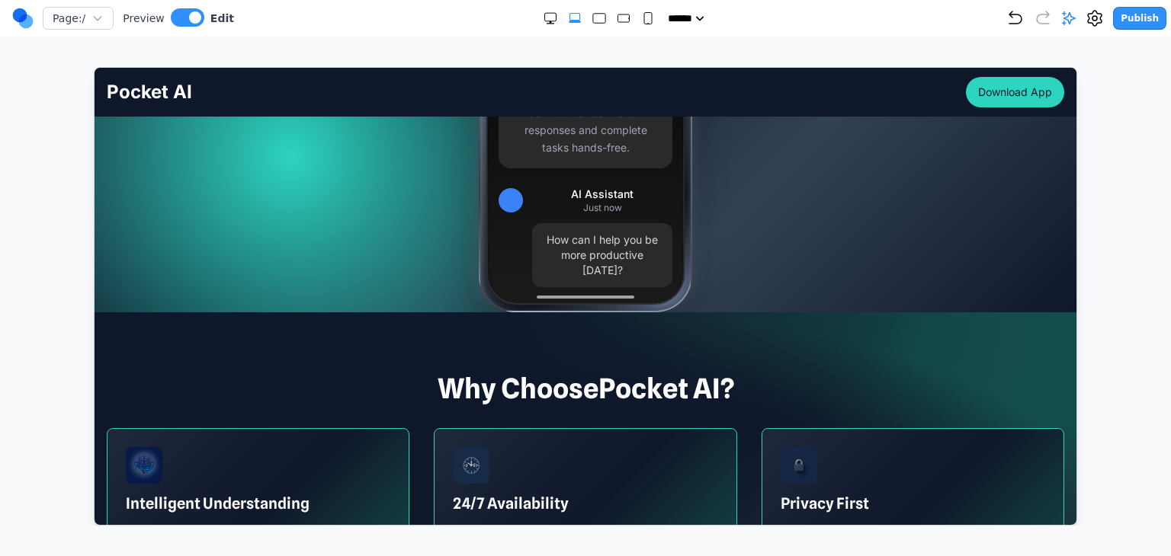
drag, startPoint x: 85, startPoint y: 293, endPoint x: 21, endPoint y: 231, distance: 89.5
click at [85, 293] on div at bounding box center [585, 296] width 1110 height 459
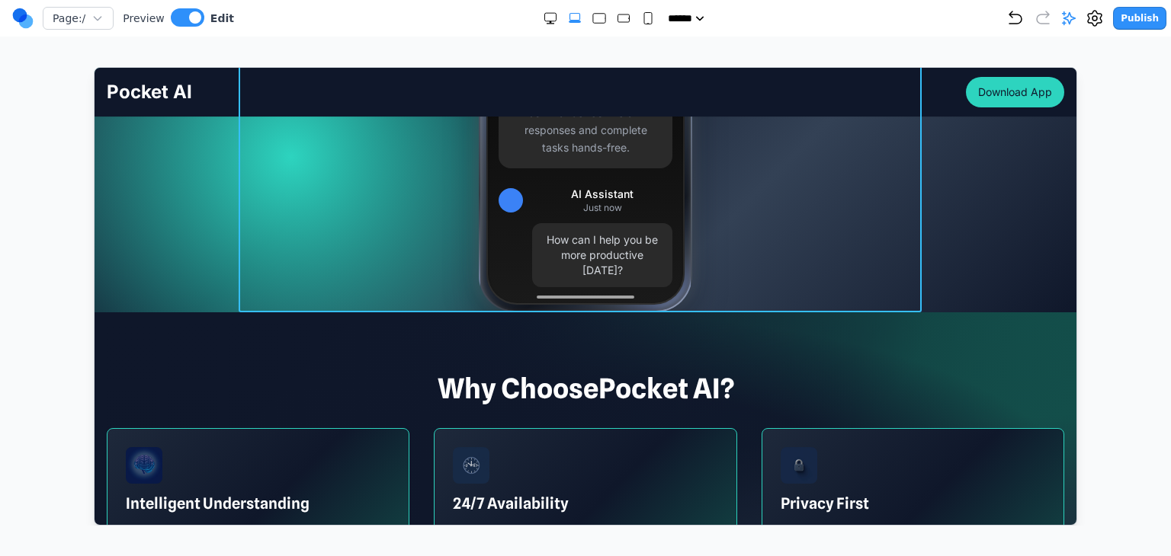
click at [290, 287] on div "12:53 Pocket AI Get the App Voice Commands Ask your AI companion anything using…" at bounding box center [584, 91] width 683 height 442
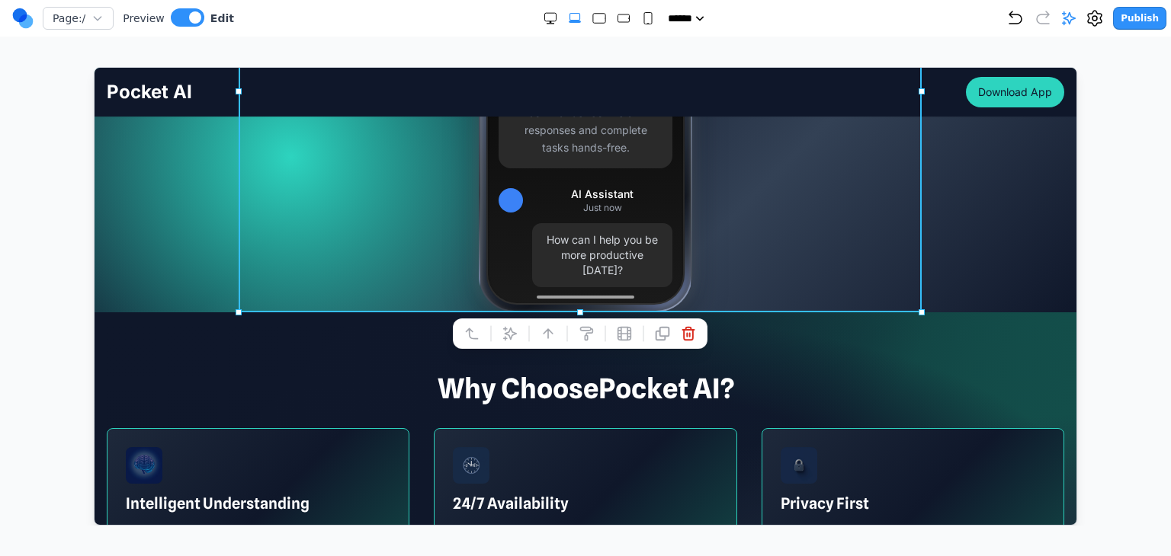
click at [16, 297] on div "Page: / Preview Edit ***** ***** ****** ****** ****** Publish Make Changes With…" at bounding box center [585, 263] width 1171 height 526
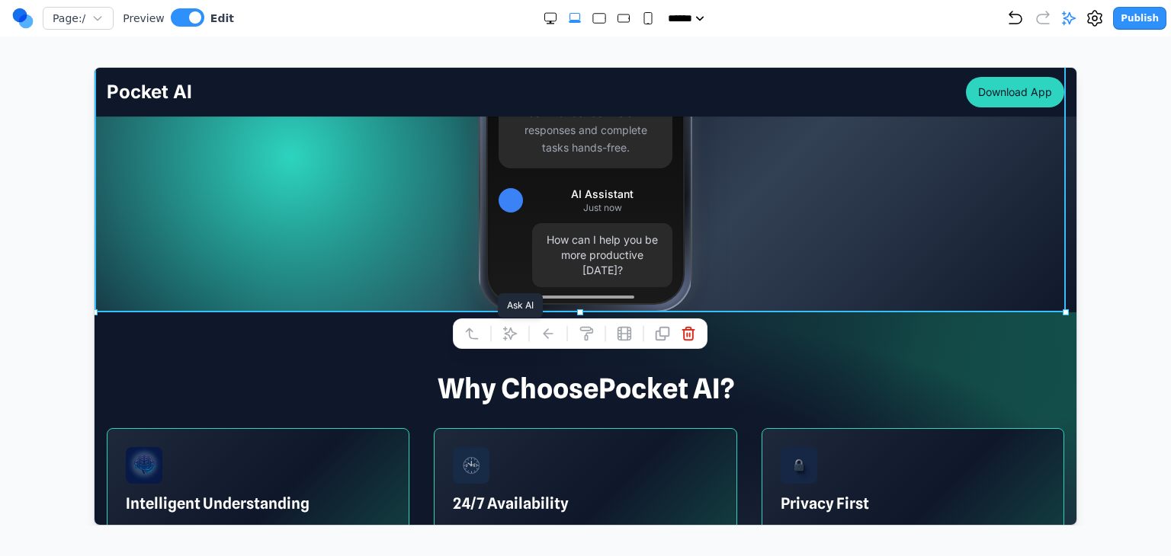
click at [510, 342] on button at bounding box center [509, 333] width 24 height 24
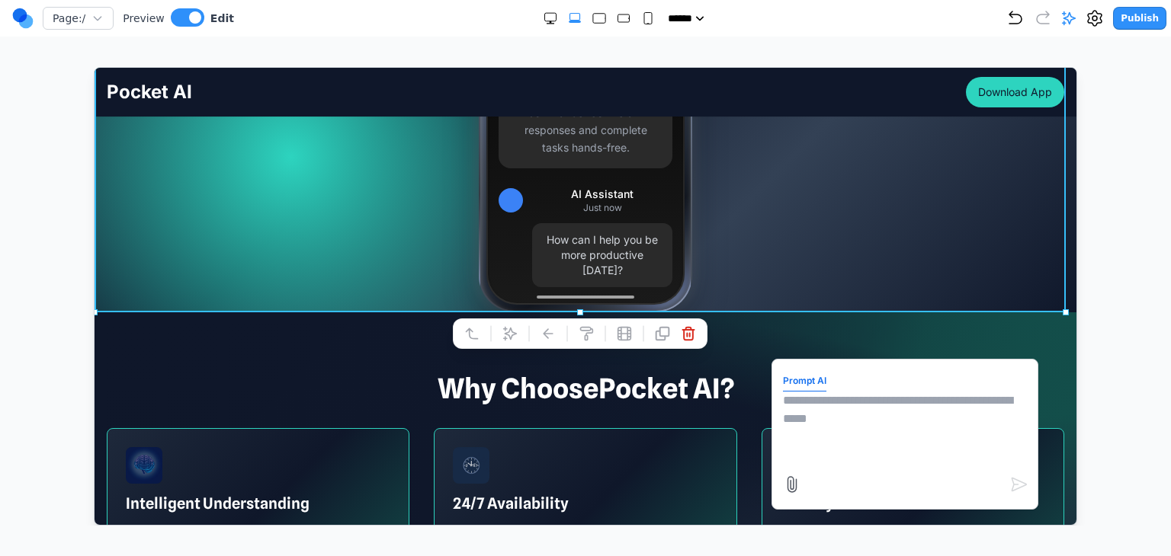
click at [787, 418] on textarea at bounding box center [904, 429] width 244 height 76
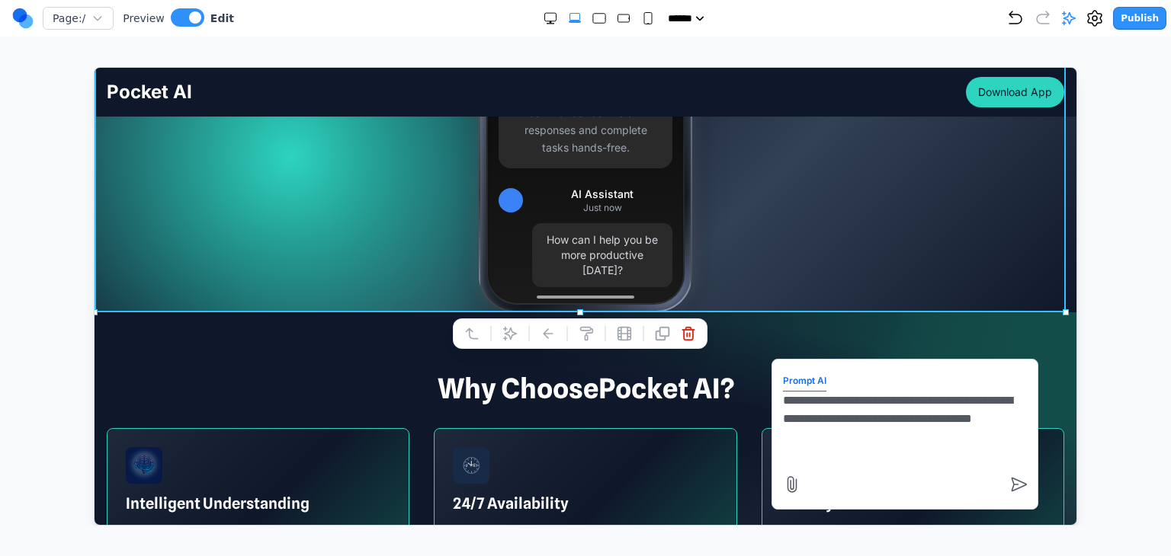
type textarea "**********"
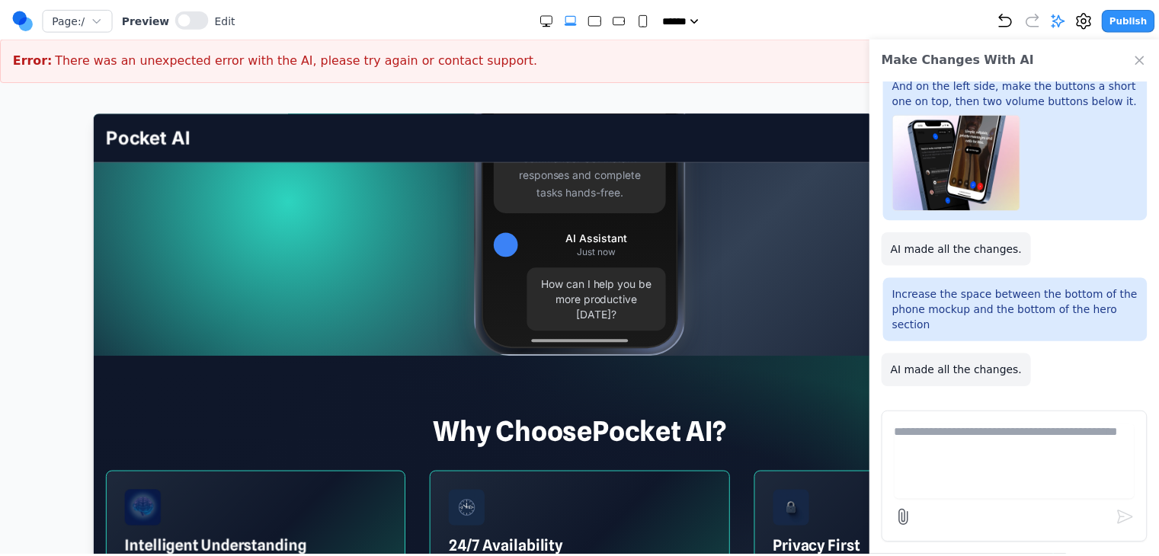
scroll to position [55, 0]
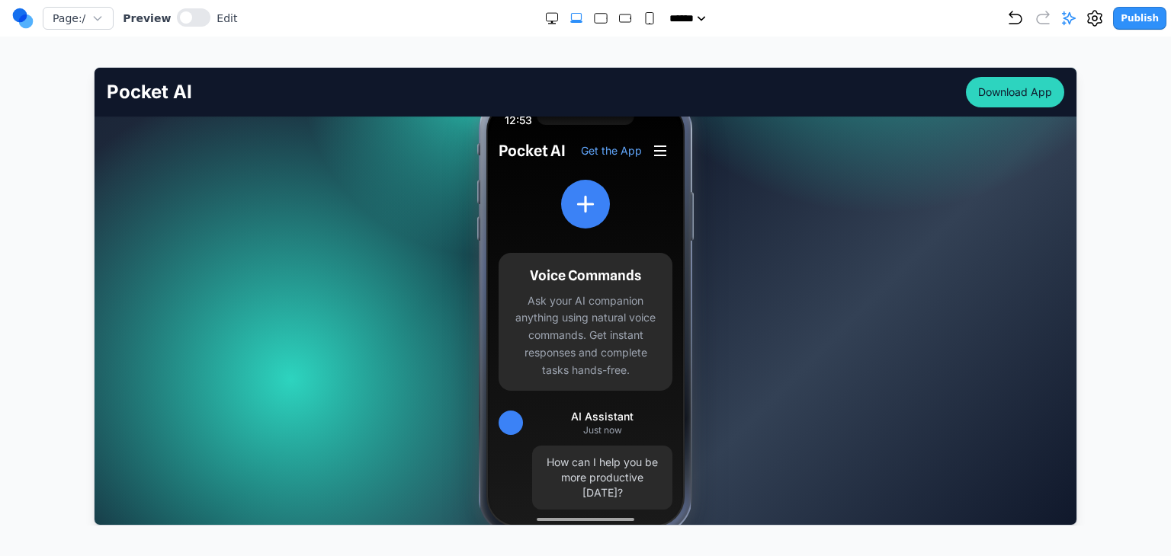
scroll to position [305, 0]
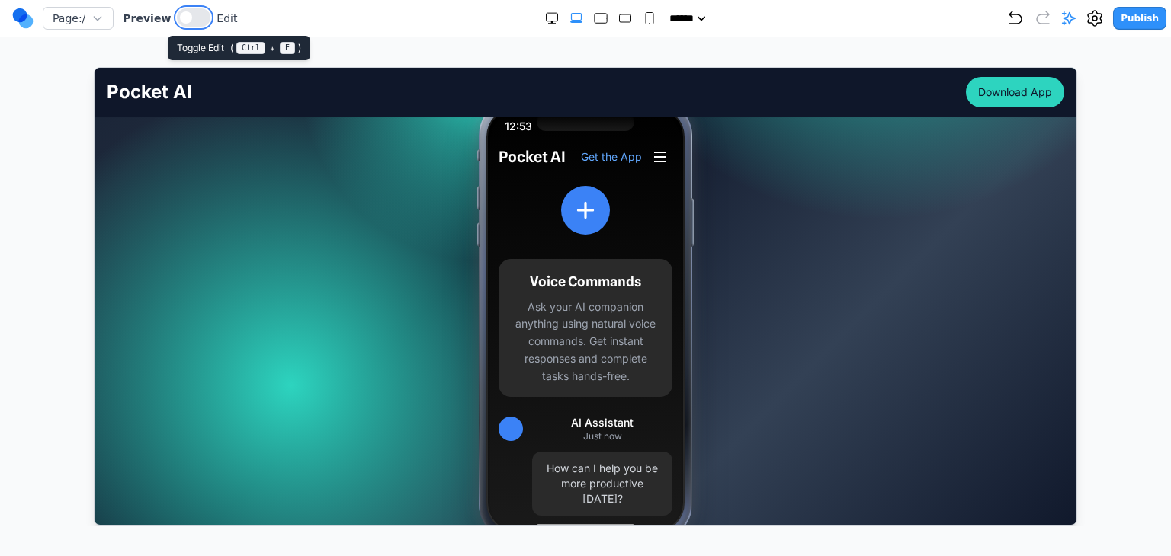
click at [184, 16] on button at bounding box center [194, 17] width 34 height 18
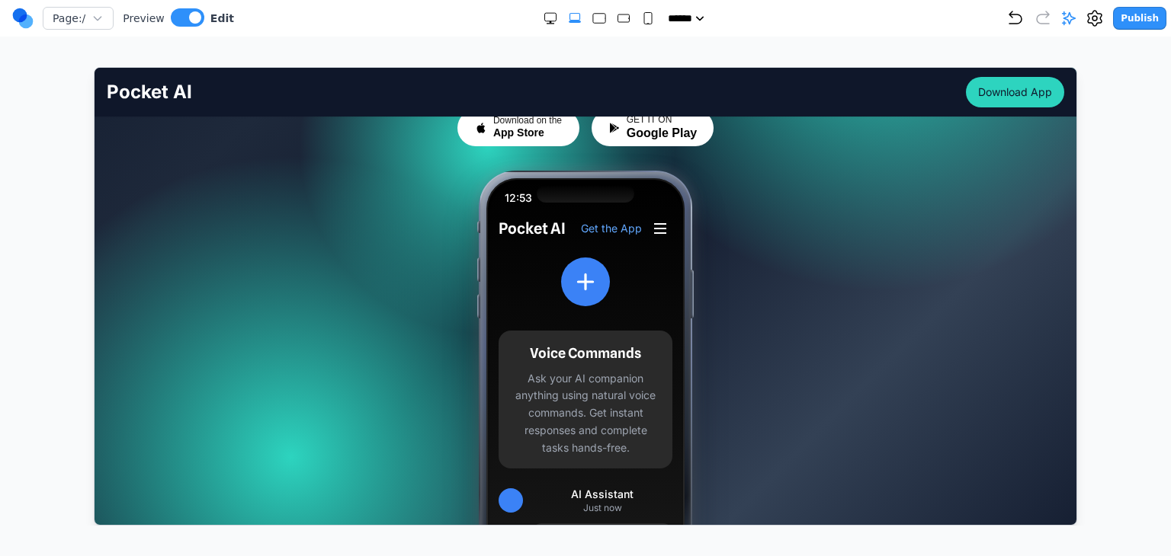
scroll to position [229, 0]
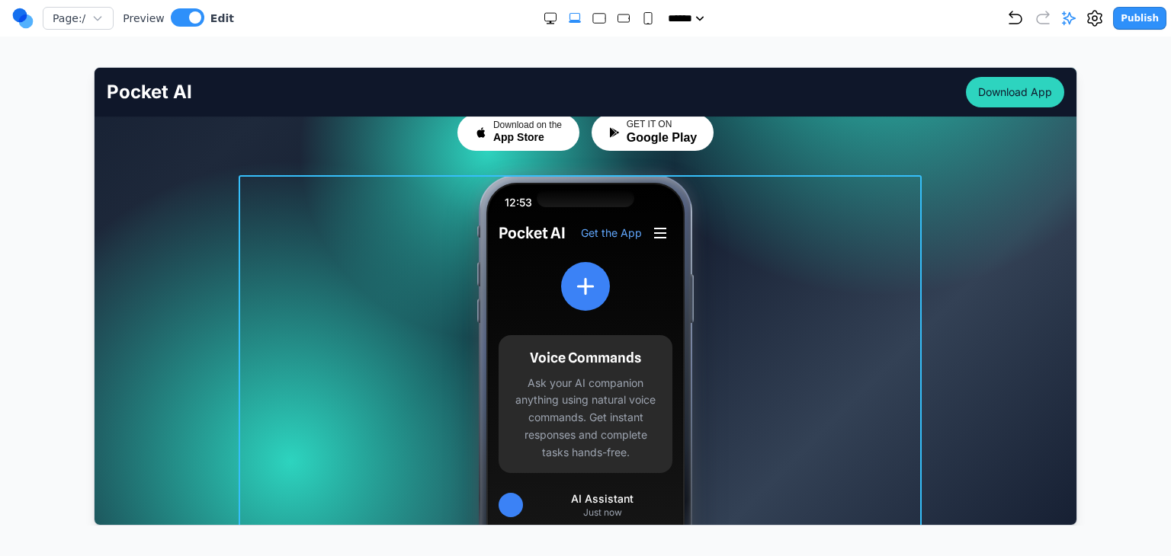
click at [369, 299] on div "12:53 Pocket AI Get the App Voice Commands Ask your AI companion anything using…" at bounding box center [584, 396] width 683 height 442
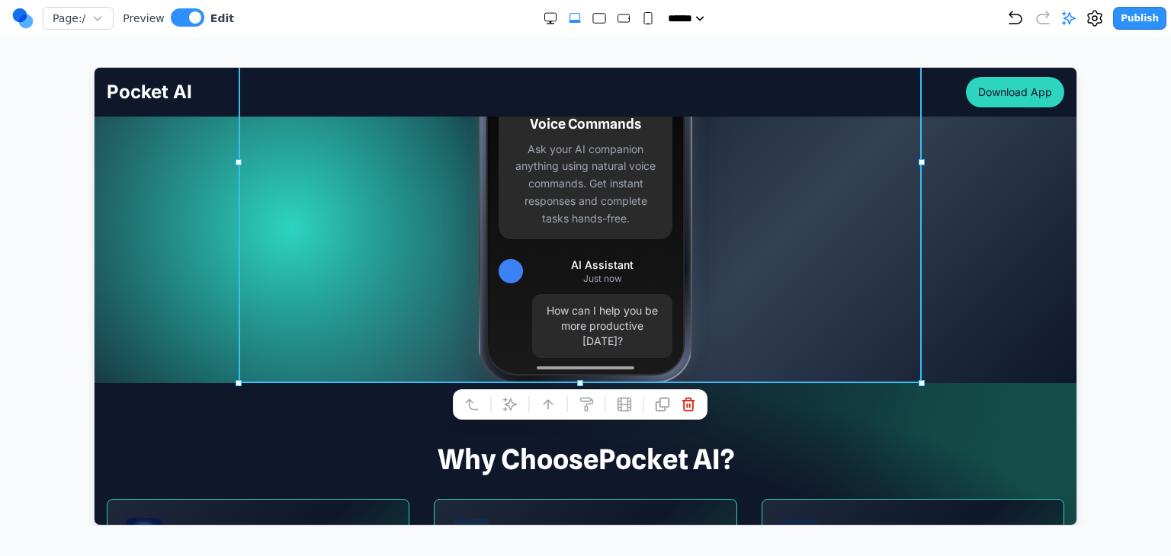
scroll to position [534, 0]
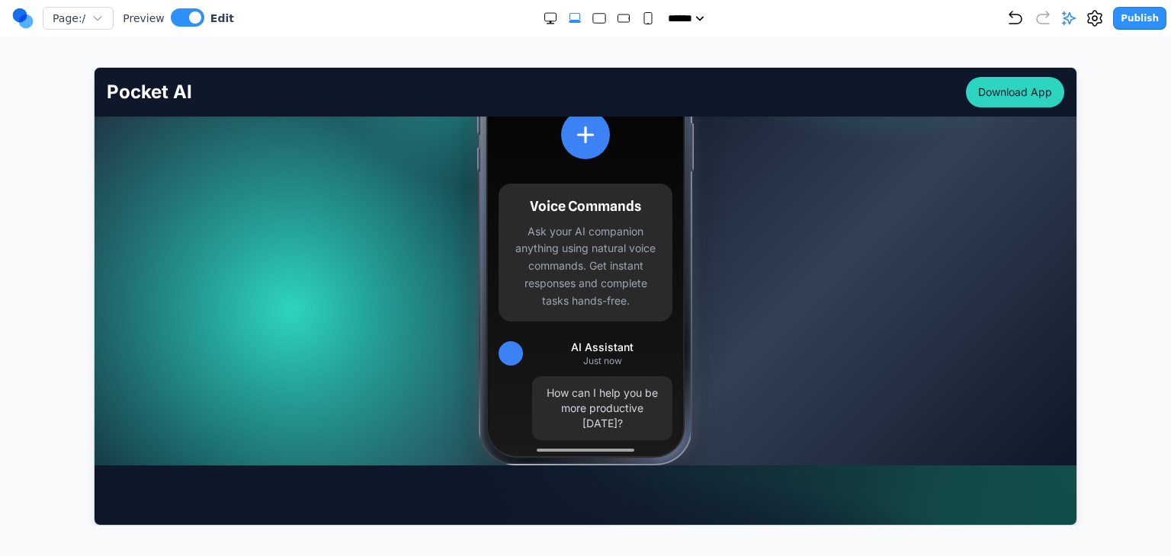
scroll to position [381, 0]
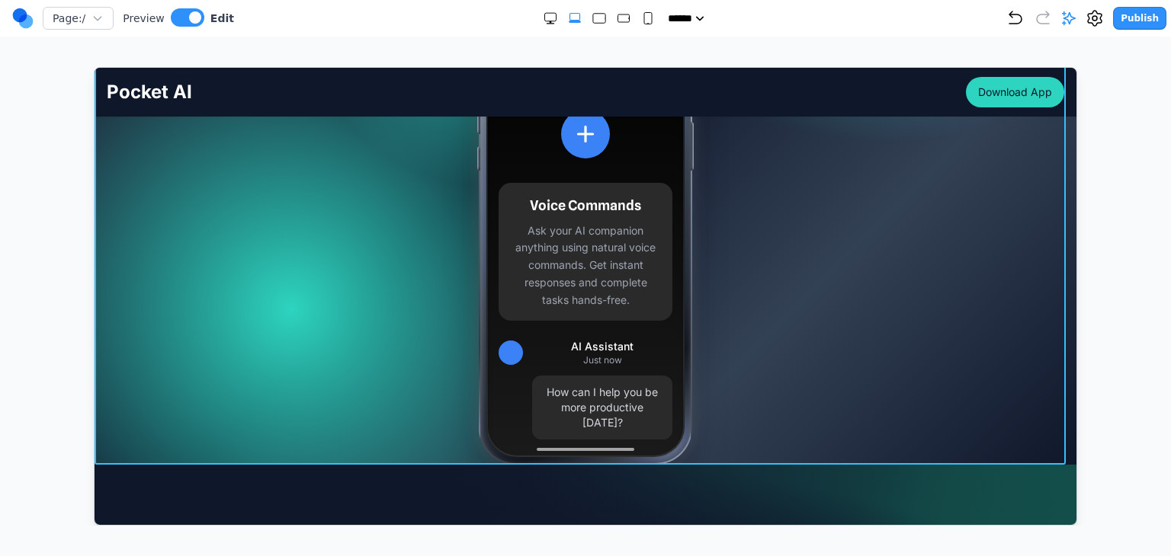
click at [169, 296] on div "Your AI Partner, Always Within Reach Your pocket-sized partner for effortless p…" at bounding box center [585, 130] width 982 height 669
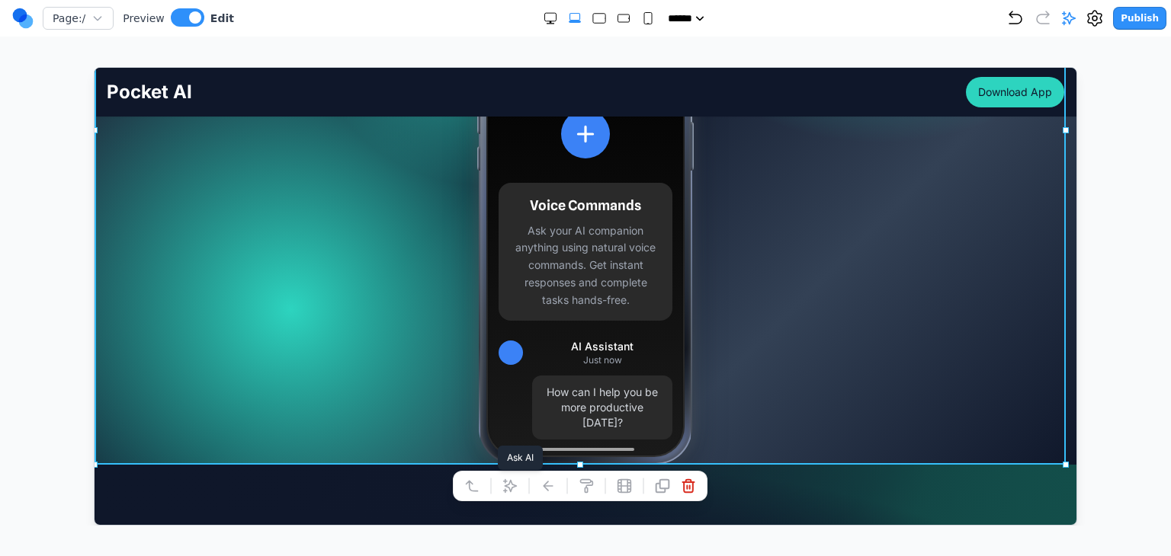
click at [511, 479] on icon at bounding box center [509, 485] width 15 height 15
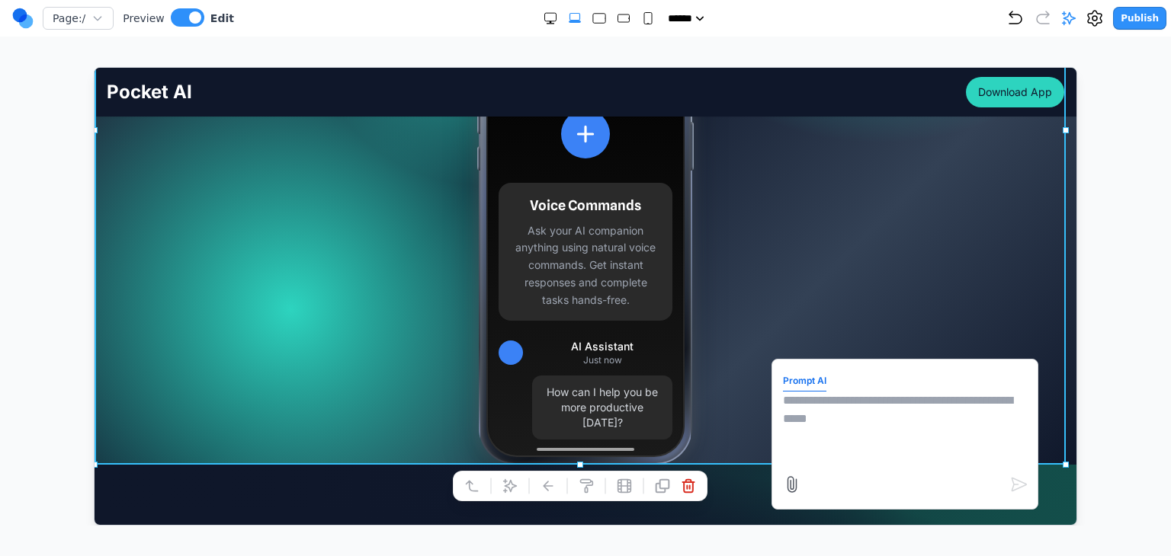
click at [803, 456] on form "Prompt AI" at bounding box center [904, 434] width 244 height 128
click at [816, 422] on textarea at bounding box center [904, 429] width 244 height 76
type textarea "**********"
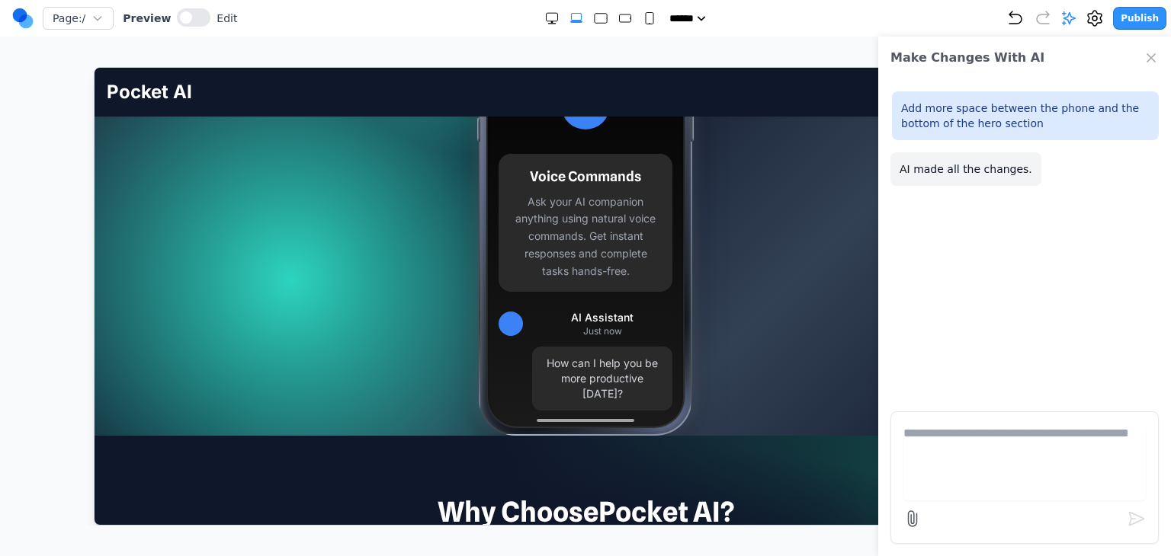
scroll to position [457, 0]
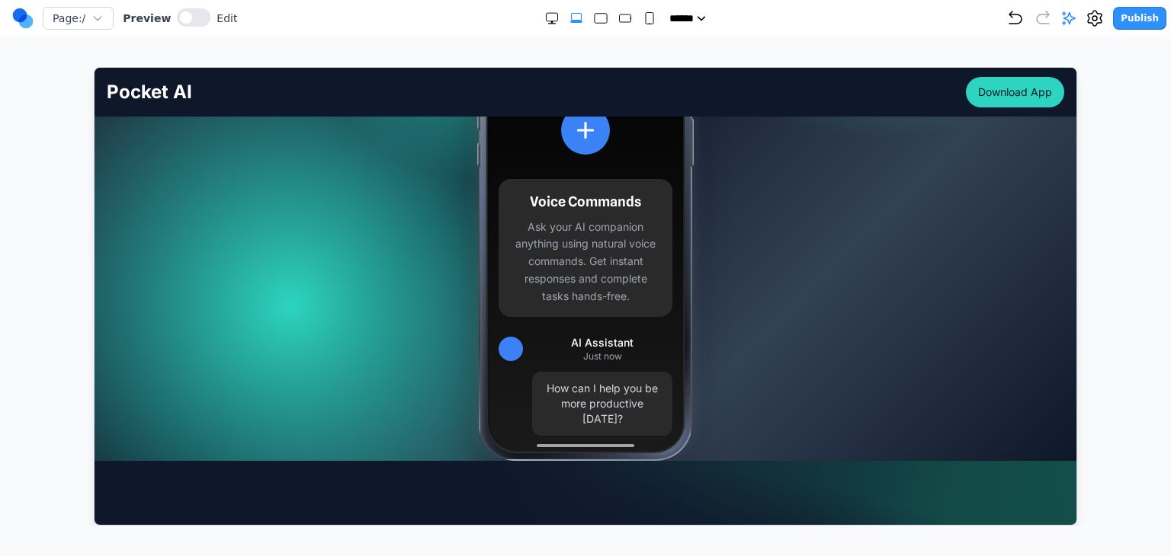
scroll to position [457, 0]
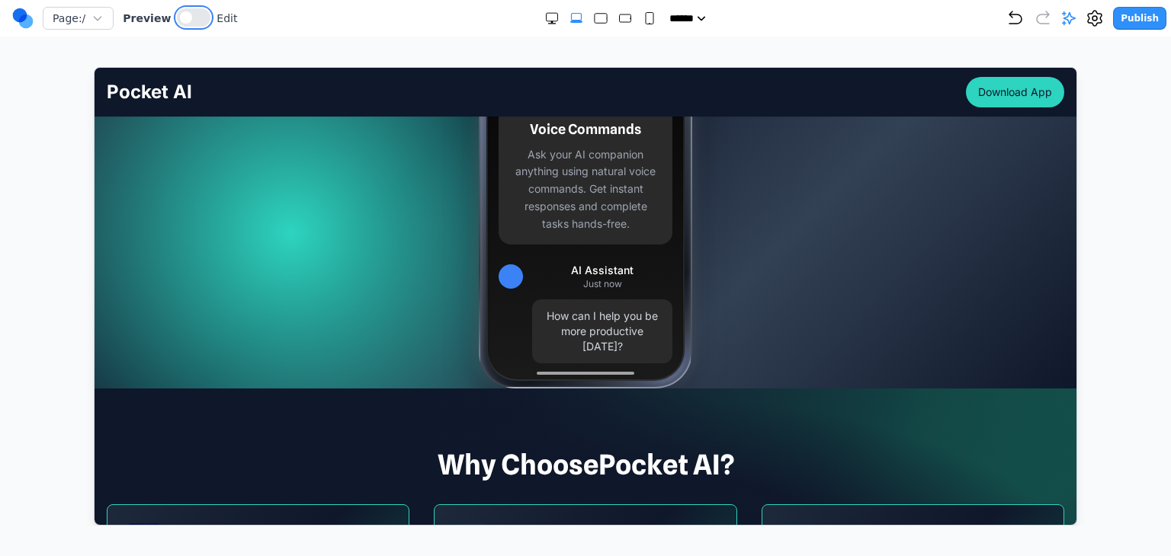
drag, startPoint x: 187, startPoint y: 25, endPoint x: 197, endPoint y: 40, distance: 18.2
click at [186, 25] on button at bounding box center [194, 17] width 34 height 18
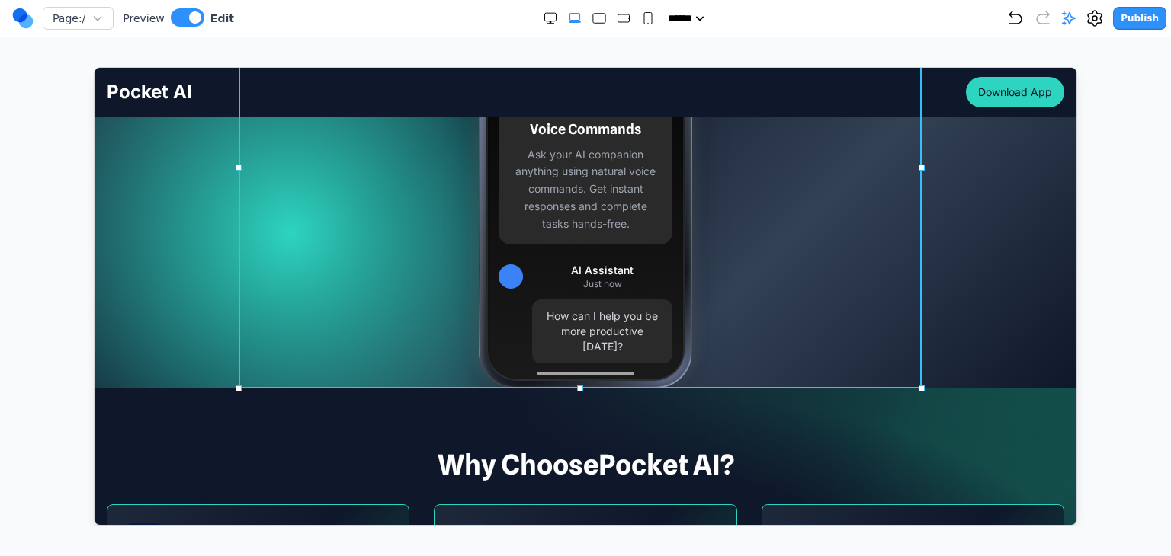
click at [260, 285] on div "12:53 Pocket AI Get the App Voice Commands Ask your AI companion anything using…" at bounding box center [584, 167] width 683 height 442
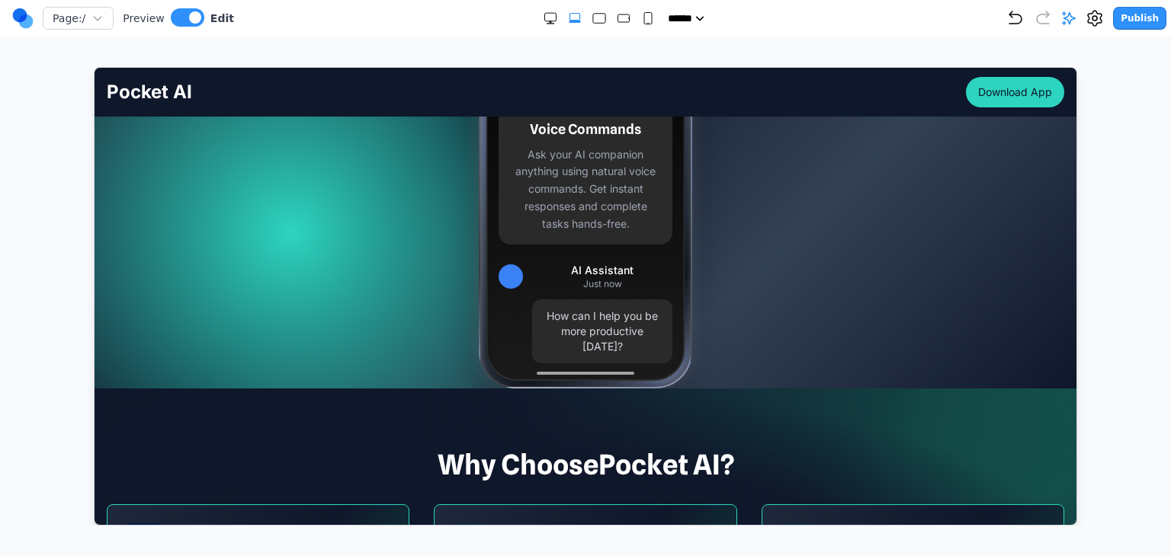
drag, startPoint x: 140, startPoint y: 283, endPoint x: 171, endPoint y: 287, distance: 30.8
click at [140, 283] on div "Your AI Partner, Always Within Reach Your pocket-sized partner for effortless p…" at bounding box center [585, 53] width 982 height 669
drag, startPoint x: 149, startPoint y: 286, endPoint x: 175, endPoint y: 290, distance: 26.3
click at [151, 286] on div "Your AI Partner, Always Within Reach Your pocket-sized partner for effortless p…" at bounding box center [585, 53] width 982 height 669
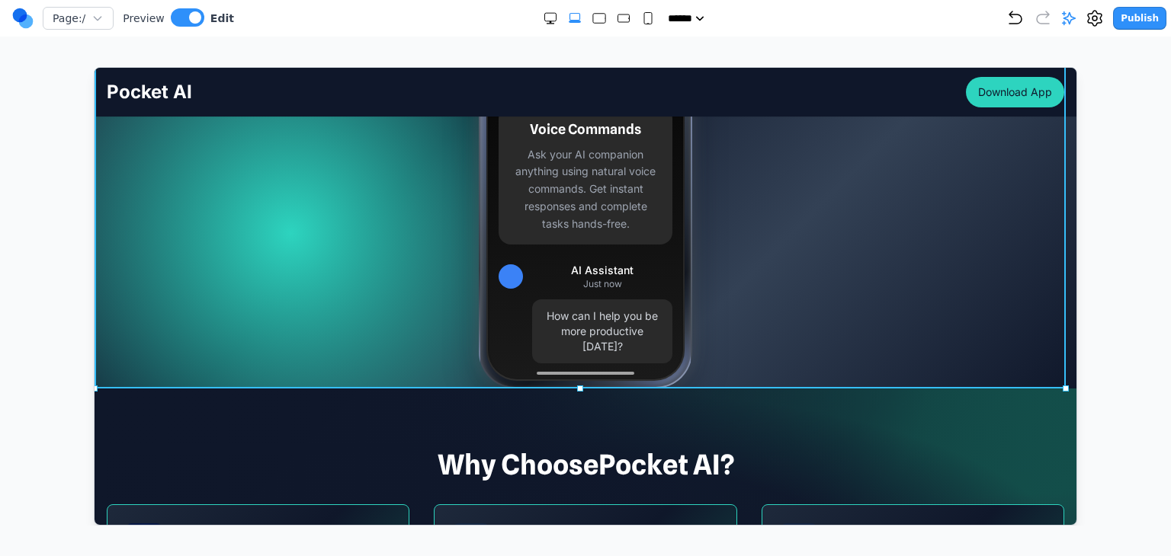
click at [999, 338] on div "Your AI Partner, Always Within Reach Your pocket-sized partner for effortless p…" at bounding box center [585, 53] width 982 height 669
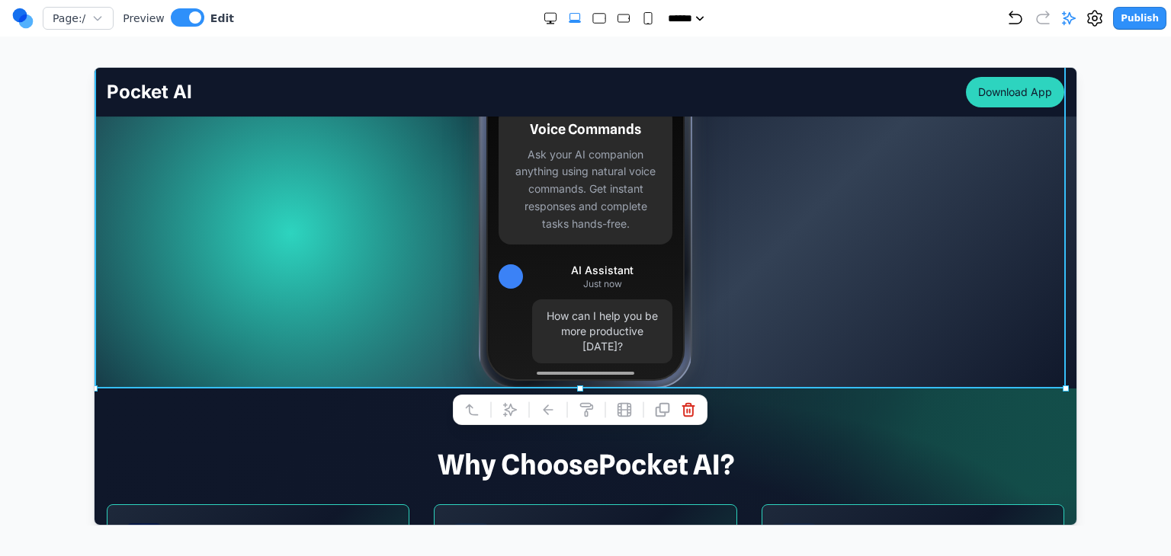
drag, startPoint x: 40, startPoint y: 349, endPoint x: 328, endPoint y: 257, distance: 301.8
click at [40, 349] on div at bounding box center [585, 296] width 1110 height 459
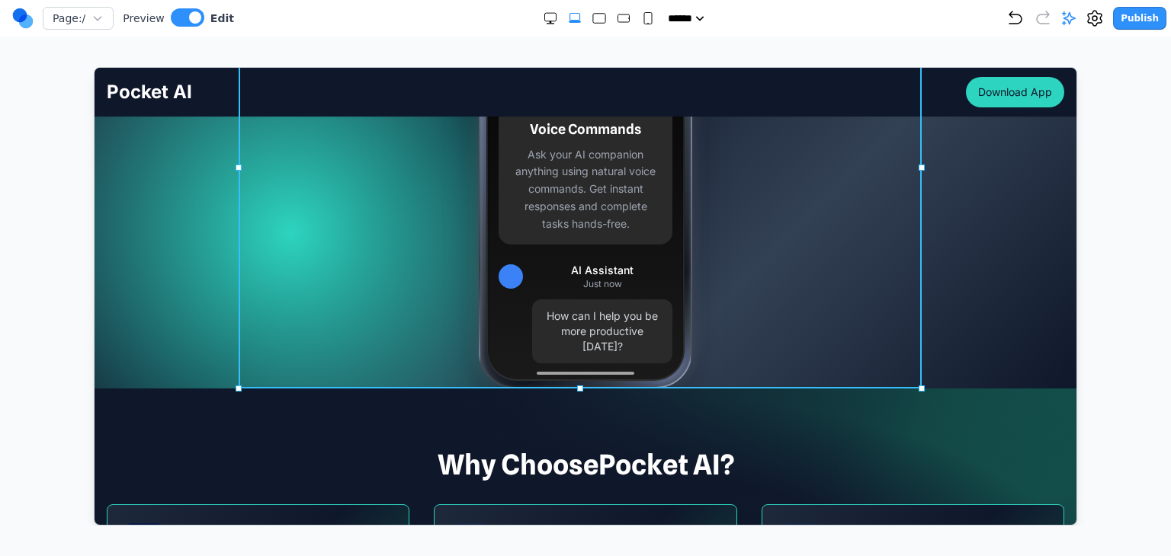
click at [441, 316] on div "12:53 Pocket AI Get the App Voice Commands Ask your AI companion anything using…" at bounding box center [584, 167] width 683 height 442
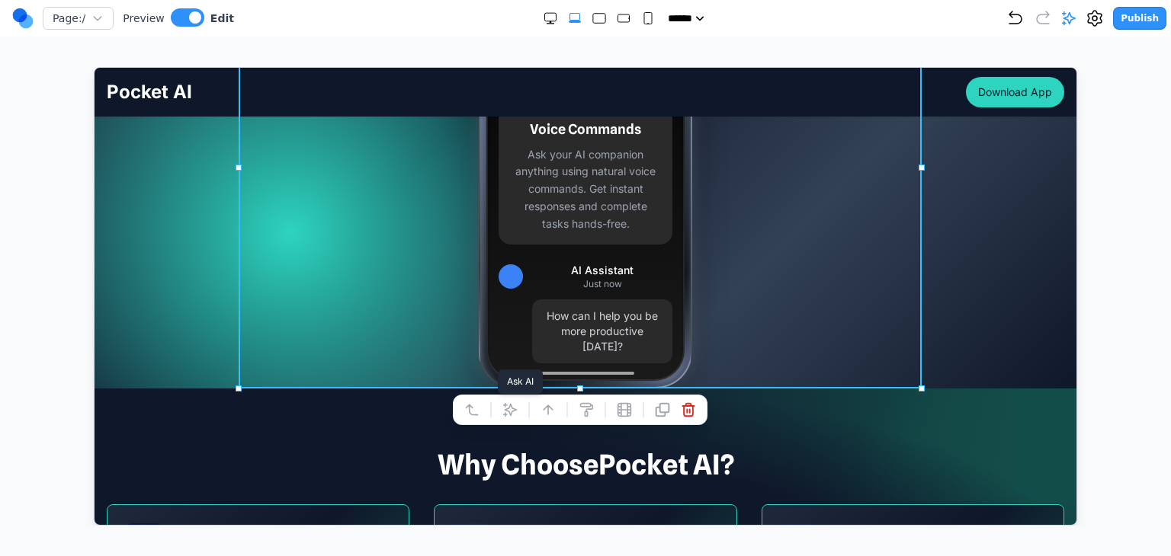
click at [508, 418] on button at bounding box center [509, 409] width 24 height 24
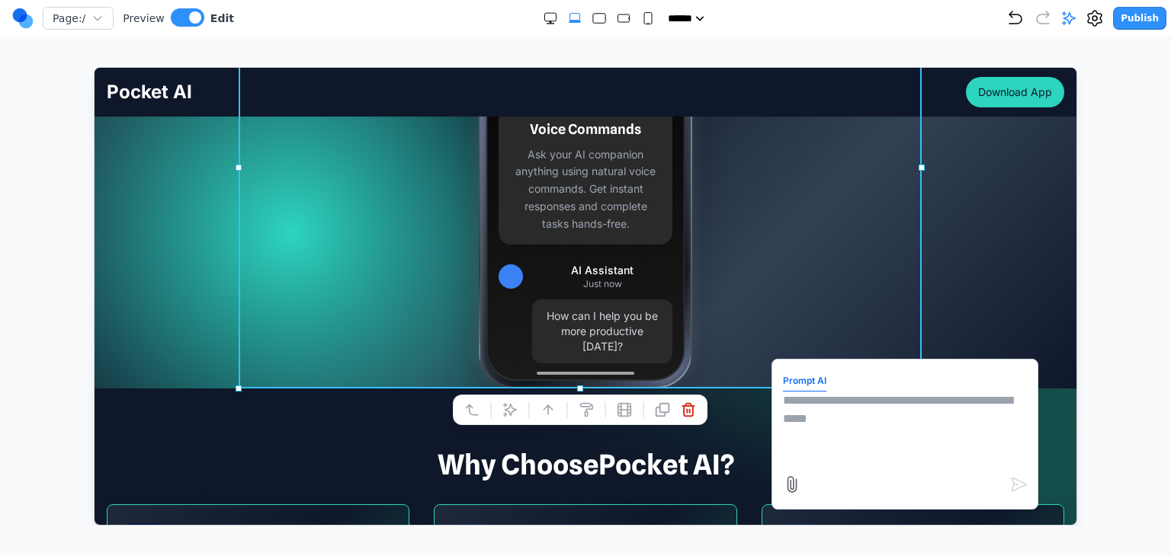
click at [853, 433] on textarea at bounding box center [904, 429] width 244 height 76
type textarea "**********"
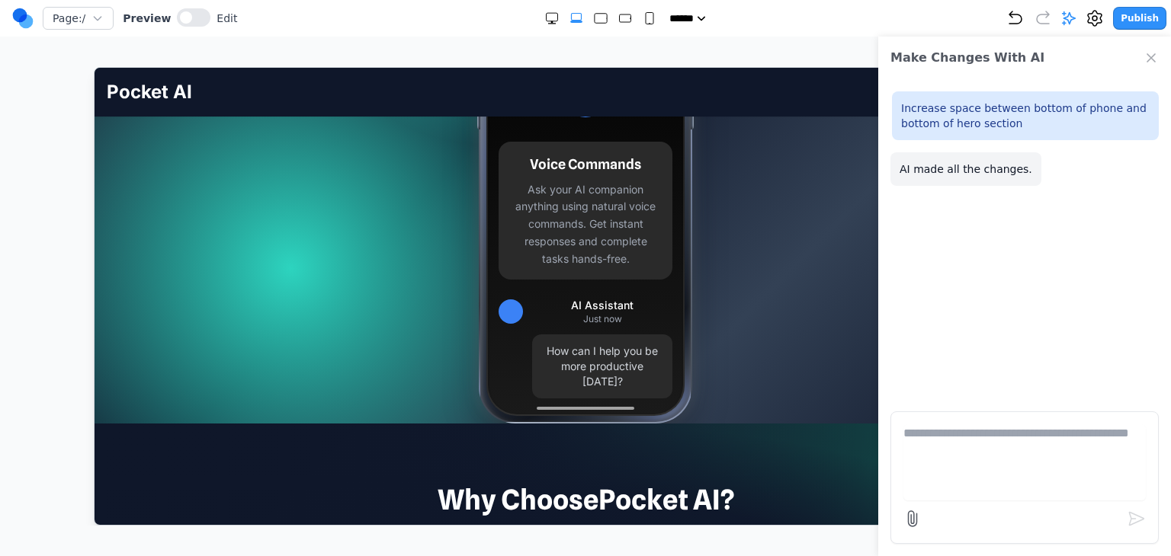
scroll to position [423, 0]
click at [1038, 473] on textarea at bounding box center [1024, 463] width 242 height 76
click at [197, 14] on button at bounding box center [194, 17] width 34 height 18
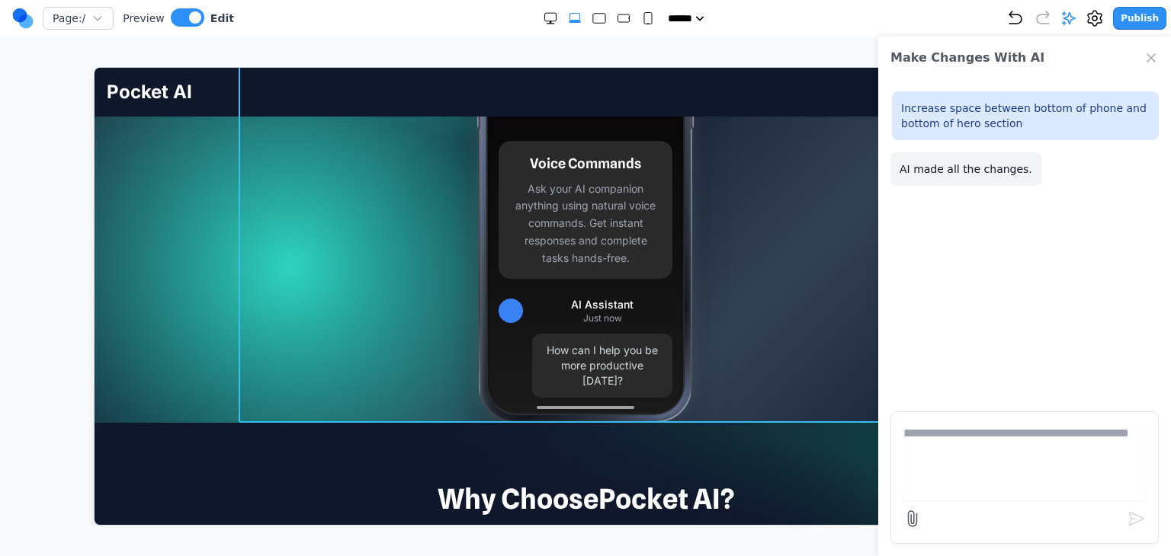
click at [335, 298] on div "12:53 Pocket AI Get the App Voice Commands Ask your AI companion anything using…" at bounding box center [584, 201] width 683 height 442
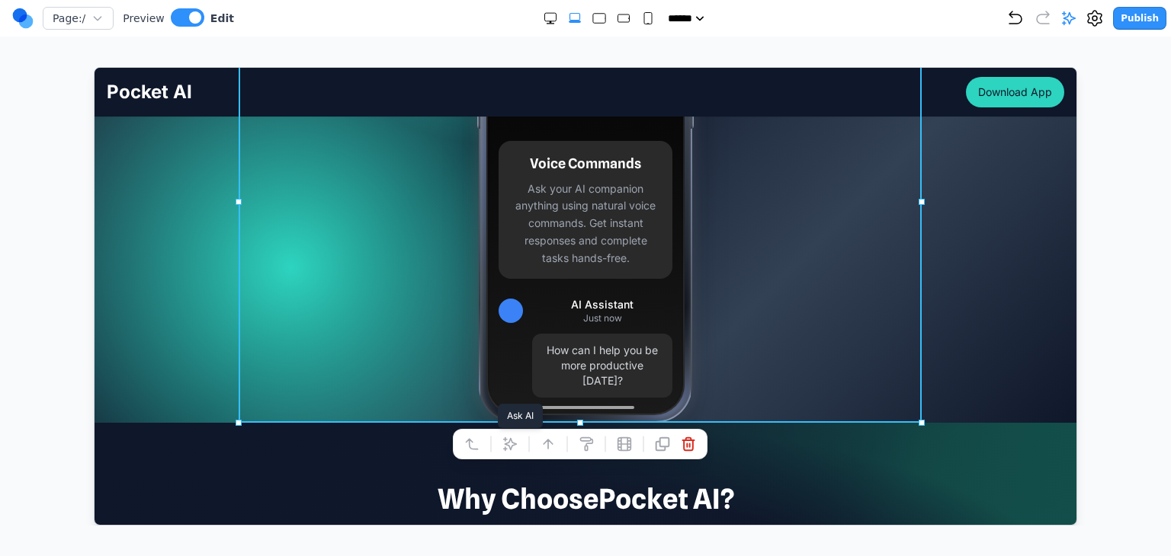
click at [509, 431] on button at bounding box center [509, 443] width 24 height 24
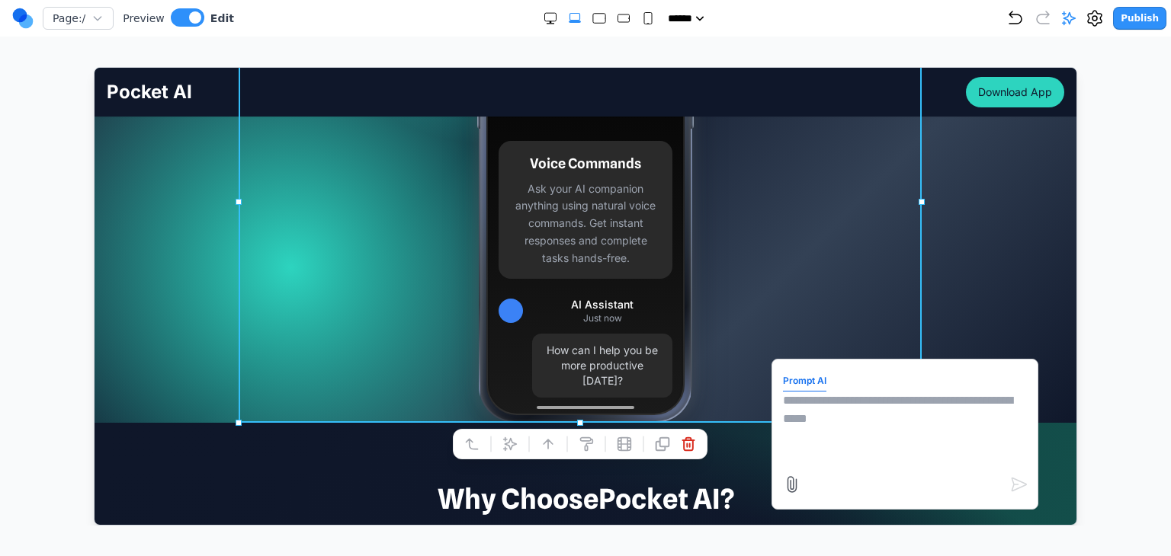
click at [850, 455] on textarea at bounding box center [904, 429] width 244 height 76
type textarea "**********"
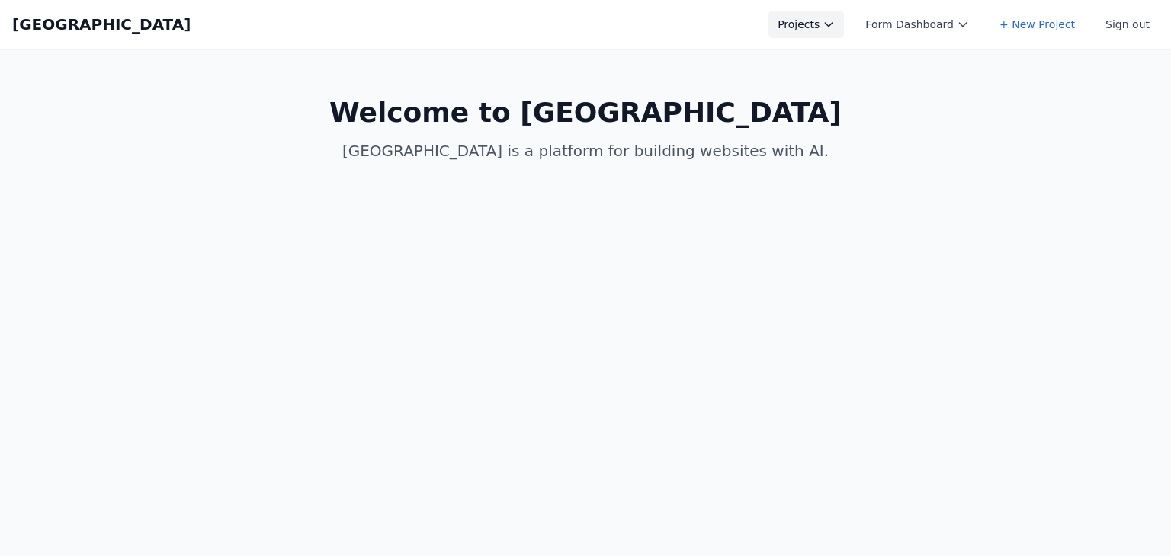
click at [822, 33] on button "Projects" at bounding box center [805, 24] width 75 height 27
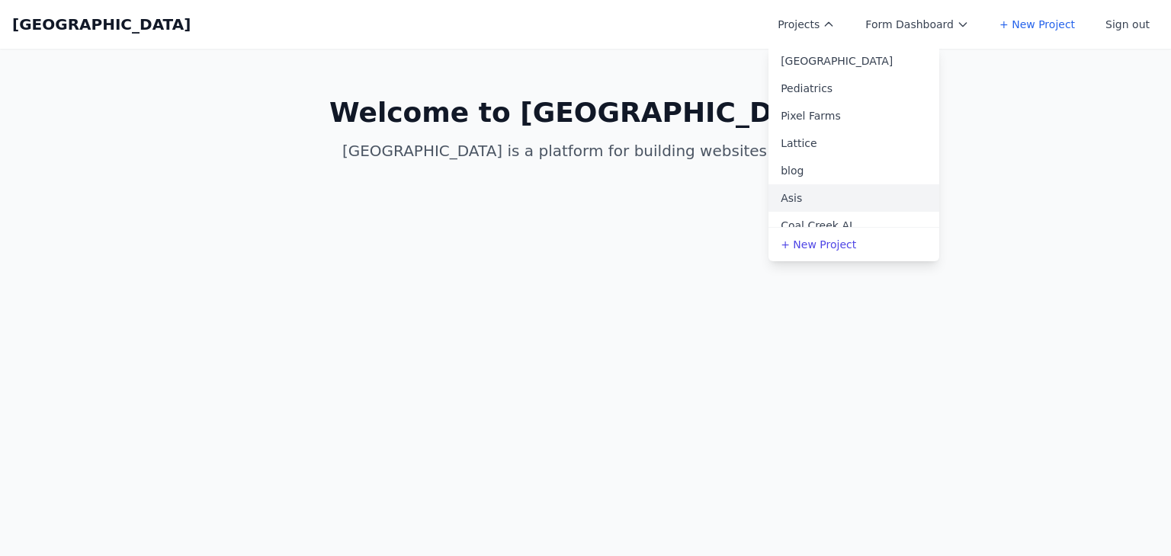
click at [816, 204] on link "Asis" at bounding box center [853, 197] width 171 height 27
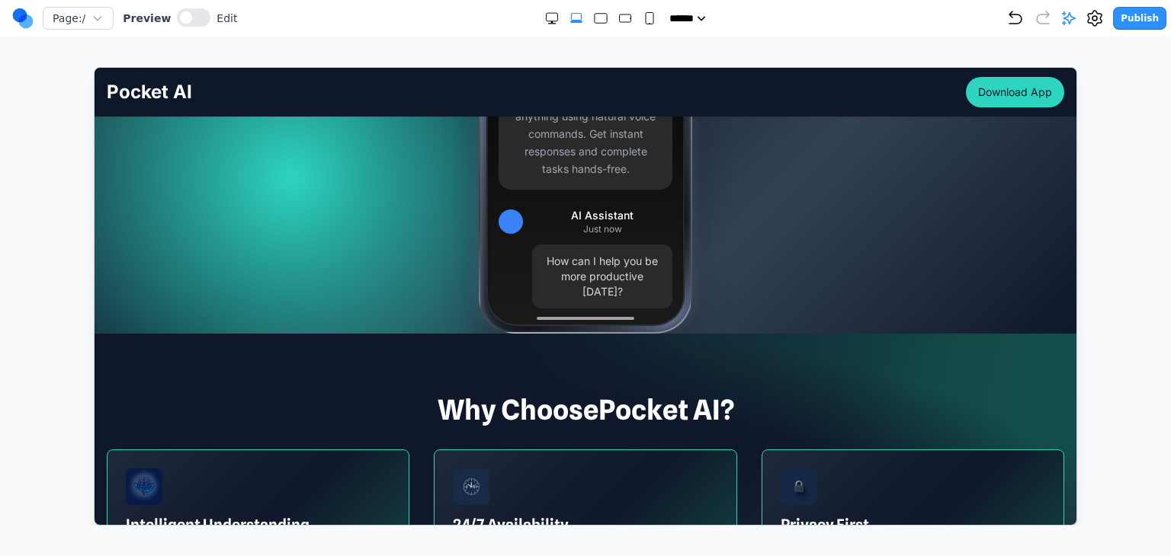
scroll to position [534, 0]
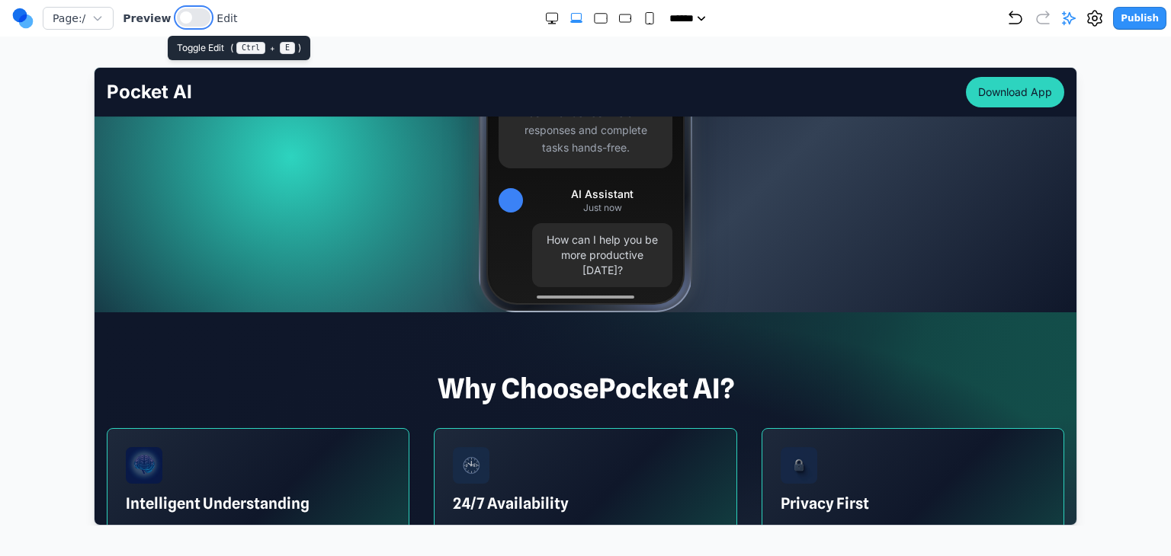
click at [182, 17] on span at bounding box center [186, 17] width 12 height 12
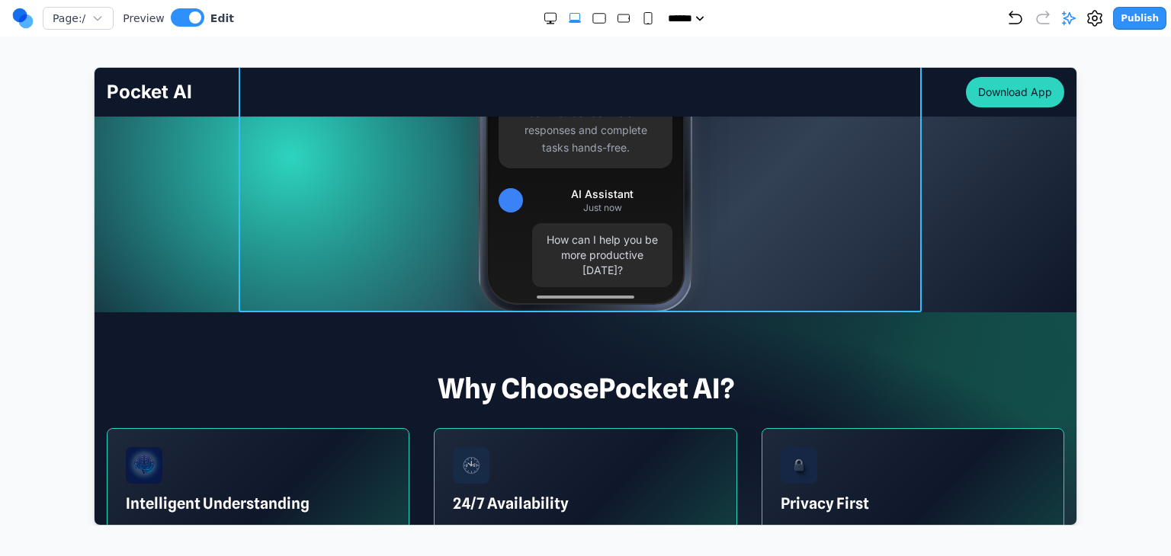
click at [300, 217] on div "12:53 Pocket AI Get the App Voice Commands Ask your AI companion anything using…" at bounding box center [584, 91] width 683 height 442
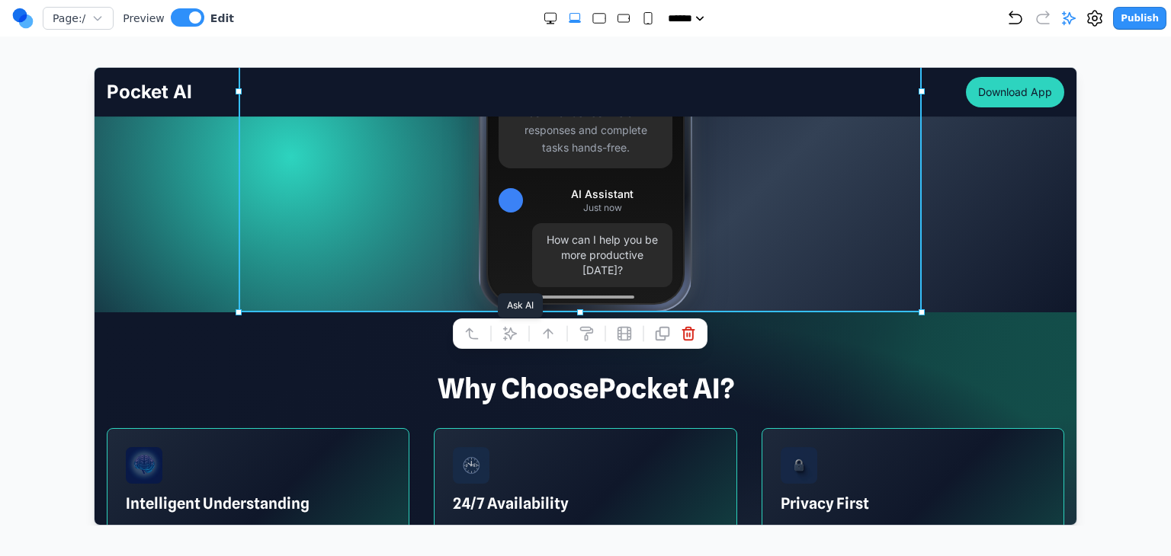
drag, startPoint x: 509, startPoint y: 327, endPoint x: 636, endPoint y: 345, distance: 127.9
click at [510, 327] on icon at bounding box center [509, 332] width 13 height 13
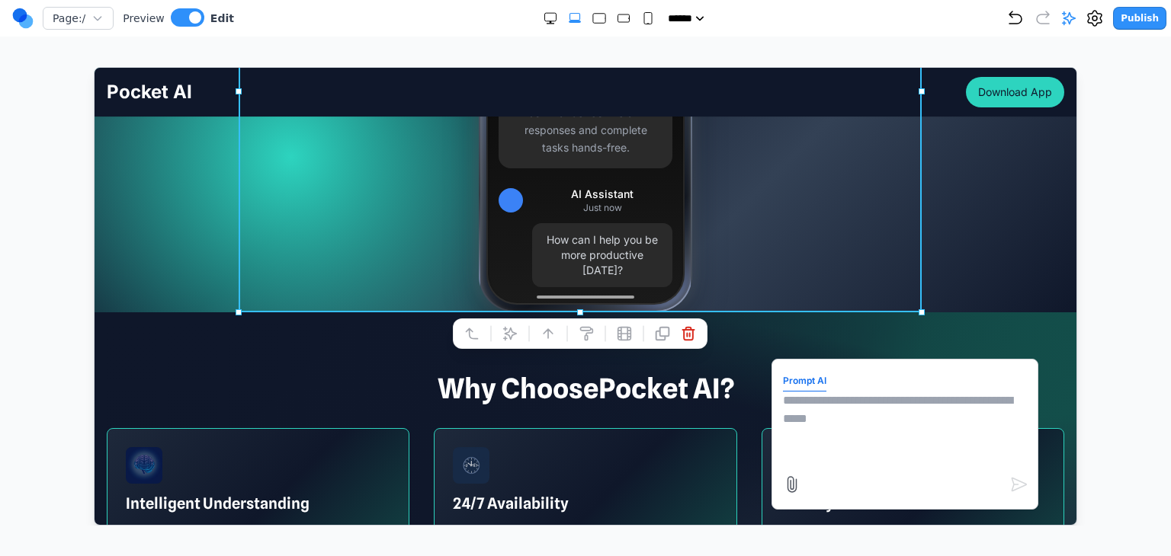
click at [827, 446] on textarea at bounding box center [904, 429] width 244 height 76
type textarea "**********"
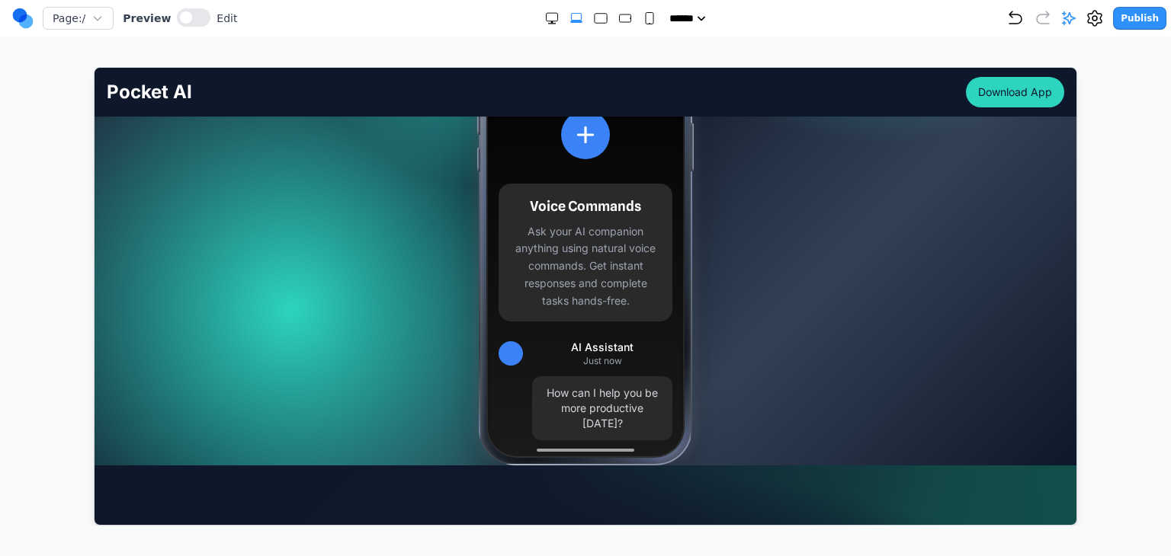
scroll to position [381, 0]
drag, startPoint x: 186, startPoint y: 21, endPoint x: 190, endPoint y: 40, distance: 19.4
click at [186, 21] on button at bounding box center [194, 17] width 34 height 18
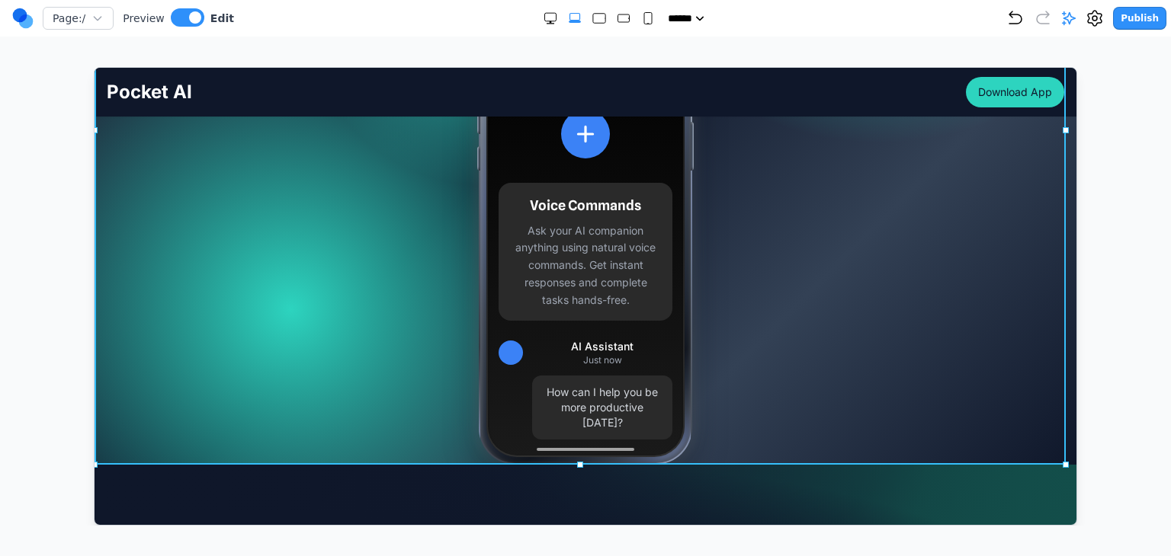
click at [140, 268] on div "Your AI Partner, Always Within Reach Your pocket-sized partner for effortless p…" at bounding box center [585, 130] width 982 height 669
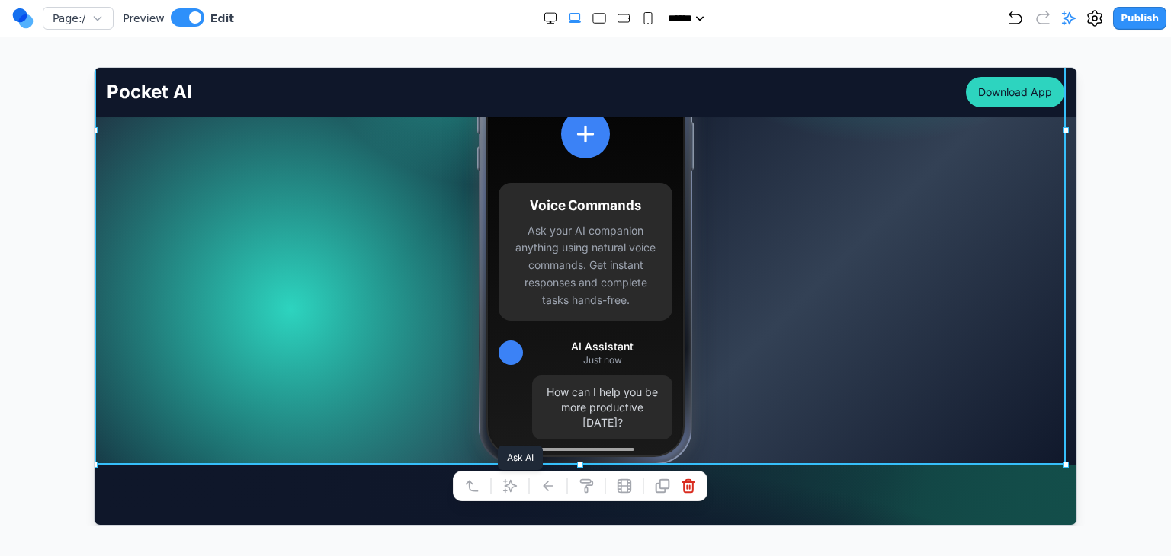
click at [502, 480] on icon at bounding box center [509, 485] width 15 height 15
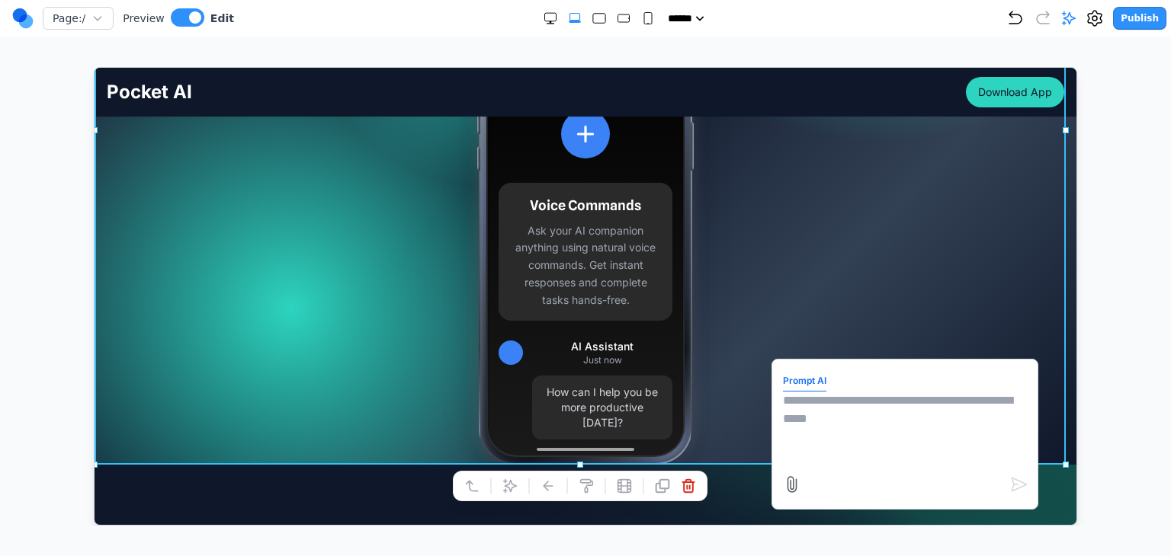
click at [813, 440] on textarea at bounding box center [904, 429] width 244 height 76
type textarea "**********"
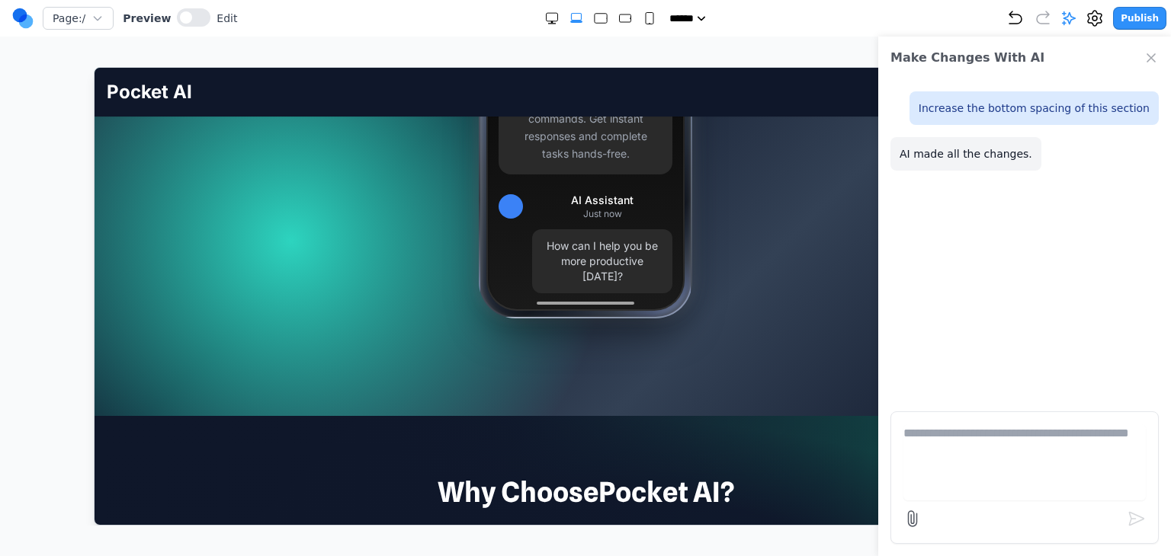
scroll to position [534, 0]
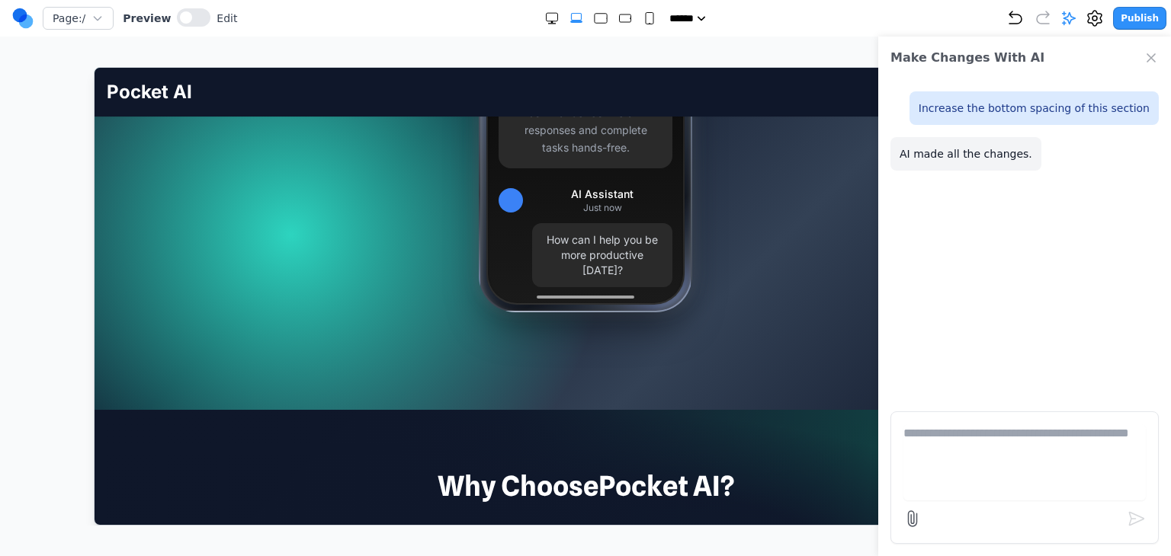
click at [1153, 61] on icon "Close Chat" at bounding box center [1150, 57] width 15 height 15
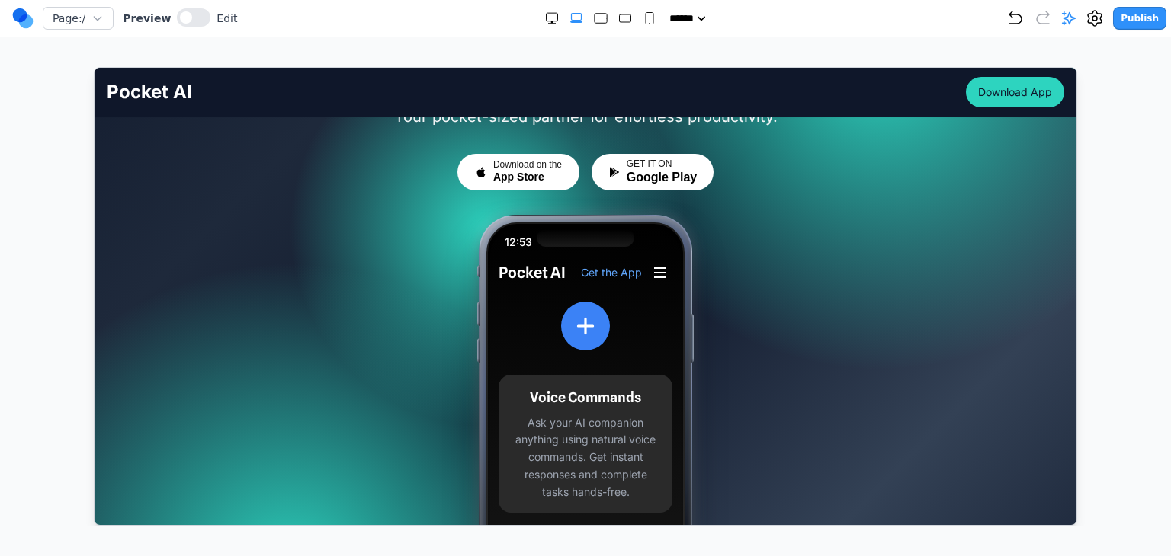
scroll to position [0, 0]
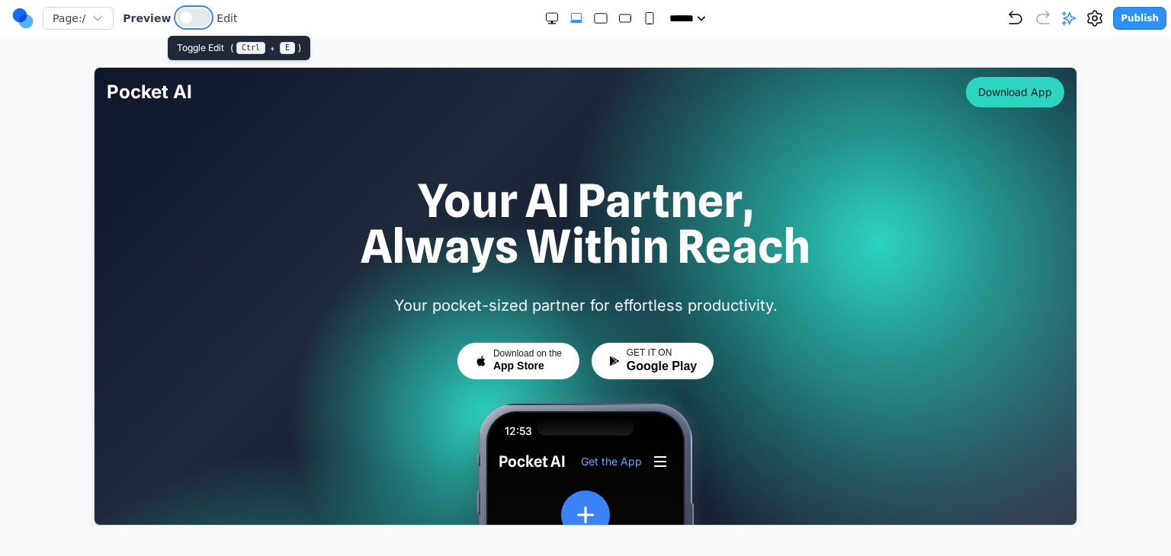
click at [191, 19] on button at bounding box center [194, 17] width 34 height 18
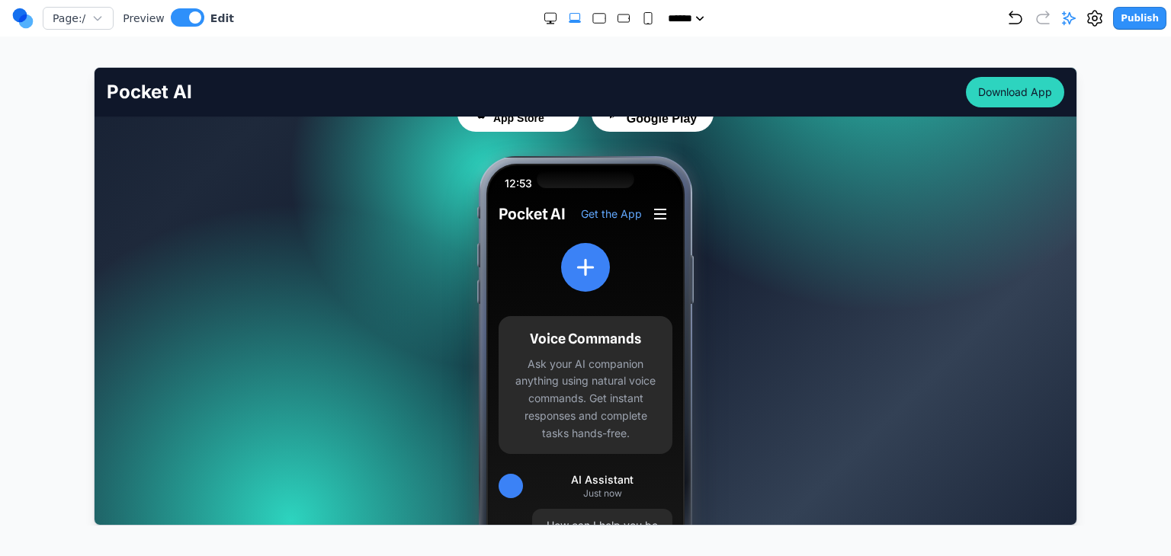
scroll to position [152, 0]
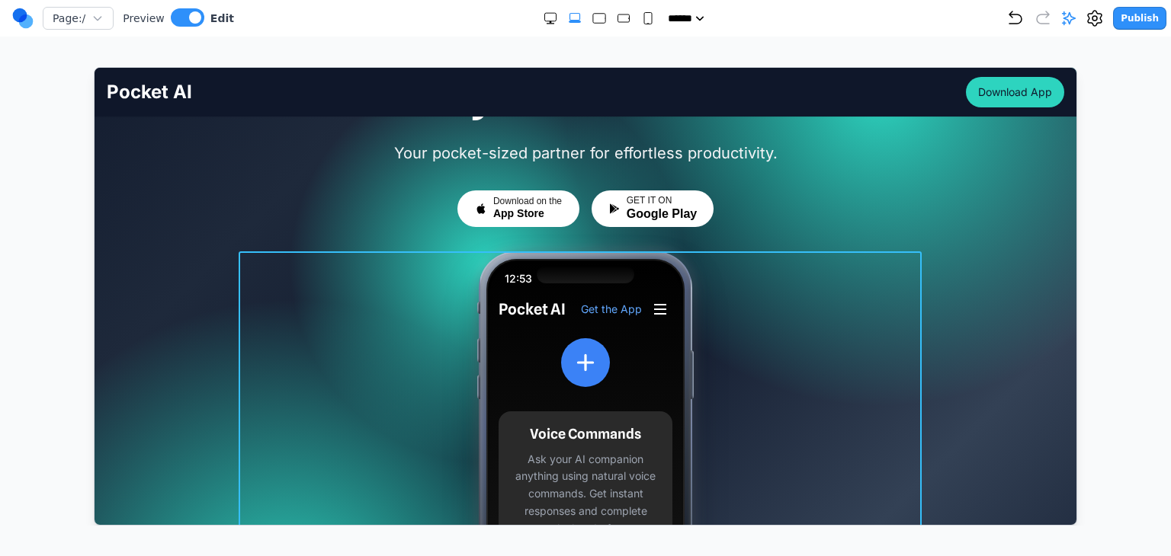
click at [406, 258] on div "12:53 Pocket AI Get the App Voice Commands Ask your AI companion anything using…" at bounding box center [584, 472] width 683 height 442
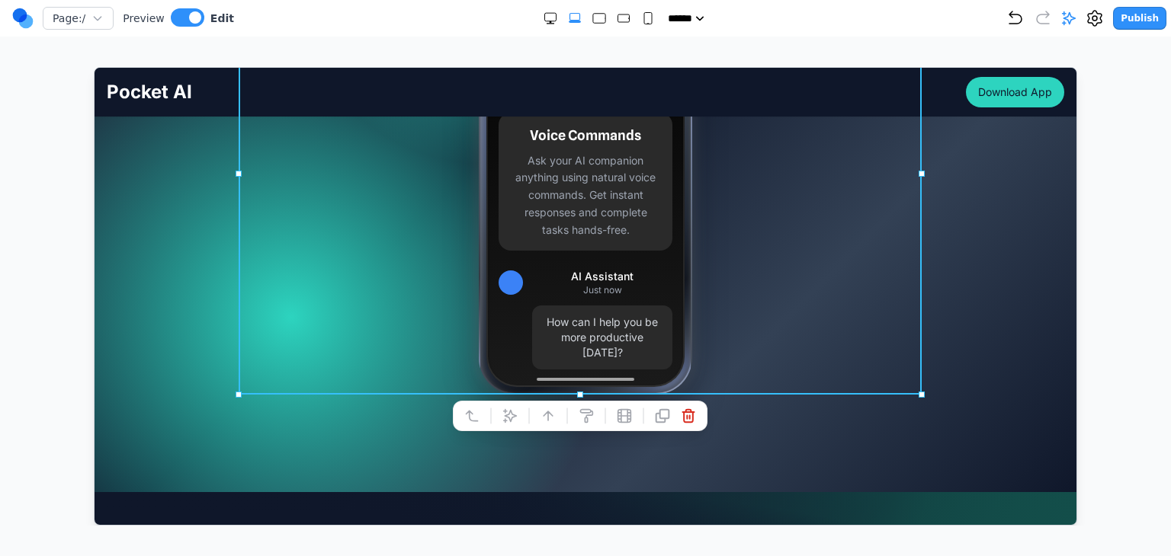
scroll to position [457, 0]
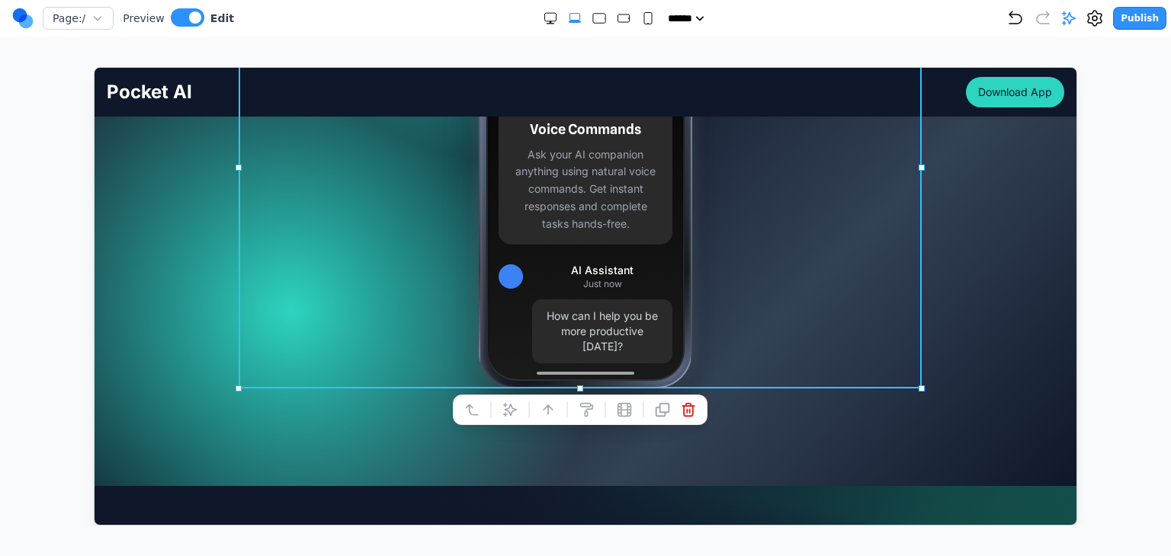
click at [65, 259] on div at bounding box center [585, 296] width 1110 height 459
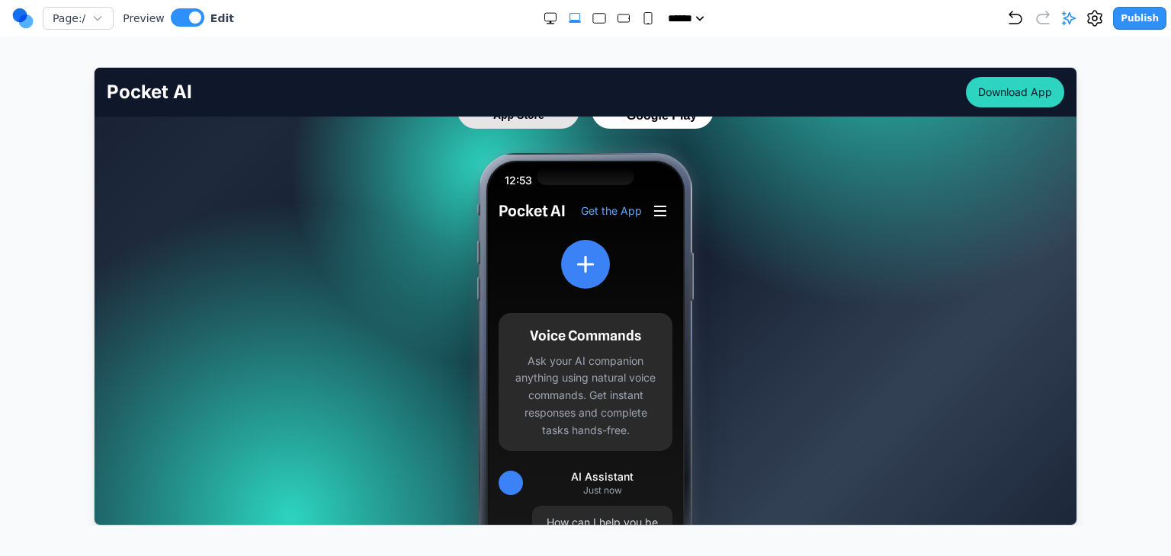
scroll to position [305, 0]
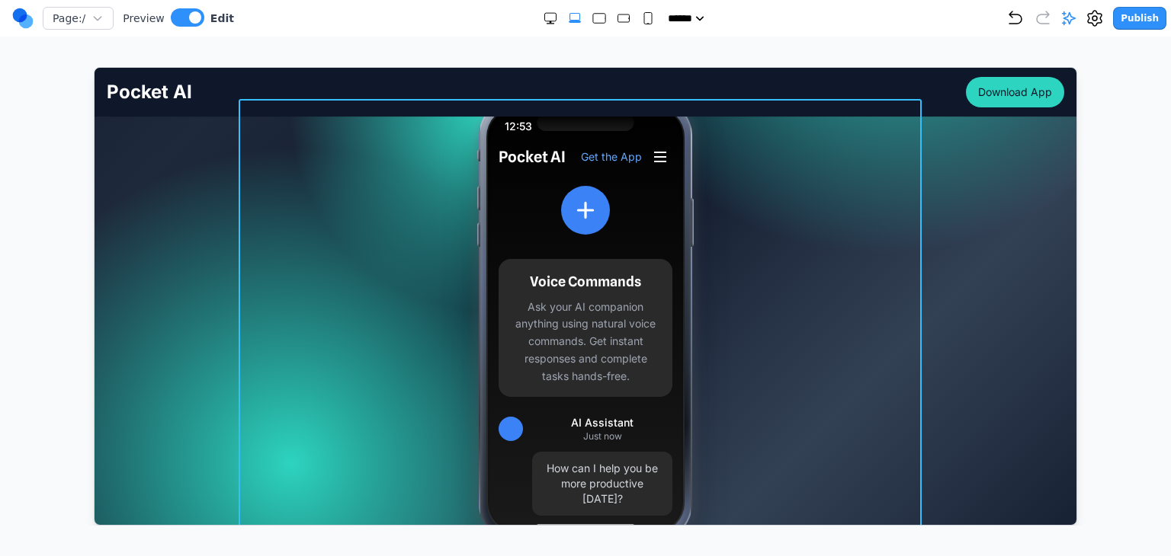
click at [350, 240] on div "12:53 Pocket AI Get the App Voice Commands Ask your AI companion anything using…" at bounding box center [584, 319] width 683 height 442
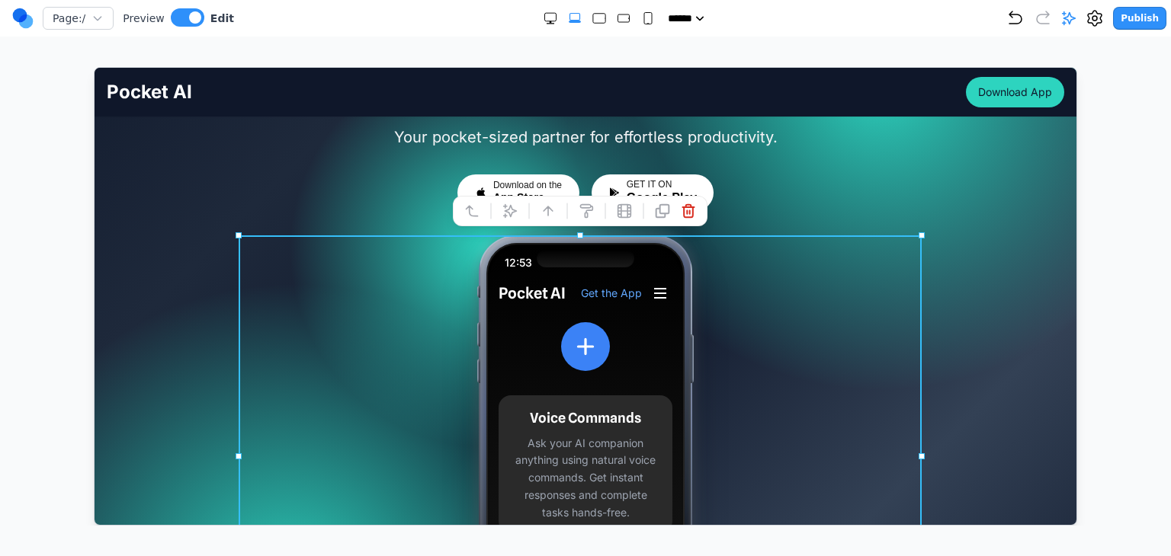
scroll to position [152, 0]
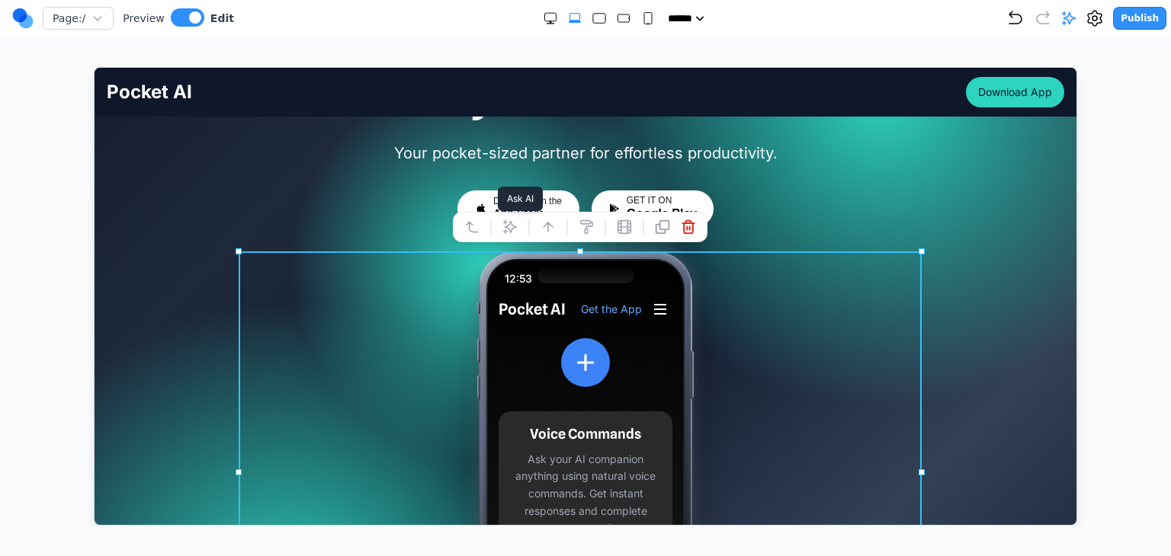
click at [500, 220] on button at bounding box center [509, 226] width 24 height 24
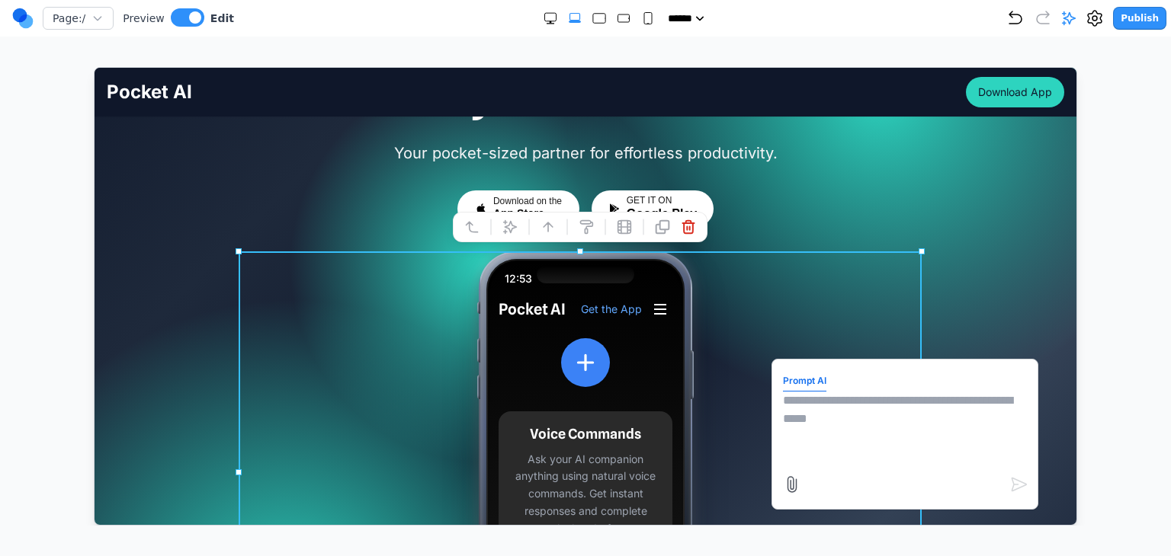
click at [829, 381] on form "Prompt AI" at bounding box center [904, 434] width 244 height 128
click at [834, 405] on textarea at bounding box center [904, 429] width 244 height 76
click at [283, 342] on div "12:53 Pocket AI Get the App Voice Commands Ask your AI companion anything using…" at bounding box center [584, 472] width 683 height 442
click at [186, 330] on div "Your AI Partner, Always Within Reach Your pocket-sized partner for effortless p…" at bounding box center [585, 358] width 982 height 669
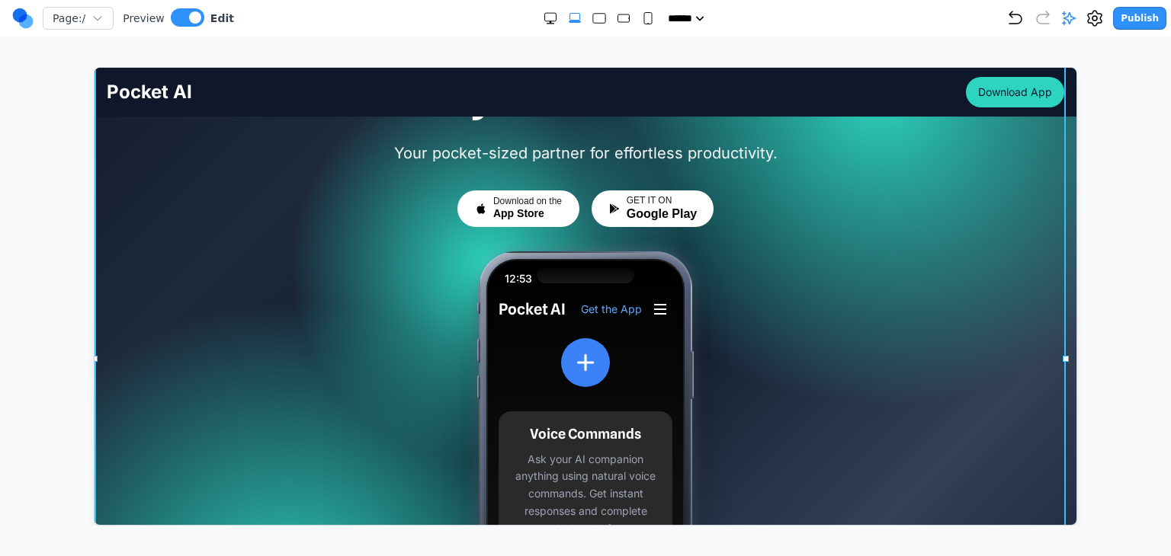
click at [162, 324] on div "Your AI Partner, Always Within Reach Your pocket-sized partner for effortless p…" at bounding box center [585, 358] width 982 height 669
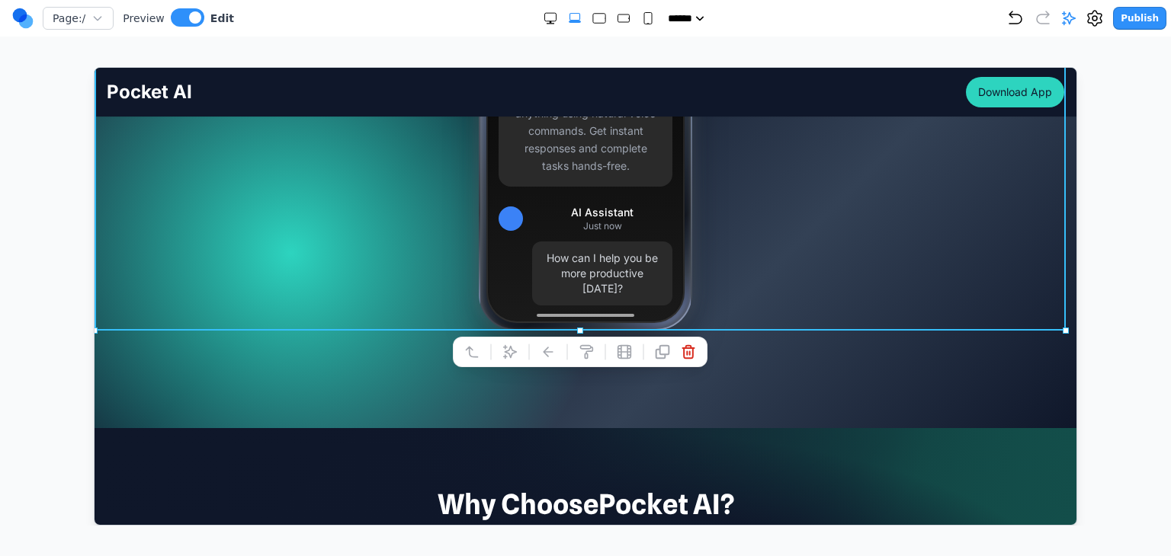
scroll to position [534, 0]
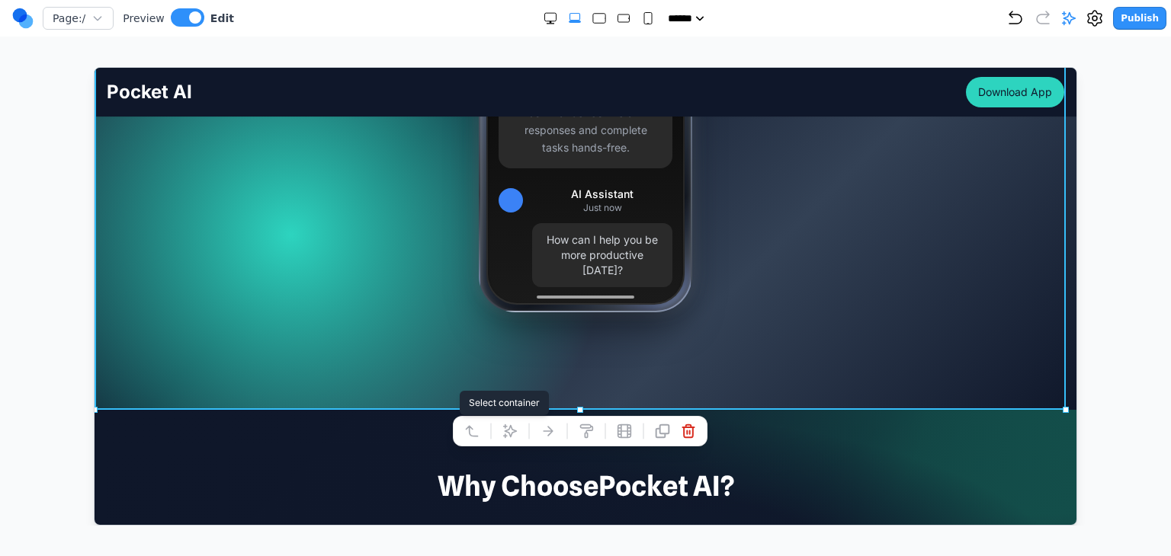
click at [499, 433] on button at bounding box center [509, 430] width 24 height 24
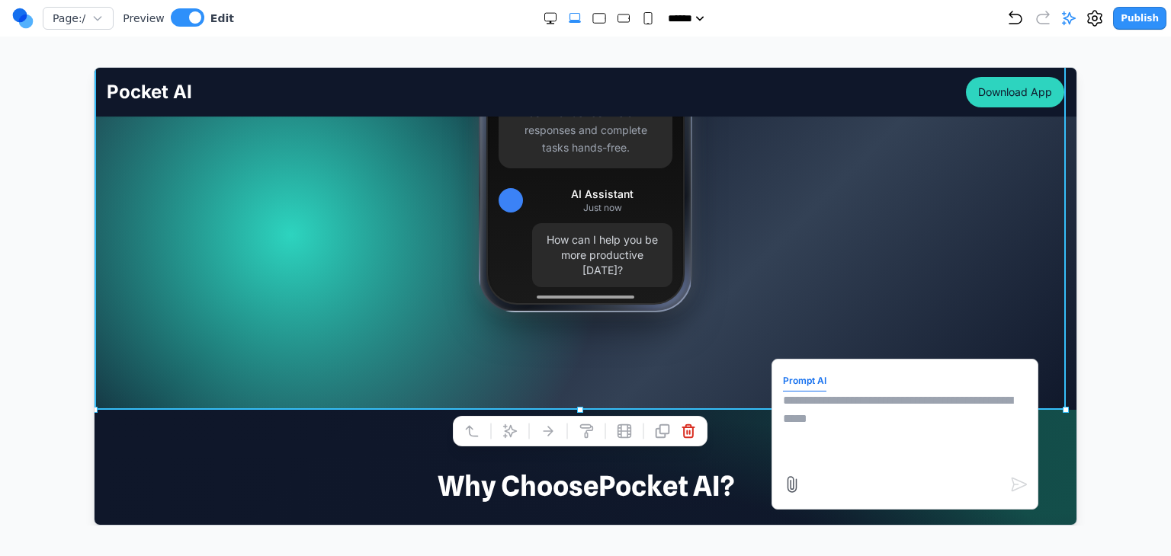
click at [786, 391] on textarea at bounding box center [904, 429] width 244 height 76
type textarea "**********"
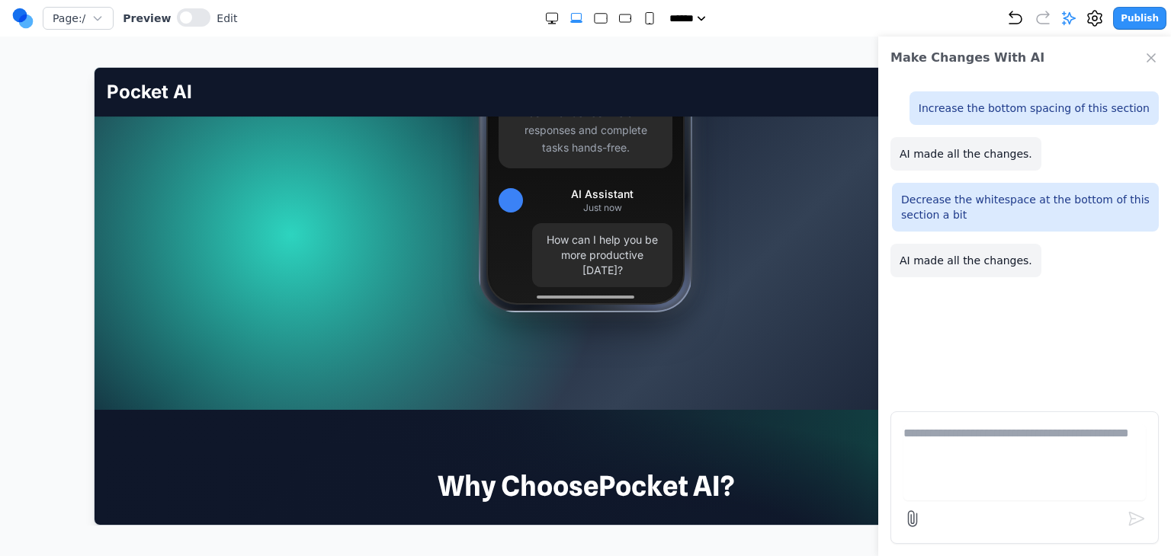
click at [190, 30] on nav "Page: / Preview Edit ***** ***** ****** ****** ****** Publish" at bounding box center [585, 18] width 1171 height 37
click at [183, 15] on button at bounding box center [194, 17] width 34 height 18
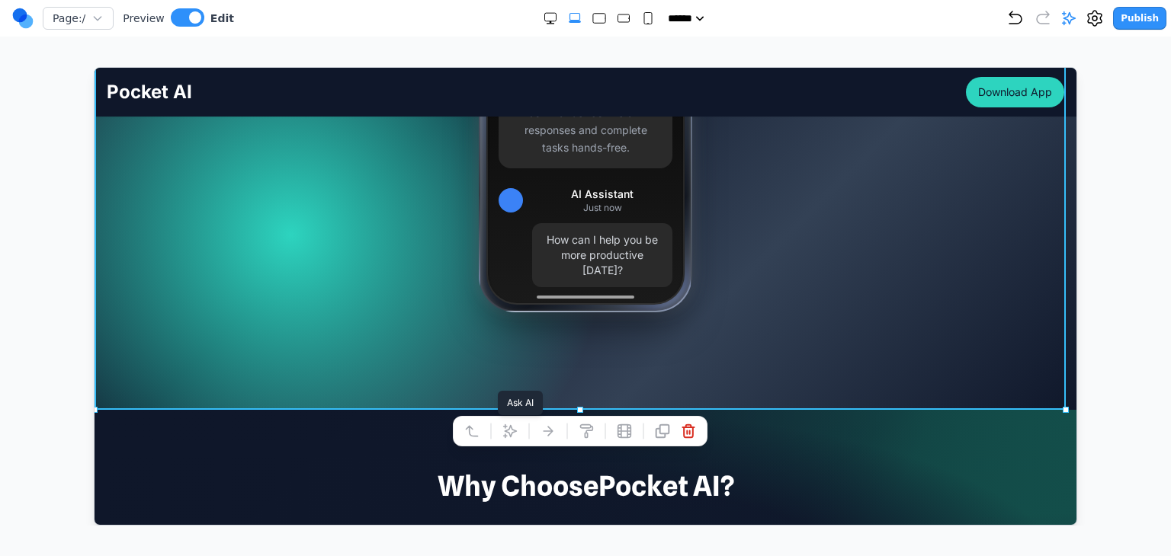
click at [499, 422] on button at bounding box center [509, 430] width 24 height 24
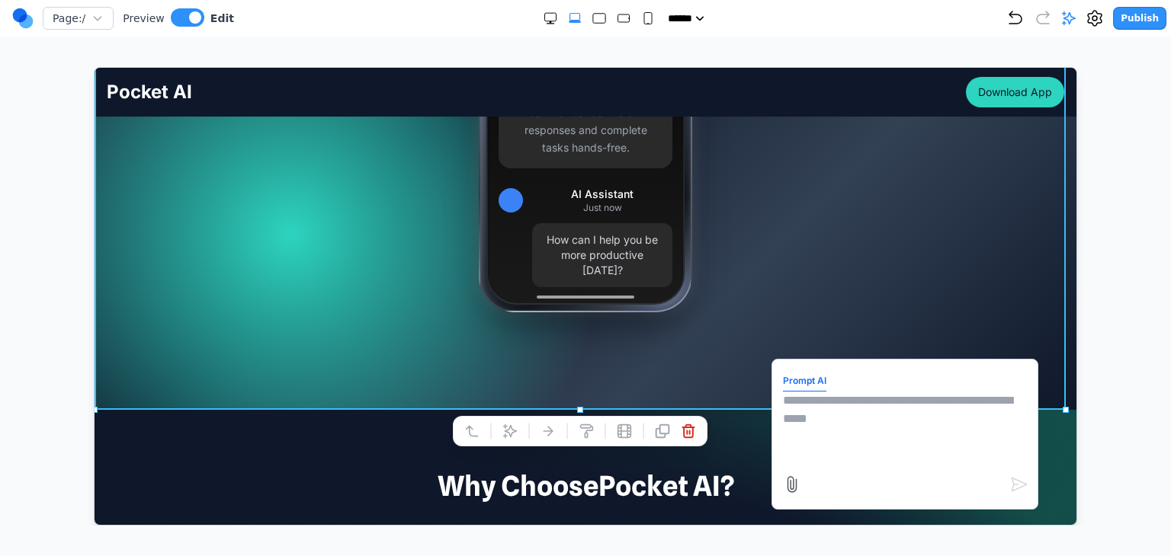
click at [967, 428] on textarea at bounding box center [904, 429] width 244 height 76
type textarea "**********"
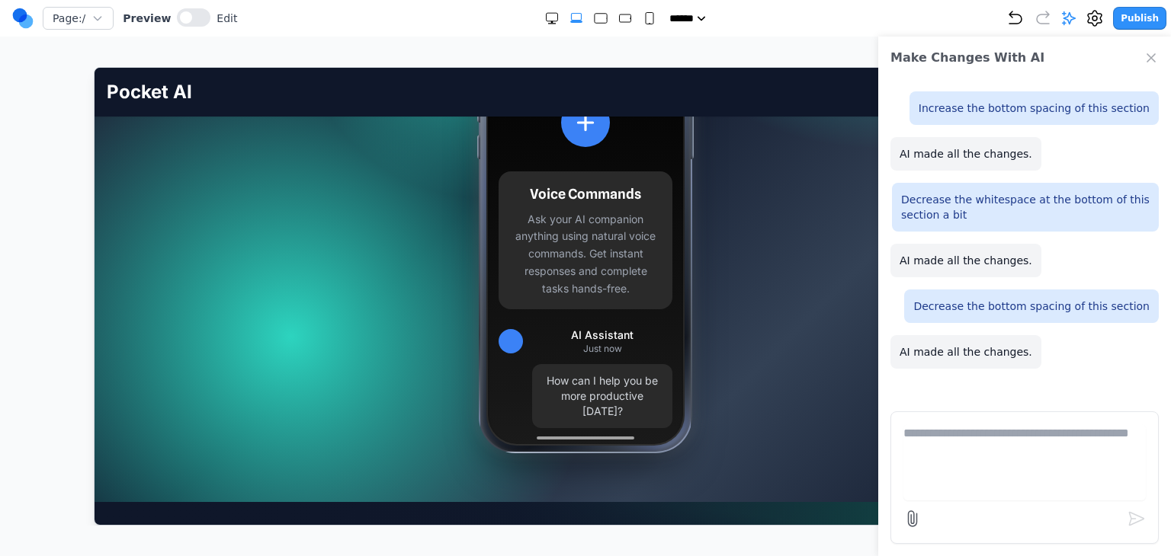
scroll to position [457, 0]
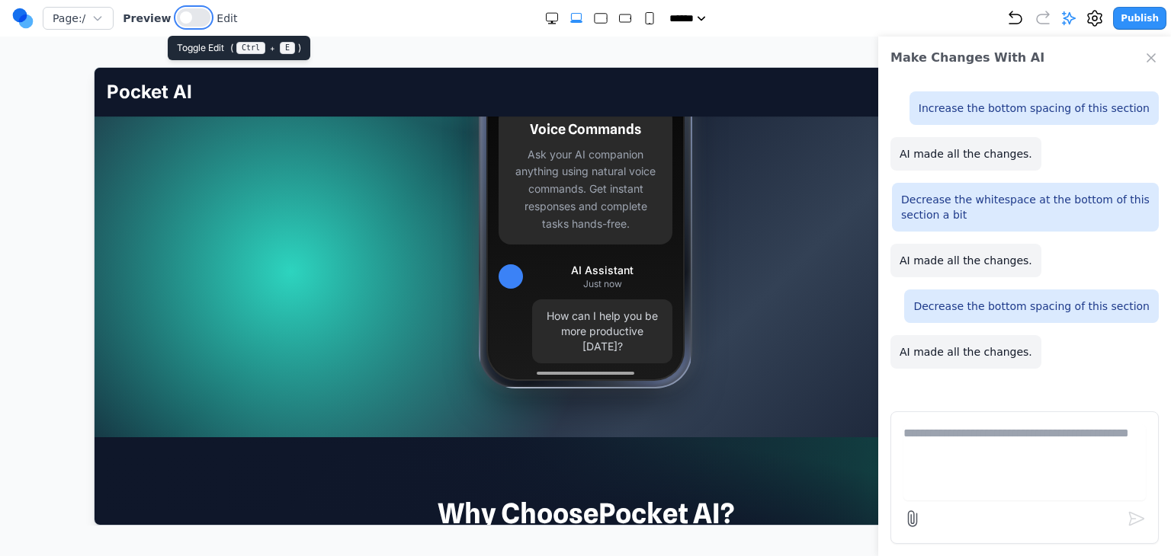
click at [186, 23] on button at bounding box center [194, 17] width 34 height 18
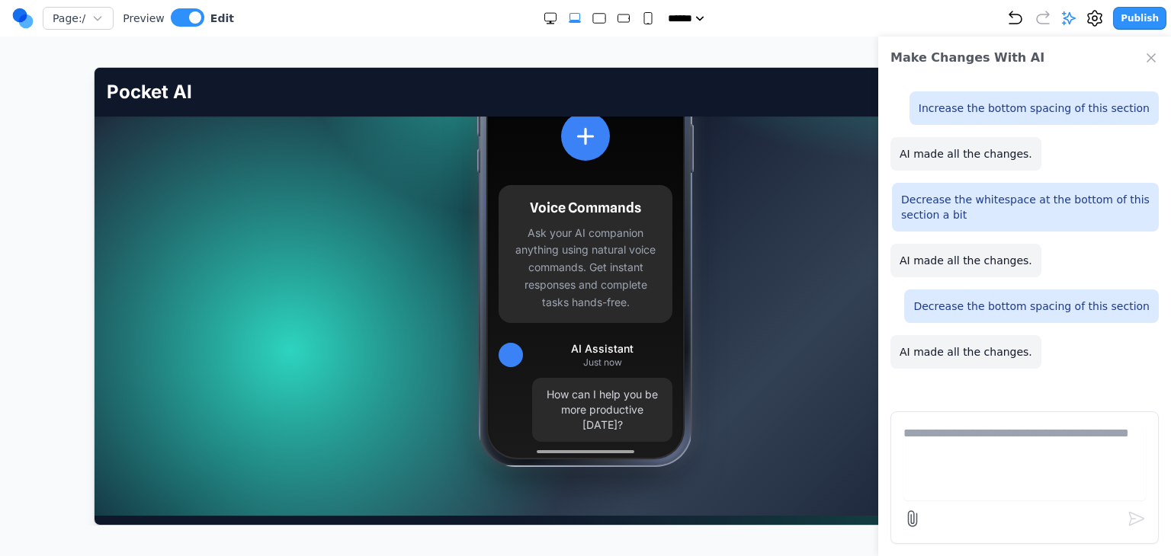
scroll to position [381, 0]
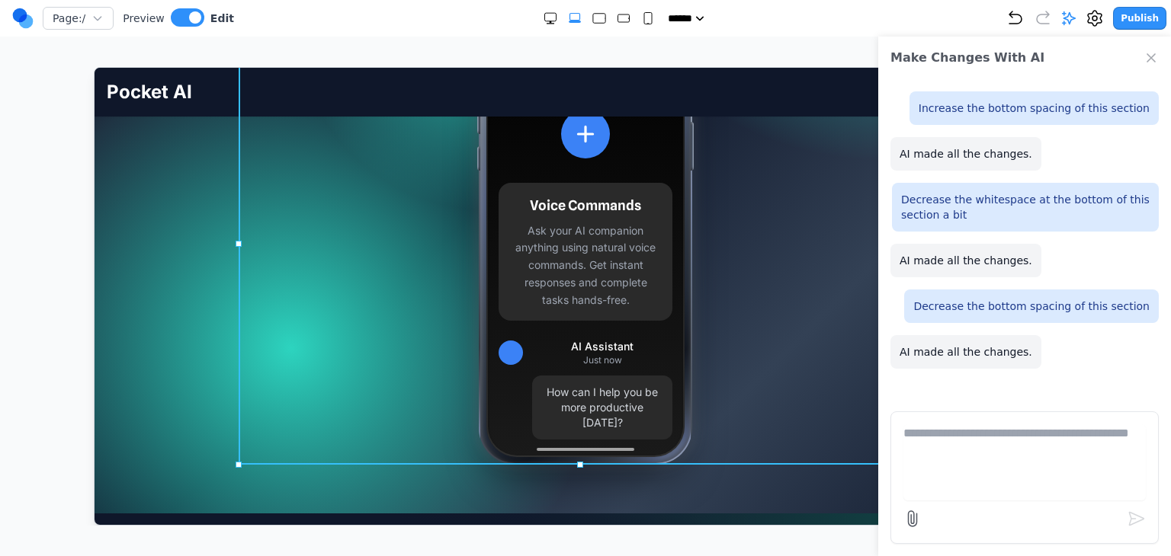
drag, startPoint x: 448, startPoint y: 229, endPoint x: 455, endPoint y: 232, distance: 7.8
click at [447, 228] on div "12:53 Pocket AI Get the App Voice Commands Ask your AI companion anything using…" at bounding box center [584, 243] width 683 height 442
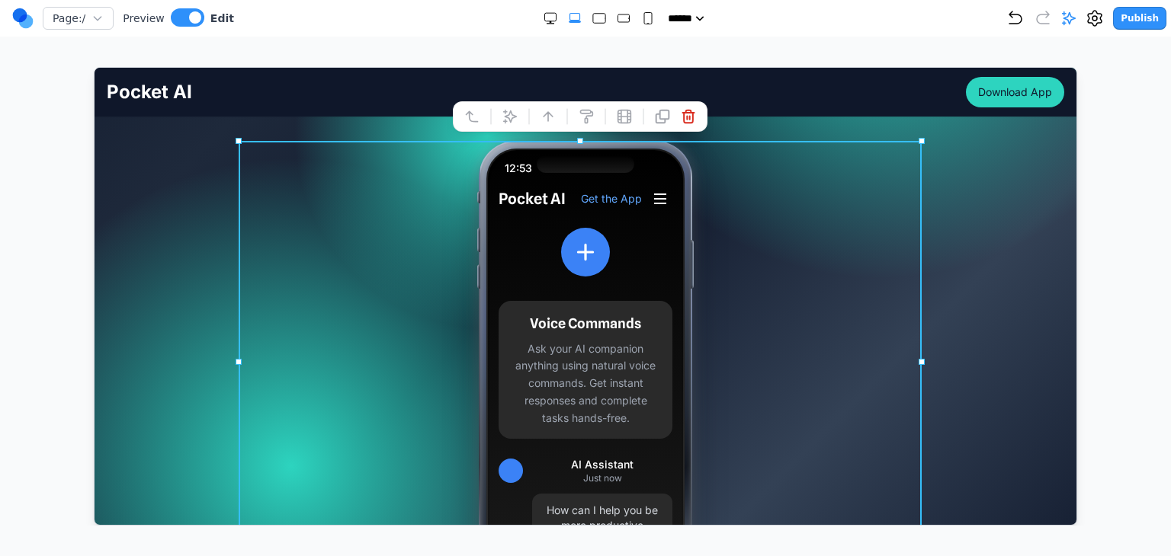
scroll to position [229, 0]
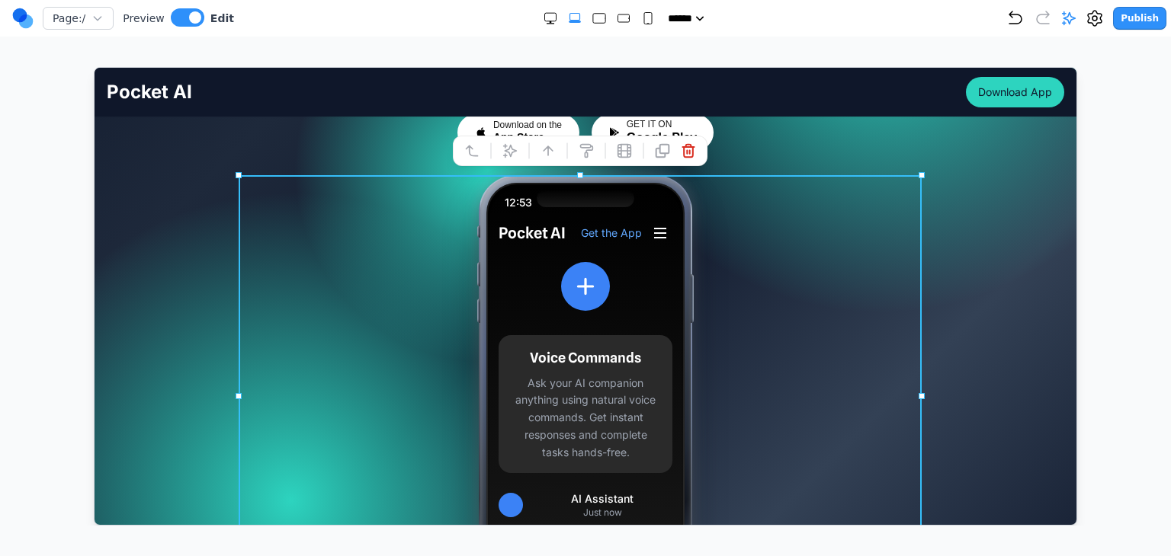
click at [138, 232] on div "Your AI Partner, Always Within Reach Your pocket-sized partner for effortless p…" at bounding box center [585, 282] width 982 height 669
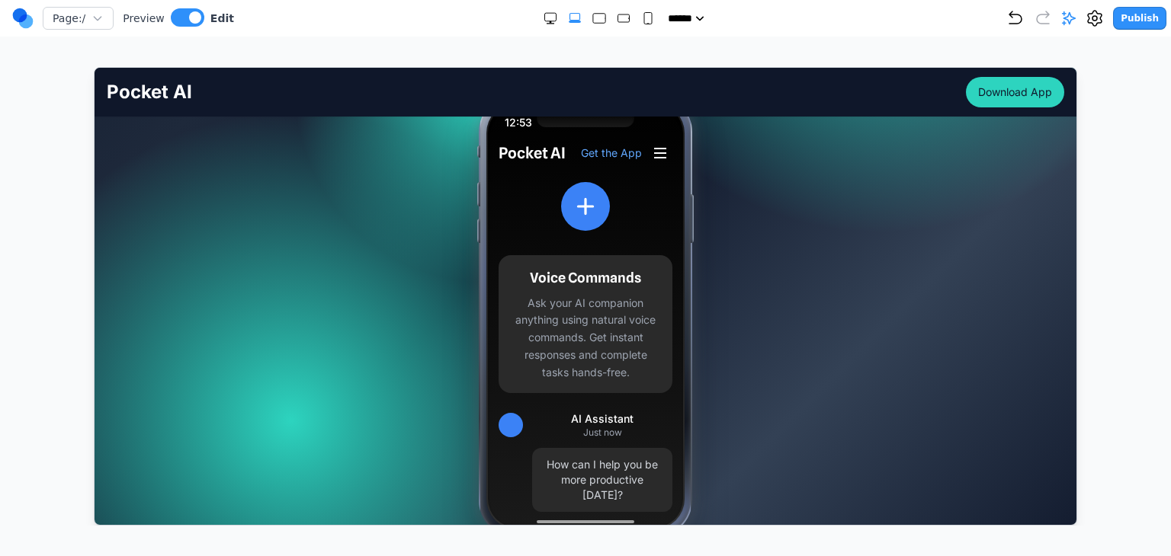
scroll to position [305, 0]
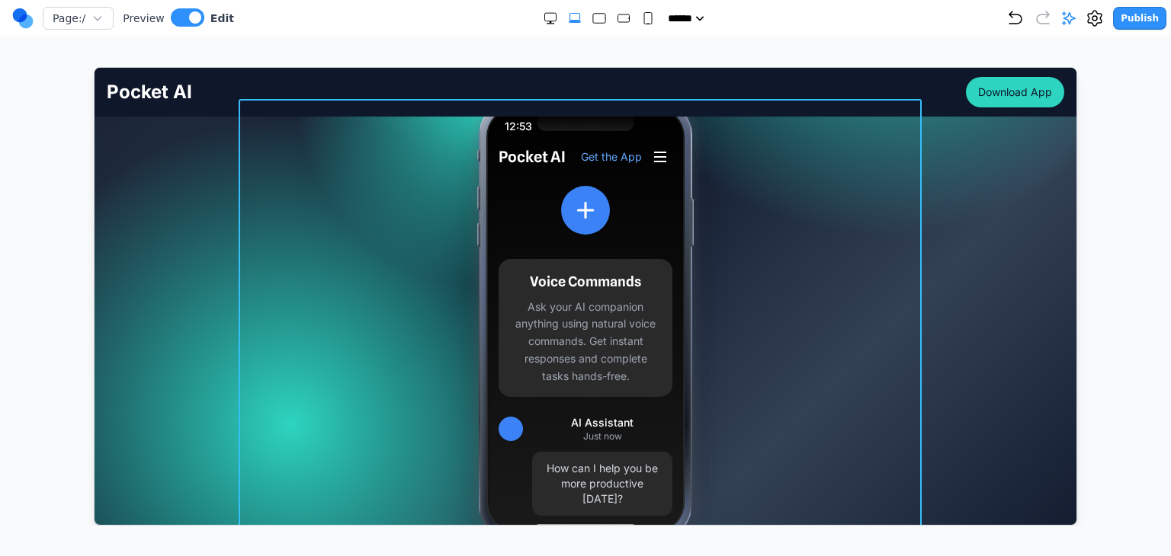
click at [467, 214] on div "12:53 Pocket AI Get the App Voice Commands Ask your AI companion anything using…" at bounding box center [584, 319] width 683 height 442
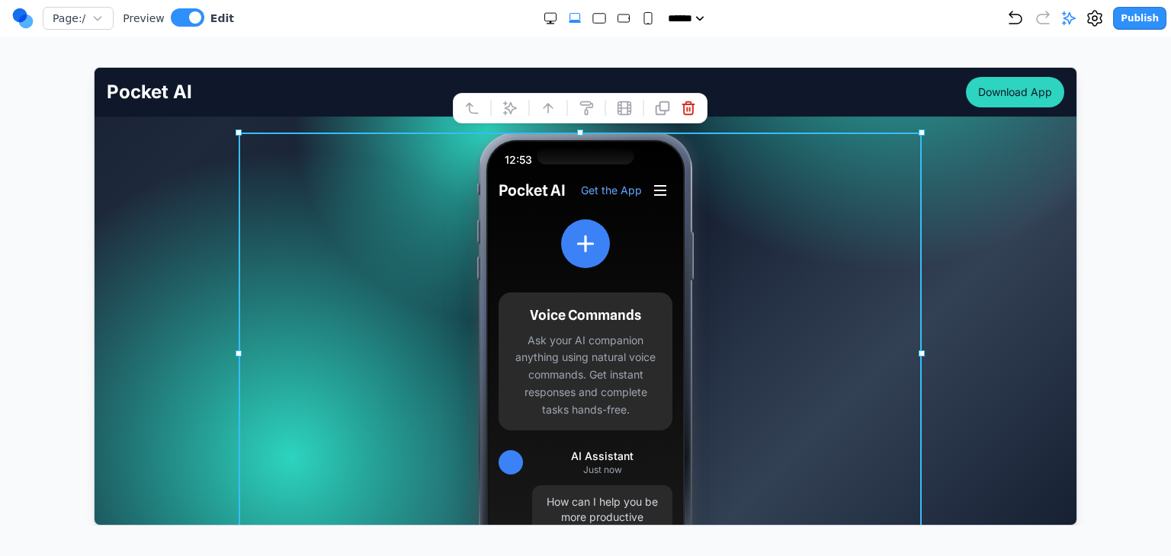
scroll to position [152, 0]
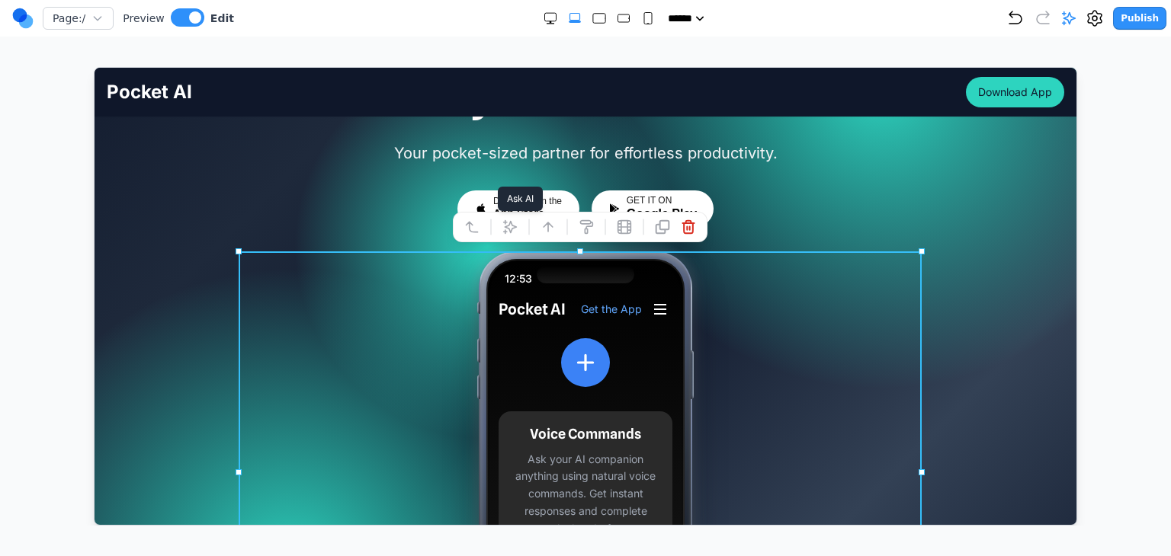
click at [506, 223] on icon at bounding box center [509, 226] width 15 height 15
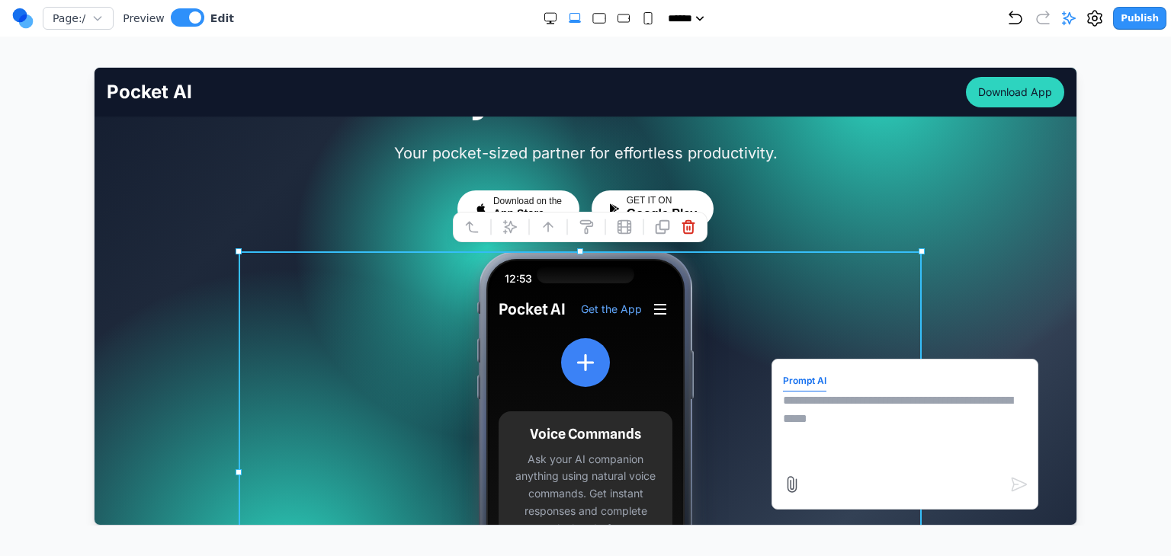
click at [799, 399] on textarea at bounding box center [904, 429] width 244 height 76
type textarea "**********"
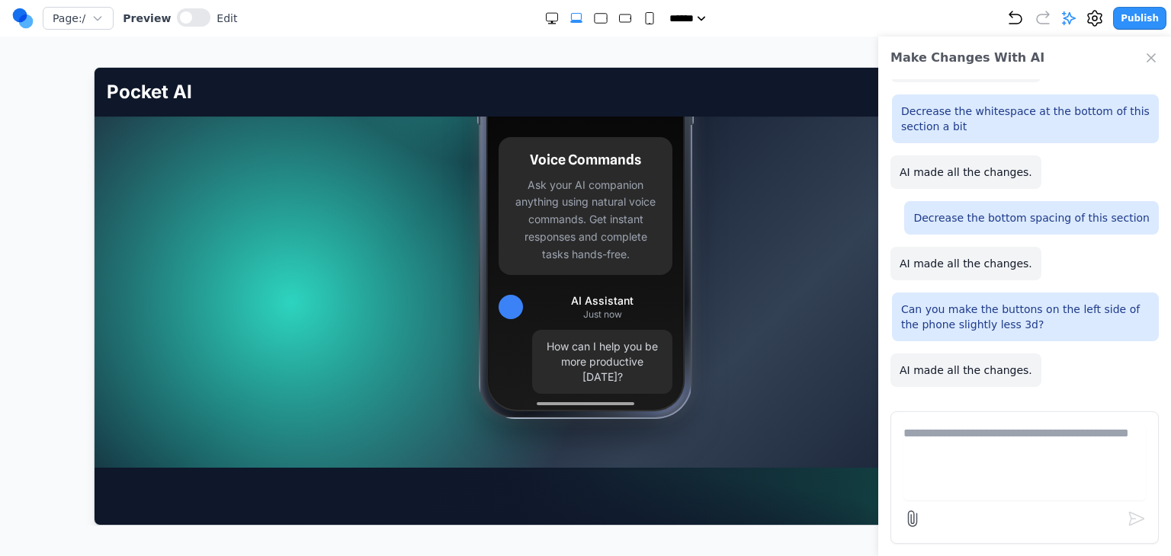
scroll to position [229, 0]
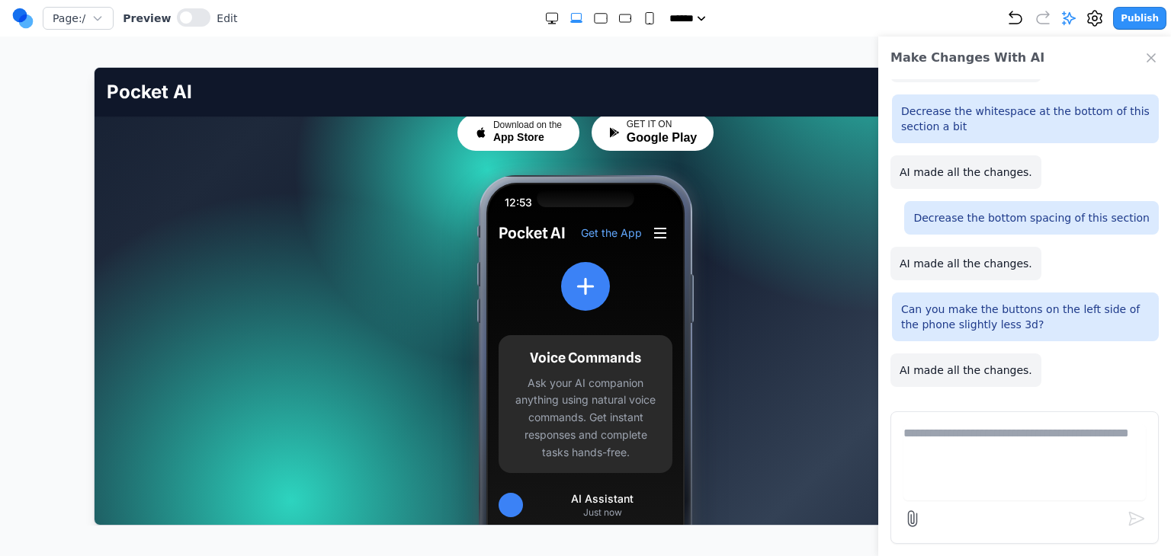
click at [1147, 56] on icon "Close Chat" at bounding box center [1150, 57] width 15 height 15
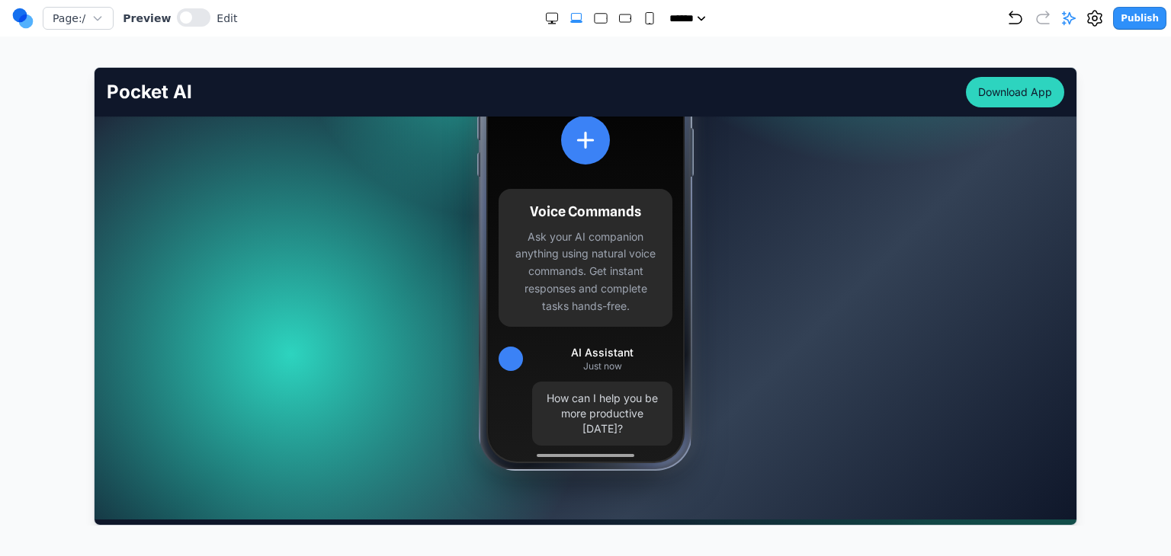
scroll to position [381, 0]
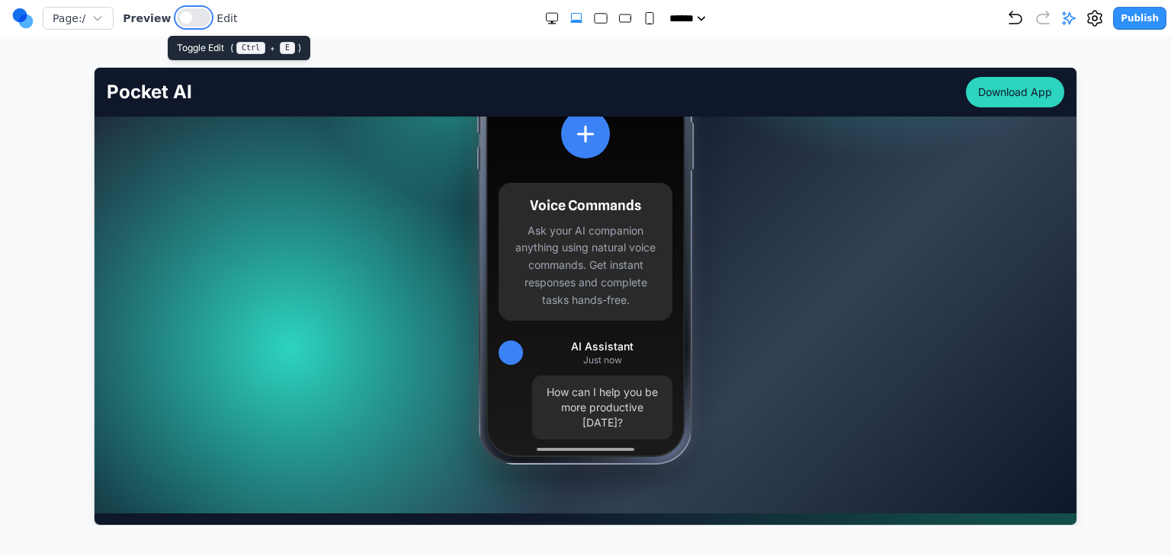
click at [182, 17] on span at bounding box center [186, 17] width 12 height 12
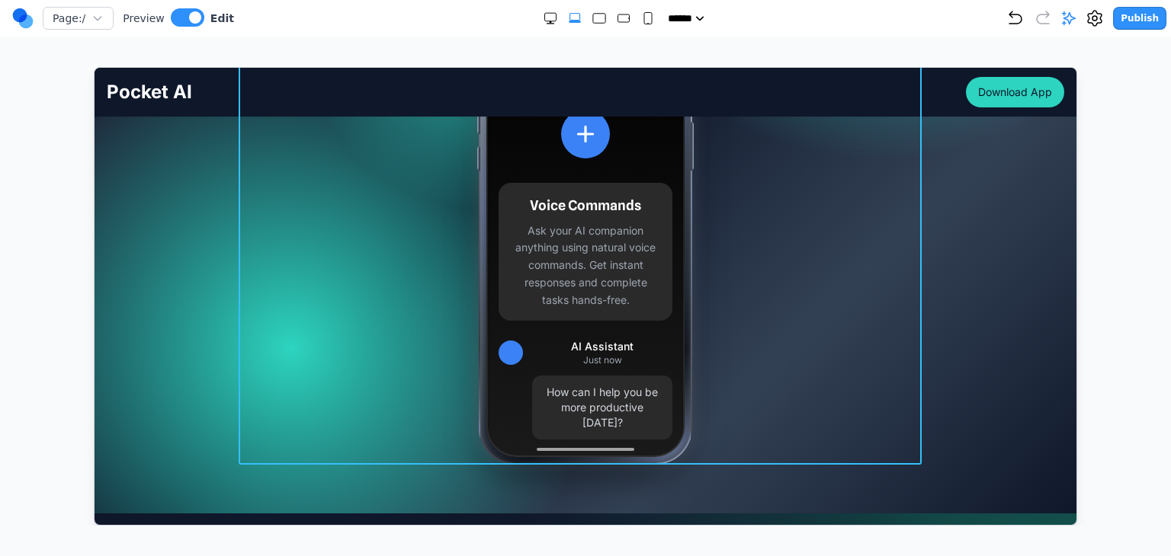
click at [343, 223] on div "12:53 Pocket AI Get the App Voice Commands Ask your AI companion anything using…" at bounding box center [584, 243] width 683 height 442
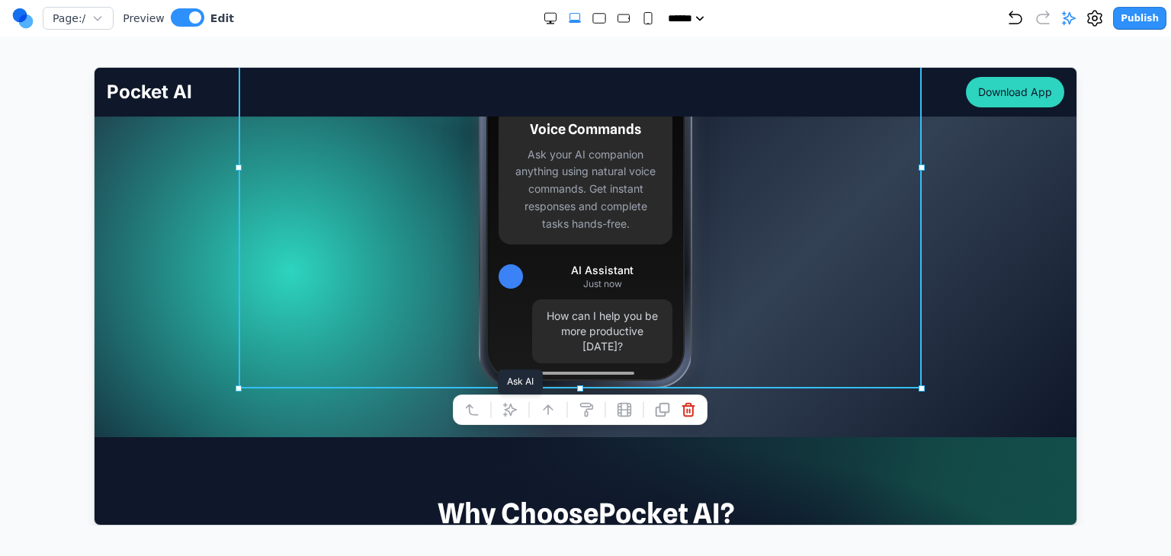
click at [505, 408] on icon at bounding box center [509, 408] width 13 height 13
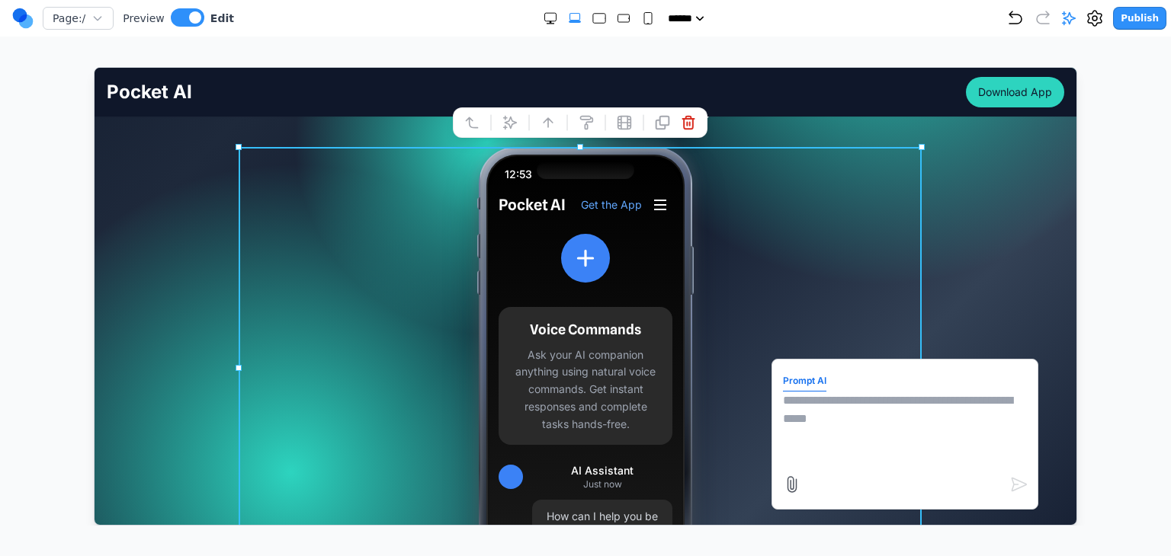
scroll to position [305, 0]
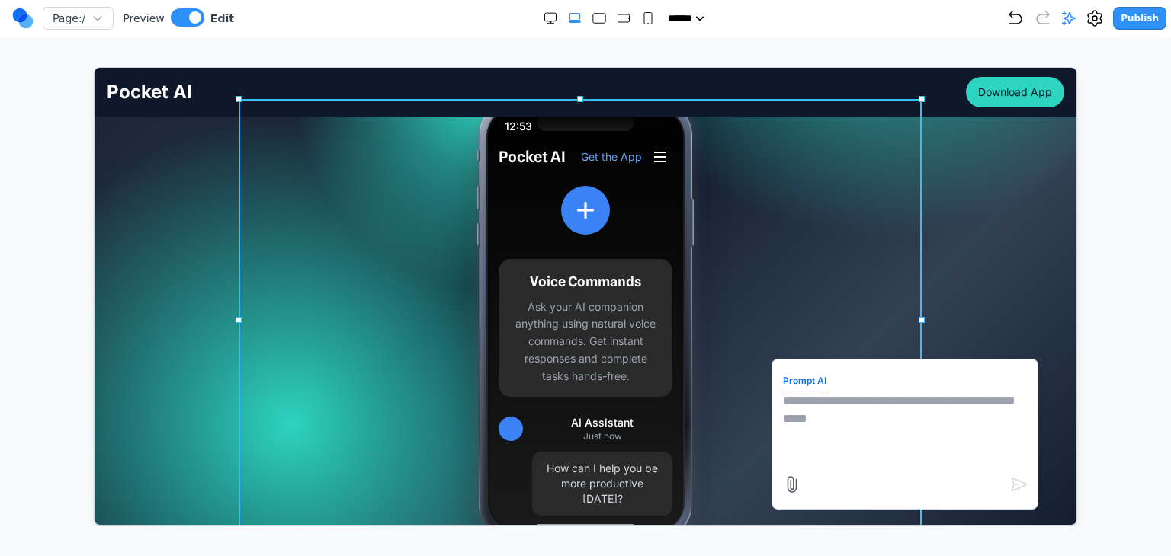
click at [805, 418] on textarea at bounding box center [904, 429] width 244 height 76
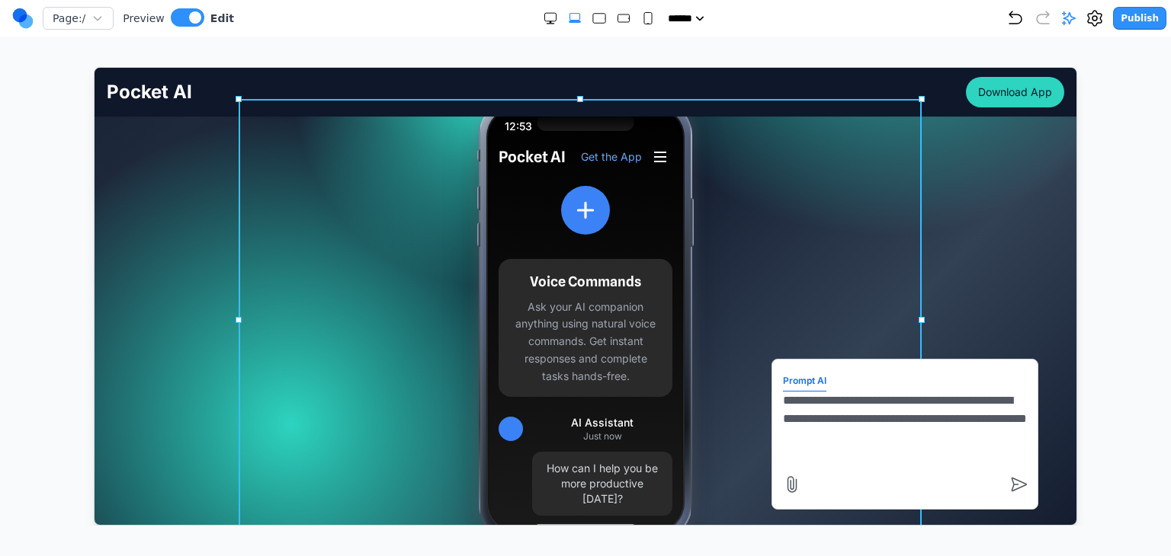
type textarea "**********"
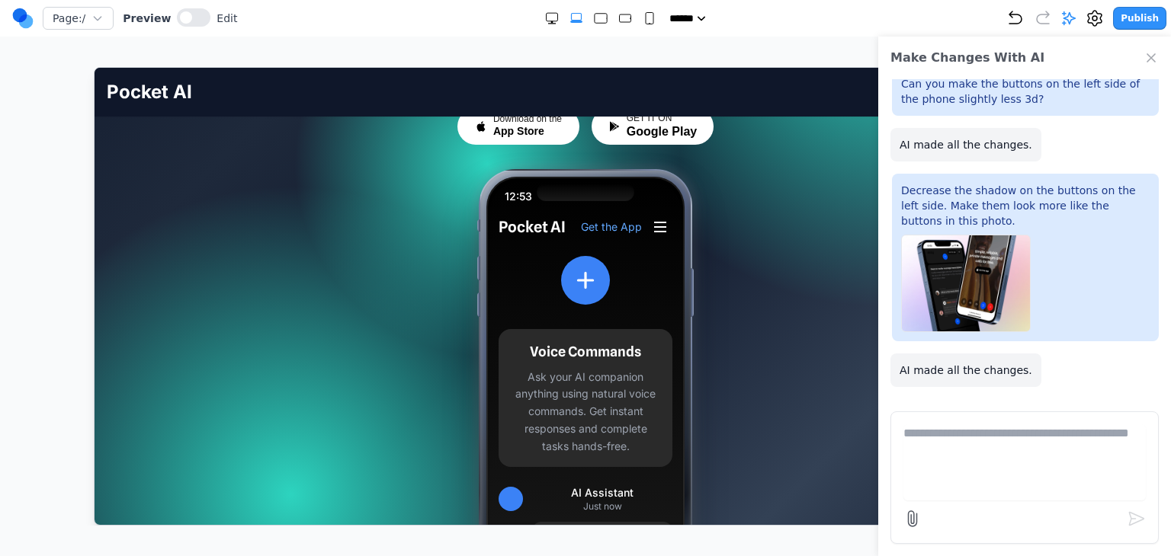
scroll to position [229, 0]
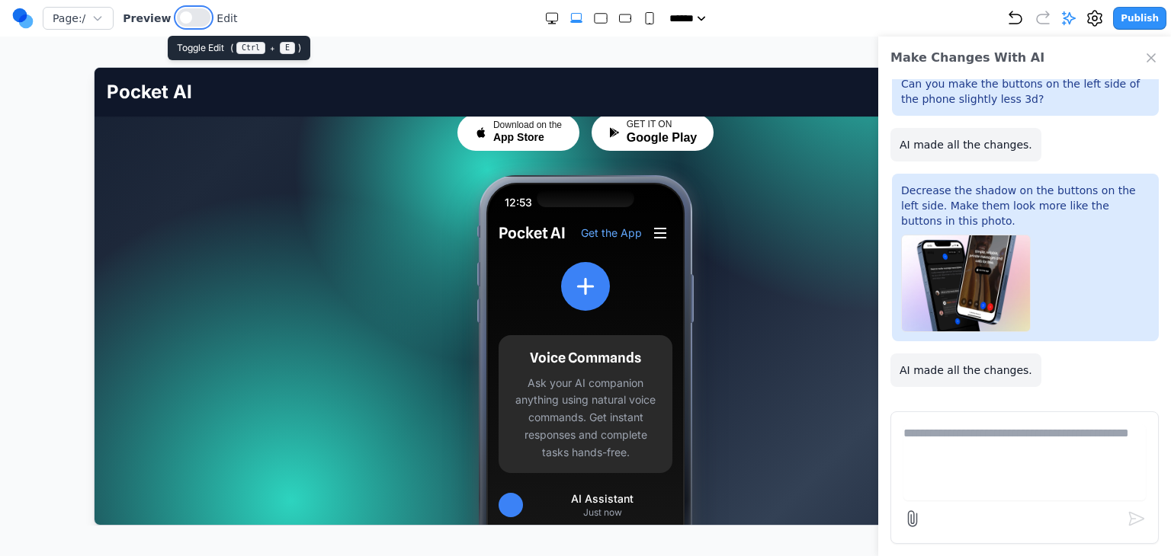
click at [191, 20] on button at bounding box center [194, 17] width 34 height 18
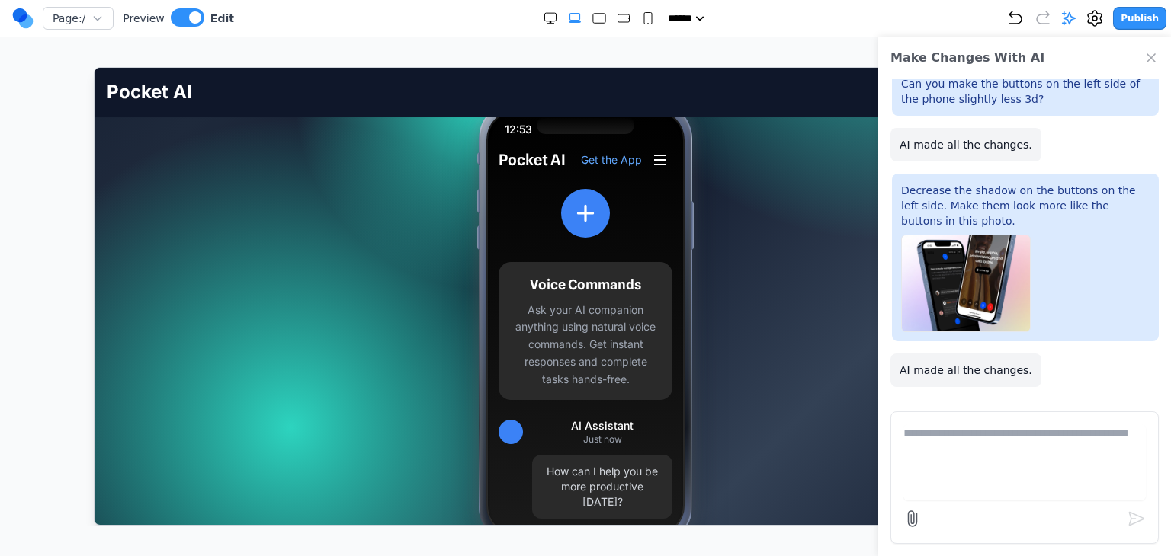
scroll to position [305, 0]
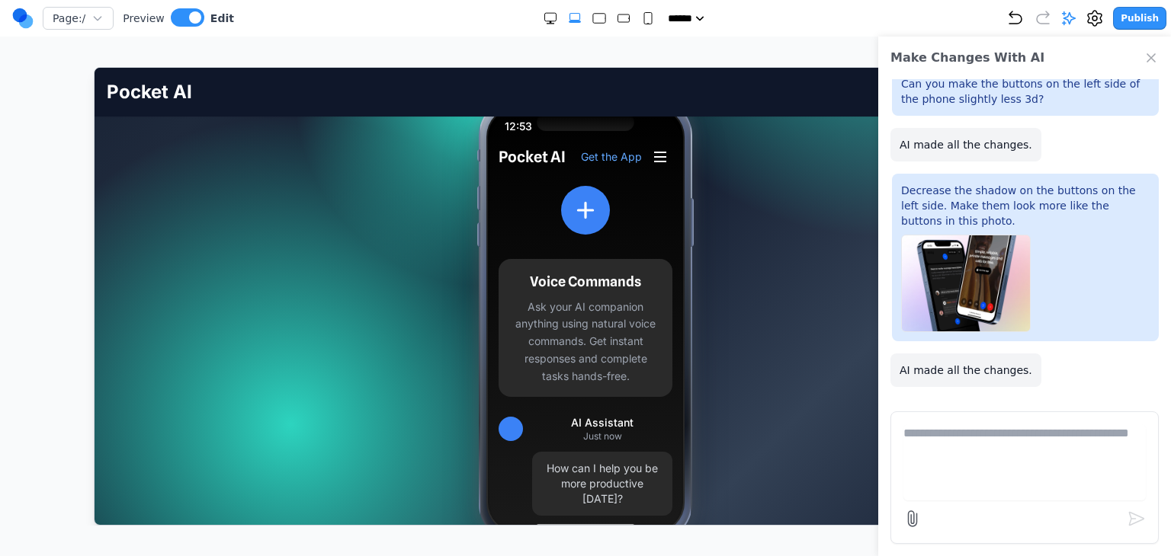
click at [1143, 59] on icon "Close Chat" at bounding box center [1150, 57] width 15 height 15
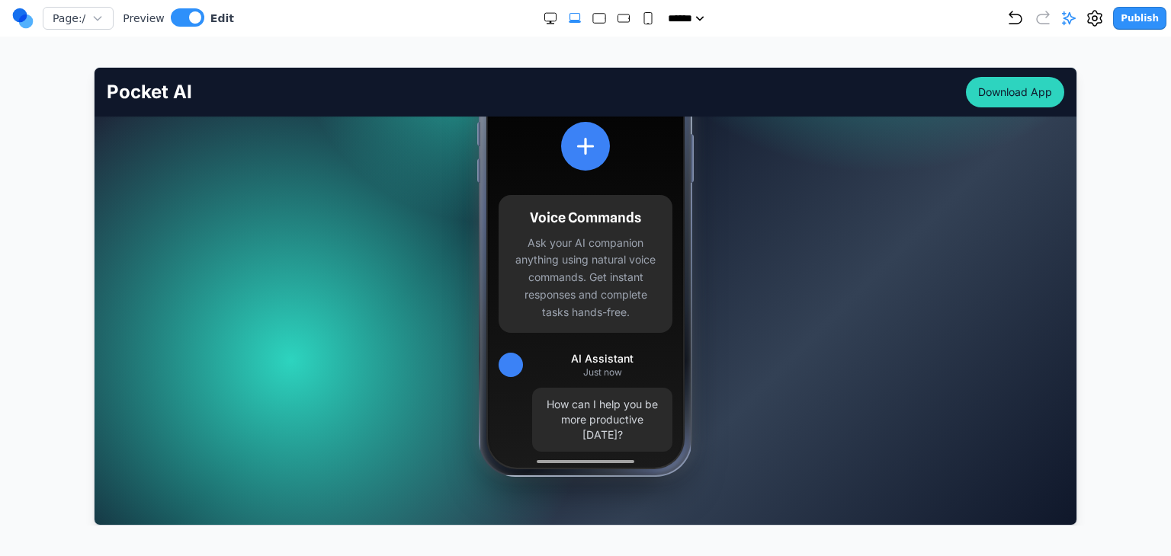
scroll to position [378, 0]
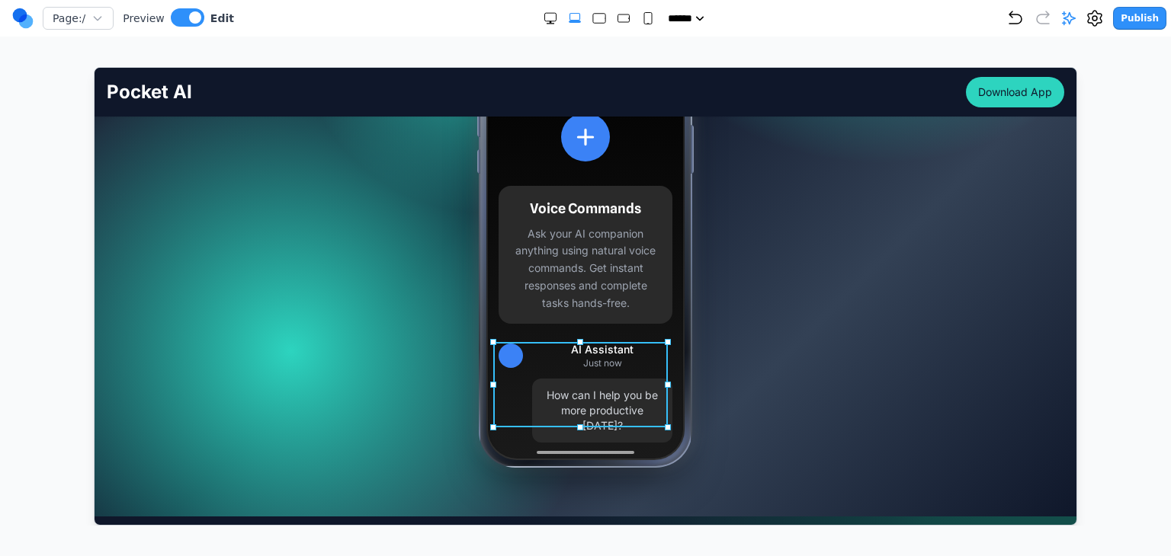
click at [518, 405] on div "AI Assistant Just now How can I help you be more productive [DATE]?" at bounding box center [585, 392] width 174 height 101
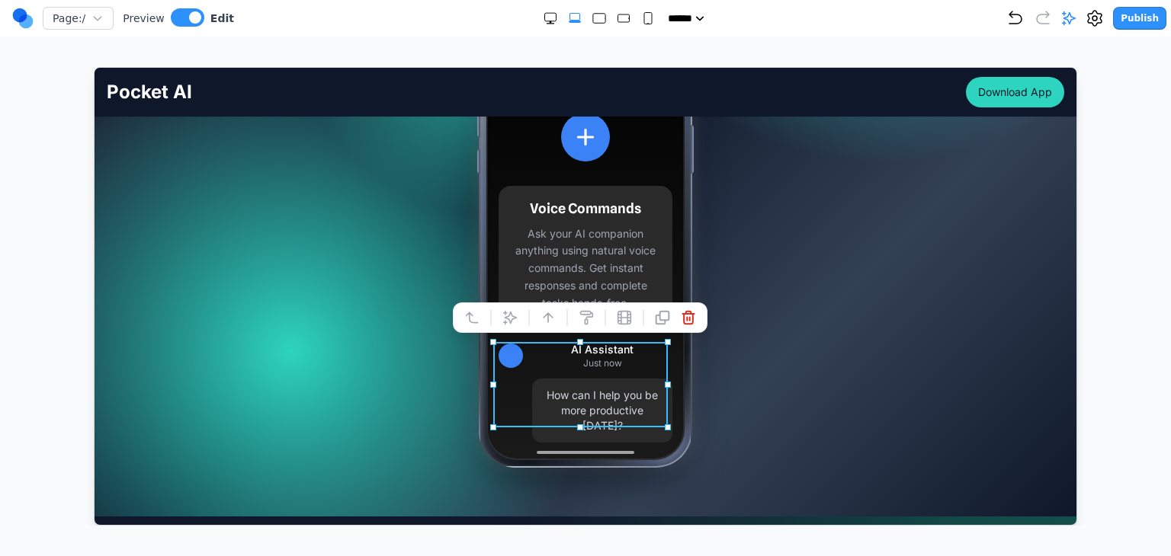
click at [455, 354] on div "12:53 Pocket AI Get the App Voice Commands Ask your AI companion anything using…" at bounding box center [584, 246] width 683 height 442
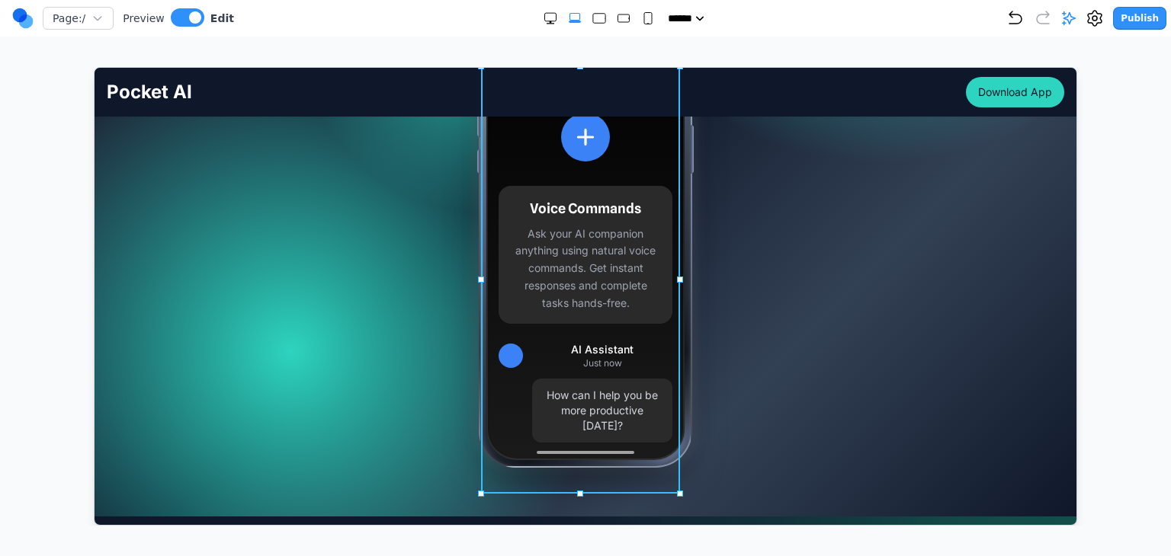
click at [486, 414] on div "Pocket AI Get the App Voice Commands Ask your AI companion anything using natur…" at bounding box center [585, 279] width 198 height 427
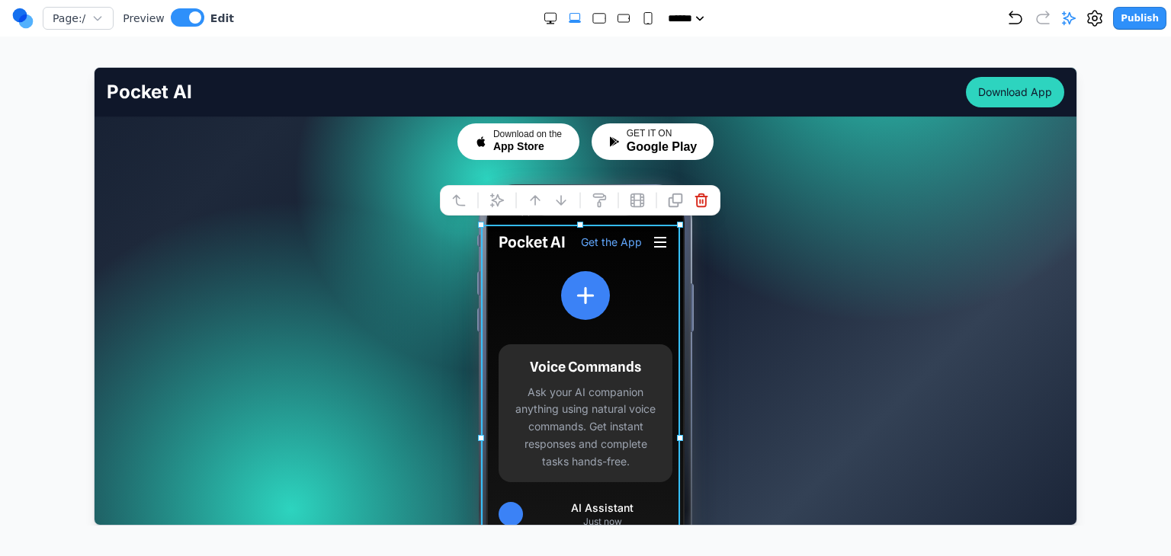
scroll to position [226, 0]
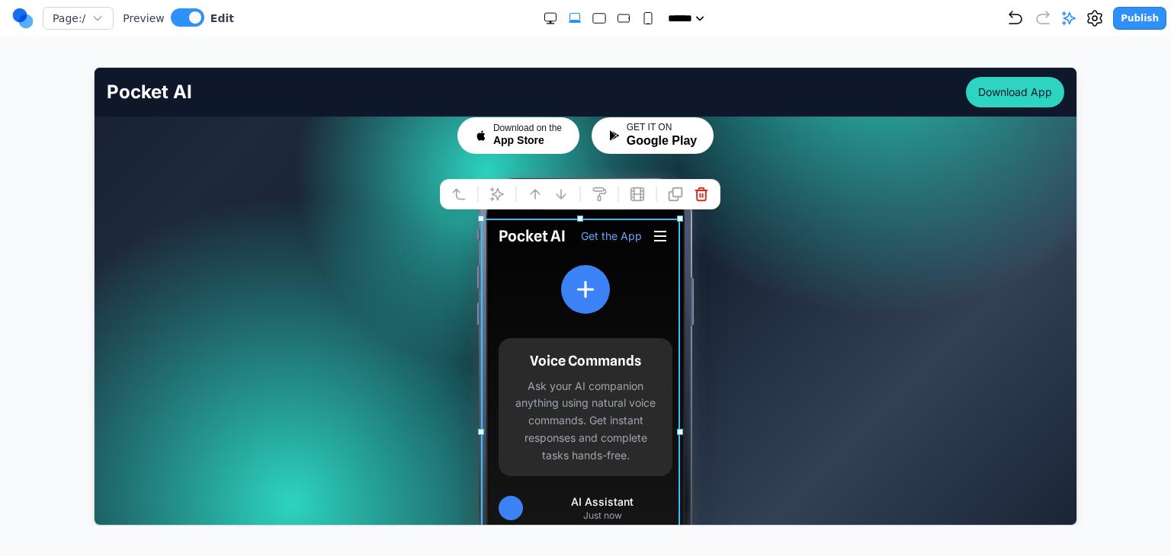
click at [771, 293] on div "12:53 Pocket AI Get the App Voice Commands Ask your AI companion anything using…" at bounding box center [584, 399] width 683 height 442
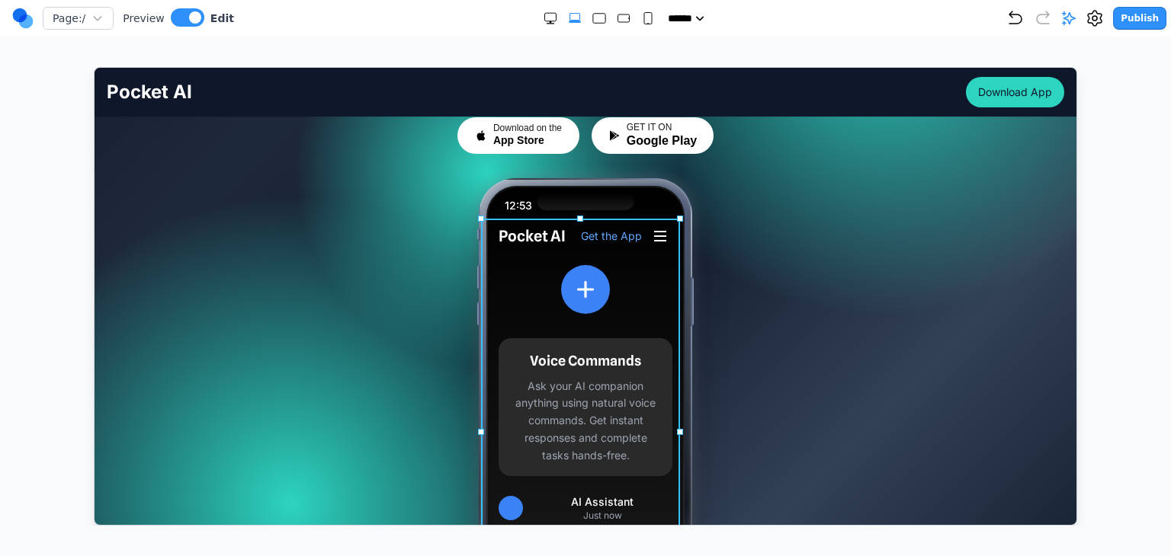
click at [634, 258] on div "Pocket AI Get the App Voice Commands Ask your AI companion anything using natur…" at bounding box center [585, 432] width 198 height 427
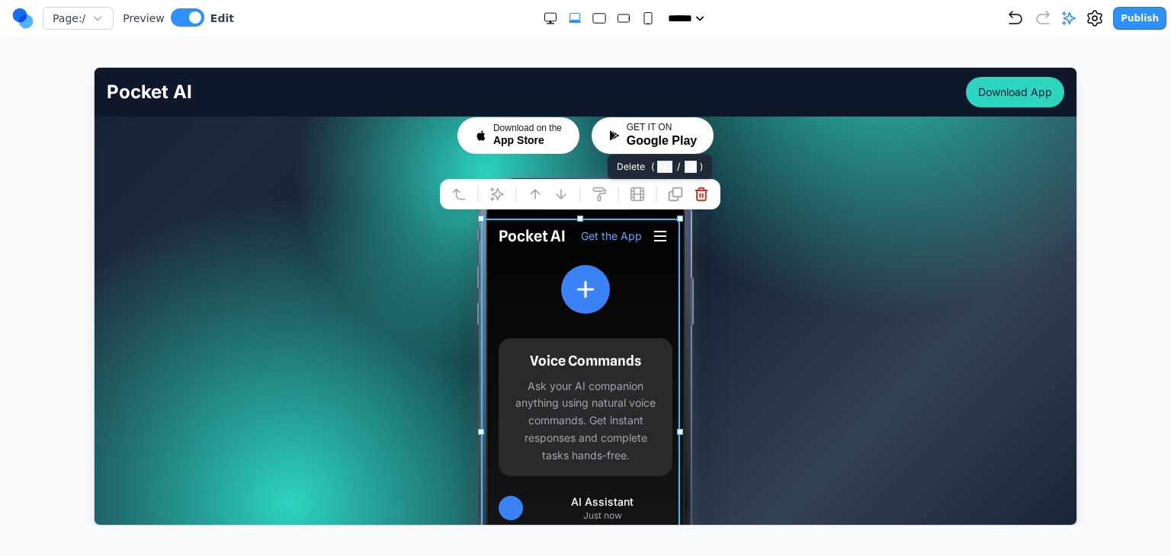
click at [697, 199] on icon at bounding box center [700, 194] width 11 height 13
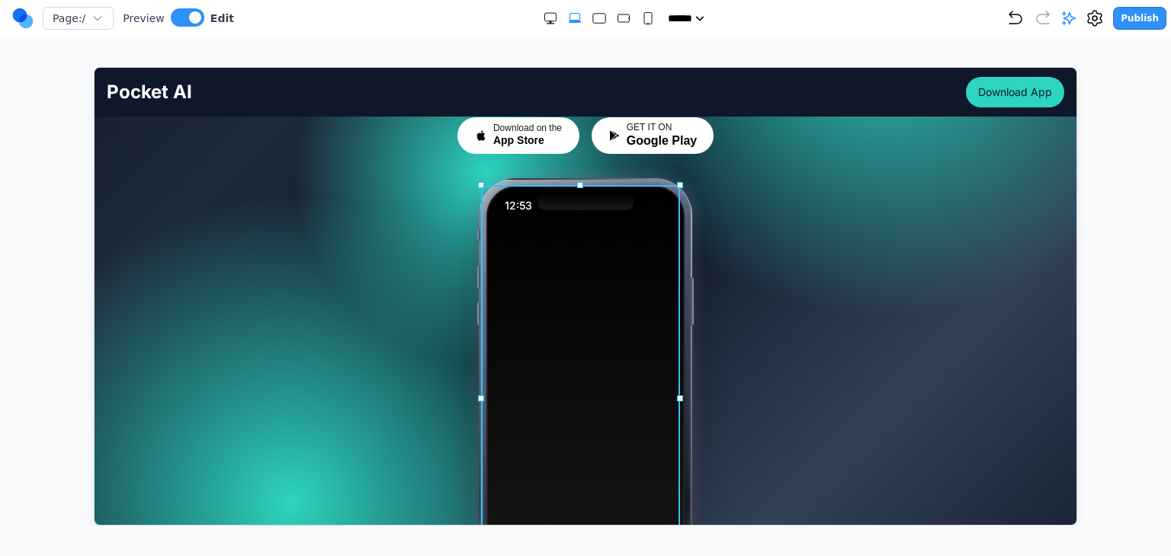
click at [614, 271] on div "12:53 Pocket AI Get the App Voice Commands Ask your AI companion anything using…" at bounding box center [585, 398] width 198 height 427
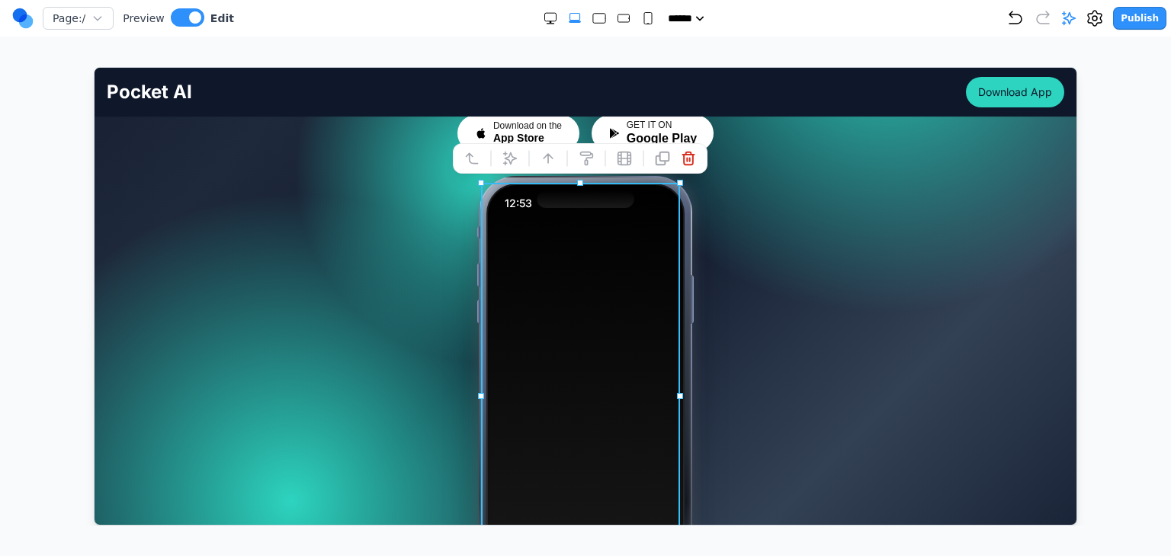
scroll to position [149, 0]
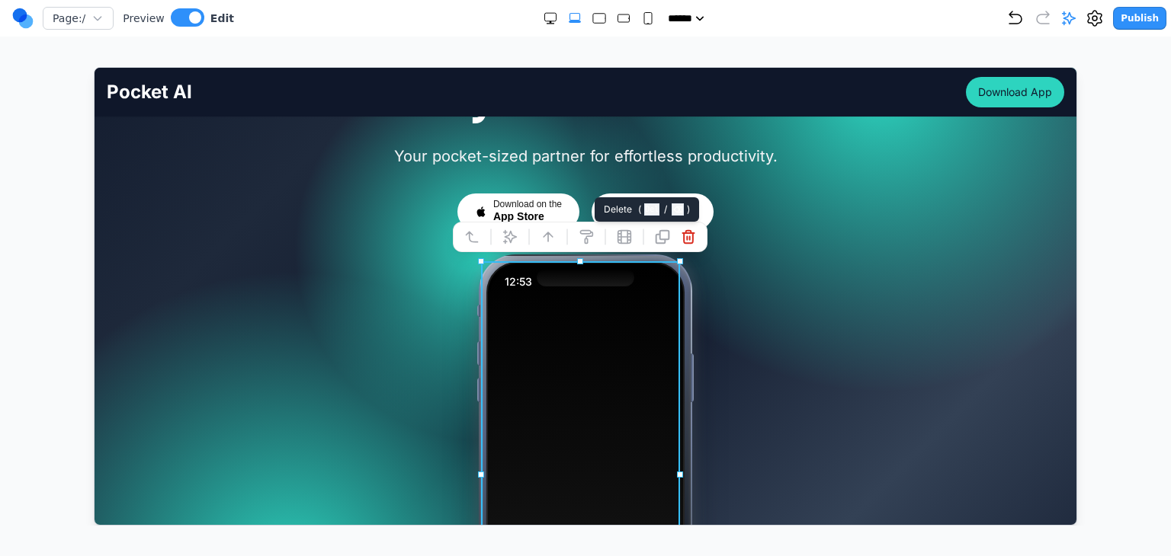
click at [688, 241] on icon at bounding box center [687, 236] width 15 height 15
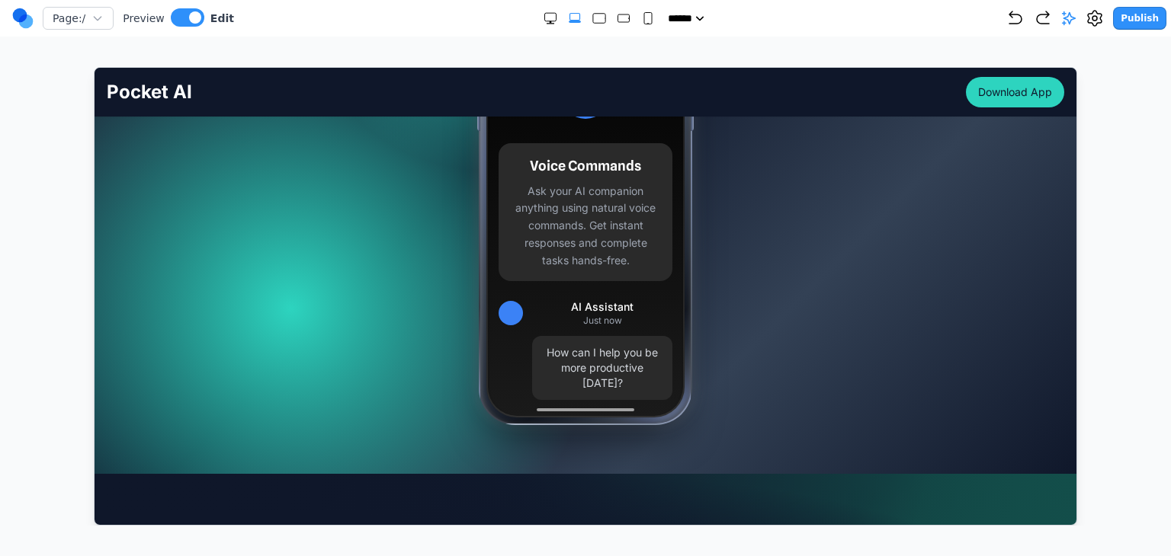
scroll to position [226, 0]
